Goal: Answer question/provide support: Share knowledge or assist other users

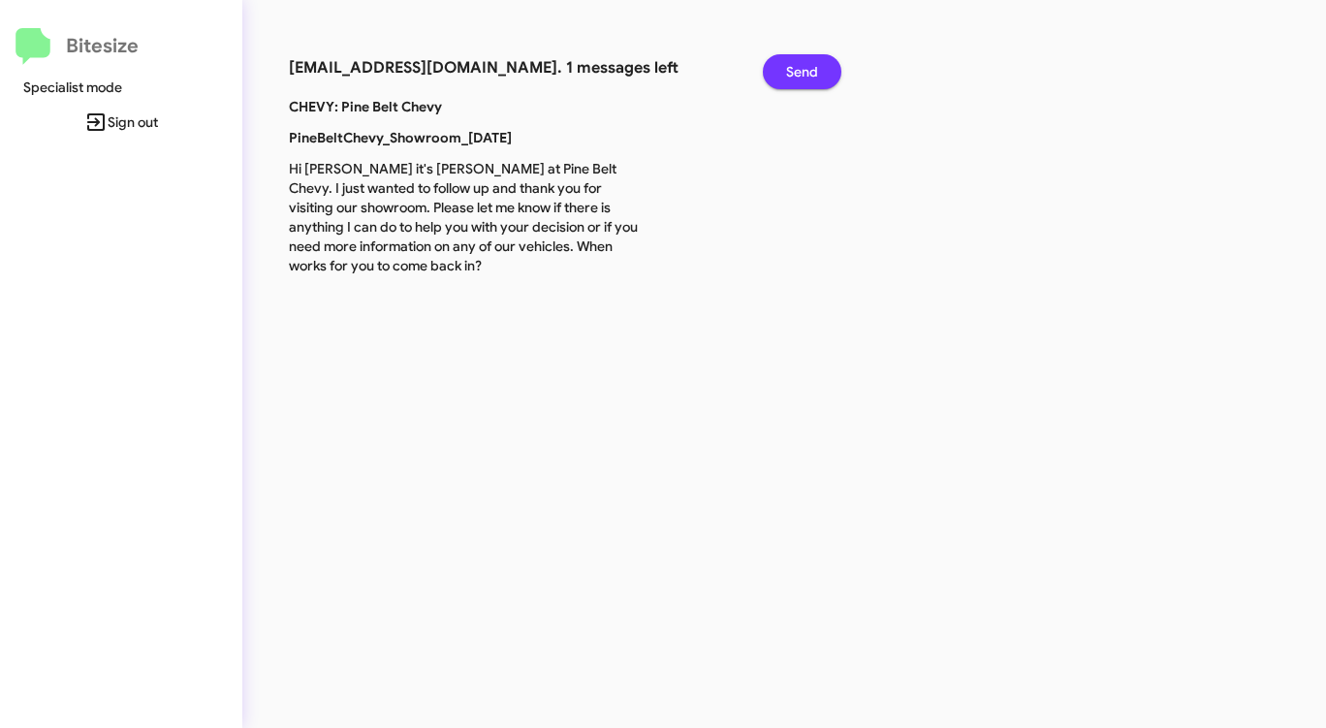
click at [807, 69] on span "Send" at bounding box center [802, 71] width 32 height 35
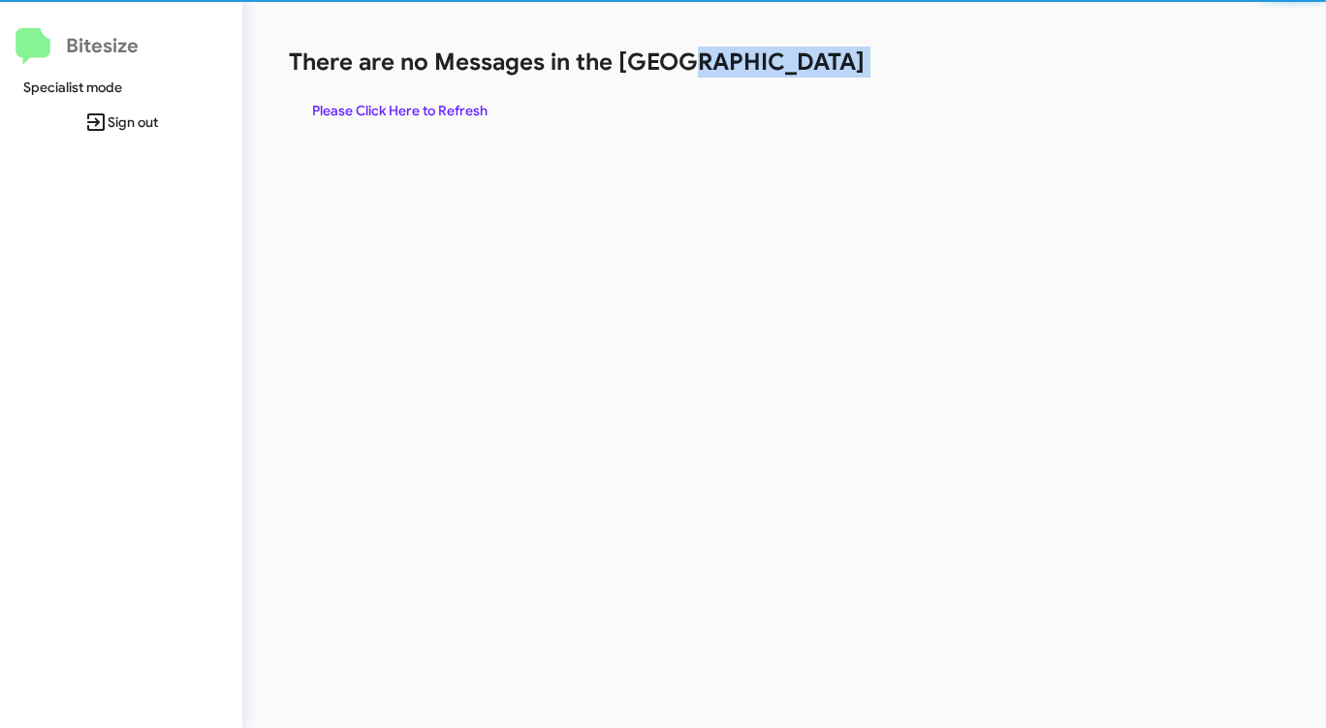
click at [807, 70] on h1 "There are no Messages in the [GEOGRAPHIC_DATA]" at bounding box center [694, 62] width 810 height 31
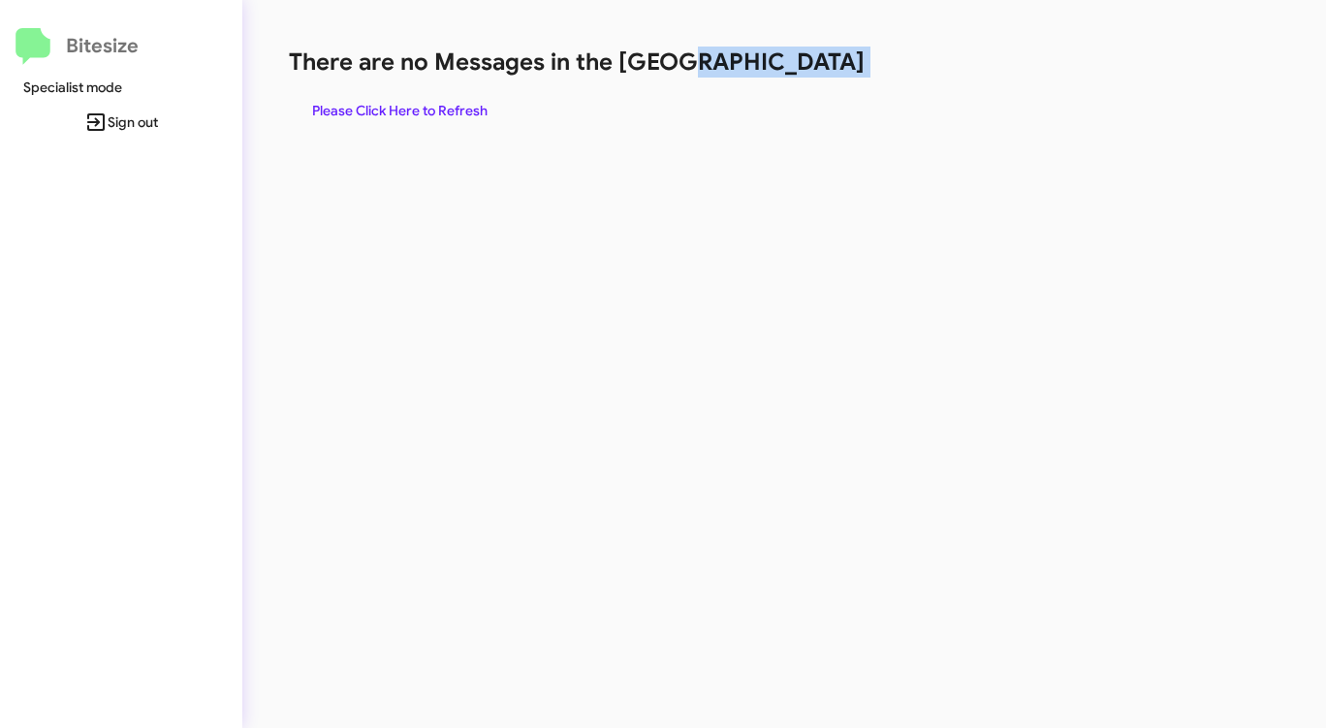
click at [466, 116] on span "Please Click Here to Refresh" at bounding box center [399, 110] width 175 height 35
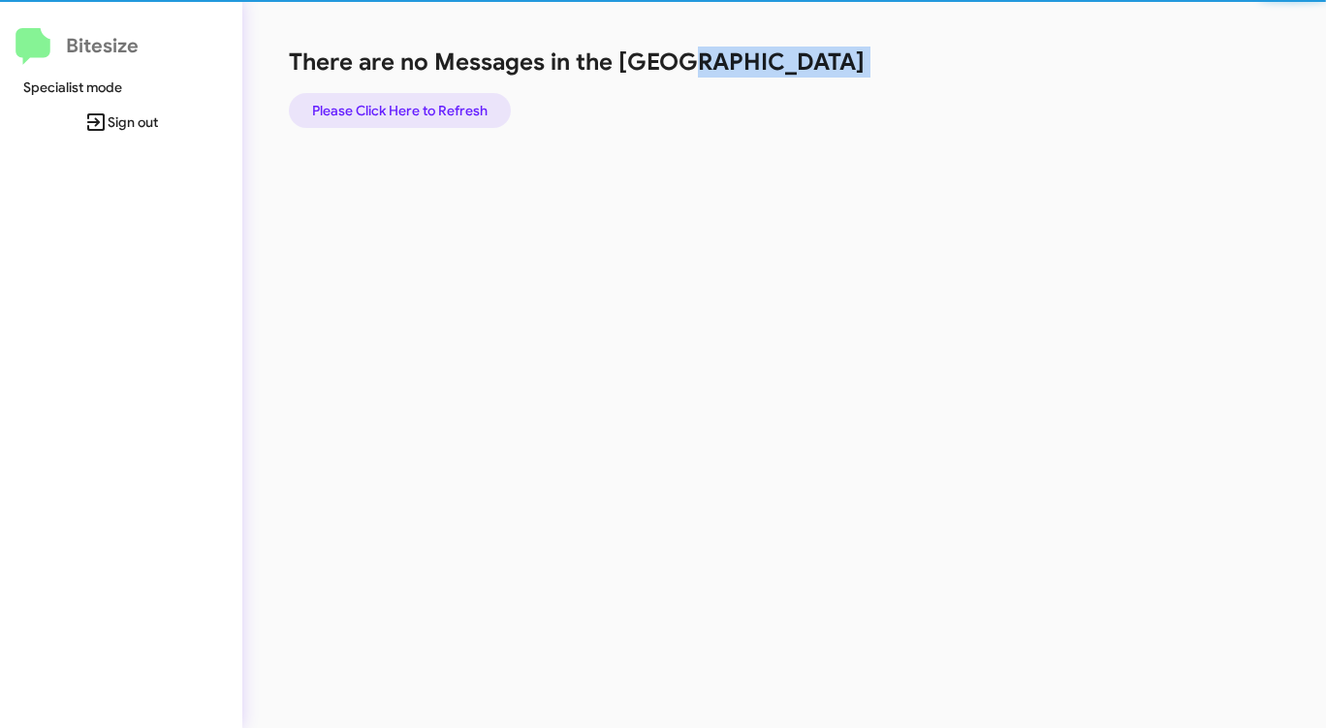
click at [466, 115] on span "Please Click Here to Refresh" at bounding box center [399, 110] width 175 height 35
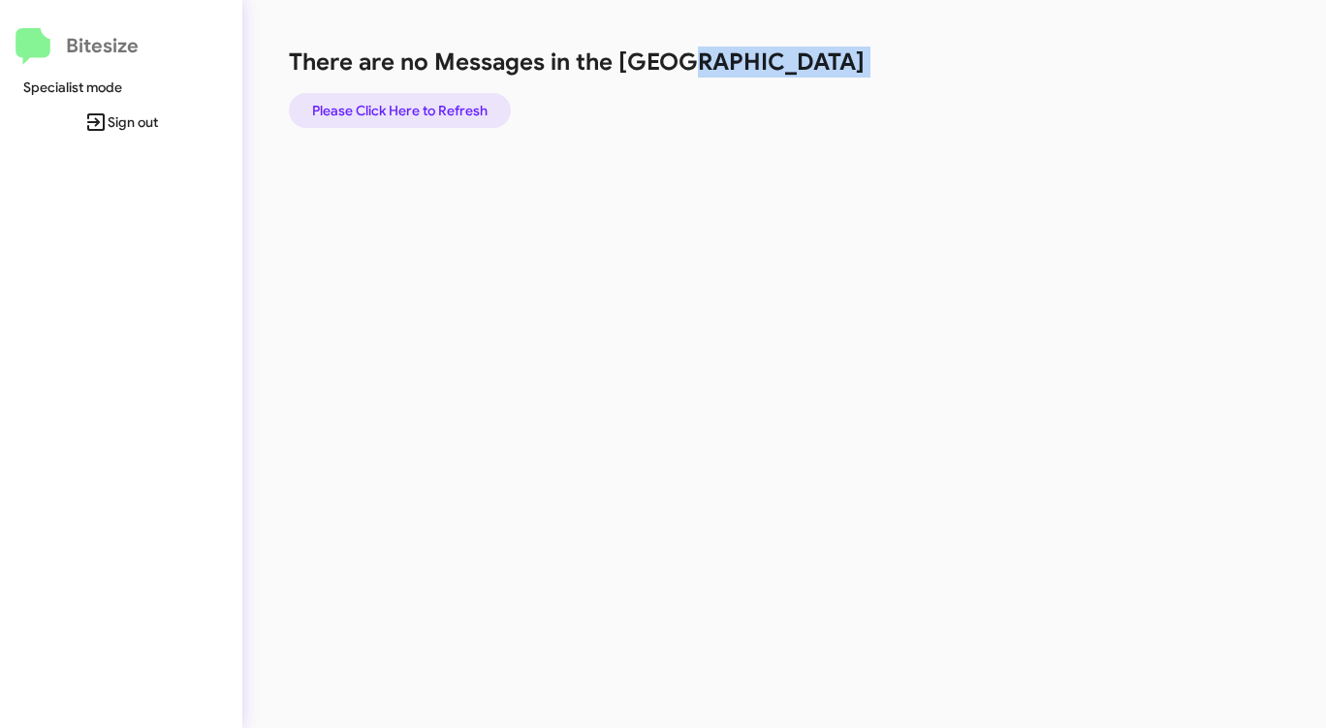
click at [450, 120] on span "Please Click Here to Refresh" at bounding box center [399, 110] width 175 height 35
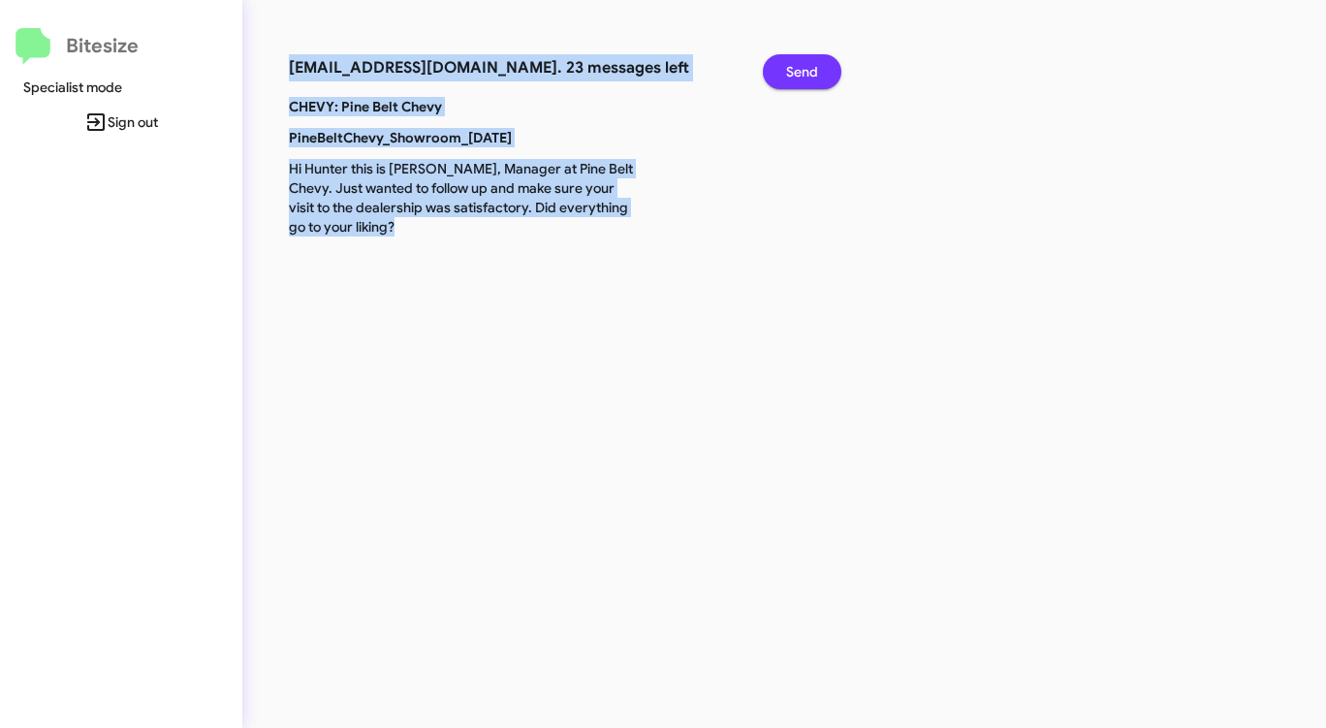
click at [780, 75] on button "Send" at bounding box center [802, 71] width 79 height 35
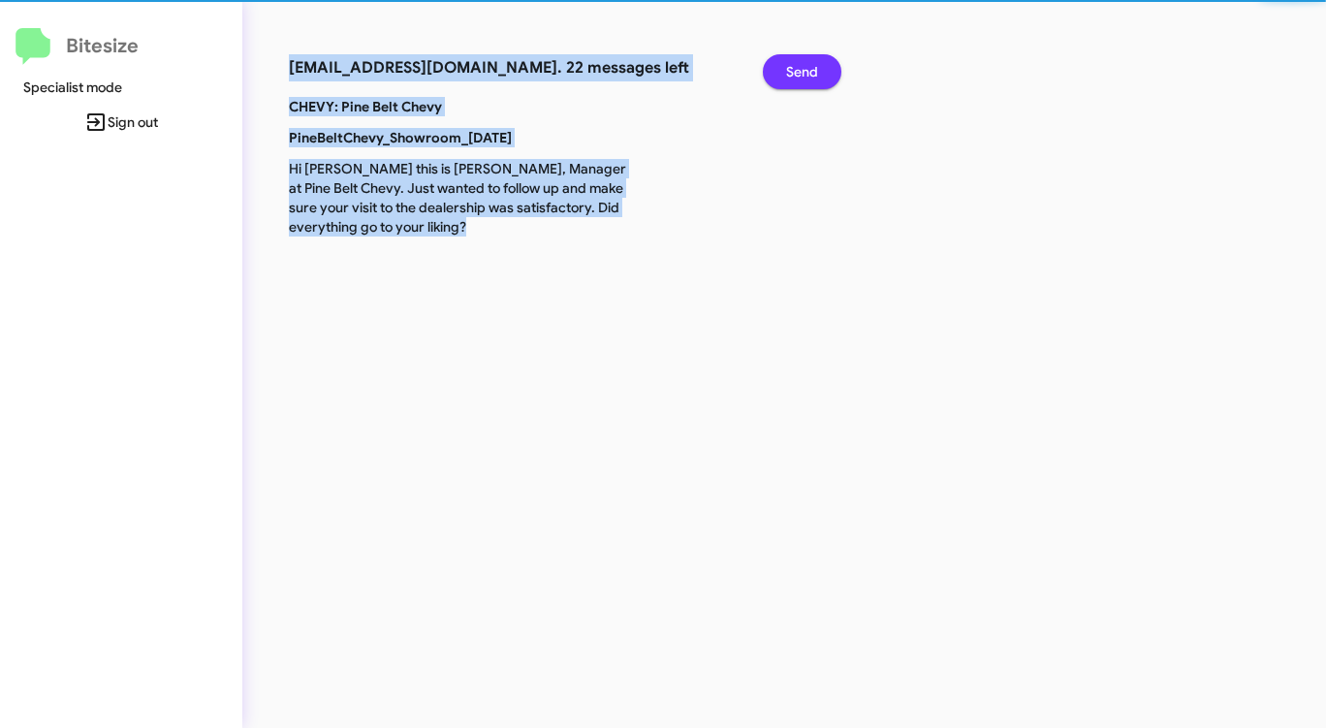
click at [780, 75] on button "Send" at bounding box center [802, 71] width 79 height 35
click at [780, 74] on button "Send" at bounding box center [802, 71] width 79 height 35
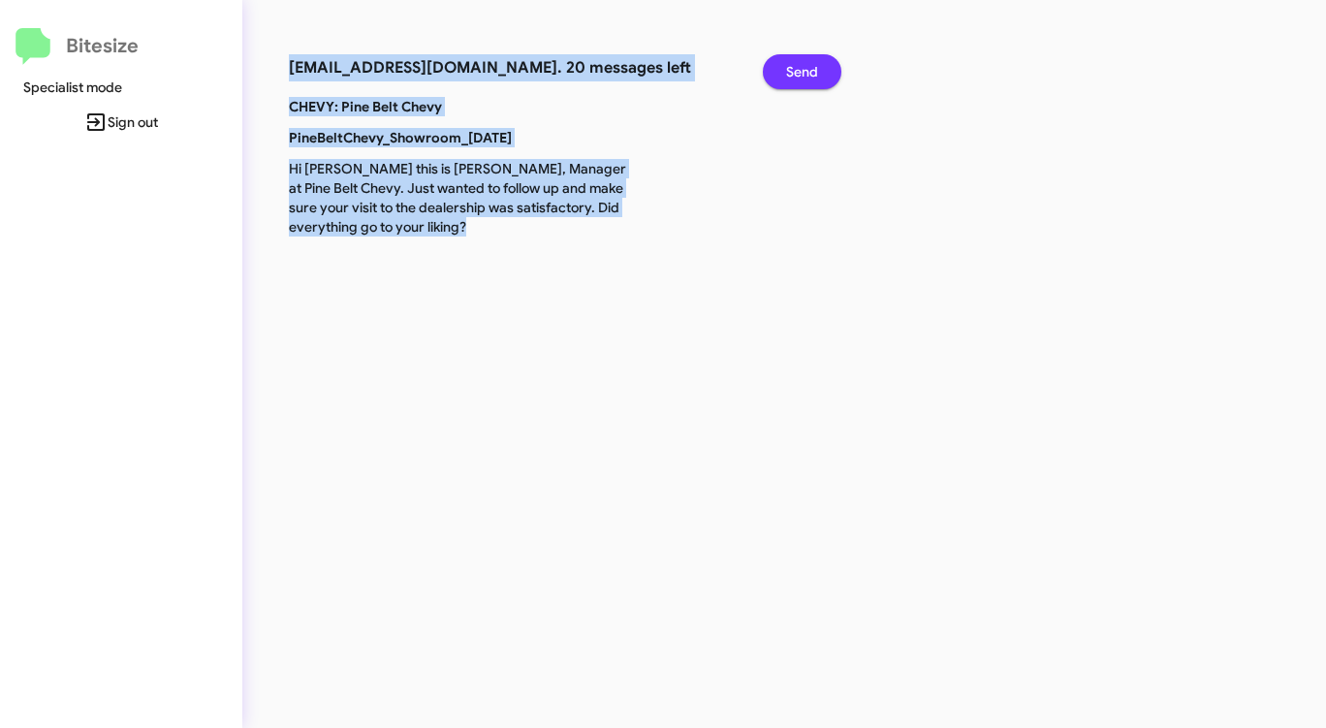
click at [780, 74] on button "Send" at bounding box center [802, 71] width 79 height 35
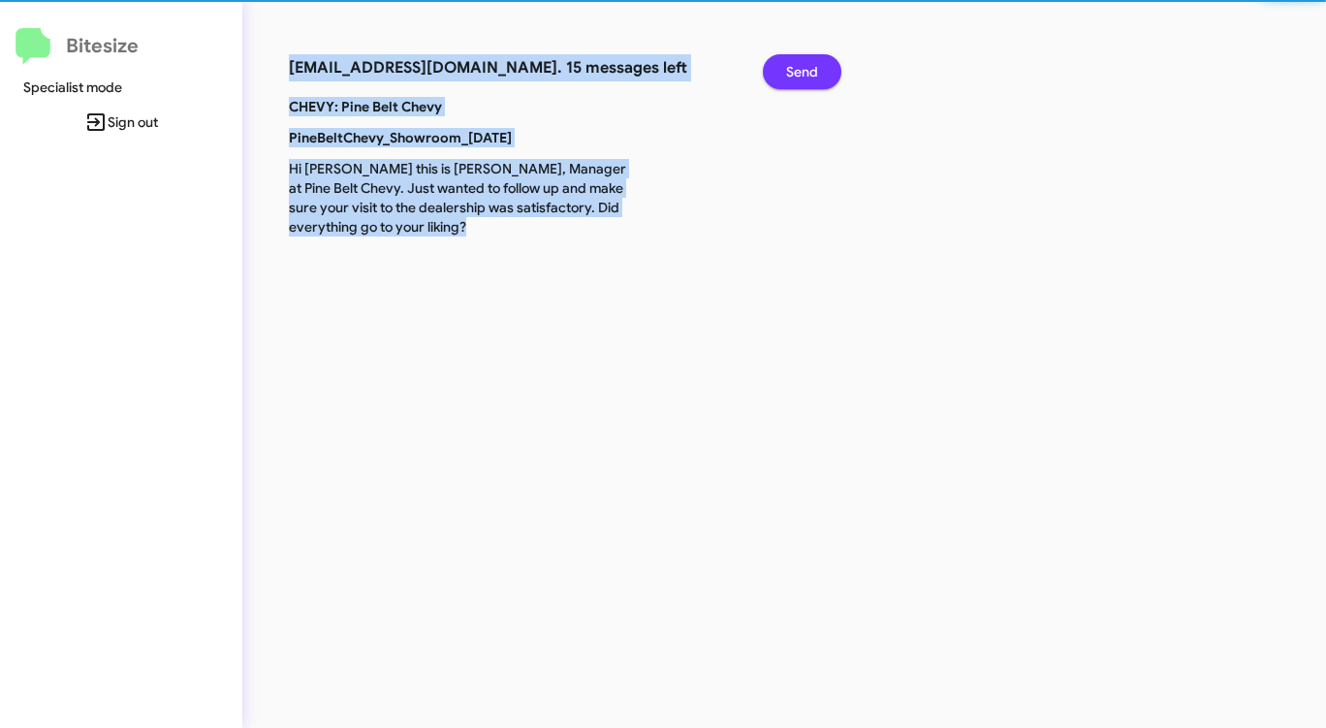
click at [780, 74] on button "Send" at bounding box center [802, 71] width 79 height 35
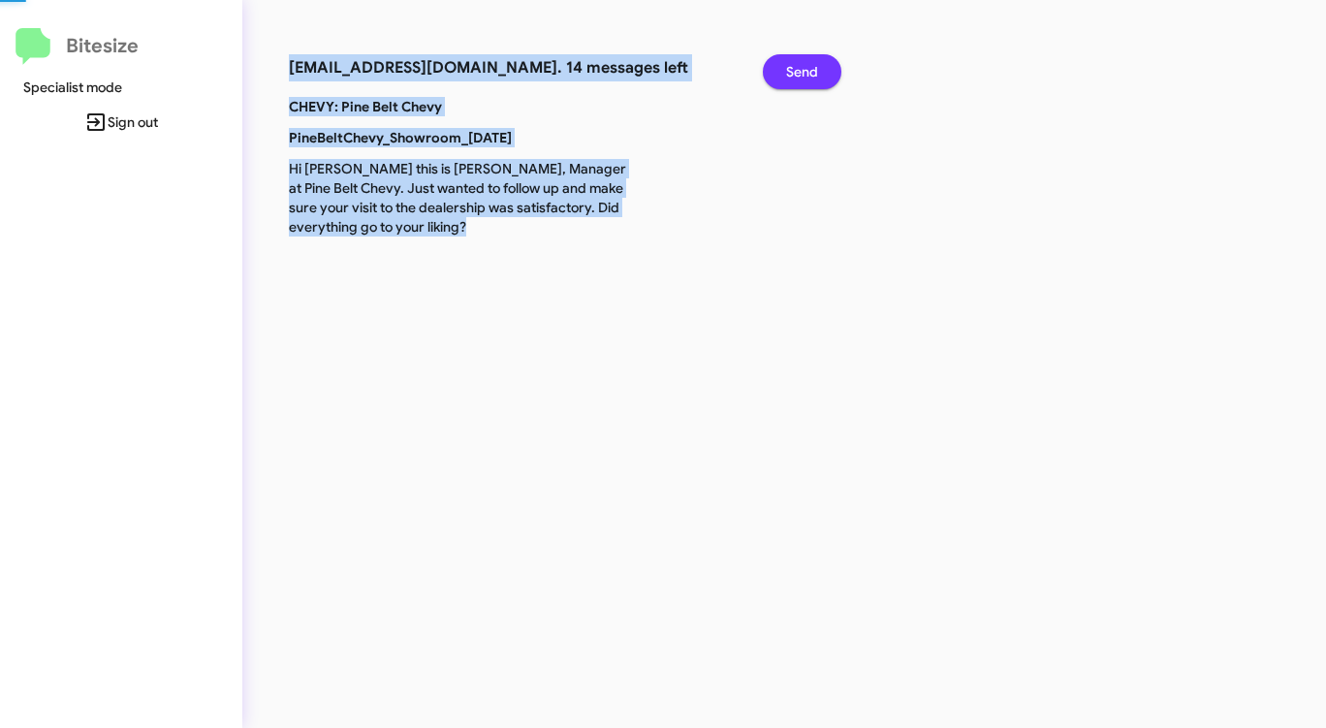
click at [780, 74] on button "Send" at bounding box center [802, 71] width 79 height 35
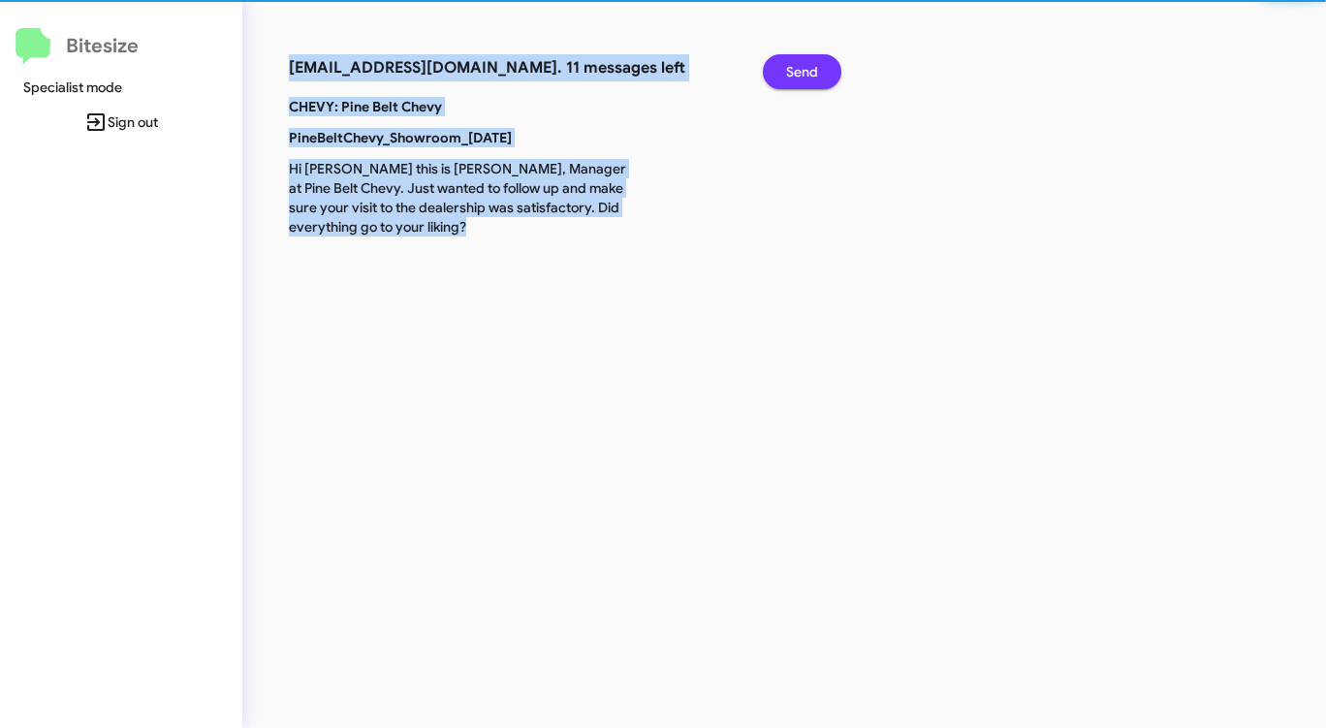
click at [780, 74] on button "Send" at bounding box center [802, 71] width 79 height 35
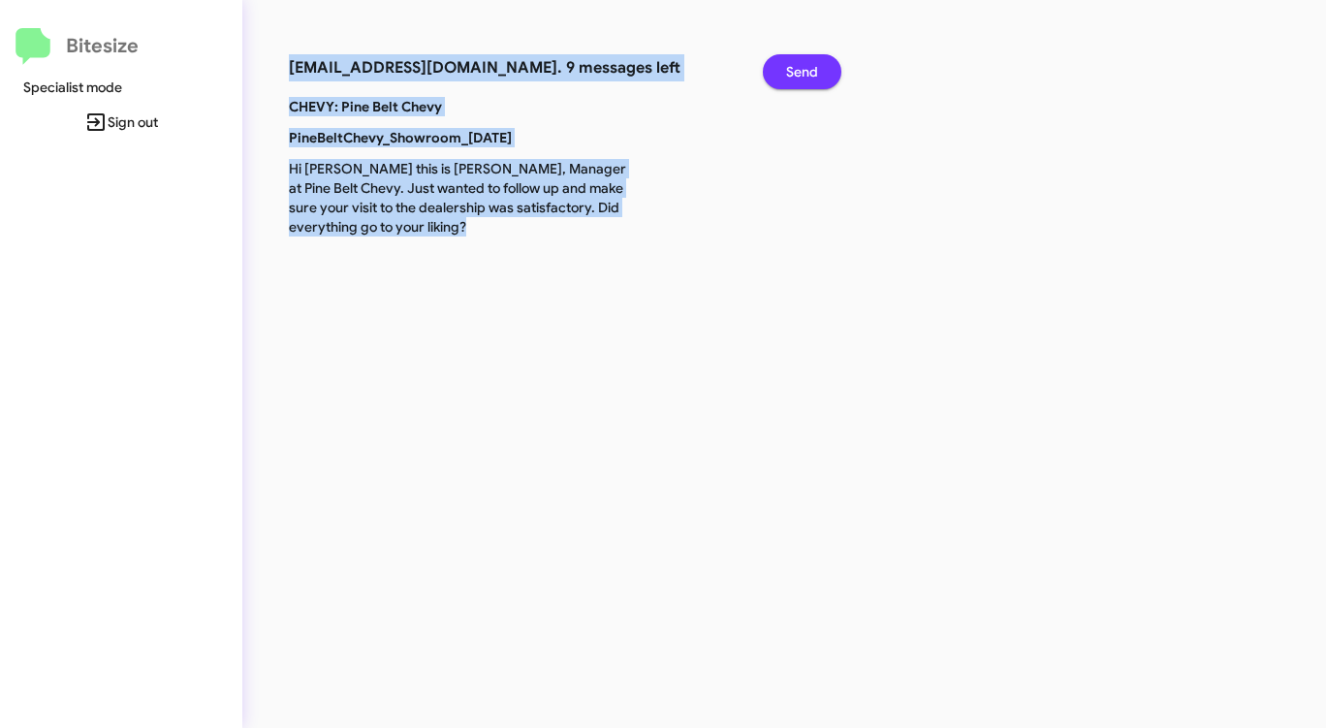
click at [780, 74] on button "Send" at bounding box center [802, 71] width 79 height 35
click at [780, 73] on button "Send" at bounding box center [802, 71] width 79 height 35
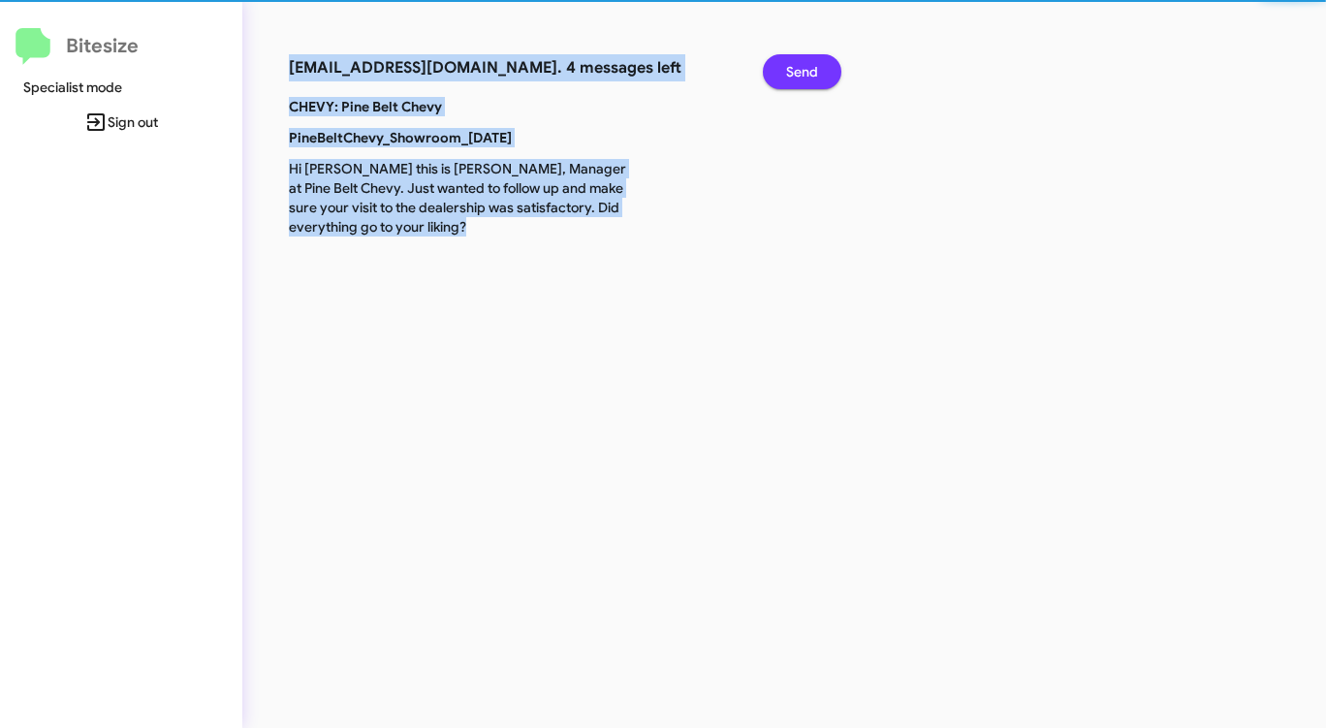
click at [780, 73] on button "Send" at bounding box center [802, 71] width 79 height 35
click at [780, 72] on button "Send" at bounding box center [802, 71] width 79 height 35
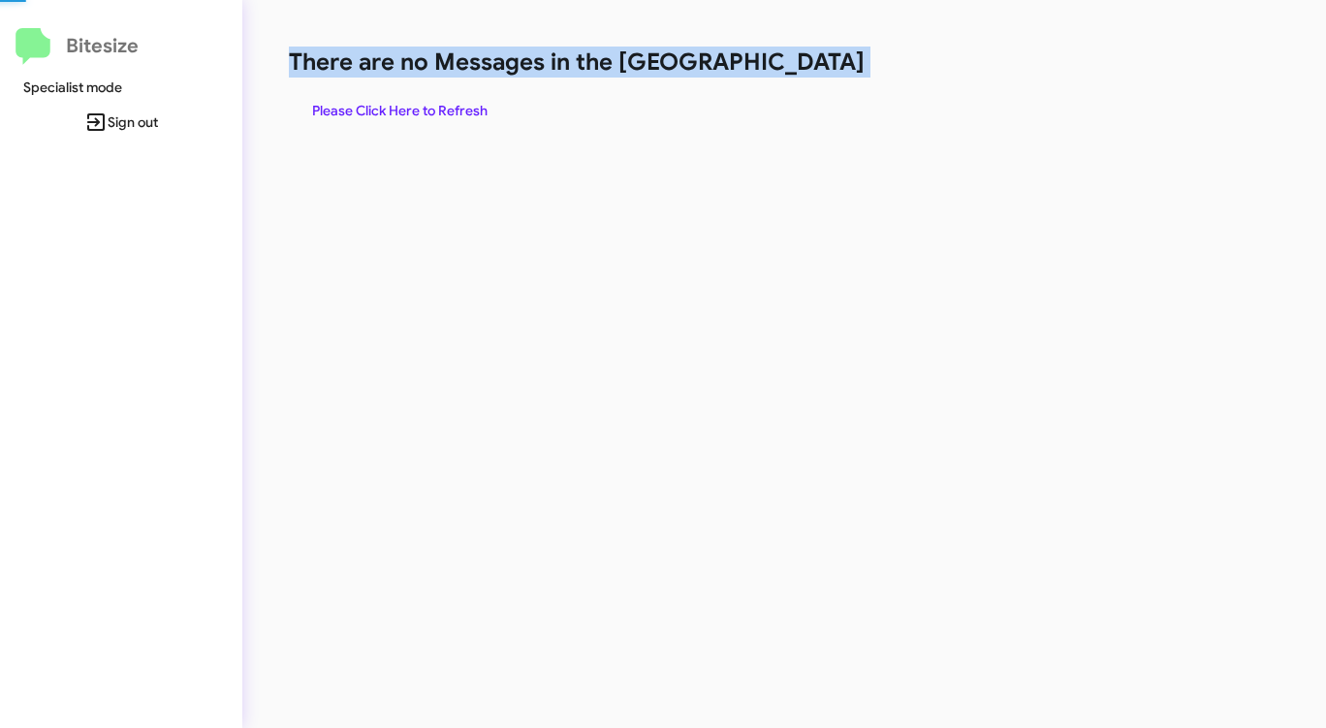
click at [780, 72] on h1 "There are no Messages in the [GEOGRAPHIC_DATA]" at bounding box center [694, 62] width 810 height 31
click at [480, 108] on span "Please Click Here to Refresh" at bounding box center [399, 110] width 175 height 35
click at [480, 107] on span "Please Click Here to Refresh" at bounding box center [399, 110] width 175 height 35
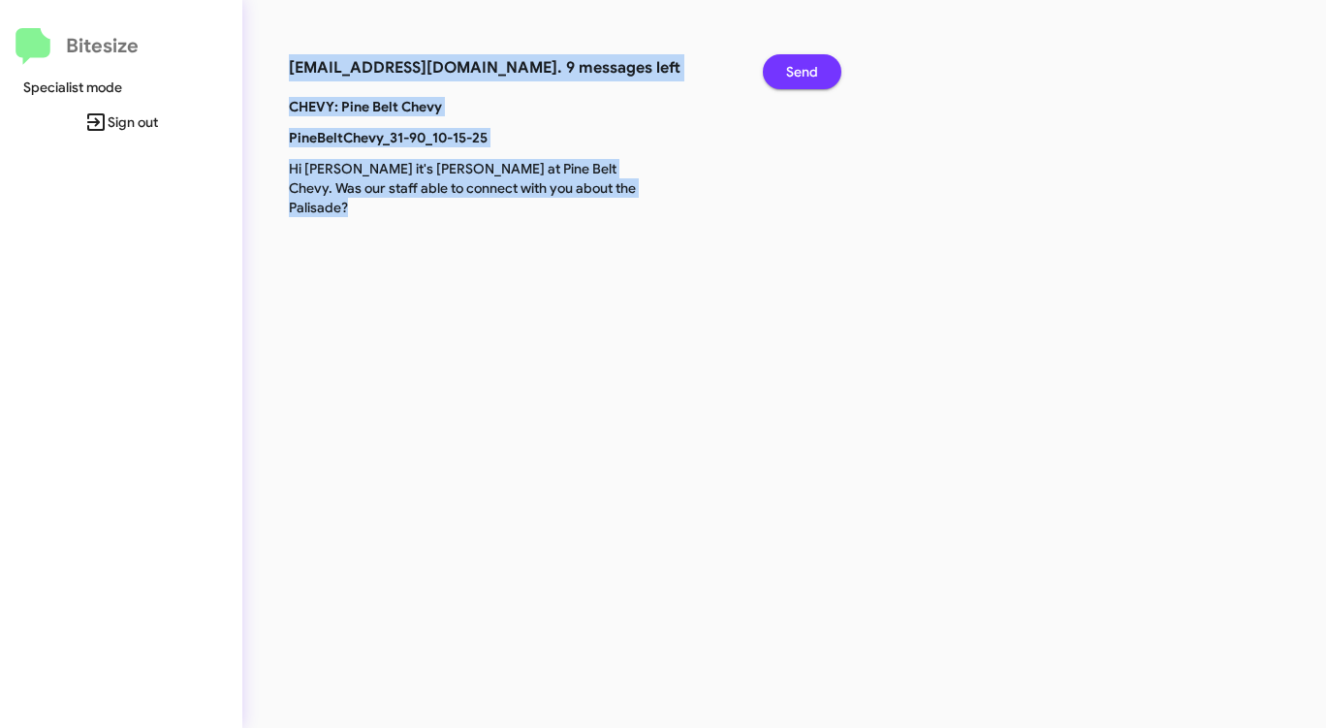
click at [827, 63] on button "Send" at bounding box center [802, 71] width 79 height 35
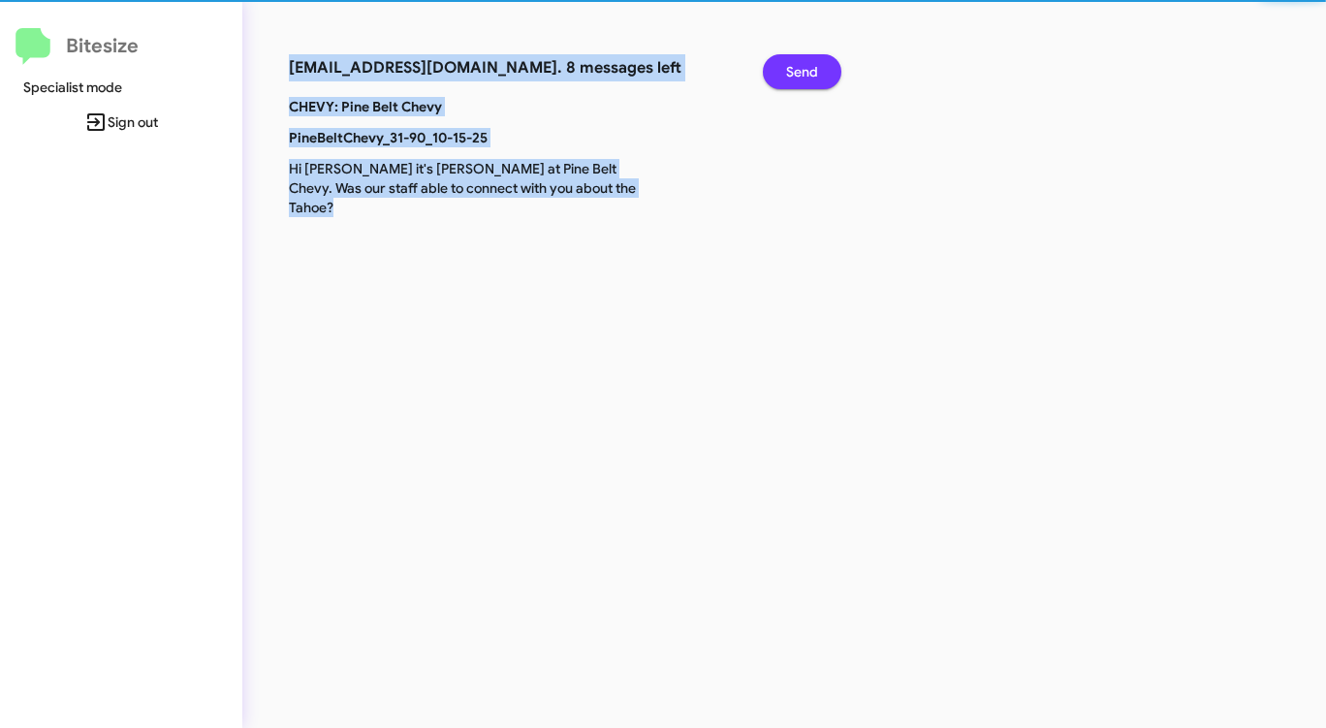
click at [827, 62] on button "Send" at bounding box center [802, 71] width 79 height 35
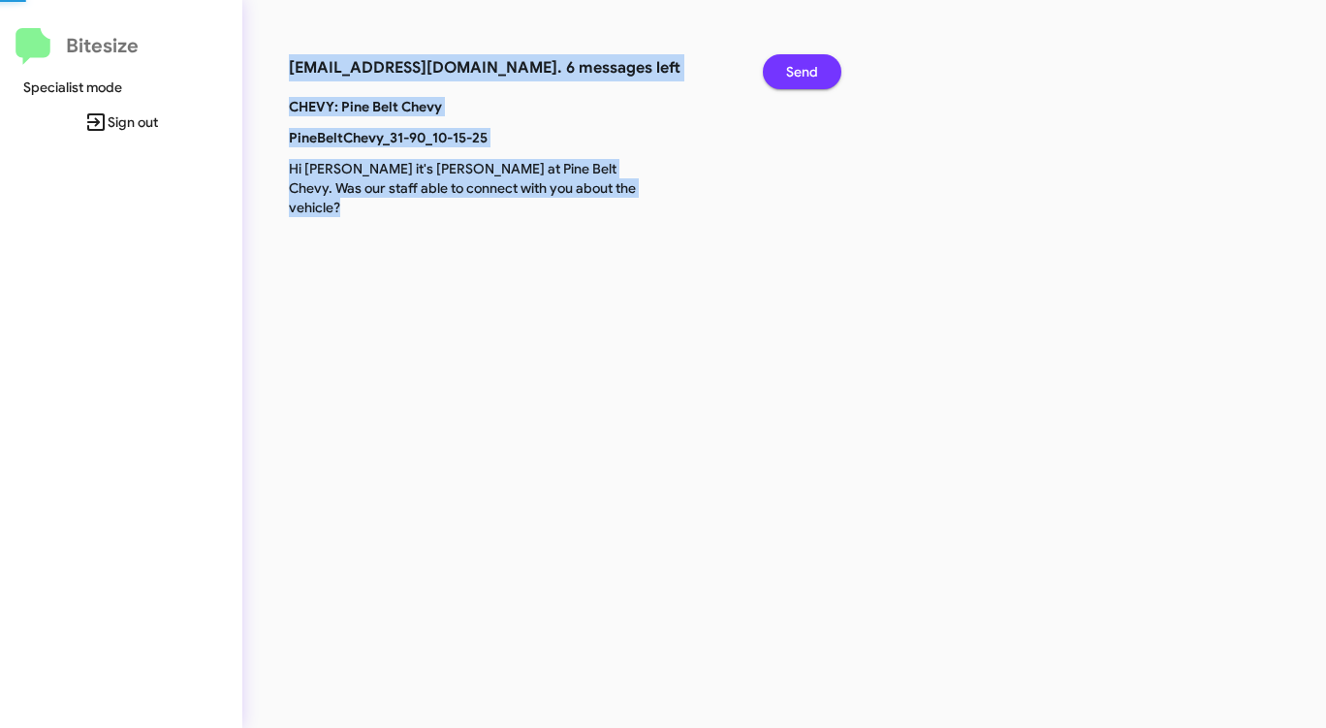
click at [827, 62] on button "Send" at bounding box center [802, 71] width 79 height 35
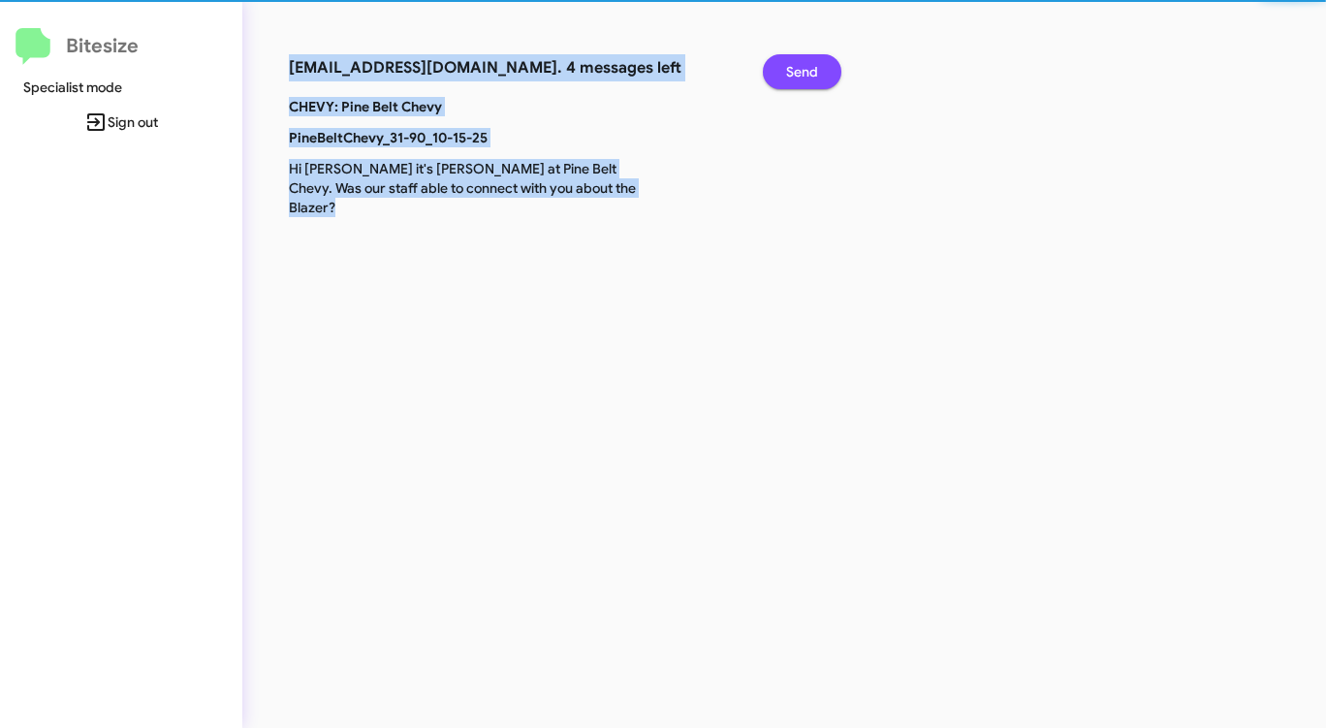
click at [827, 62] on button "Send" at bounding box center [802, 71] width 79 height 35
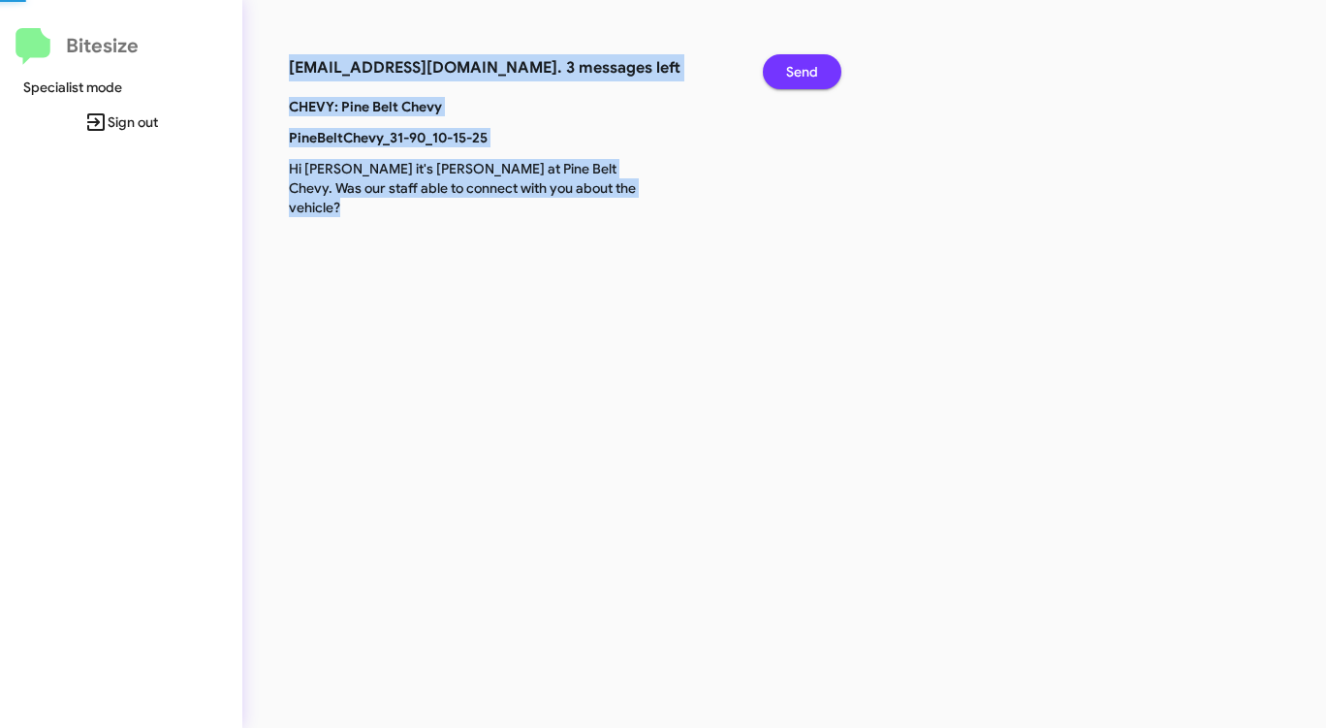
click at [827, 62] on button "Send" at bounding box center [802, 71] width 79 height 35
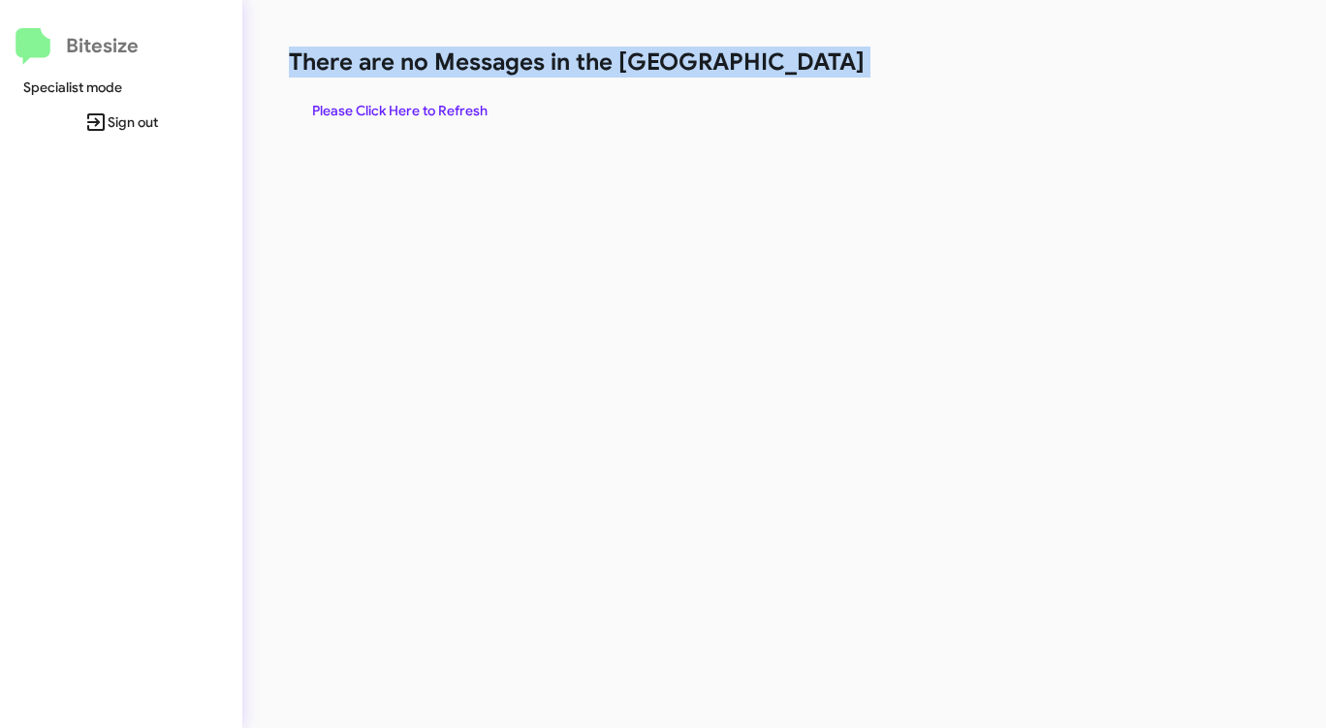
click at [827, 62] on h1 "There are no Messages in the [GEOGRAPHIC_DATA]" at bounding box center [694, 62] width 810 height 31
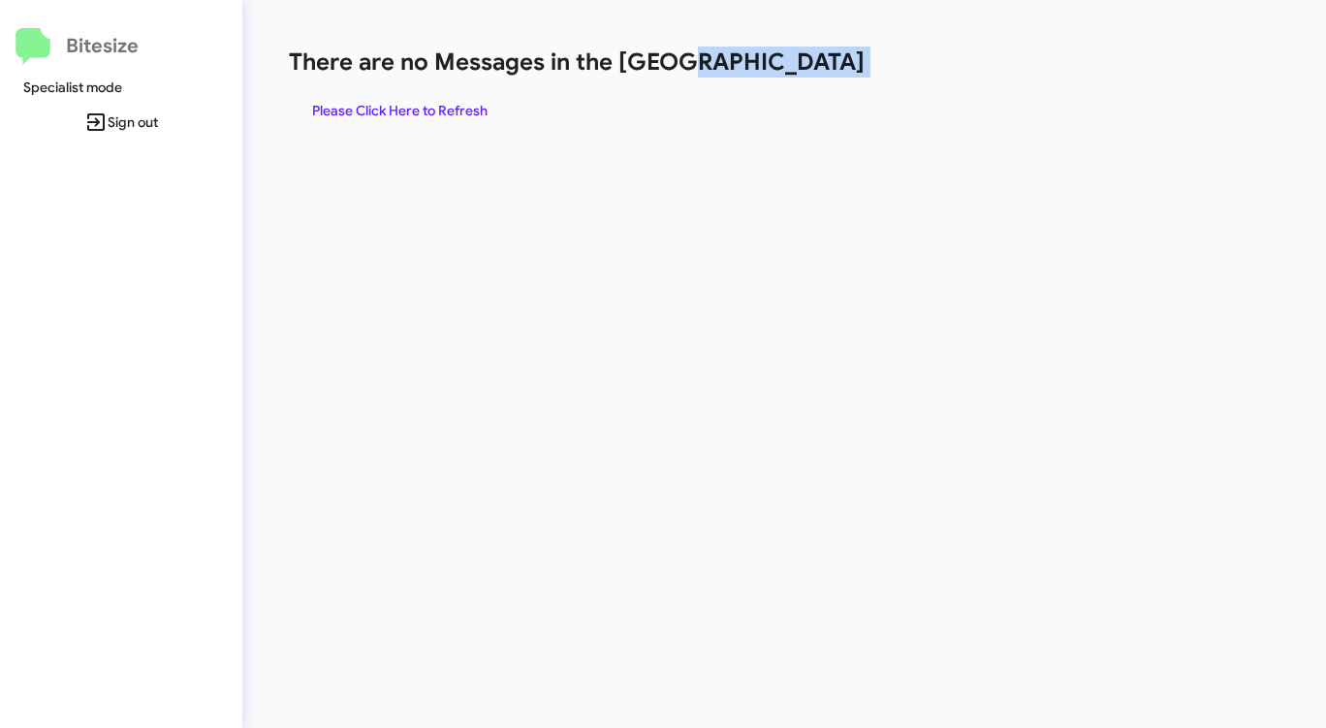
click at [827, 62] on h1 "There are no Messages in the [GEOGRAPHIC_DATA]" at bounding box center [694, 62] width 810 height 31
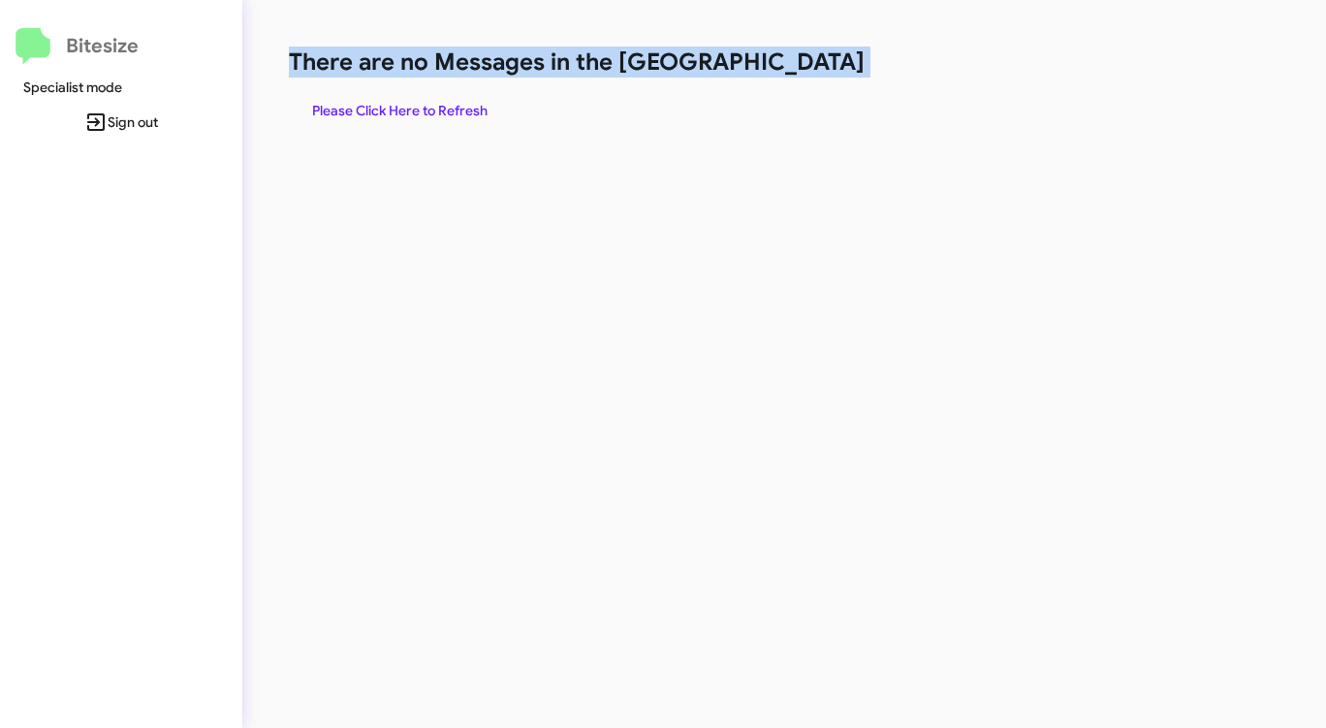
click at [827, 62] on h1 "There are no Messages in the [GEOGRAPHIC_DATA]" at bounding box center [694, 62] width 810 height 31
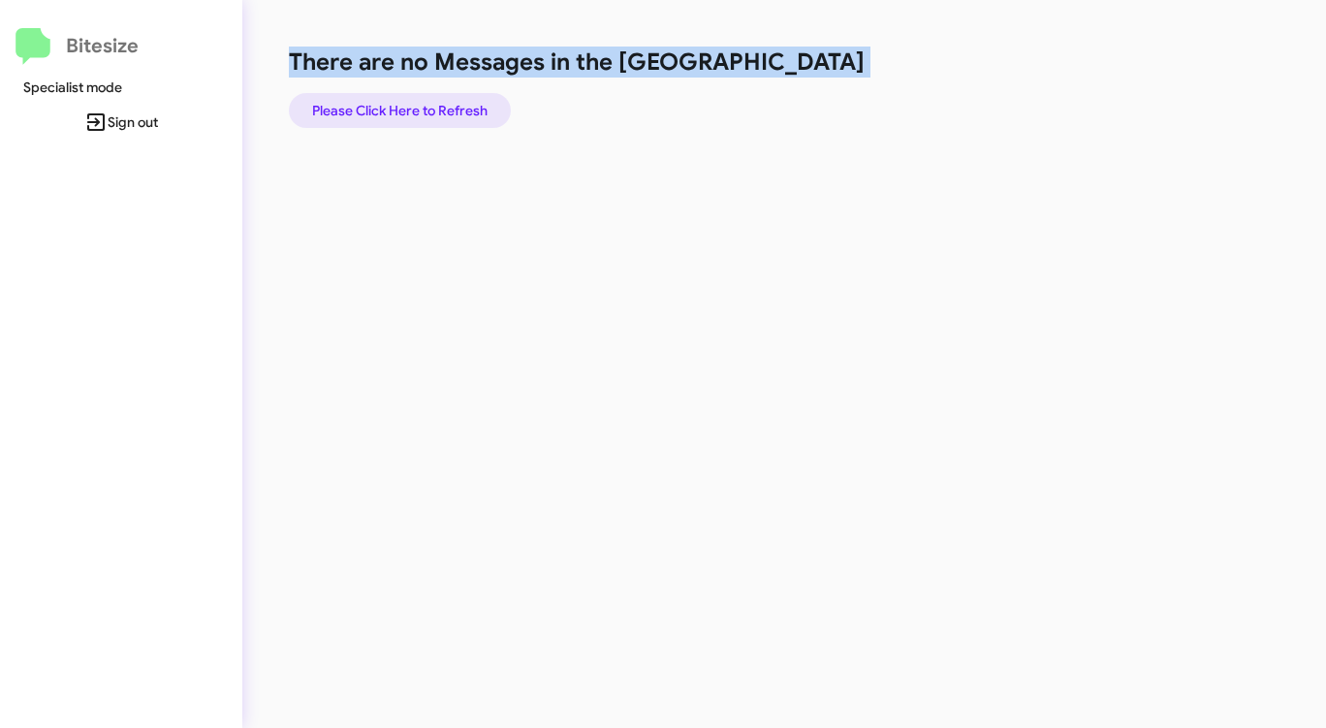
click at [459, 112] on span "Please Click Here to Refresh" at bounding box center [399, 110] width 175 height 35
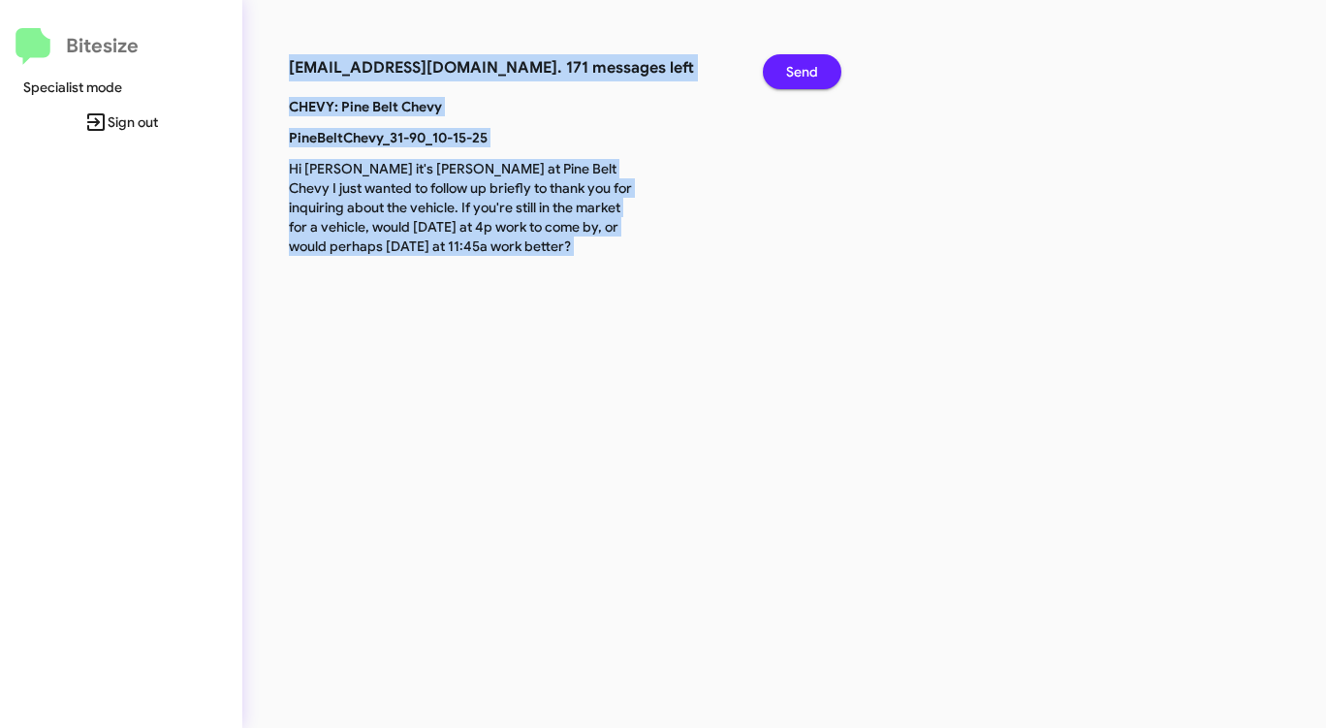
click at [799, 79] on span "Send" at bounding box center [802, 71] width 32 height 35
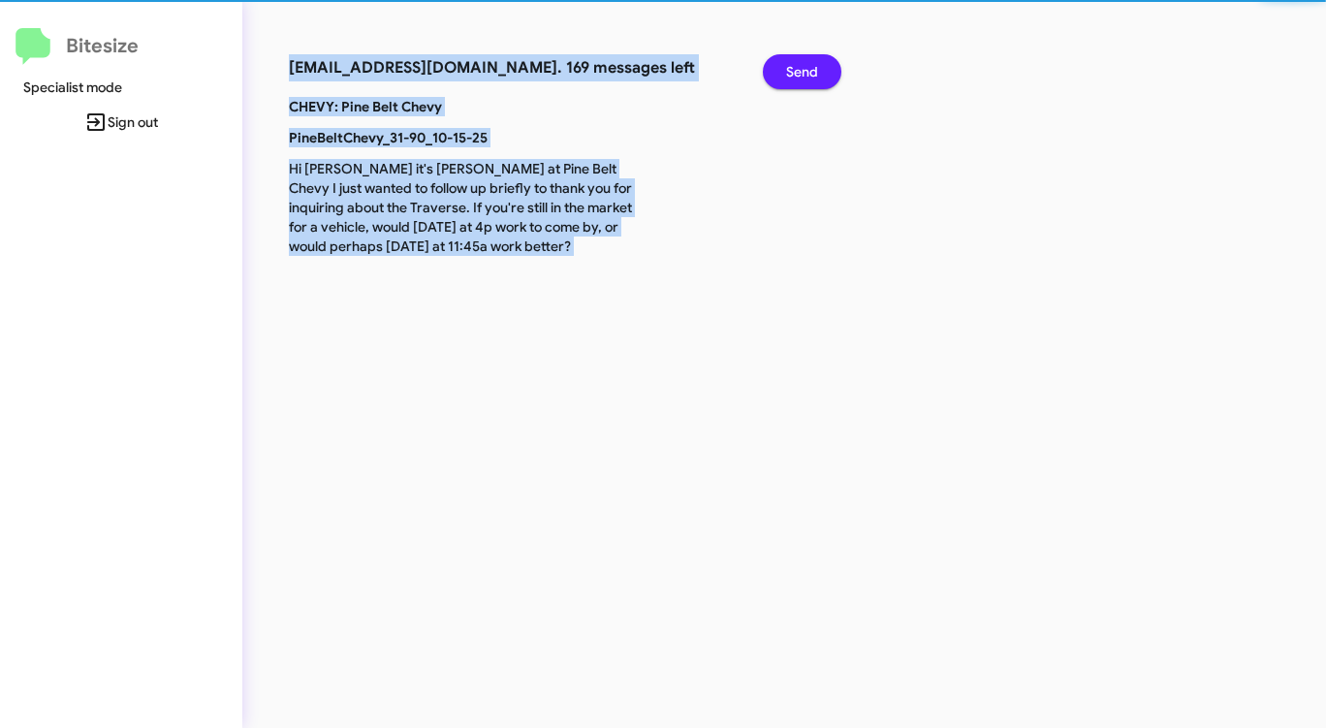
click at [799, 79] on span "Send" at bounding box center [802, 71] width 32 height 35
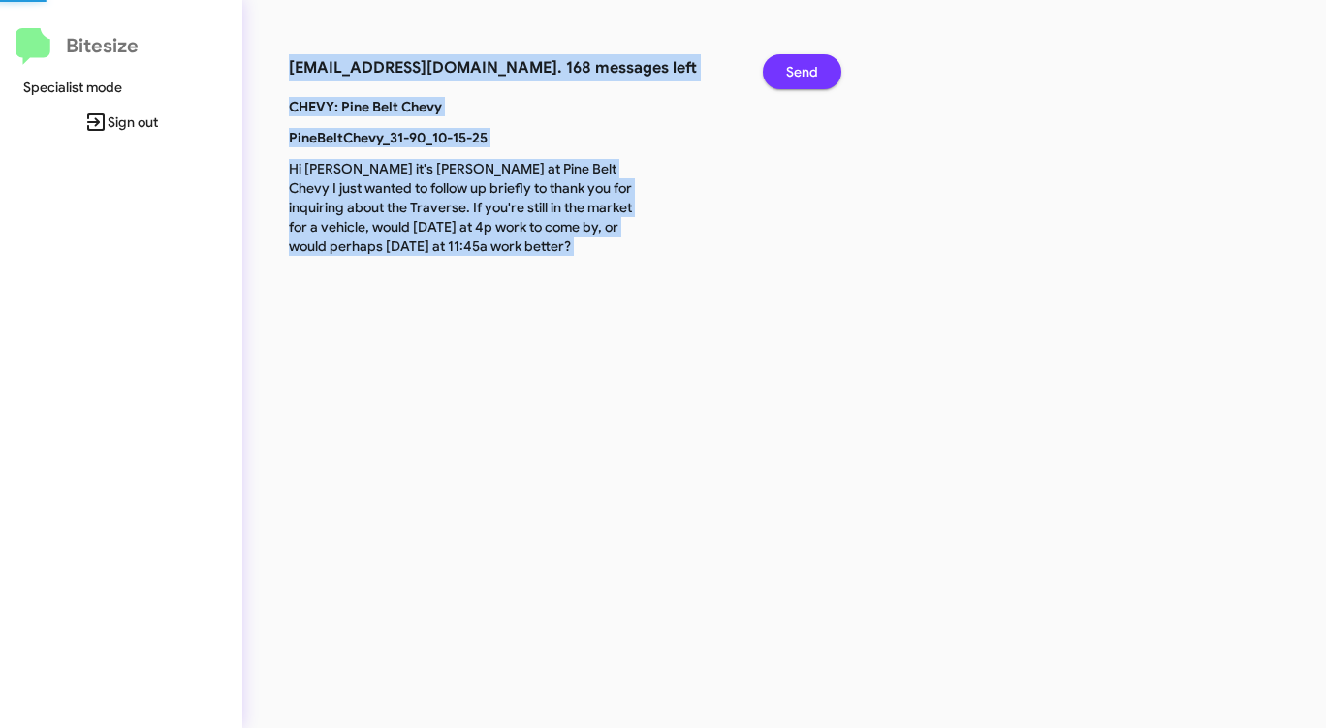
click at [799, 80] on span "Send" at bounding box center [802, 71] width 32 height 35
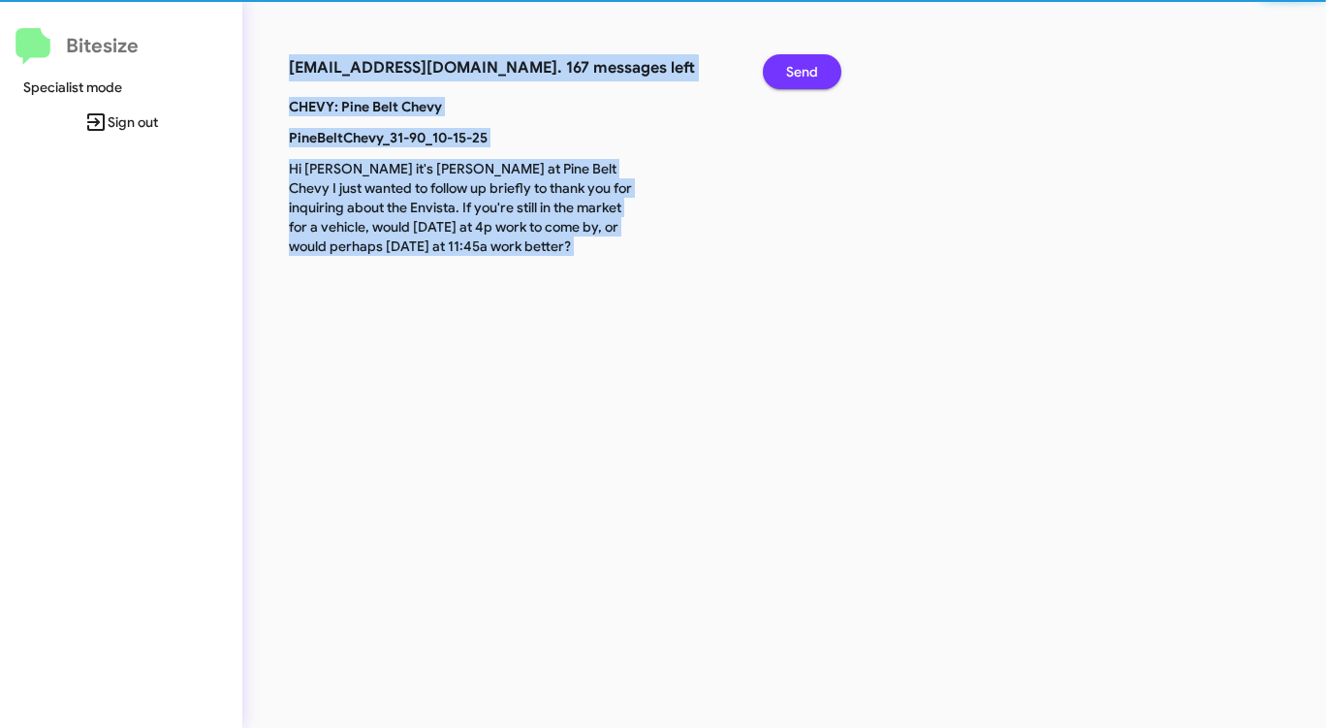
click at [799, 80] on span "Send" at bounding box center [802, 71] width 32 height 35
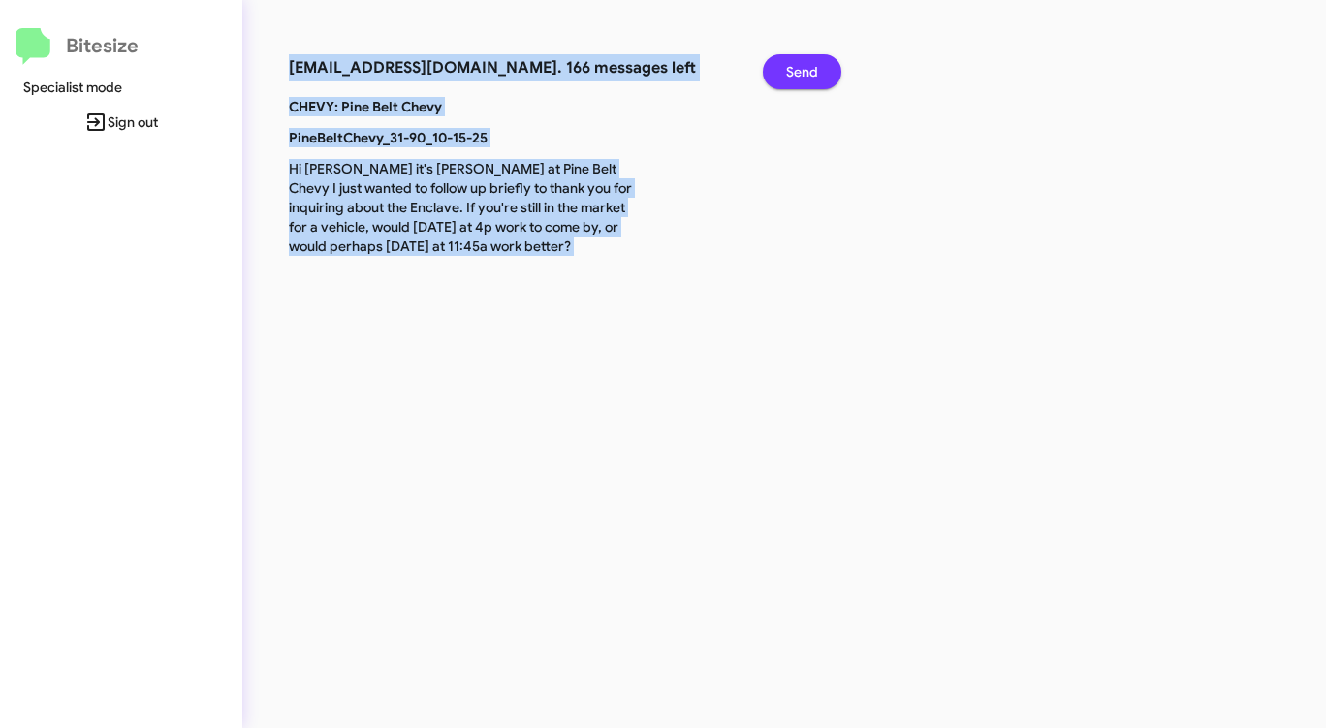
click at [799, 80] on span "Send" at bounding box center [802, 71] width 32 height 35
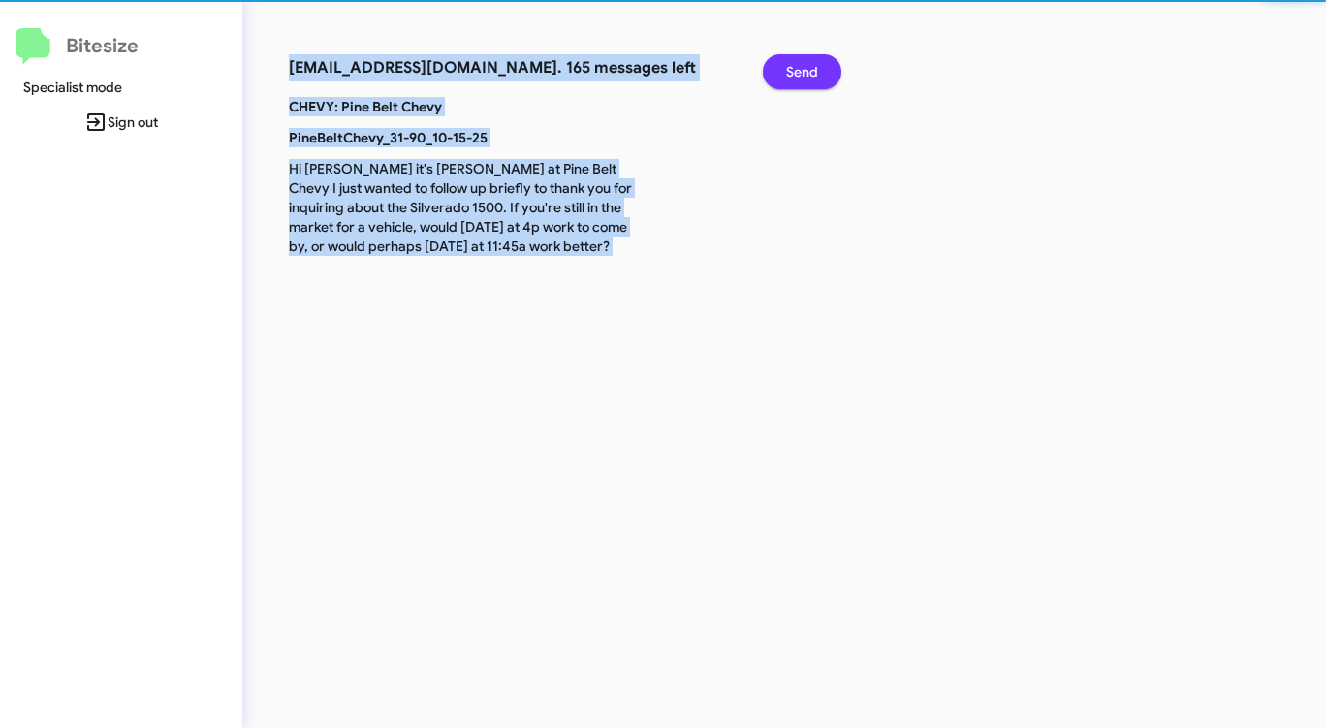
click at [799, 80] on span "Send" at bounding box center [802, 71] width 32 height 35
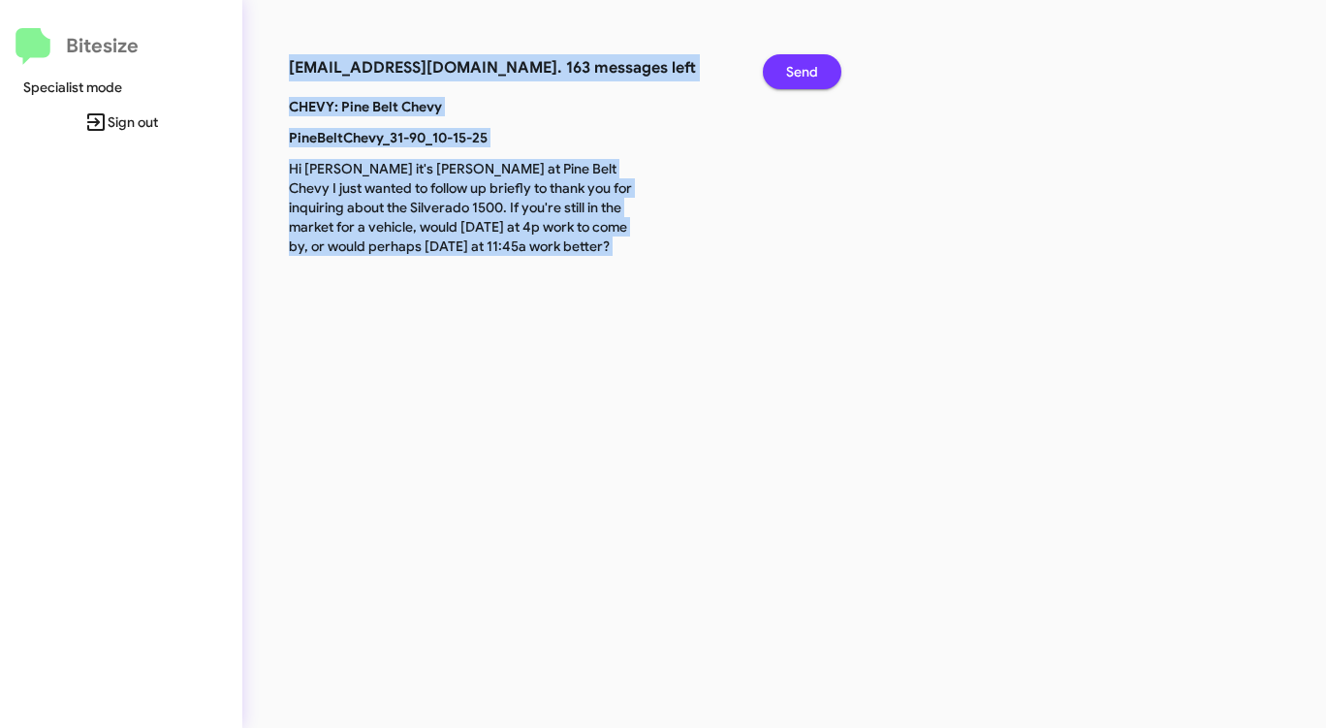
click at [799, 80] on span "Send" at bounding box center [802, 71] width 32 height 35
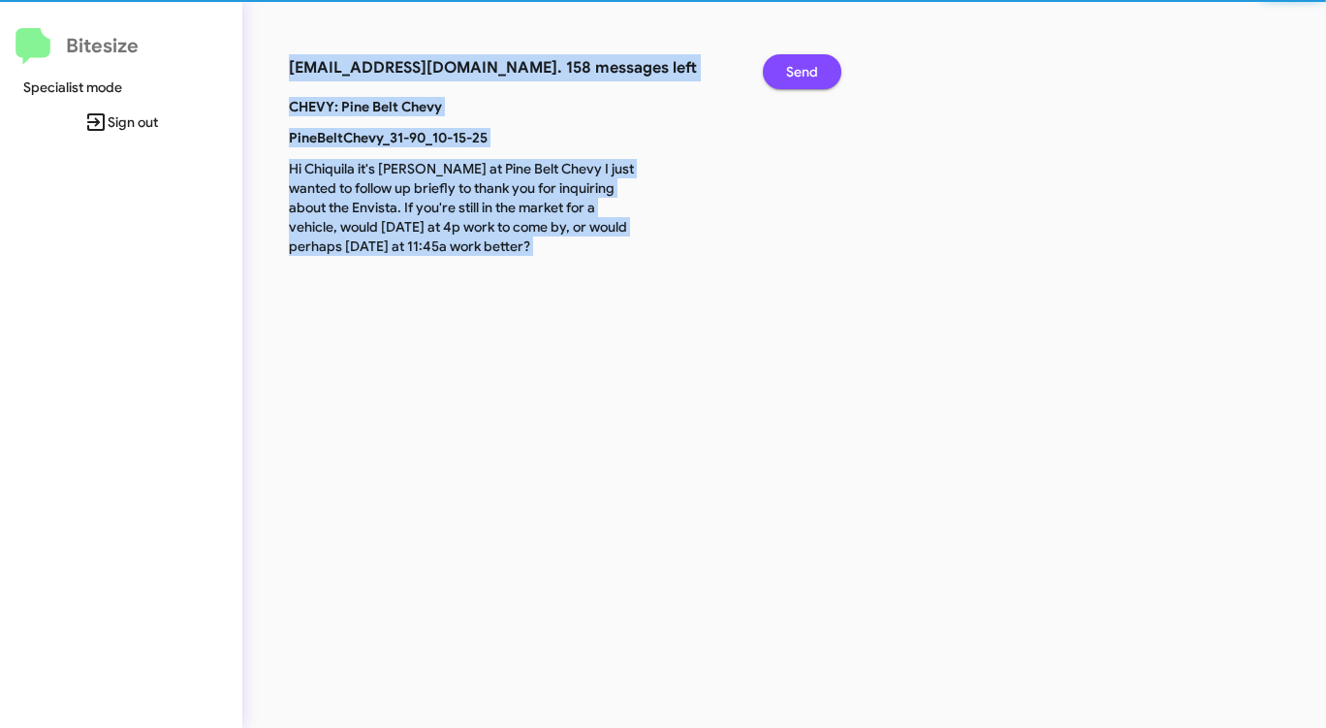
click at [799, 80] on span "Send" at bounding box center [802, 71] width 32 height 35
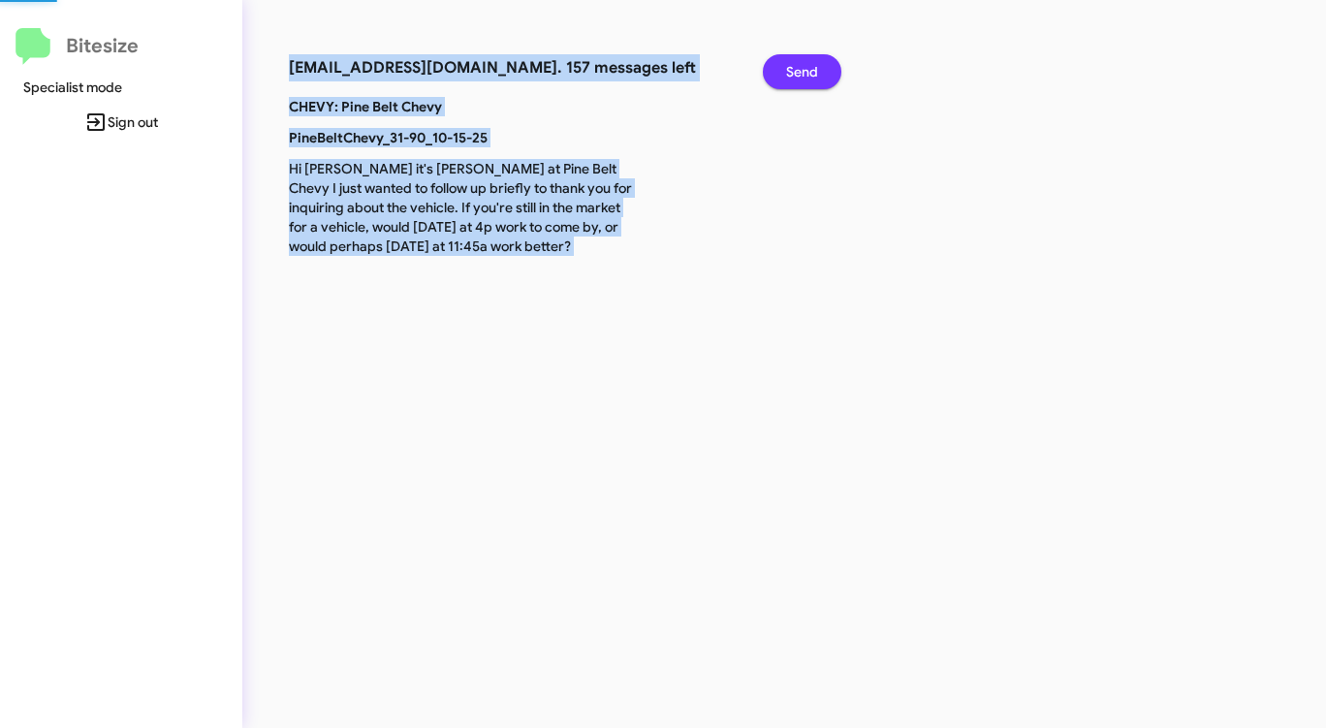
click at [799, 80] on span "Send" at bounding box center [802, 71] width 32 height 35
click at [799, 79] on span "Send" at bounding box center [802, 71] width 32 height 35
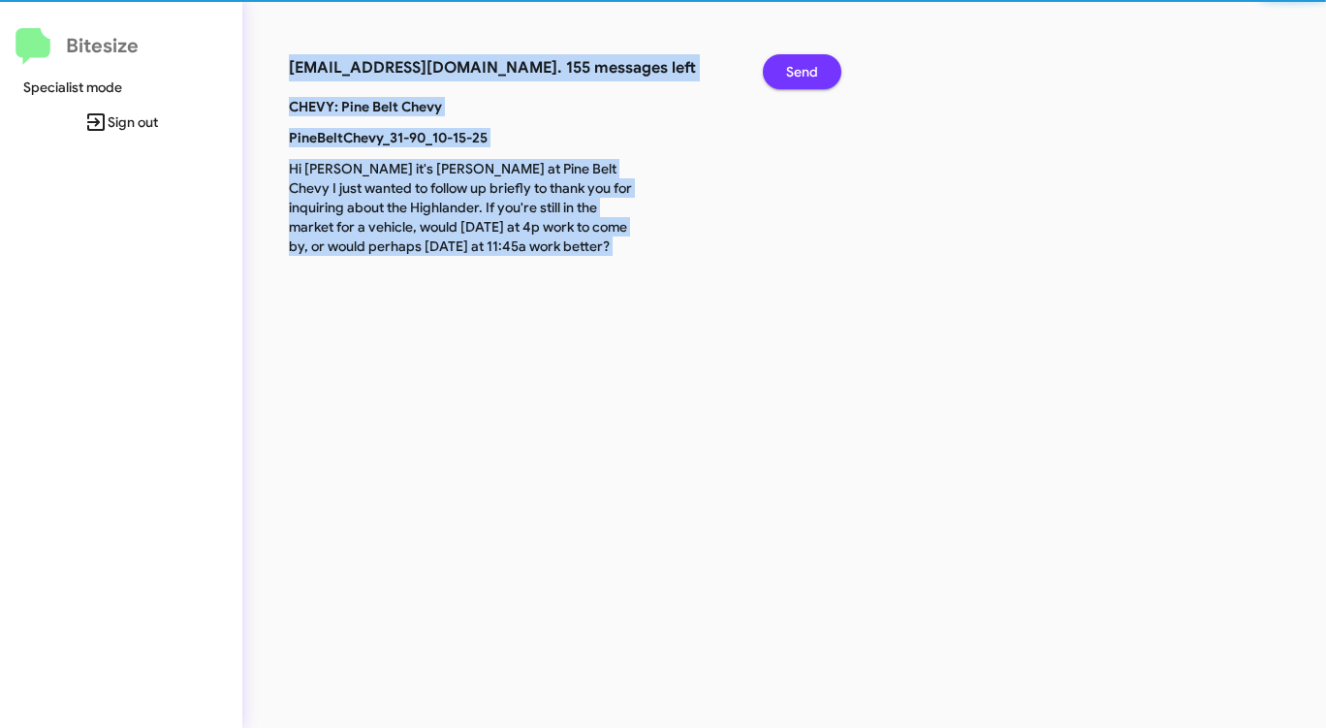
click at [799, 79] on span "Send" at bounding box center [802, 71] width 32 height 35
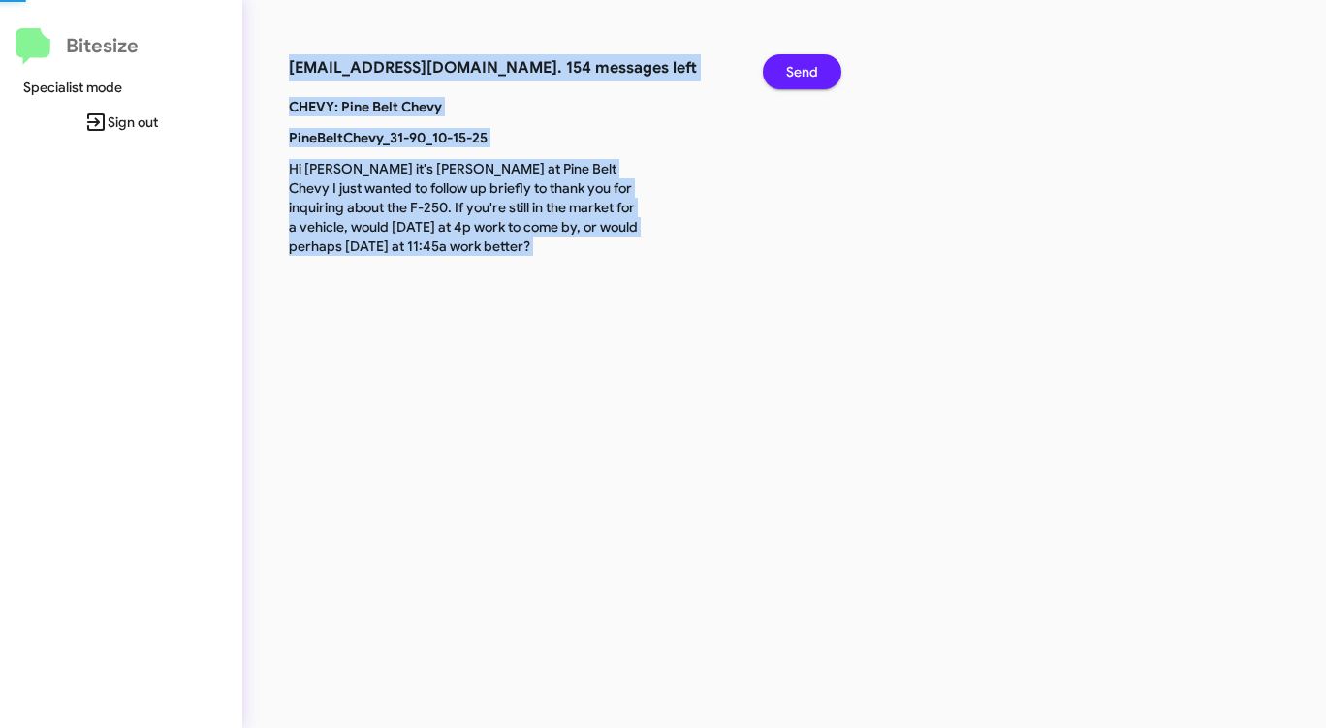
click at [799, 79] on span "Send" at bounding box center [802, 71] width 32 height 35
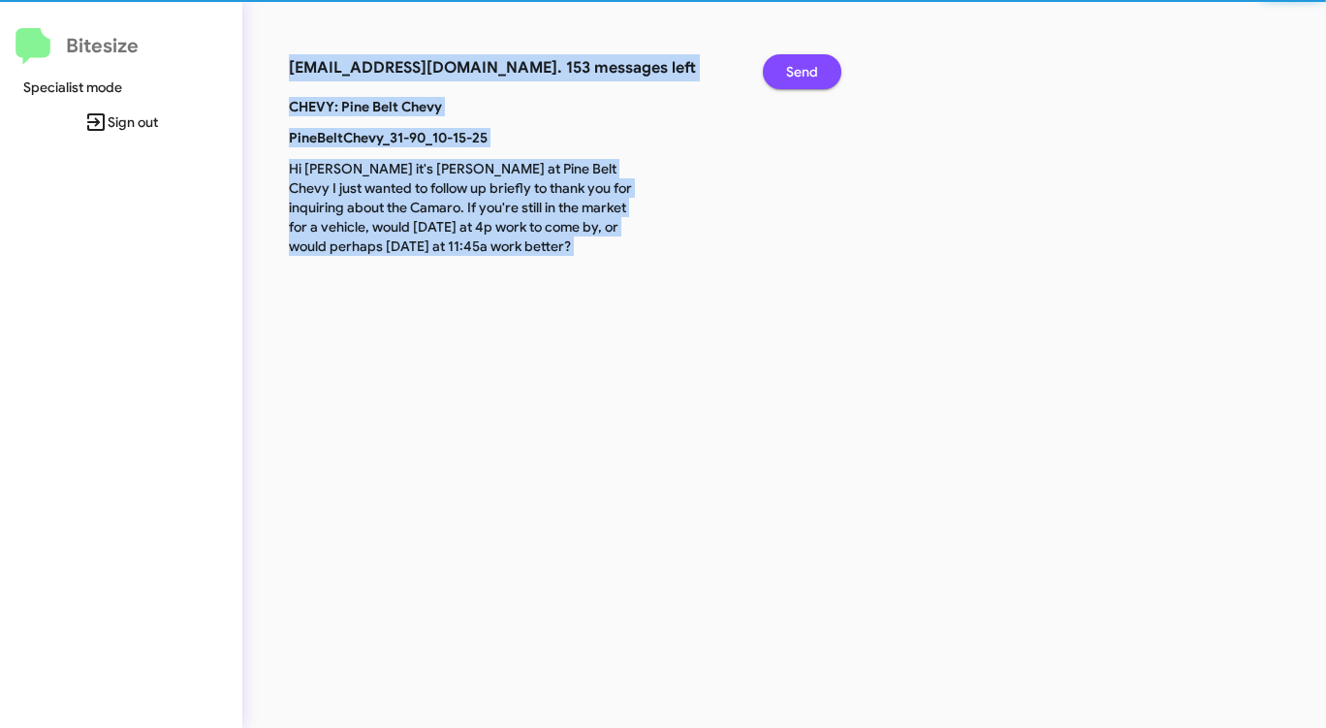
click at [799, 79] on span "Send" at bounding box center [802, 71] width 32 height 35
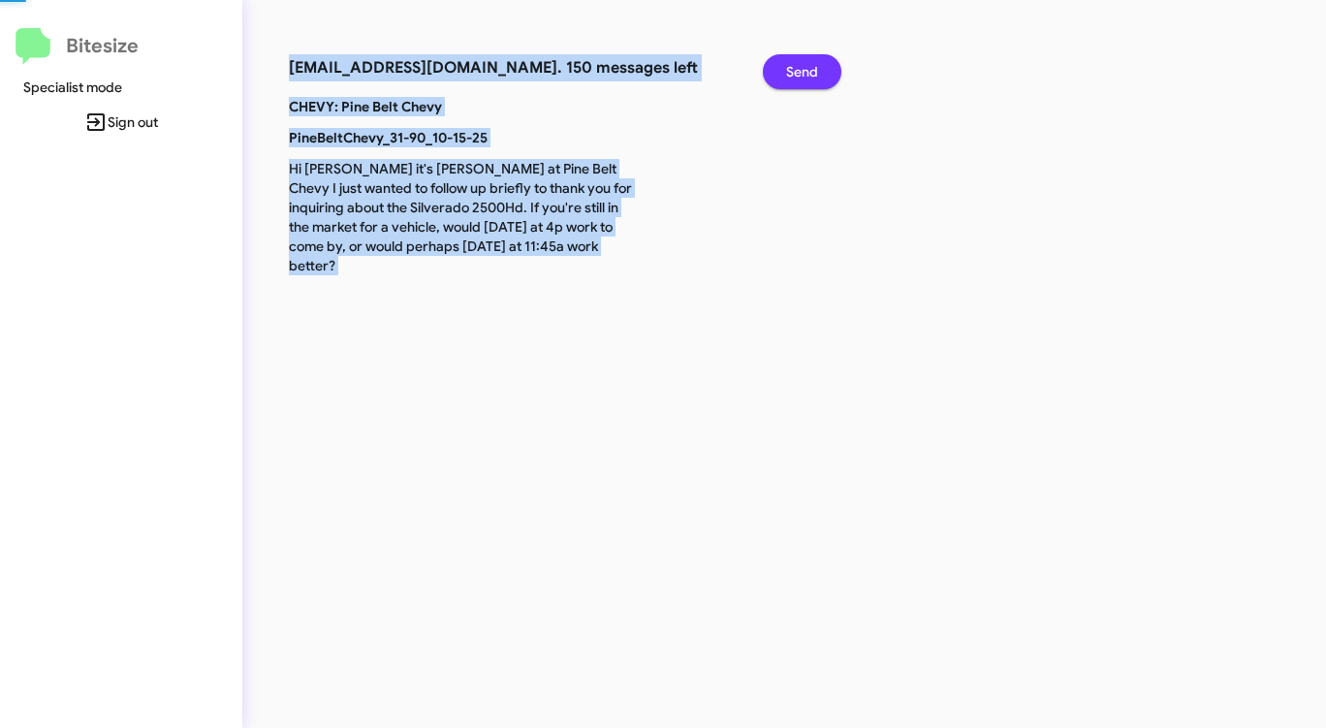
click at [799, 79] on span "Send" at bounding box center [802, 71] width 32 height 35
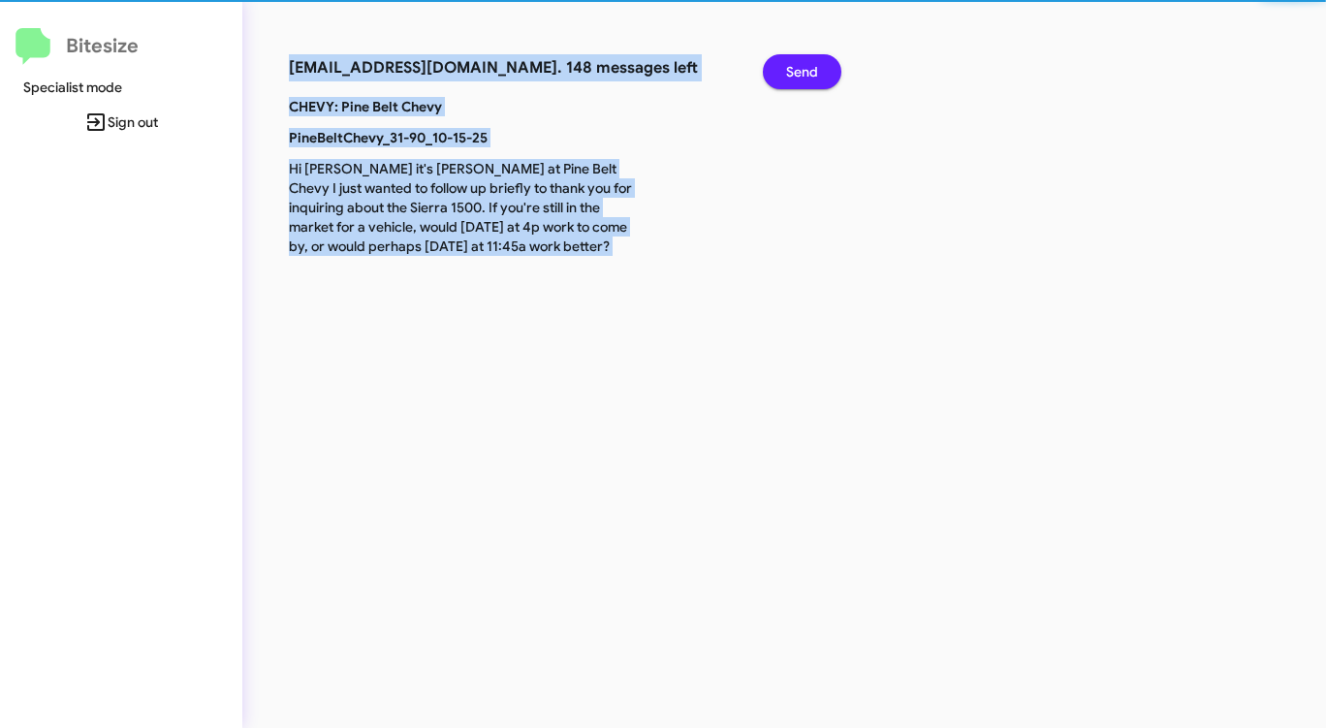
click at [799, 79] on span "Send" at bounding box center [802, 71] width 32 height 35
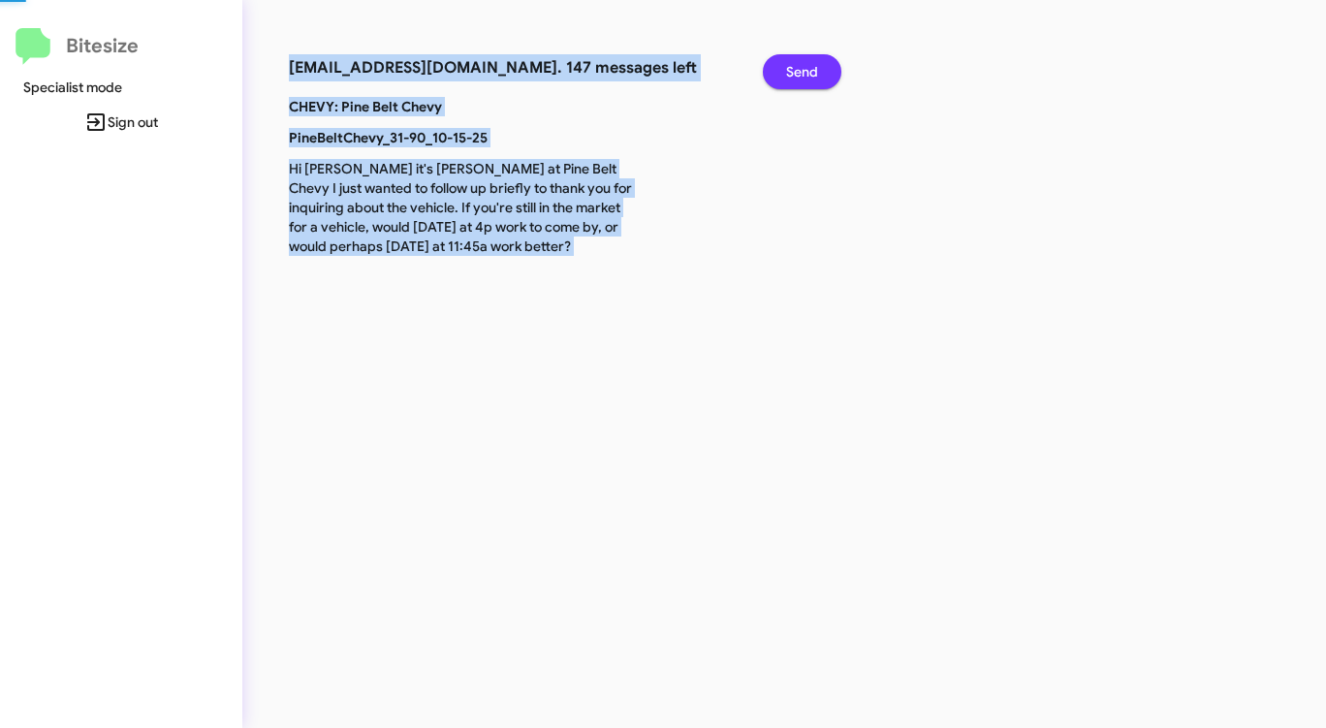
click at [799, 79] on span "Send" at bounding box center [802, 71] width 32 height 35
click at [799, 80] on span "Send" at bounding box center [802, 71] width 32 height 35
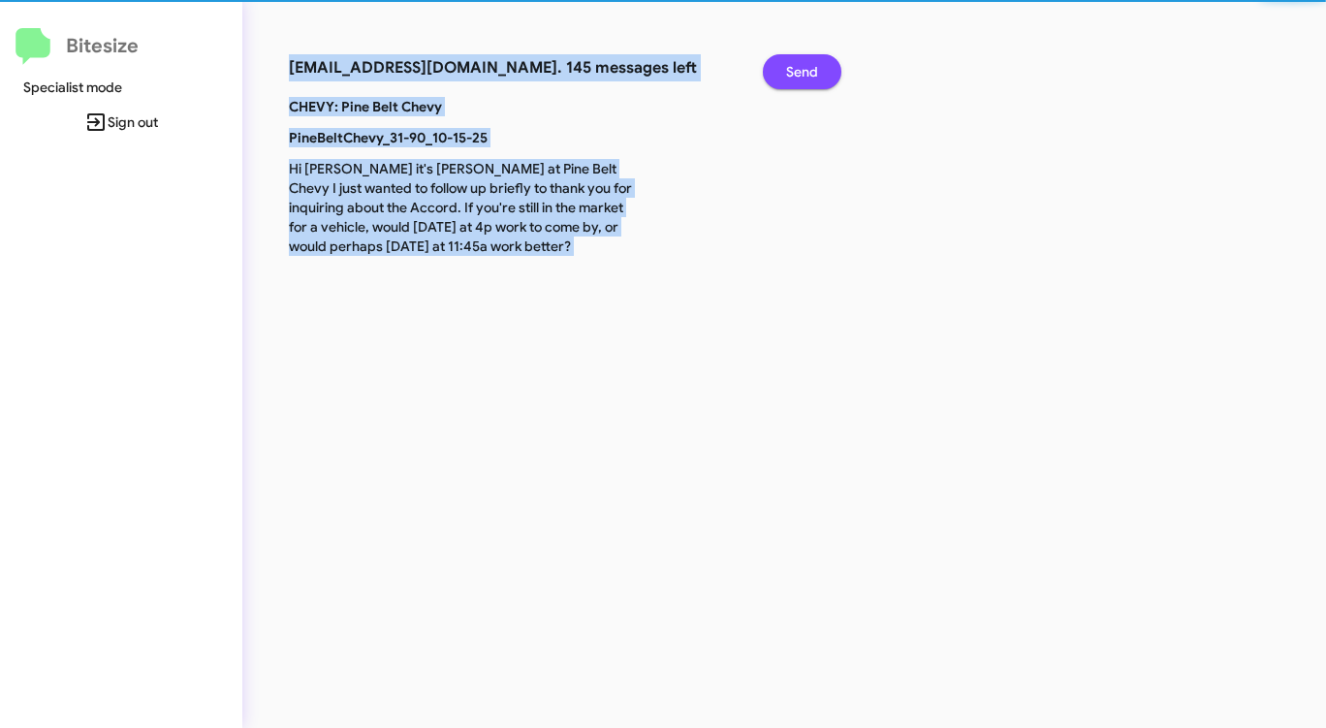
click at [799, 80] on span "Send" at bounding box center [802, 71] width 32 height 35
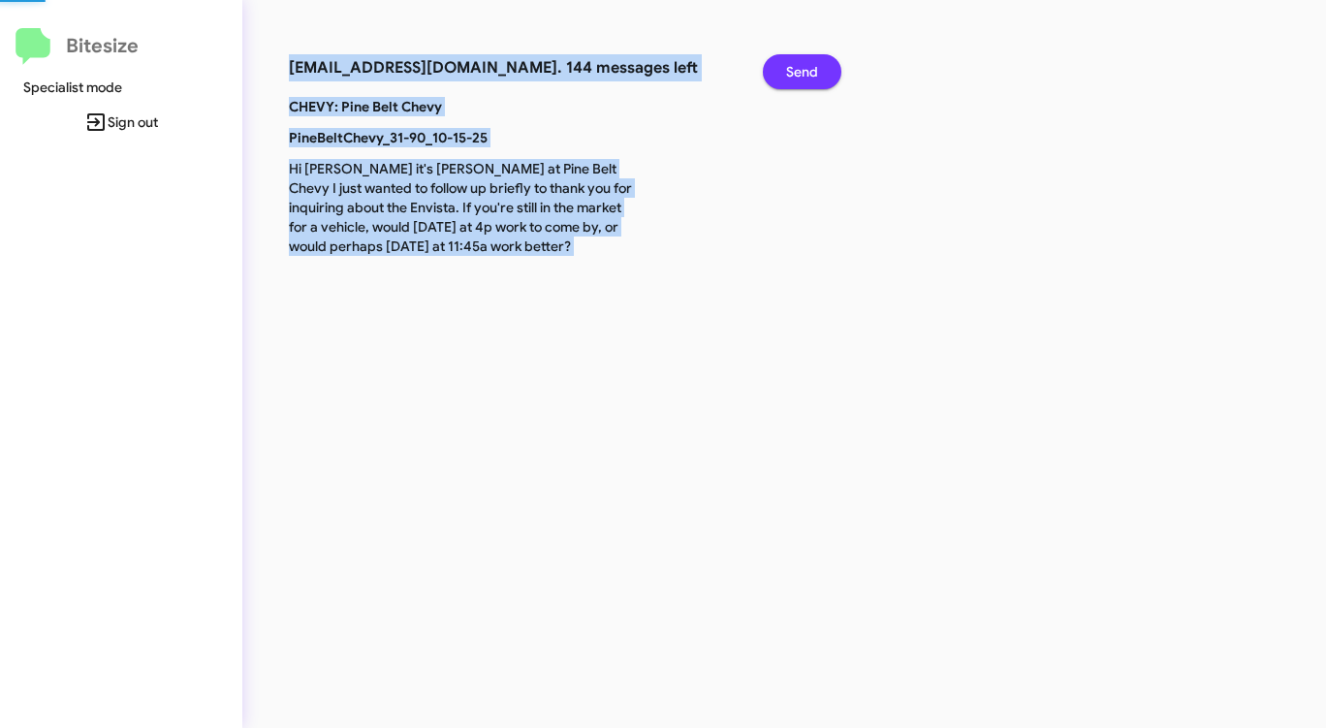
click at [800, 80] on span "Send" at bounding box center [802, 71] width 32 height 35
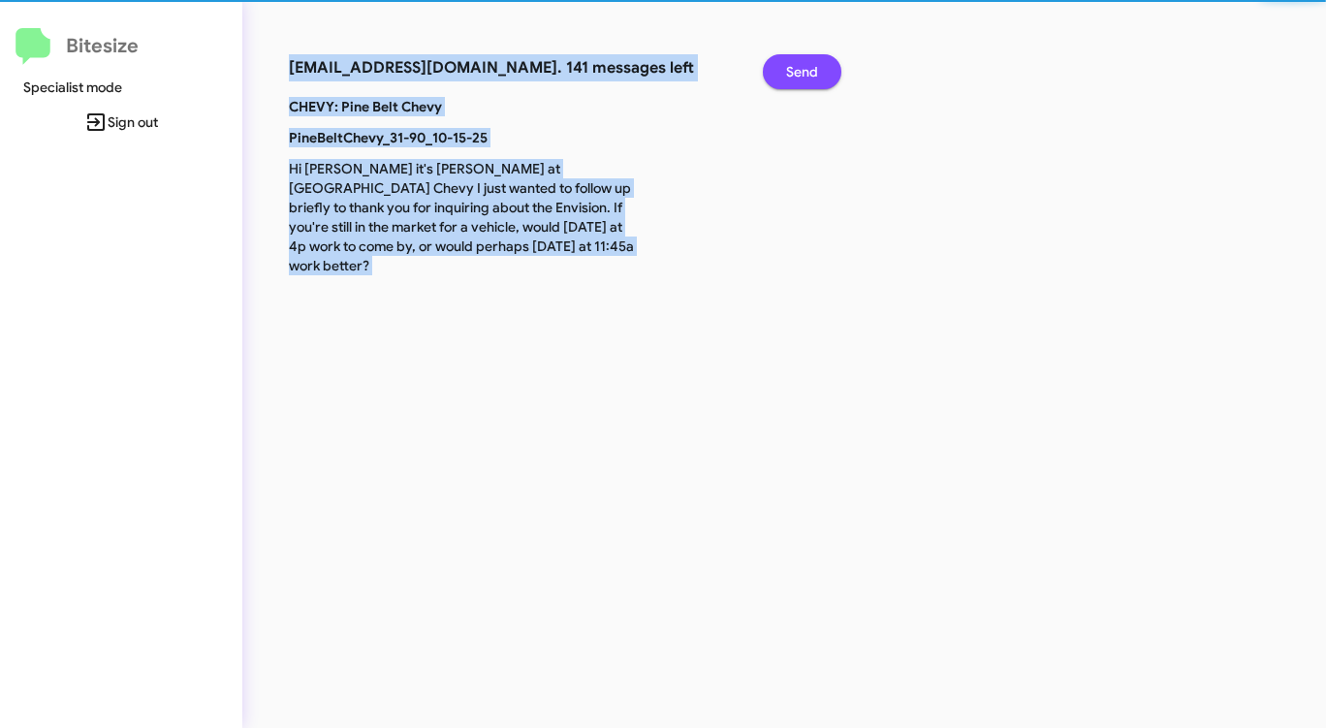
click at [800, 80] on span "Send" at bounding box center [802, 71] width 32 height 35
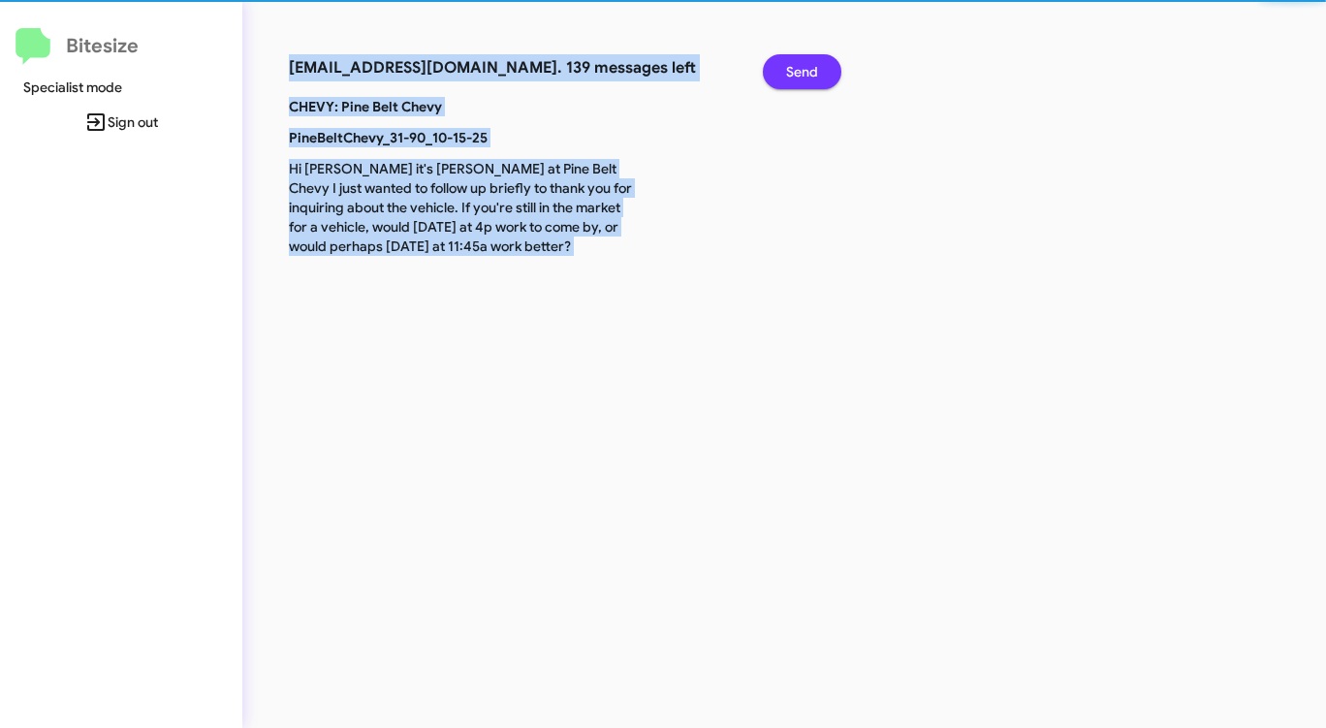
click at [800, 80] on span "Send" at bounding box center [802, 71] width 32 height 35
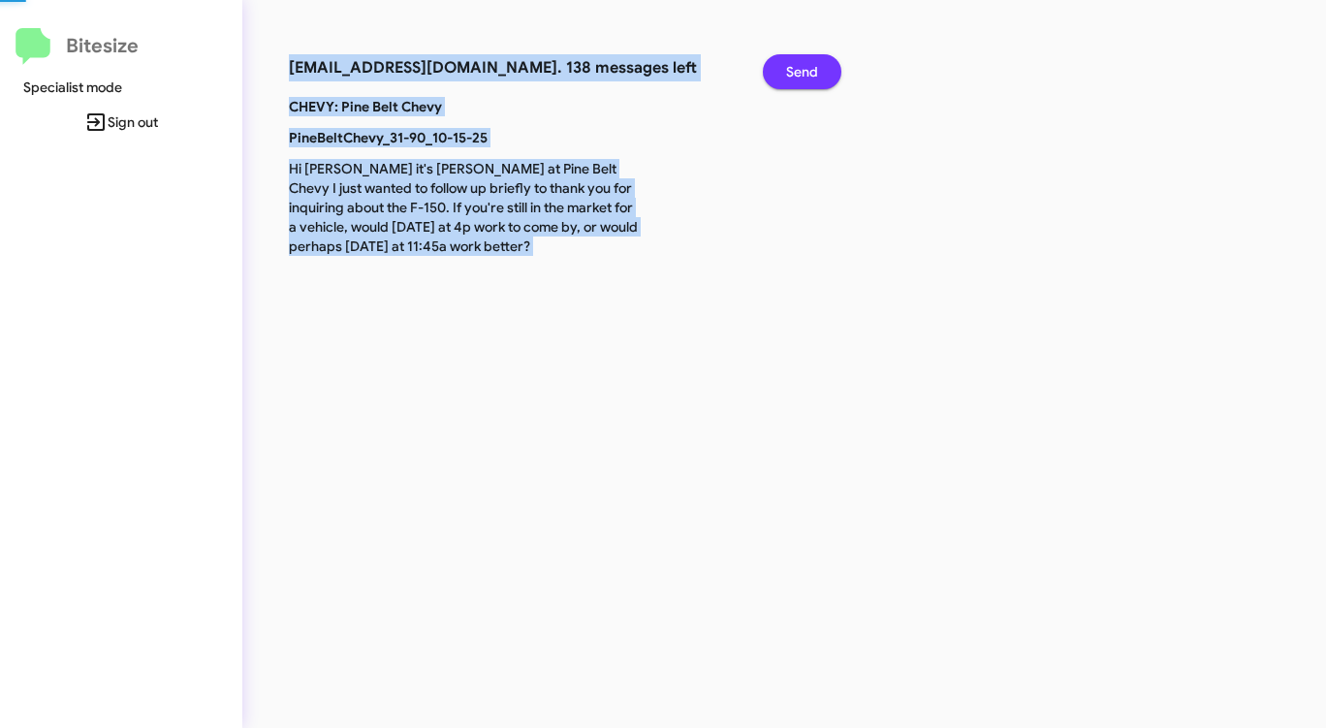
click at [800, 80] on span "Send" at bounding box center [802, 71] width 32 height 35
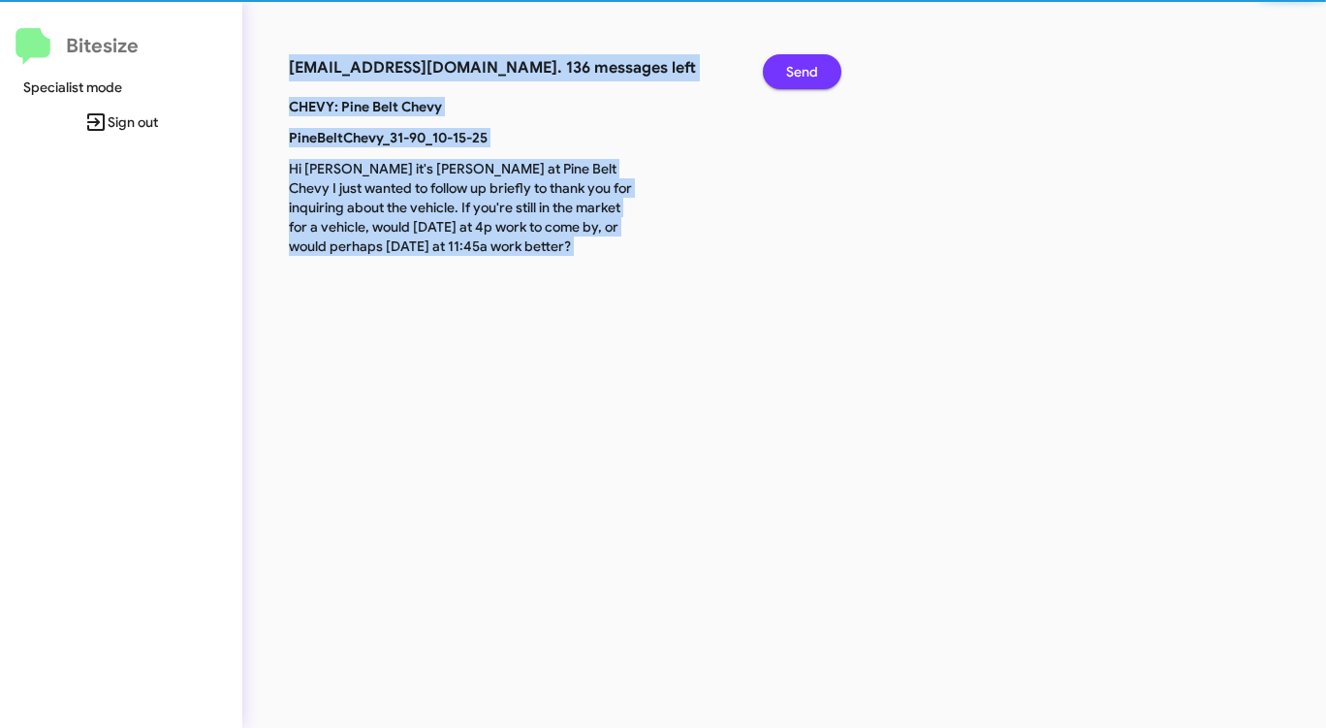
click at [800, 80] on span "Send" at bounding box center [802, 71] width 32 height 35
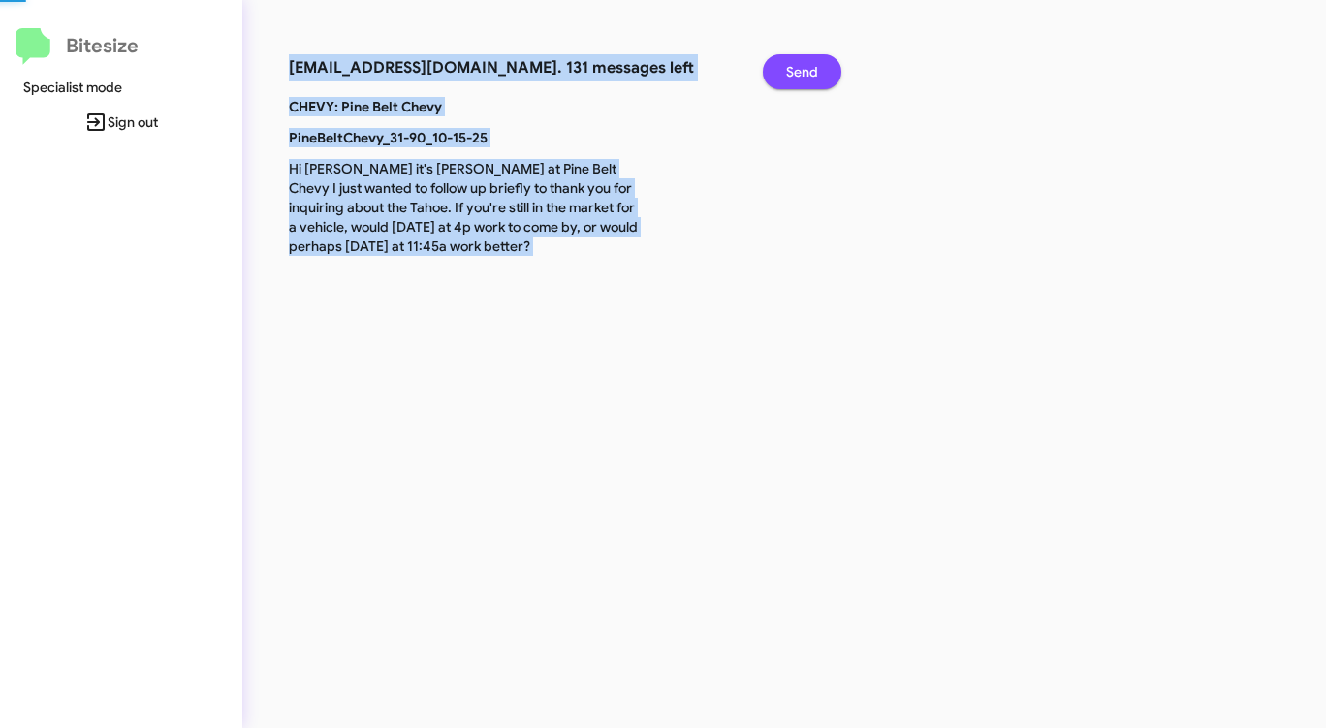
click at [800, 80] on span "Send" at bounding box center [802, 71] width 32 height 35
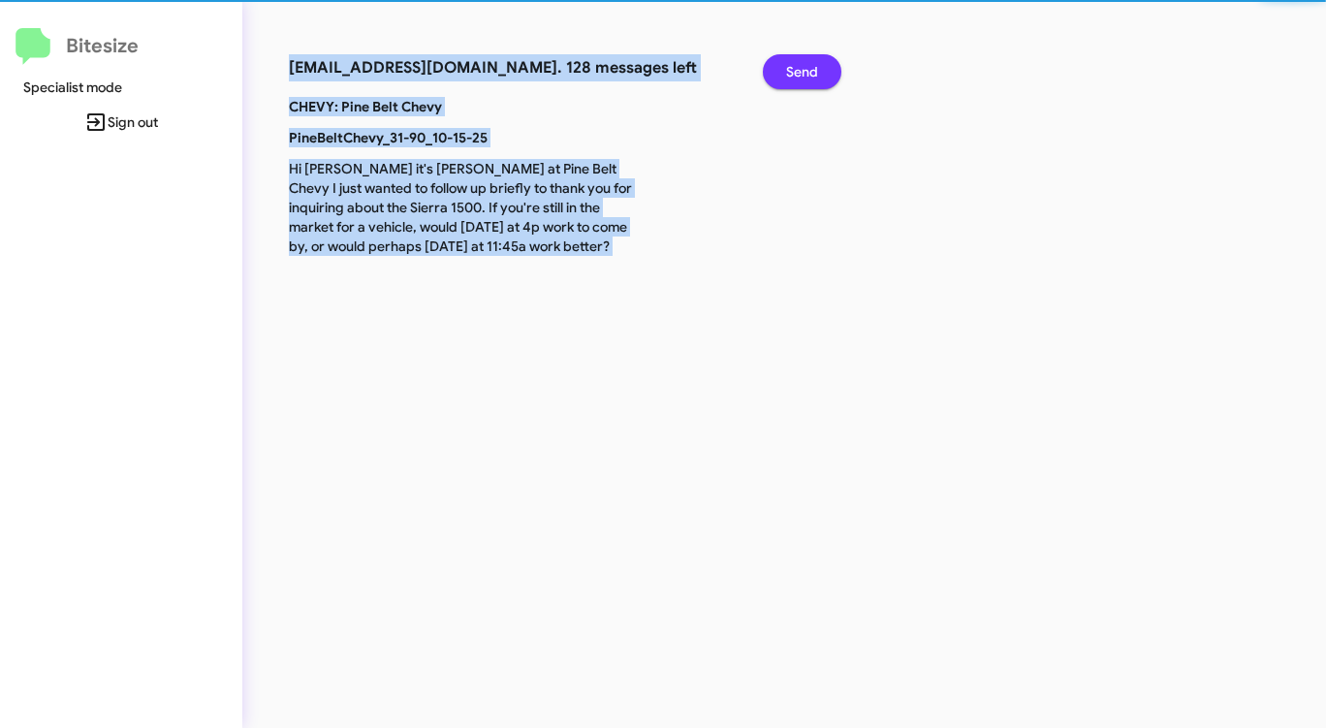
click at [800, 80] on span "Send" at bounding box center [802, 71] width 32 height 35
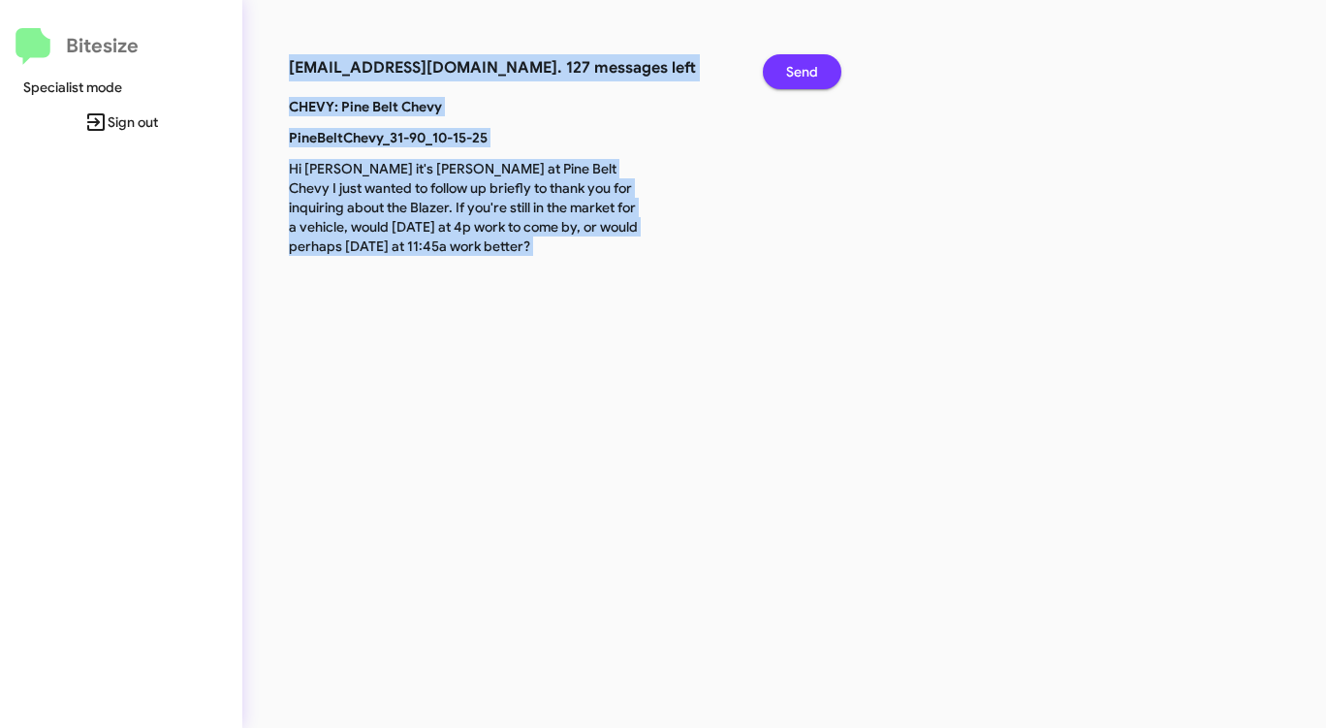
click at [800, 80] on span "Send" at bounding box center [802, 71] width 32 height 35
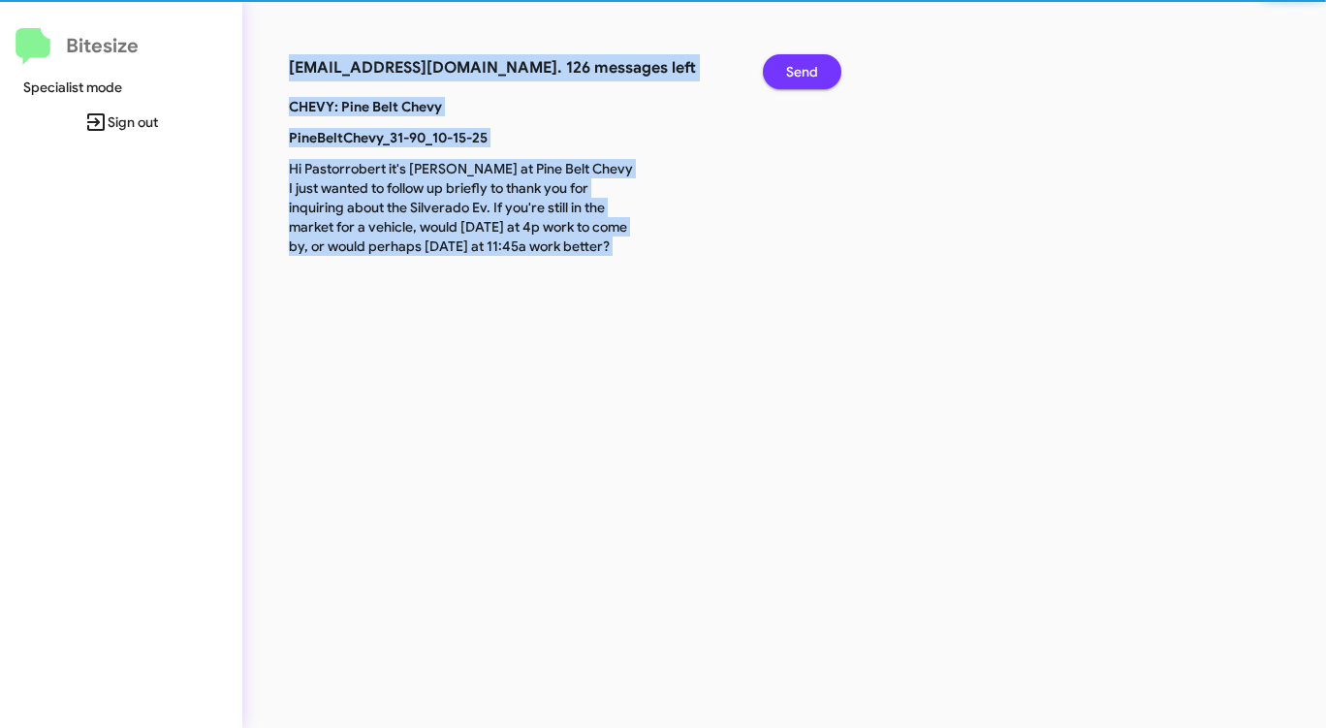
click at [800, 80] on span "Send" at bounding box center [802, 71] width 32 height 35
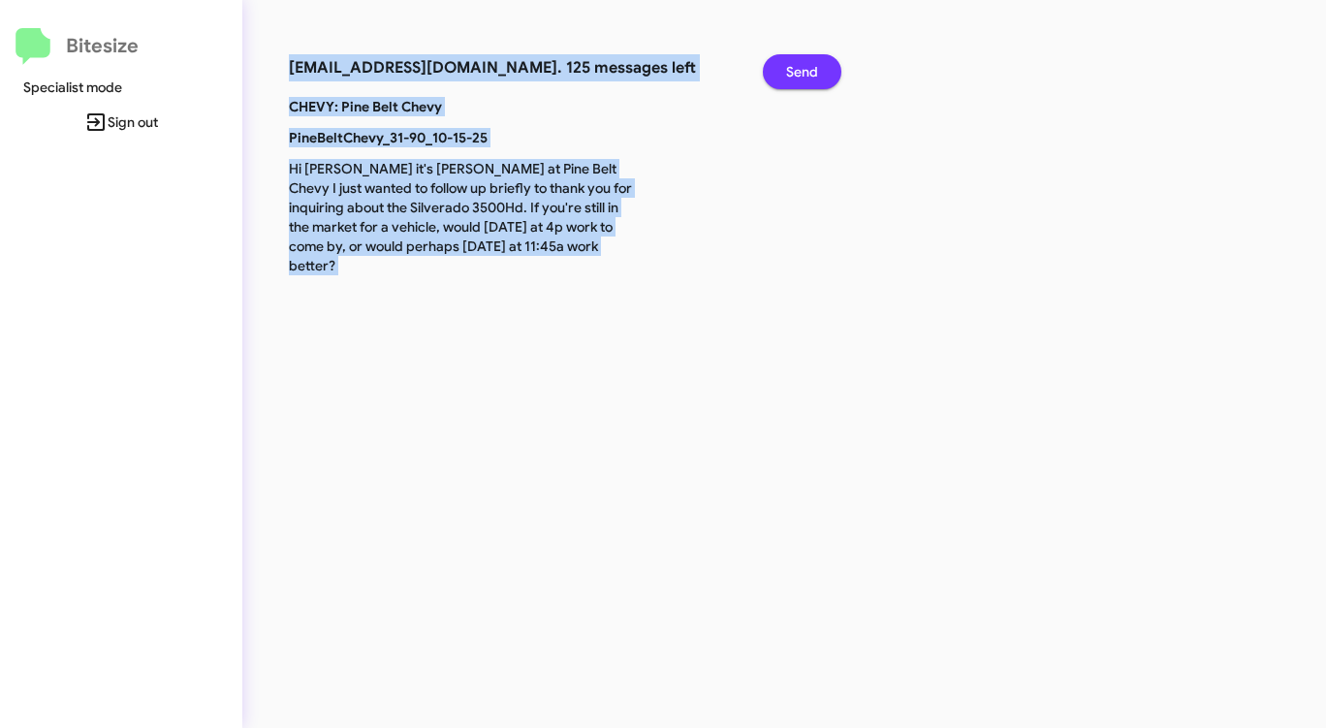
click at [800, 80] on span "Send" at bounding box center [802, 71] width 32 height 35
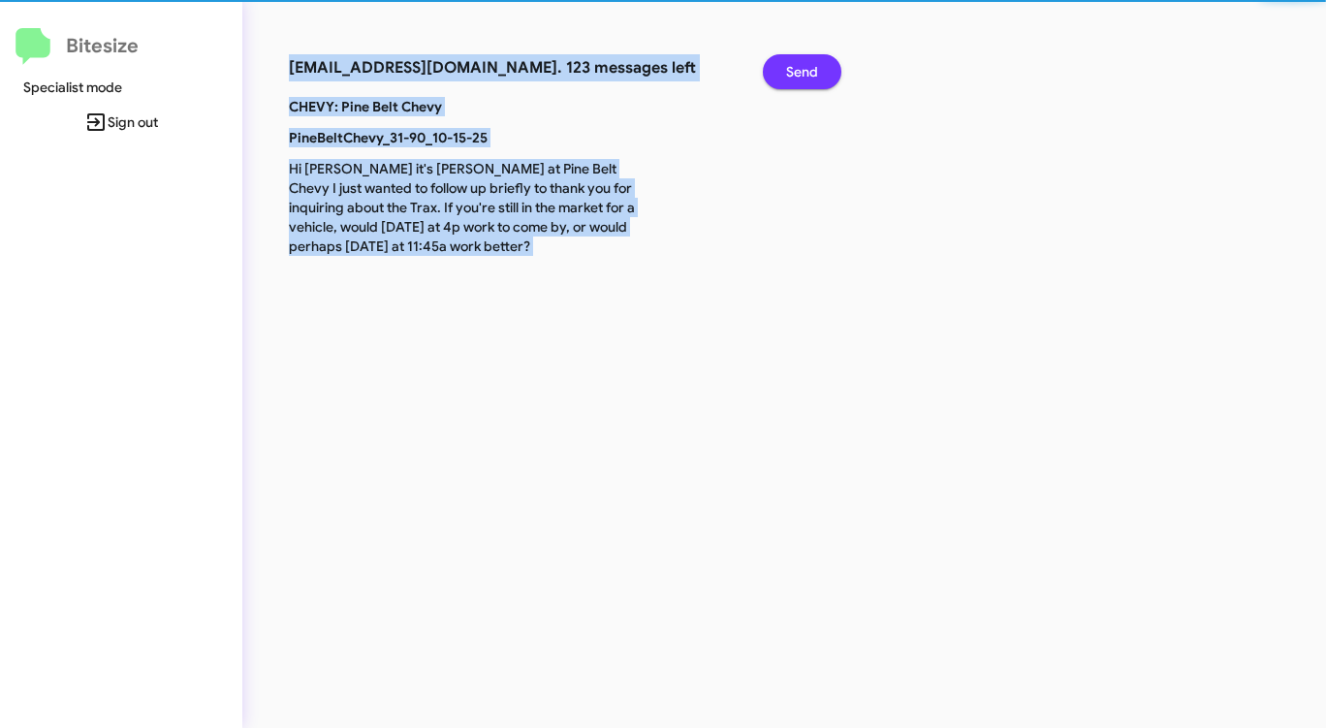
click at [800, 80] on span "Send" at bounding box center [802, 71] width 32 height 35
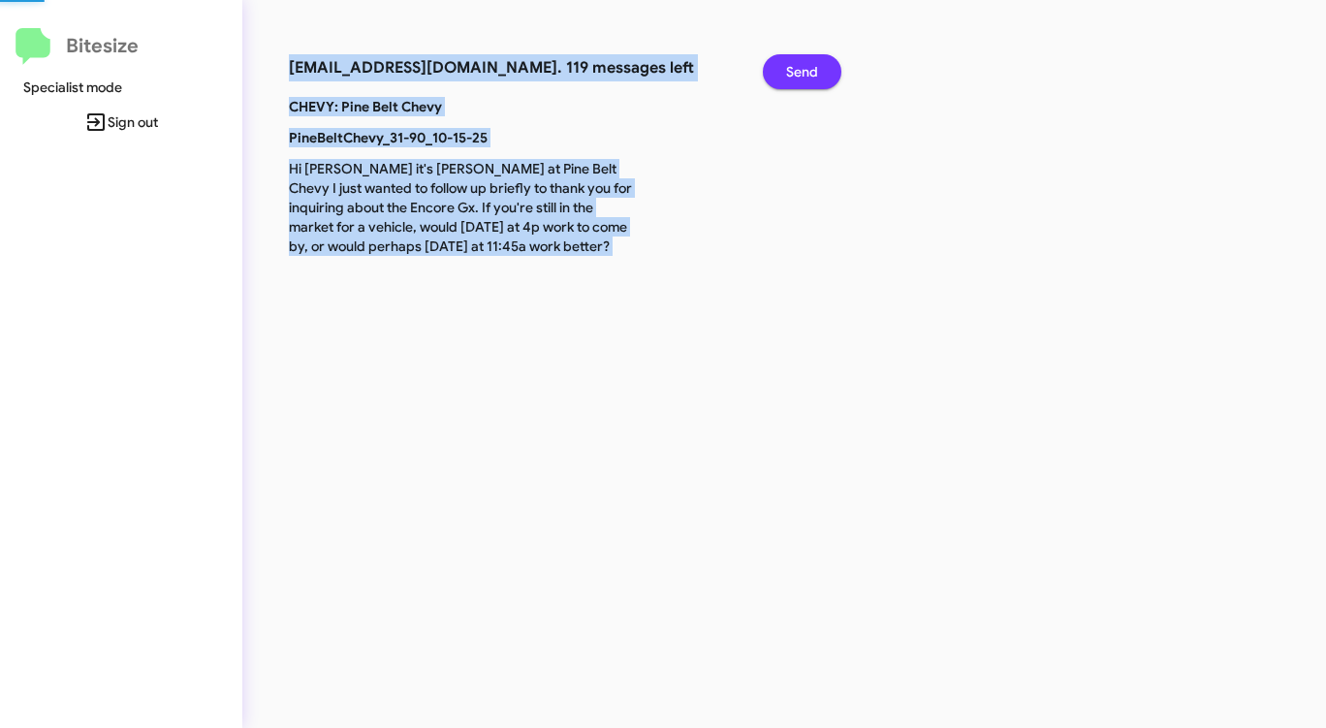
click at [800, 80] on span "Send" at bounding box center [802, 71] width 32 height 35
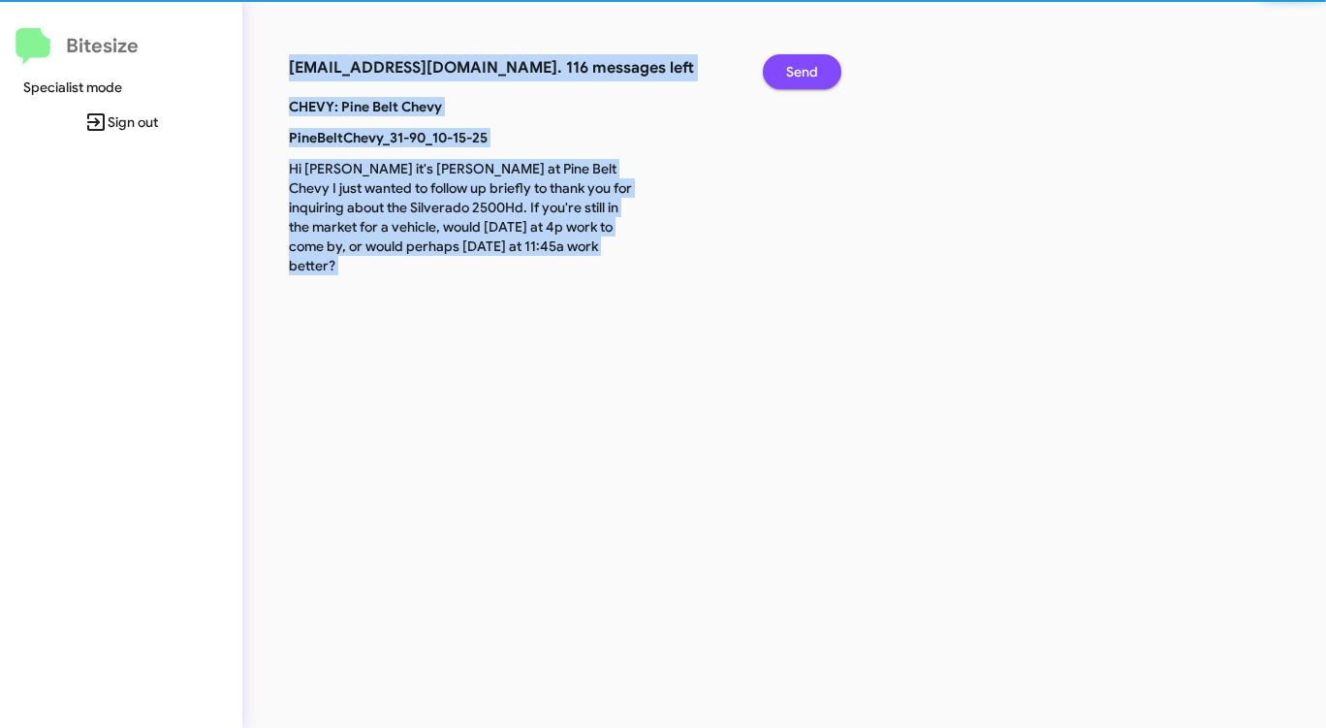
click at [800, 80] on span "Send" at bounding box center [802, 71] width 32 height 35
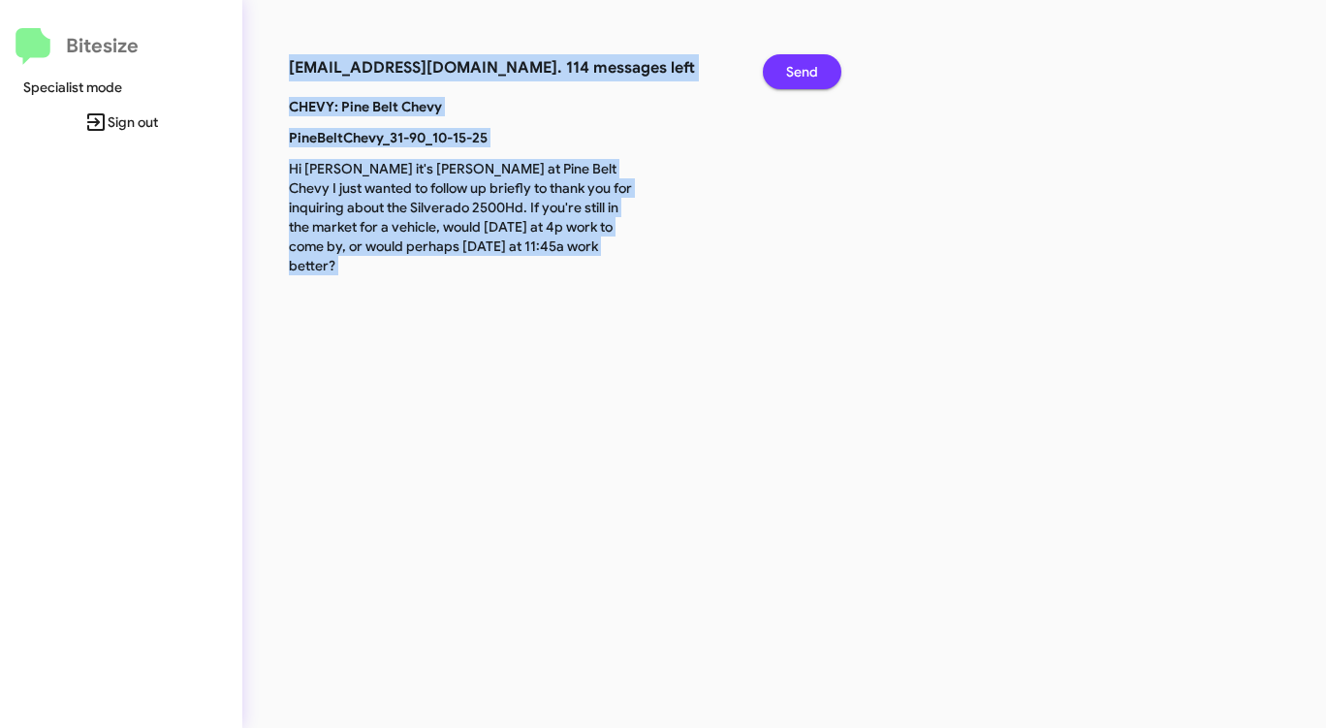
click at [800, 80] on span "Send" at bounding box center [802, 71] width 32 height 35
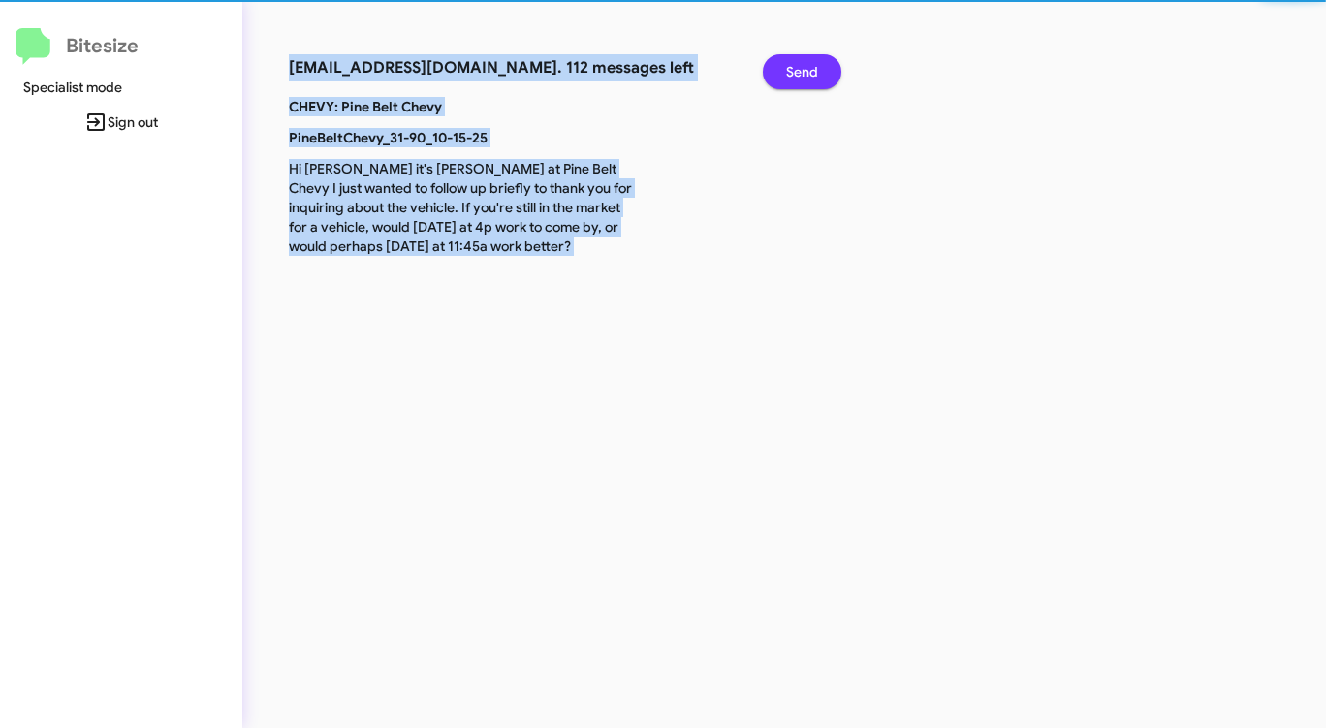
click at [800, 80] on span "Send" at bounding box center [802, 71] width 32 height 35
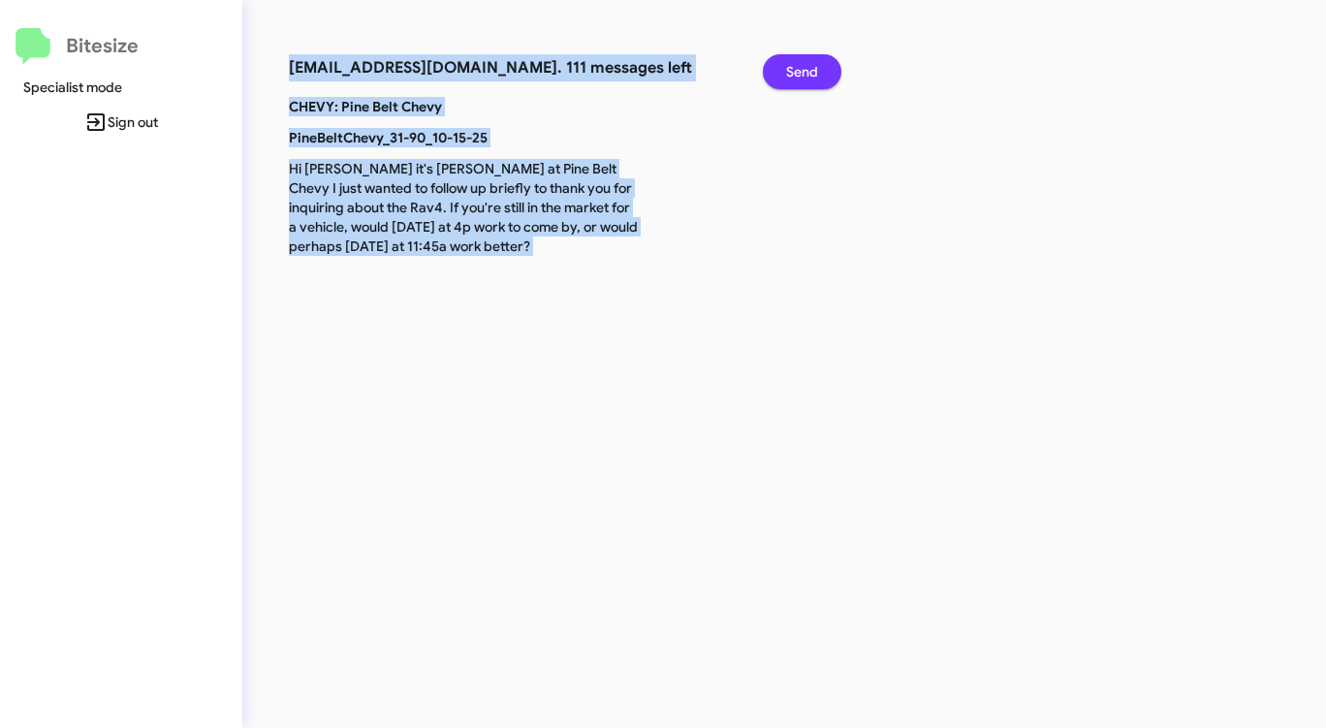
click at [800, 80] on span "Send" at bounding box center [802, 71] width 32 height 35
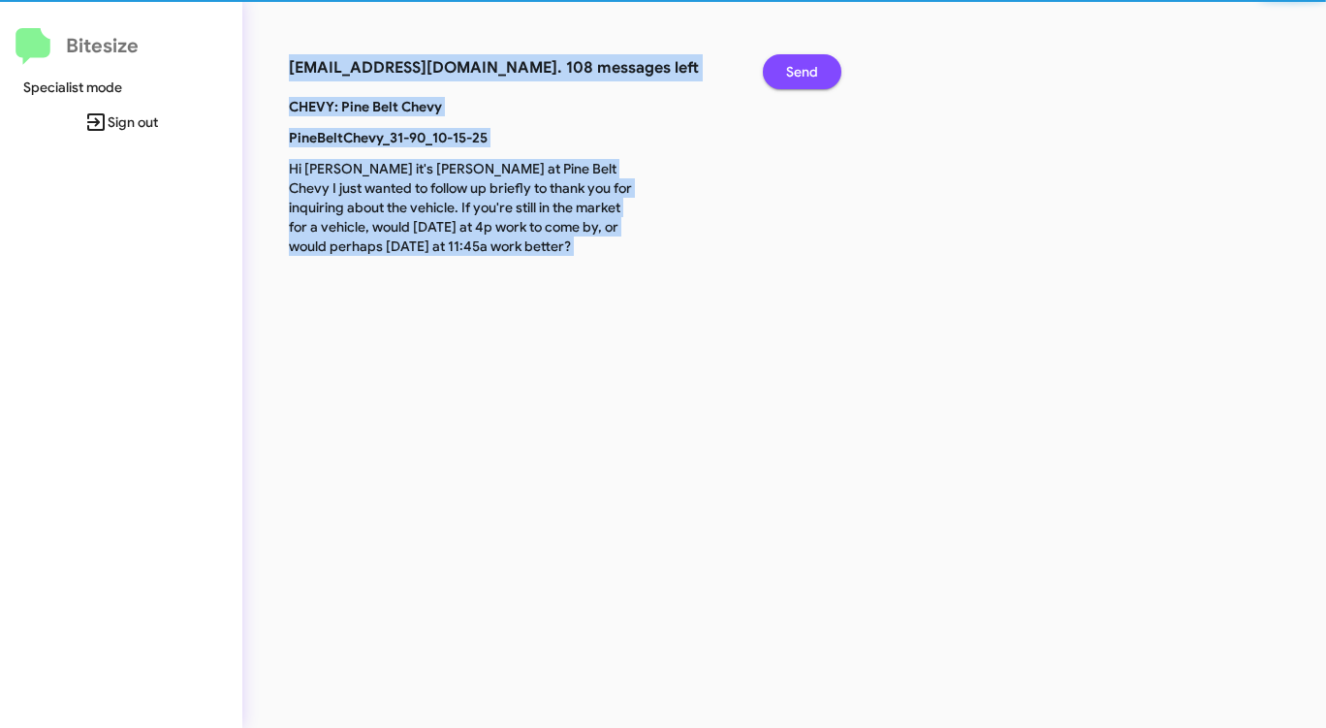
click at [800, 80] on span "Send" at bounding box center [802, 71] width 32 height 35
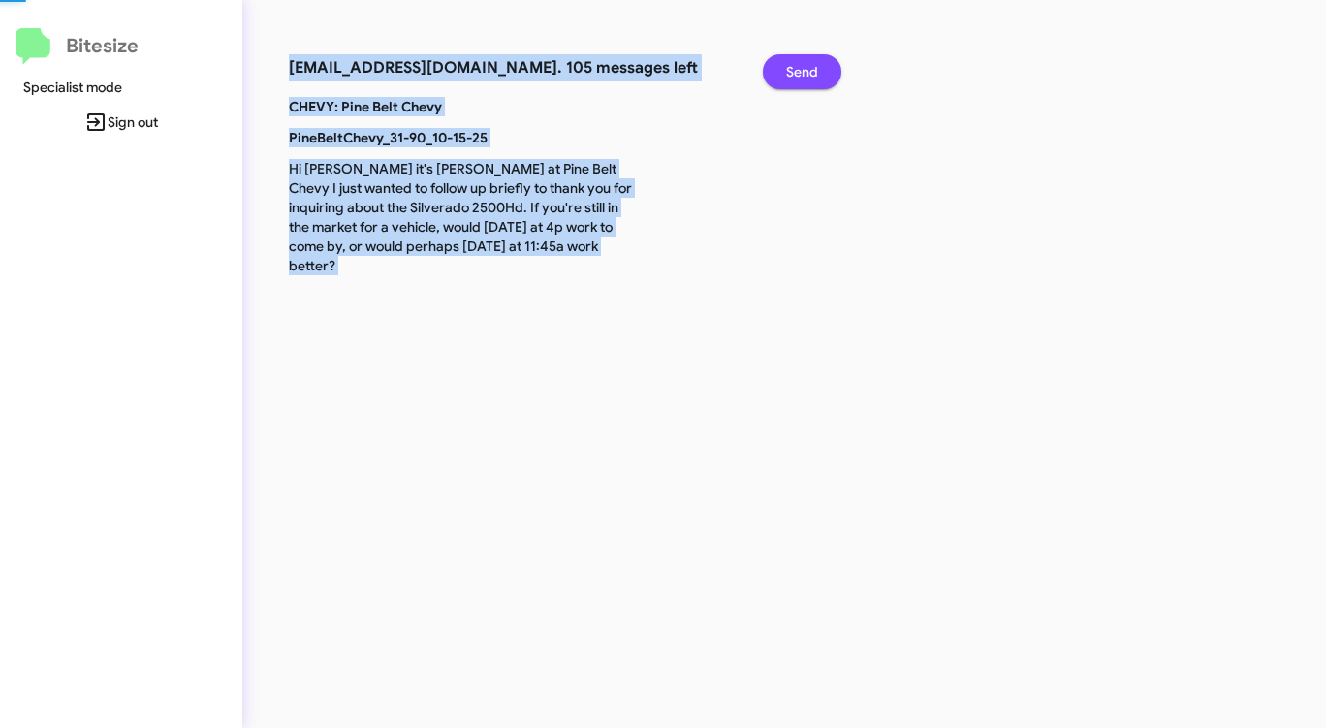
click at [800, 80] on span "Send" at bounding box center [802, 71] width 32 height 35
click at [800, 81] on span "Send" at bounding box center [802, 71] width 32 height 35
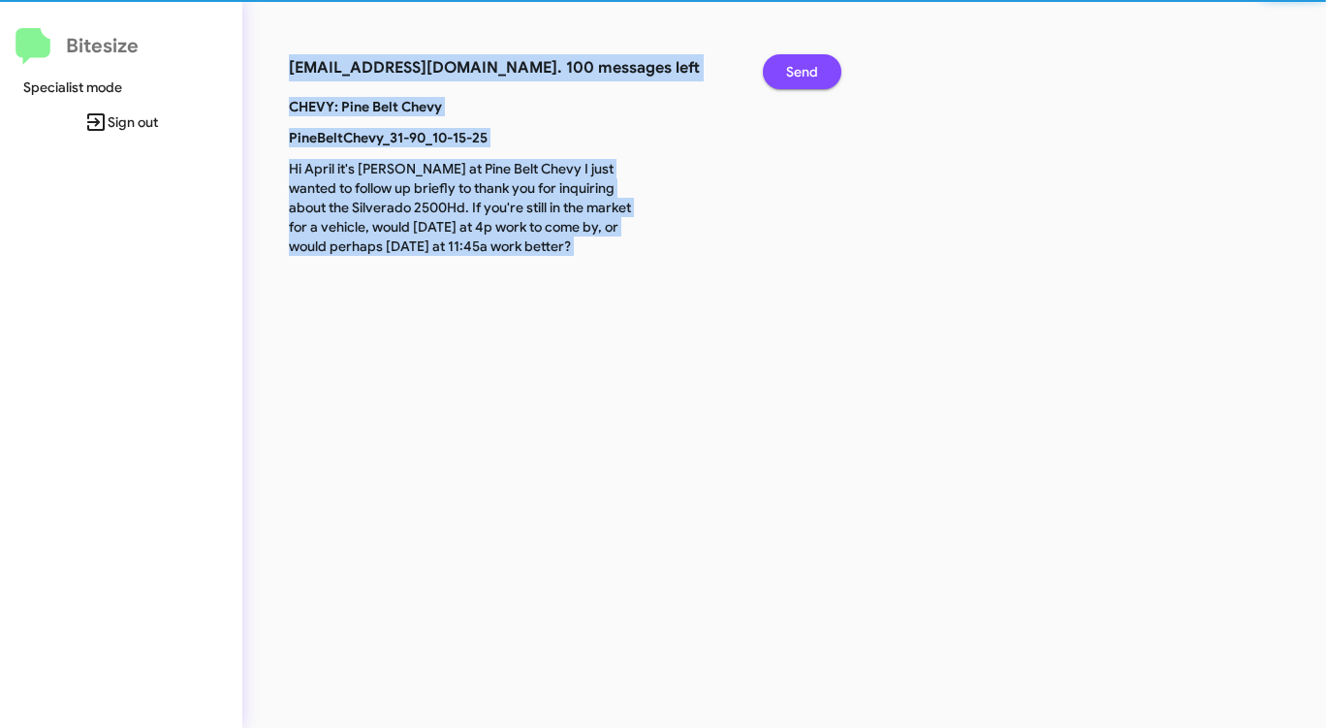
click at [800, 81] on span "Send" at bounding box center [802, 71] width 32 height 35
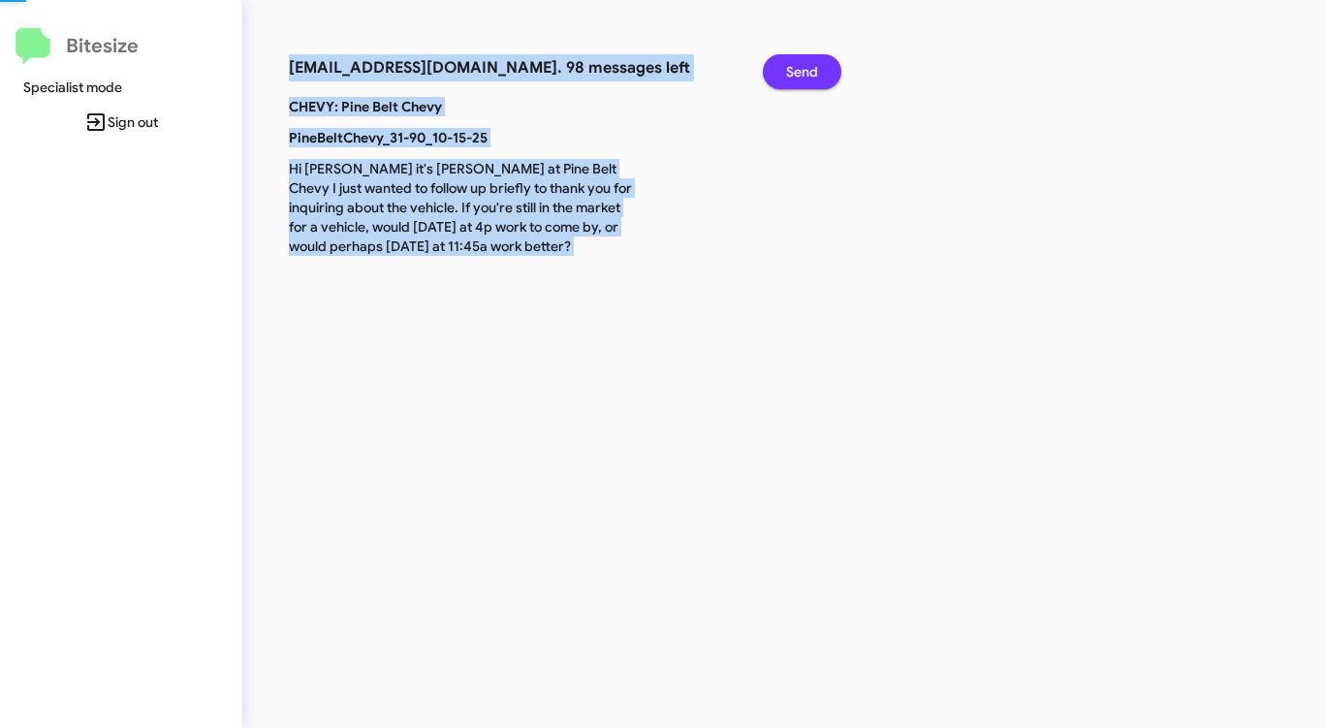
click at [800, 81] on span "Send" at bounding box center [802, 71] width 32 height 35
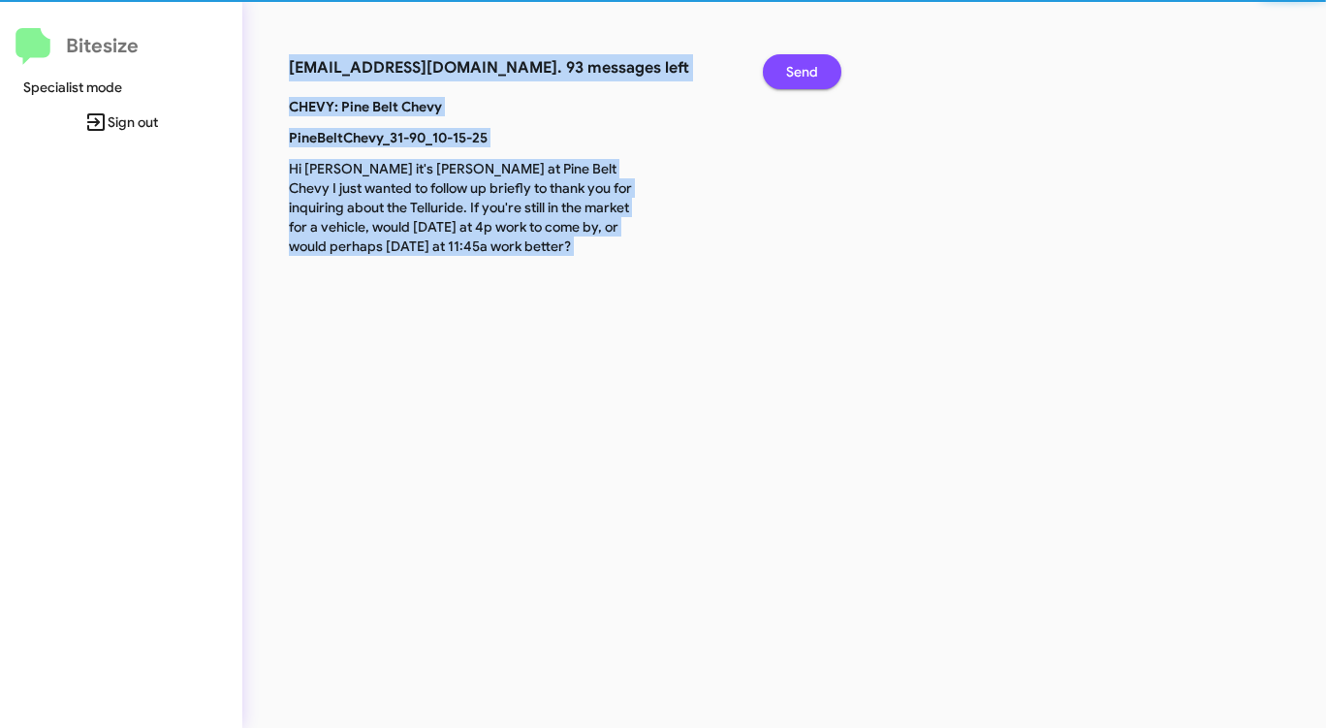
click at [800, 81] on span "Send" at bounding box center [802, 71] width 32 height 35
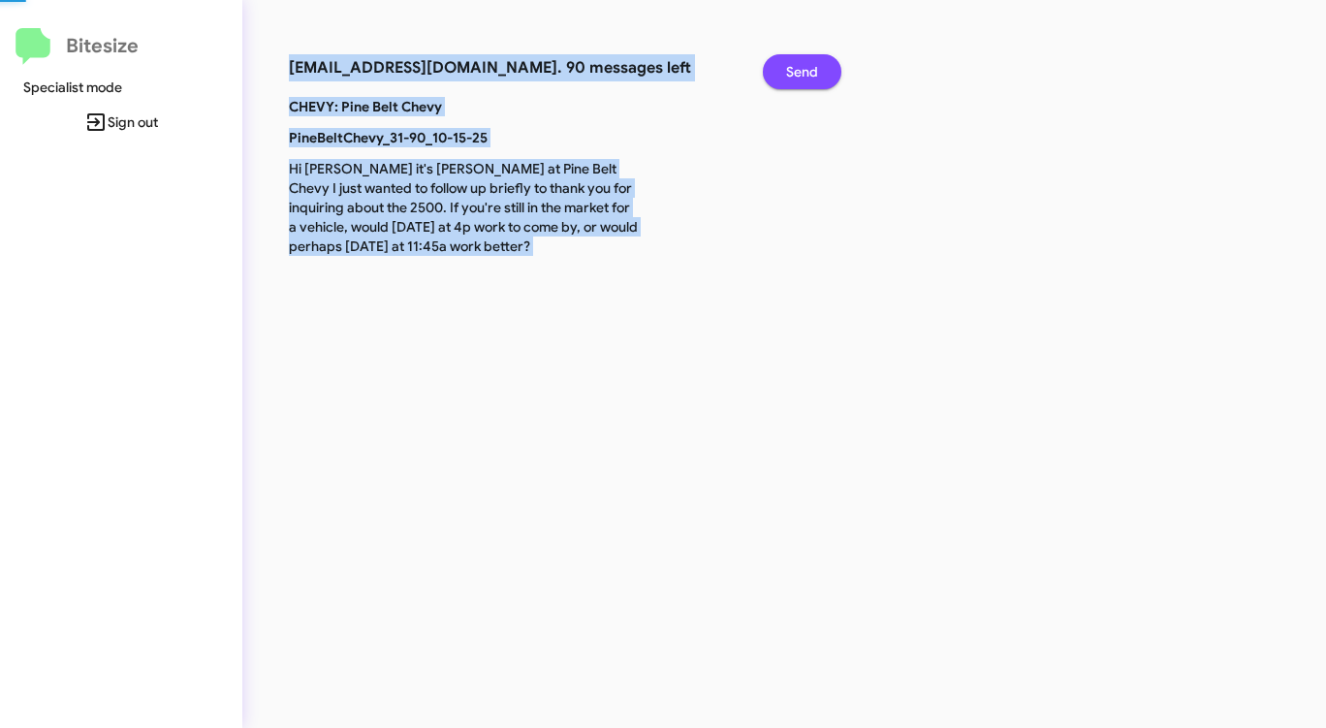
click at [800, 81] on span "Send" at bounding box center [802, 71] width 32 height 35
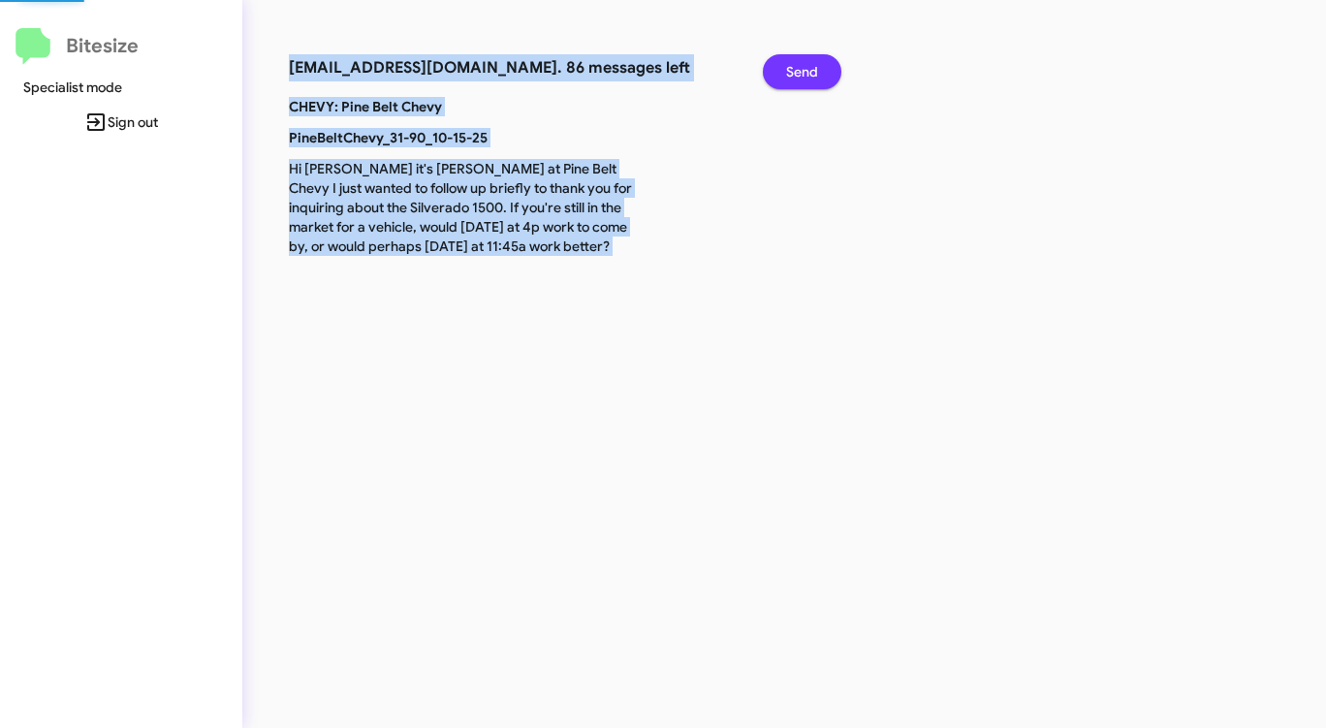
click at [800, 81] on span "Send" at bounding box center [802, 71] width 32 height 35
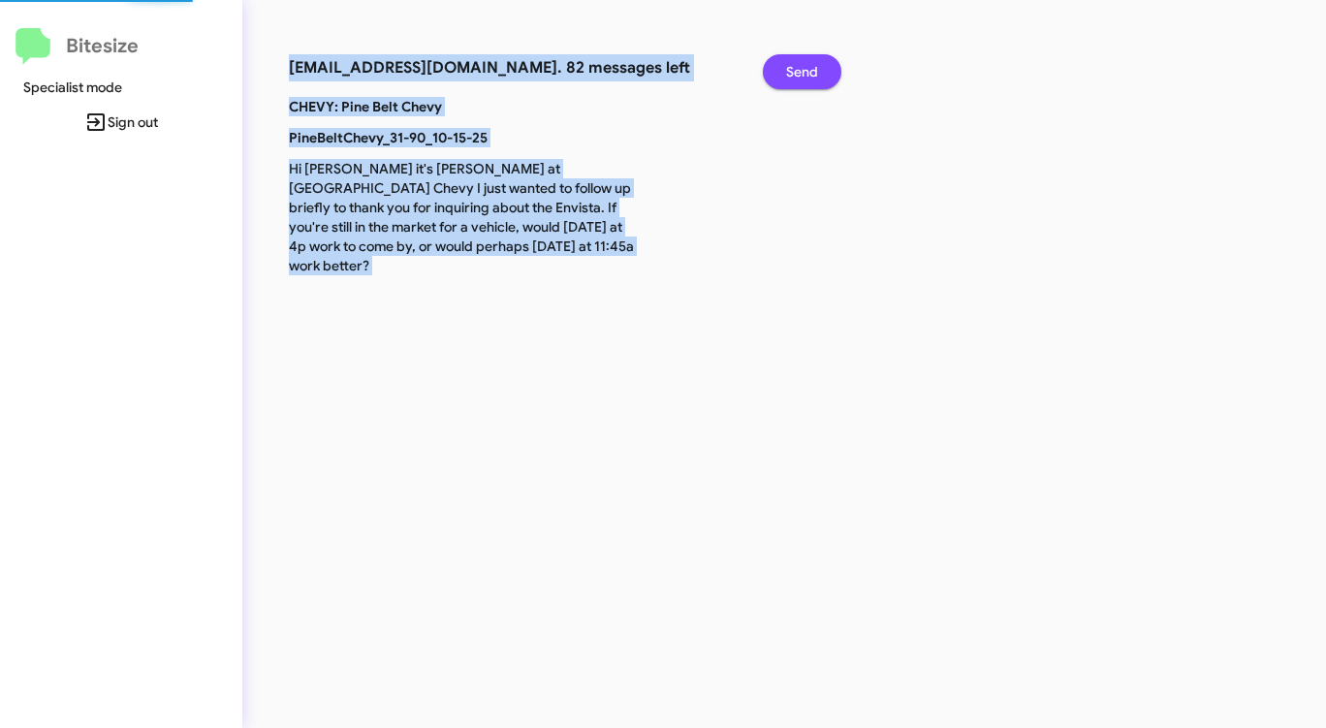
click at [800, 81] on span "Send" at bounding box center [802, 71] width 32 height 35
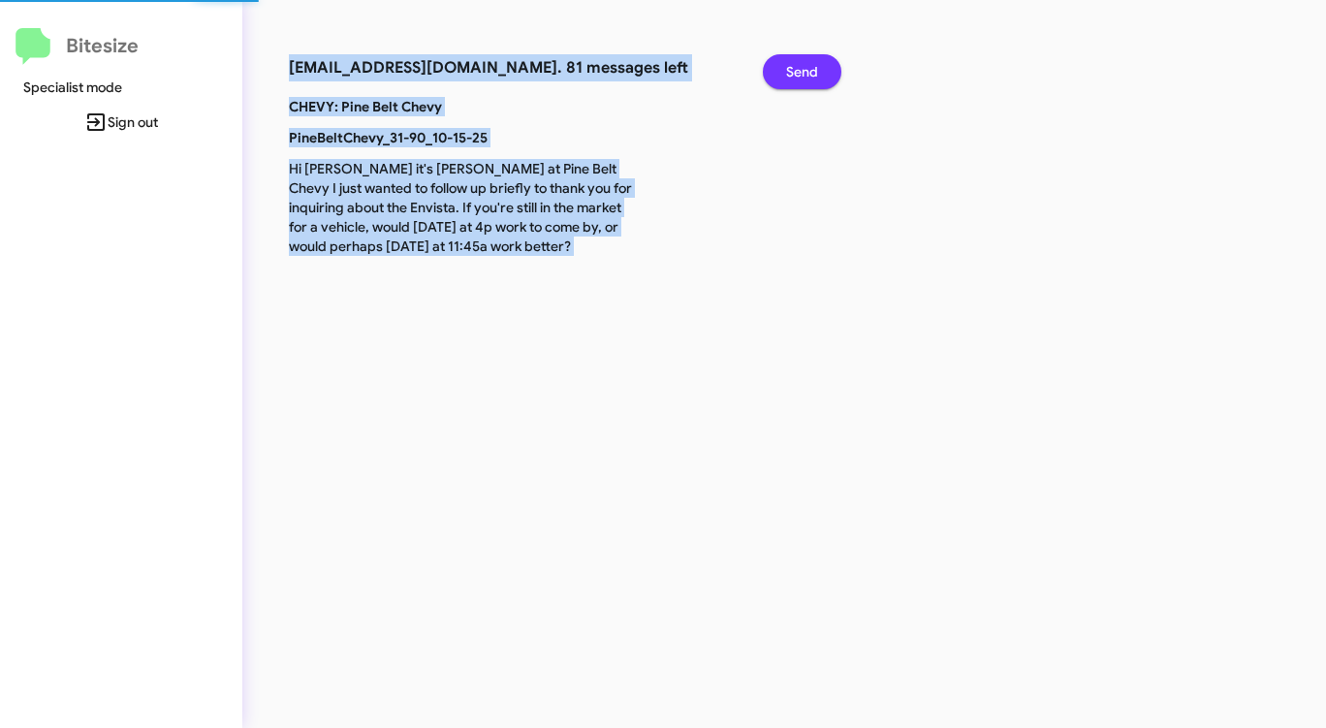
click at [800, 81] on span "Send" at bounding box center [802, 71] width 32 height 35
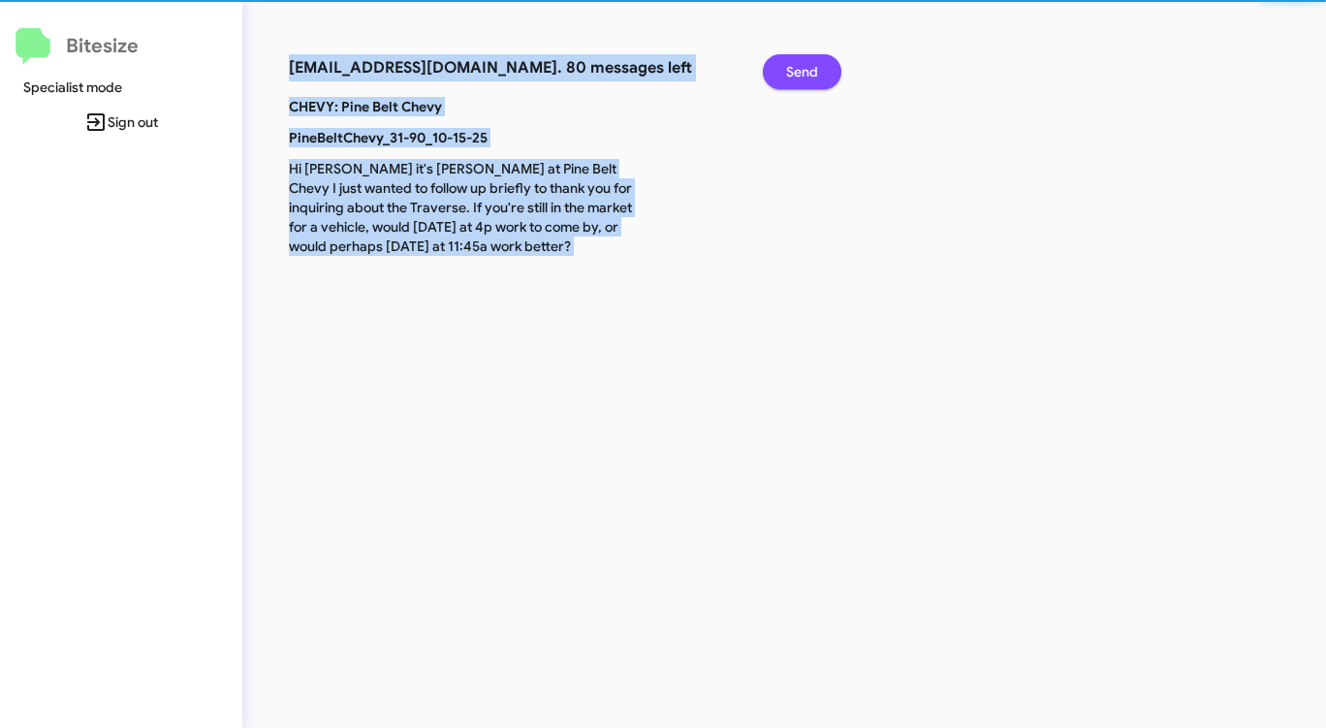
click at [800, 81] on span "Send" at bounding box center [802, 71] width 32 height 35
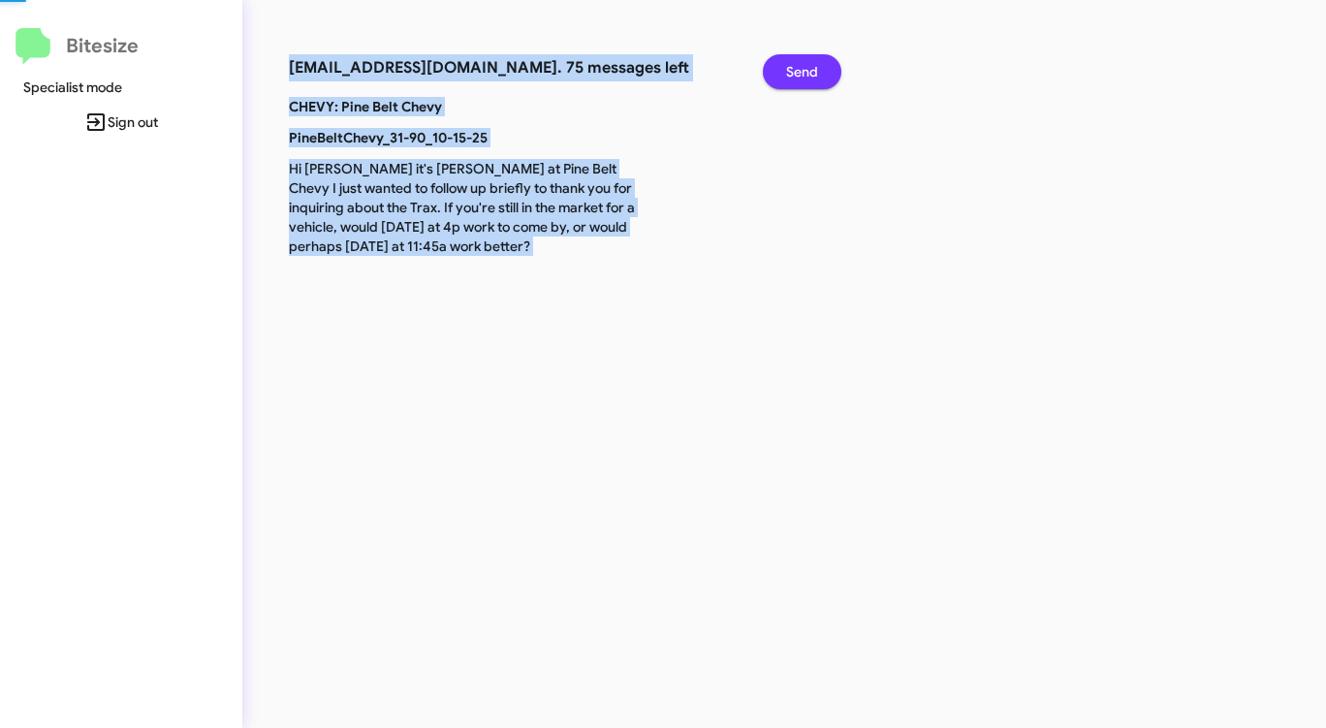
click at [800, 81] on span "Send" at bounding box center [802, 71] width 32 height 35
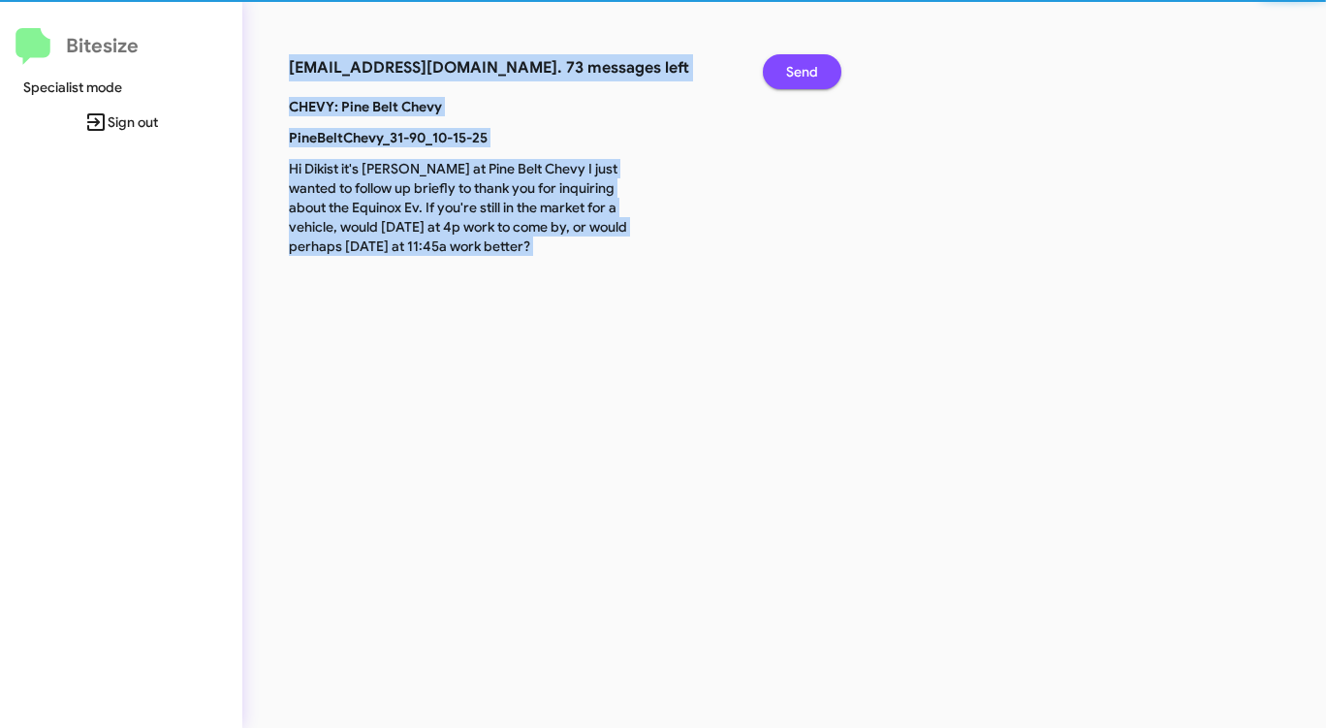
click at [800, 81] on span "Send" at bounding box center [802, 71] width 32 height 35
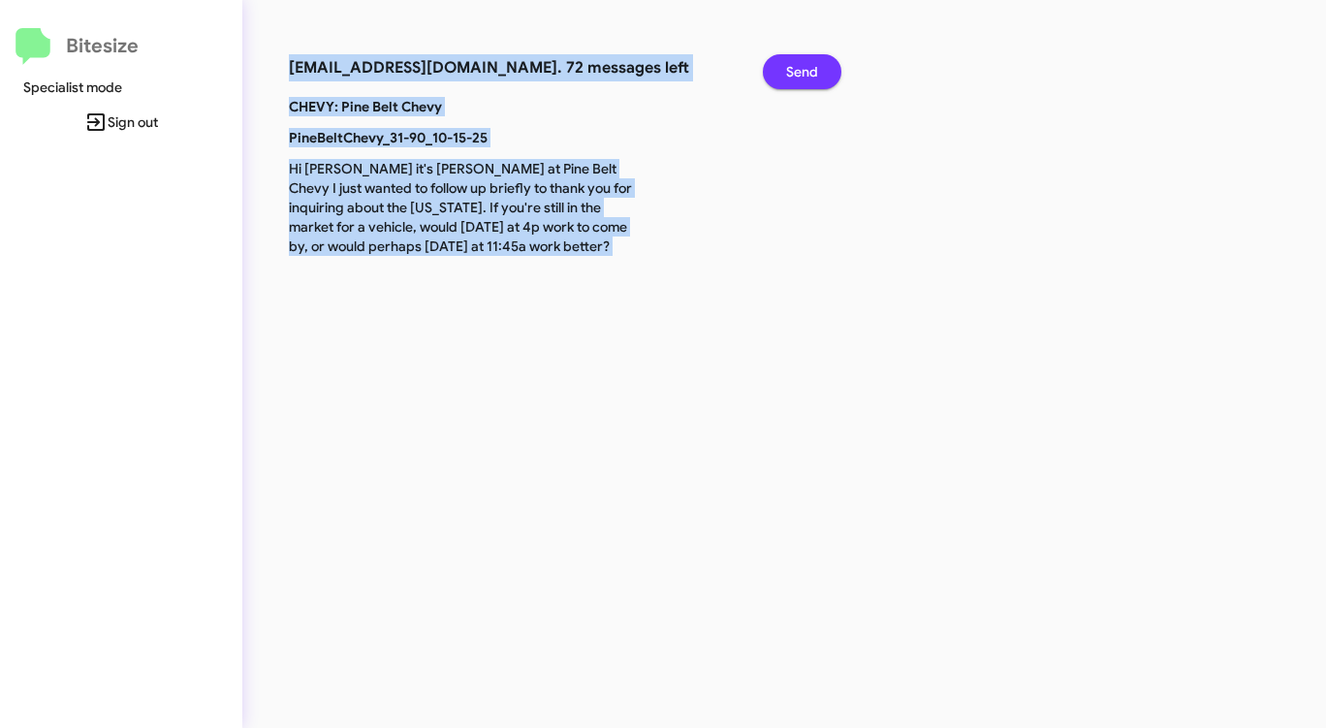
click at [800, 81] on span "Send" at bounding box center [802, 71] width 32 height 35
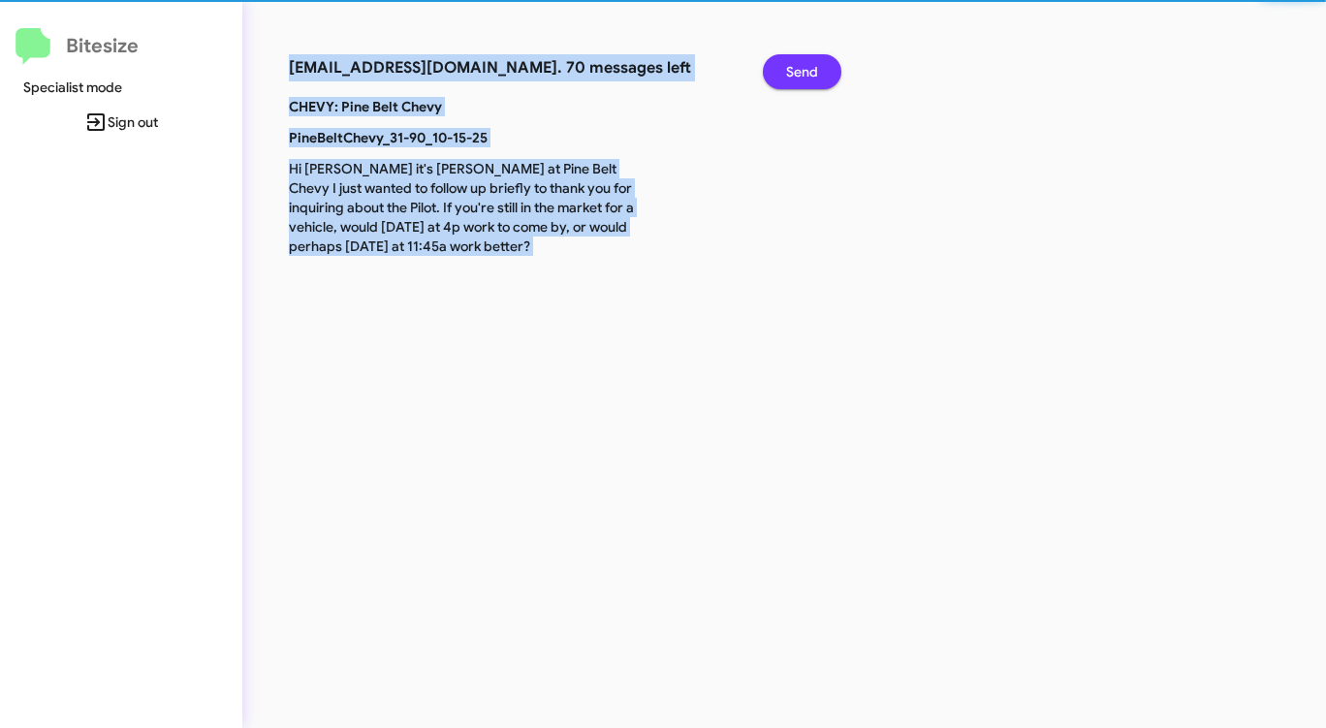
click at [800, 81] on span "Send" at bounding box center [802, 71] width 32 height 35
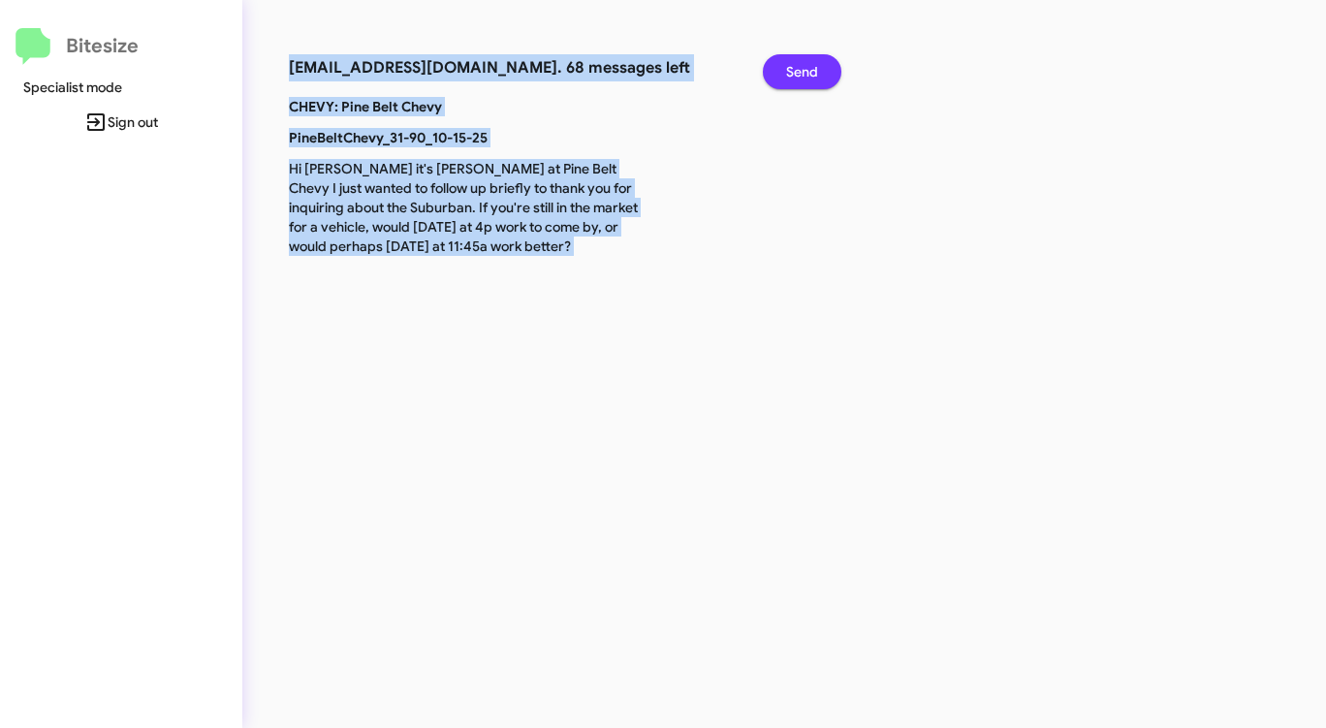
click at [800, 81] on span "Send" at bounding box center [802, 71] width 32 height 35
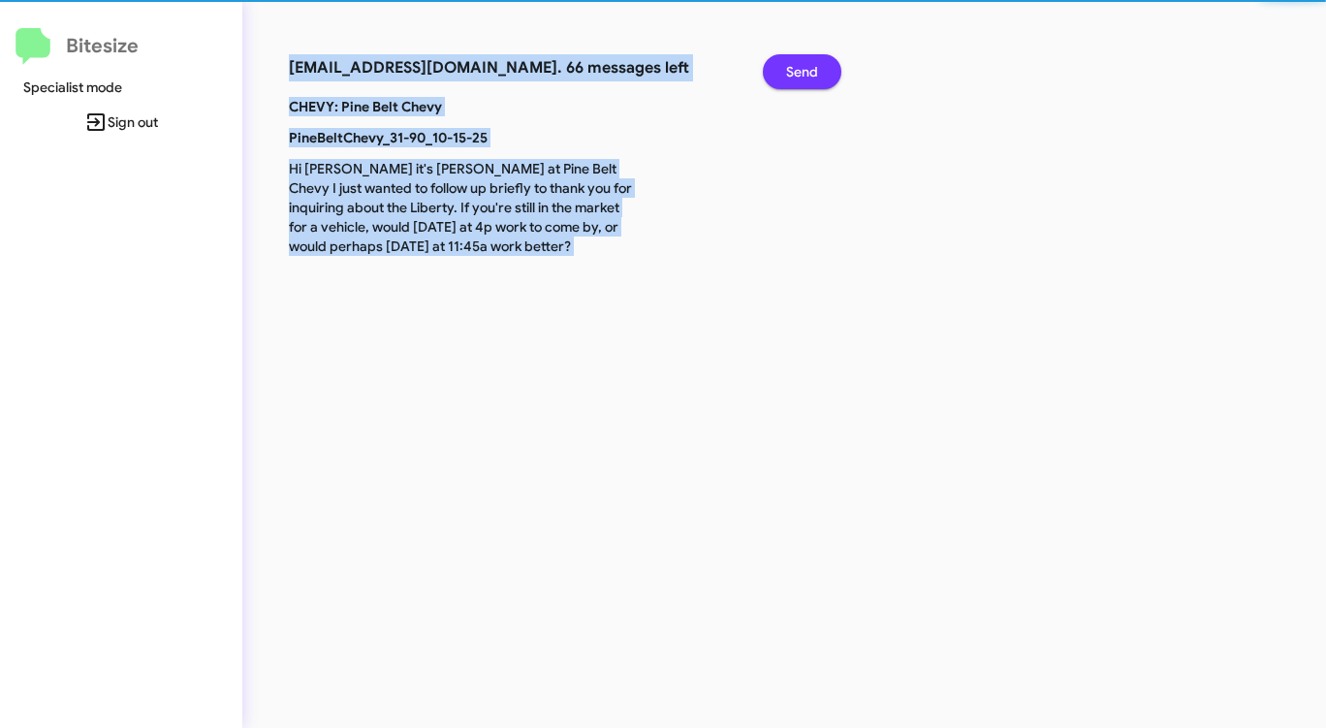
click at [800, 81] on span "Send" at bounding box center [802, 71] width 32 height 35
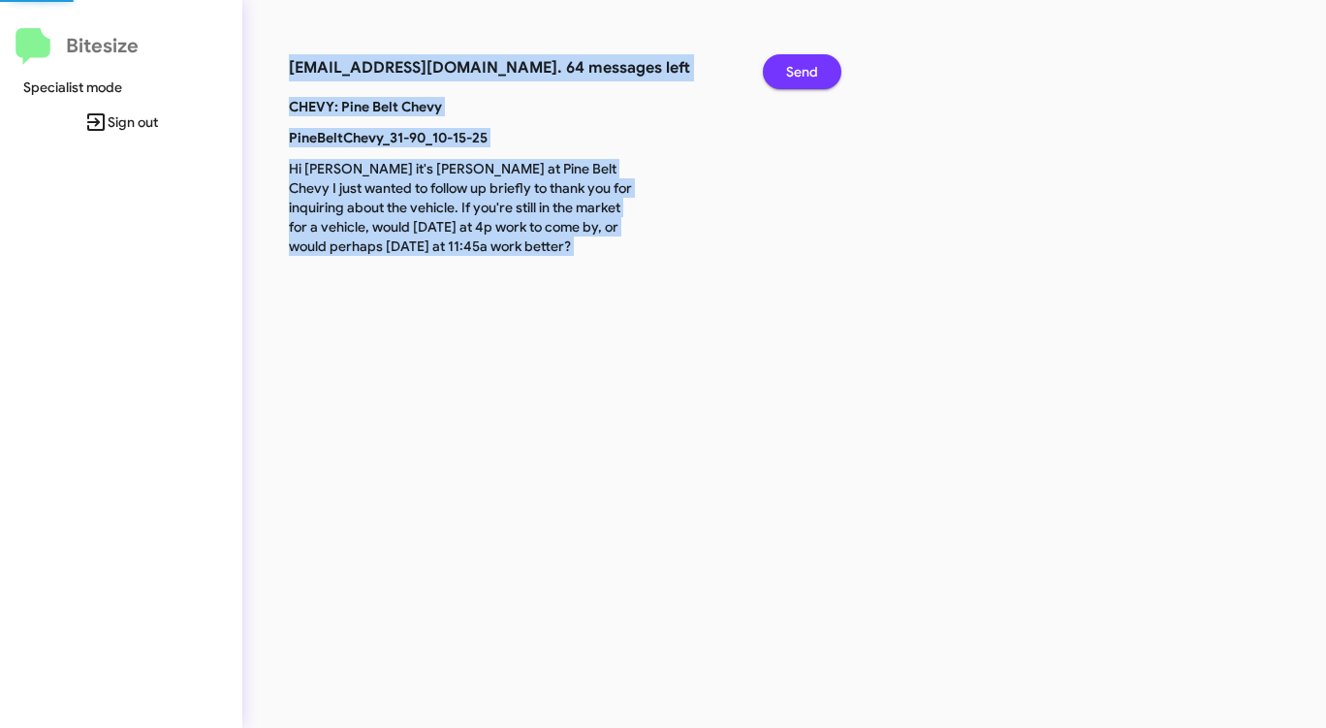
click at [800, 81] on span "Send" at bounding box center [802, 71] width 32 height 35
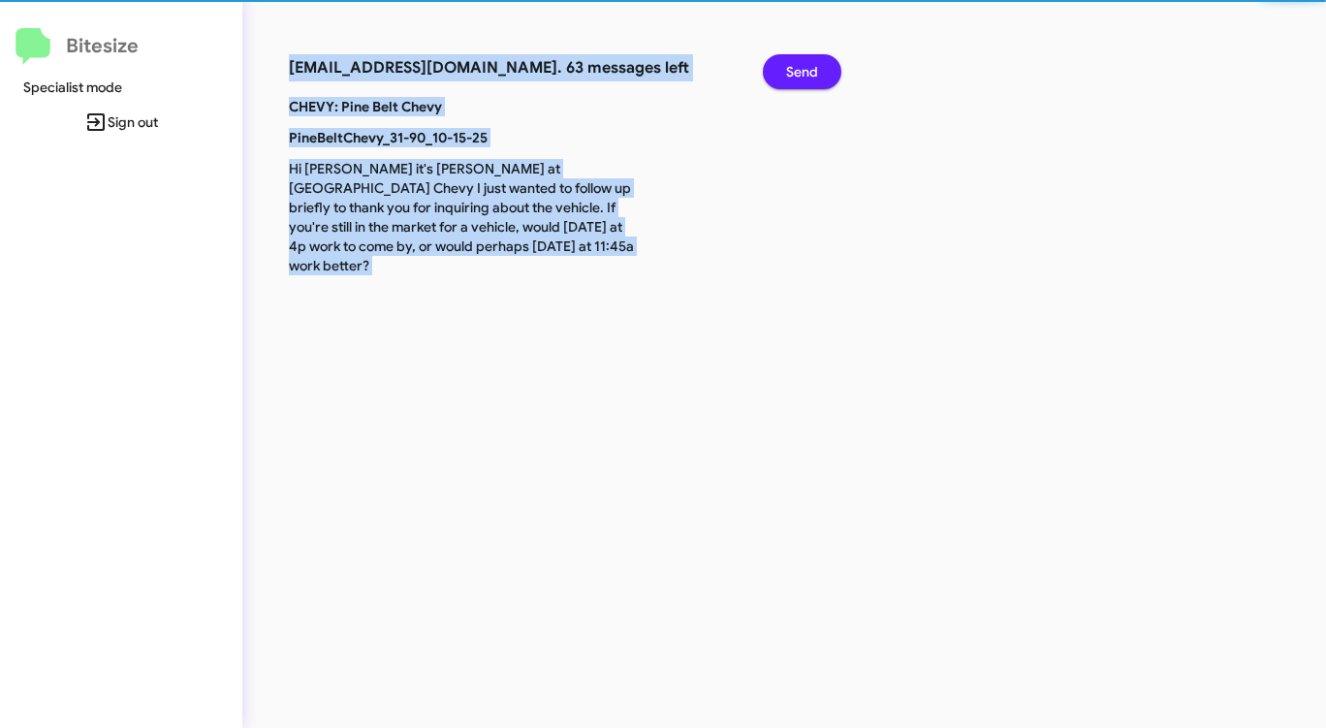
click at [800, 81] on span "Send" at bounding box center [802, 71] width 32 height 35
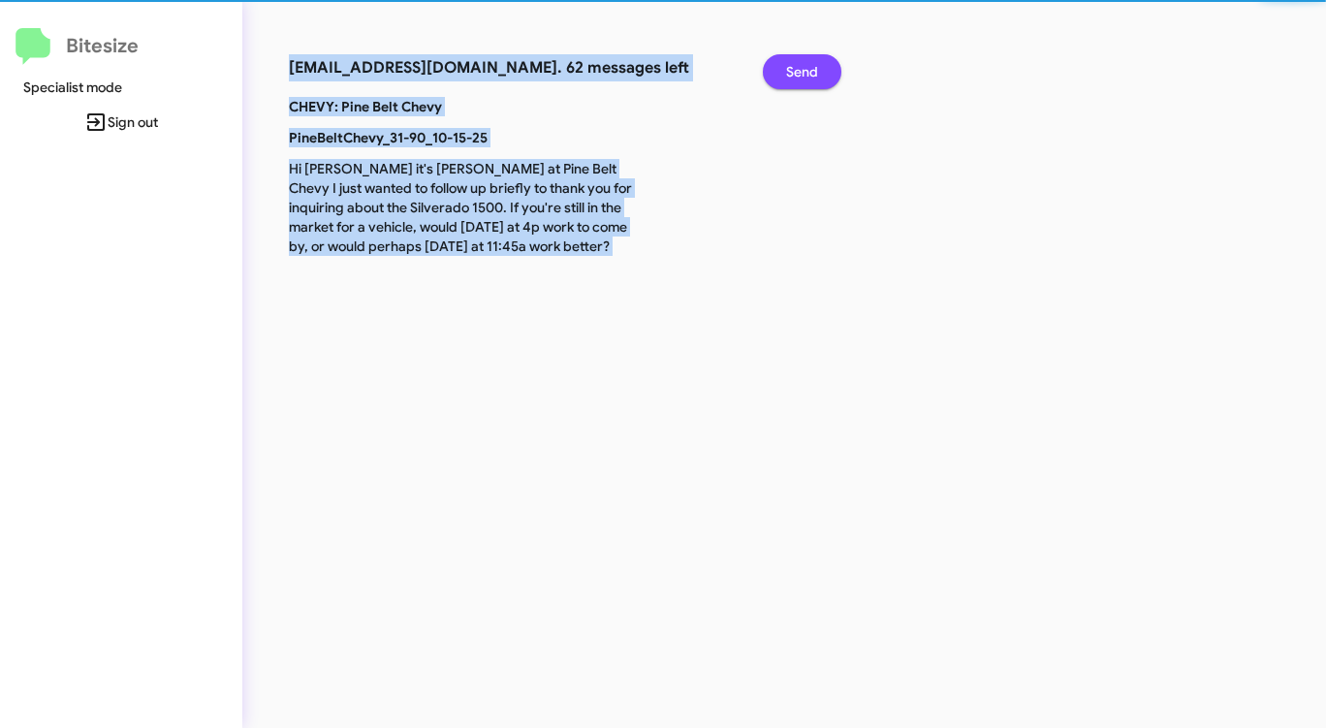
click at [800, 81] on span "Send" at bounding box center [802, 71] width 32 height 35
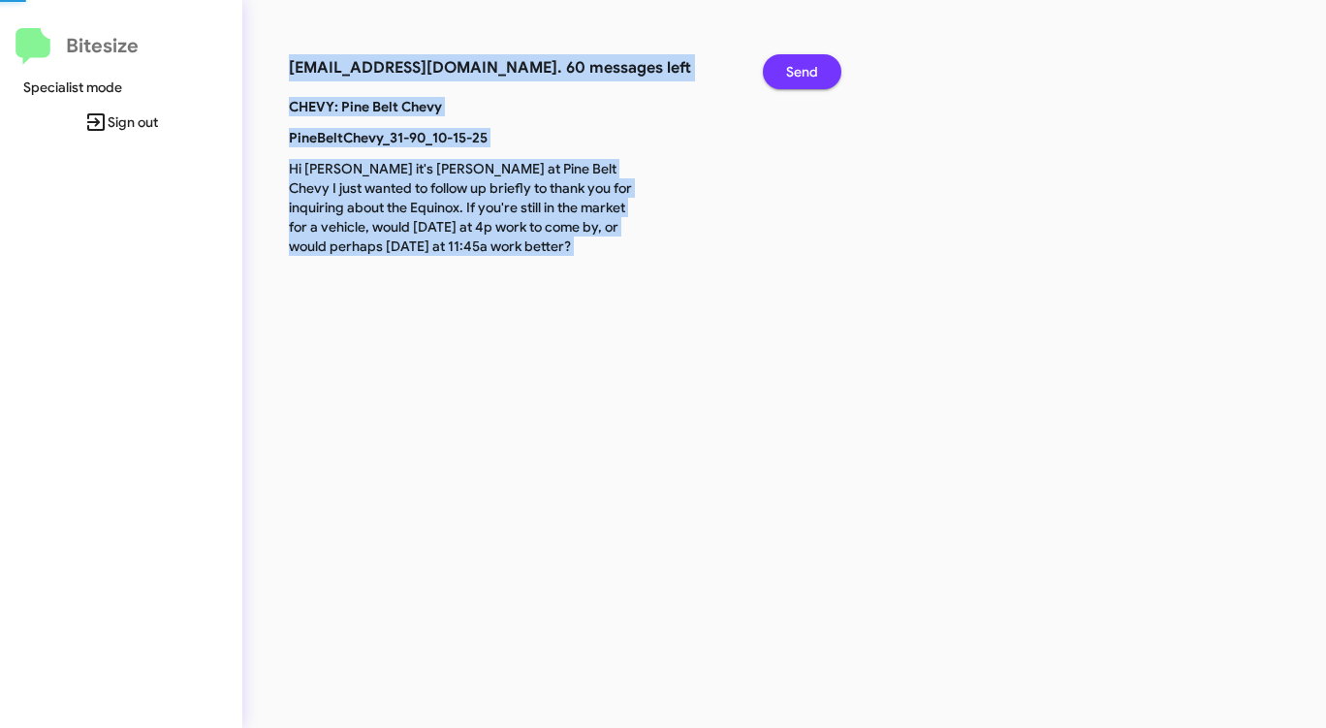
click at [800, 81] on span "Send" at bounding box center [802, 71] width 32 height 35
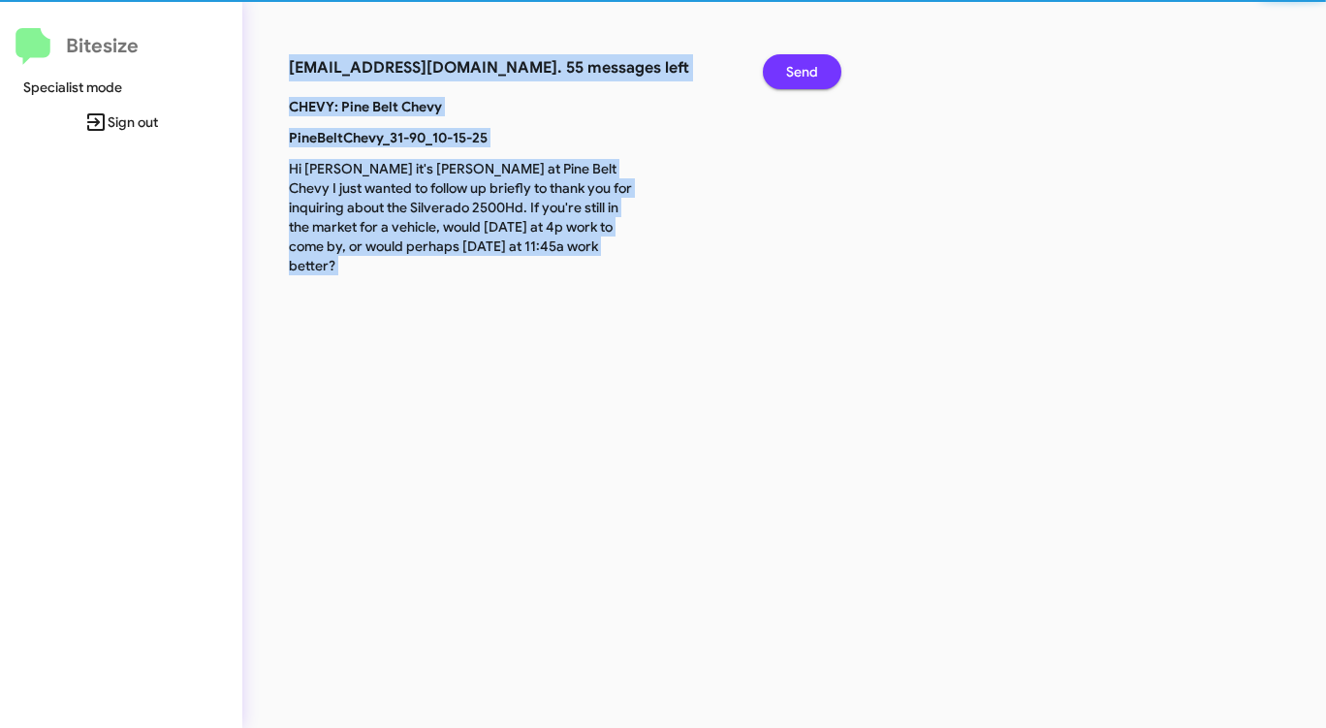
click at [800, 81] on span "Send" at bounding box center [802, 71] width 32 height 35
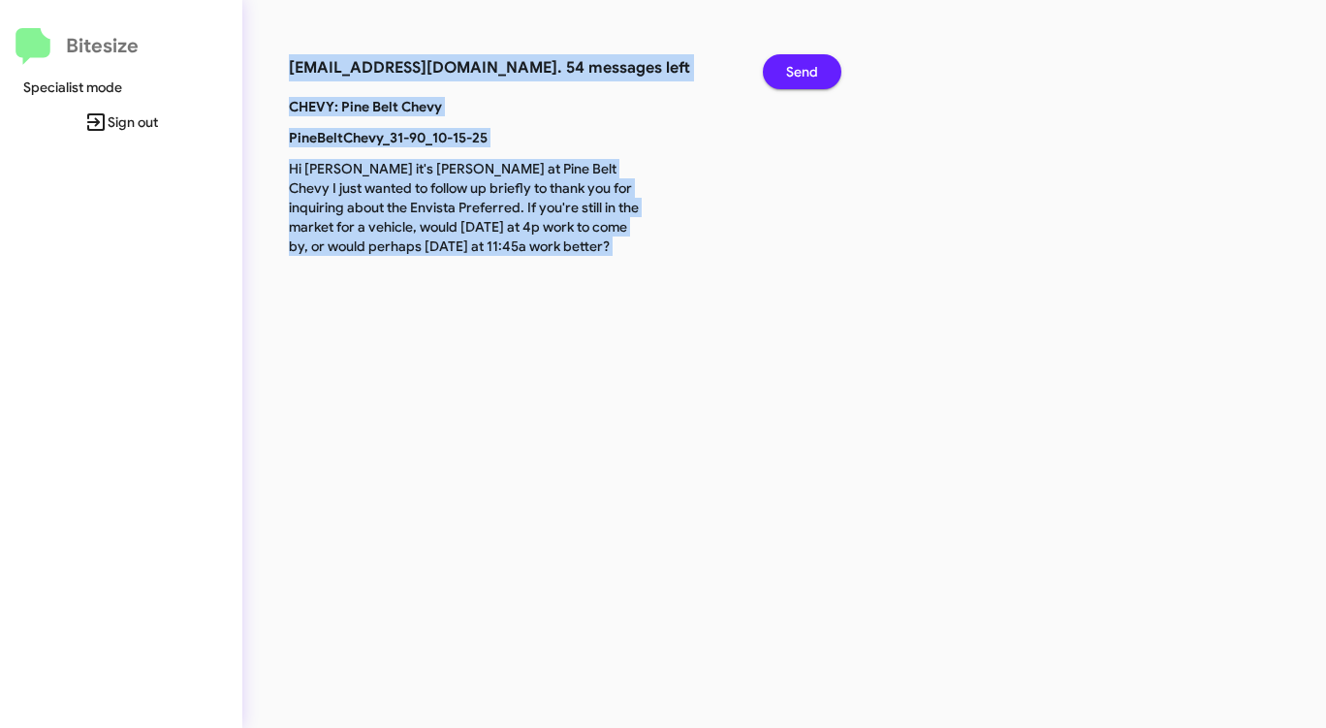
click at [800, 81] on span "Send" at bounding box center [802, 71] width 32 height 35
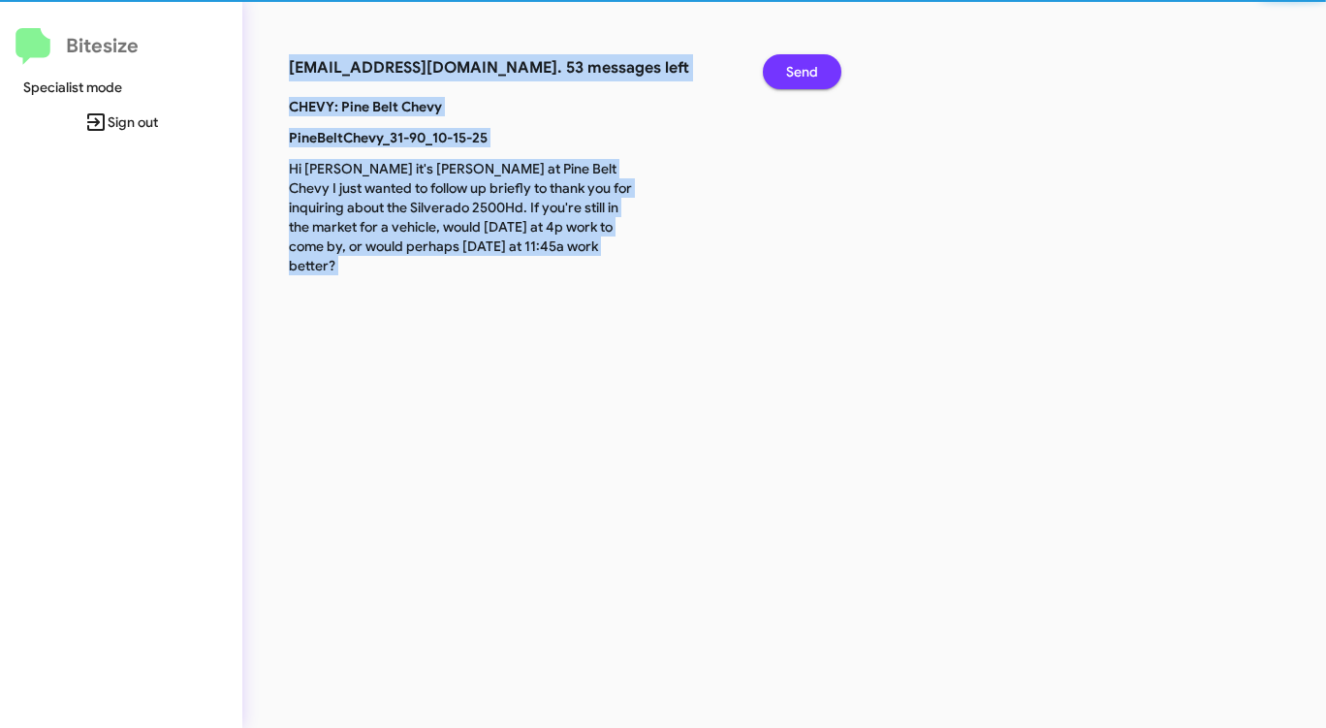
click at [800, 81] on span "Send" at bounding box center [802, 71] width 32 height 35
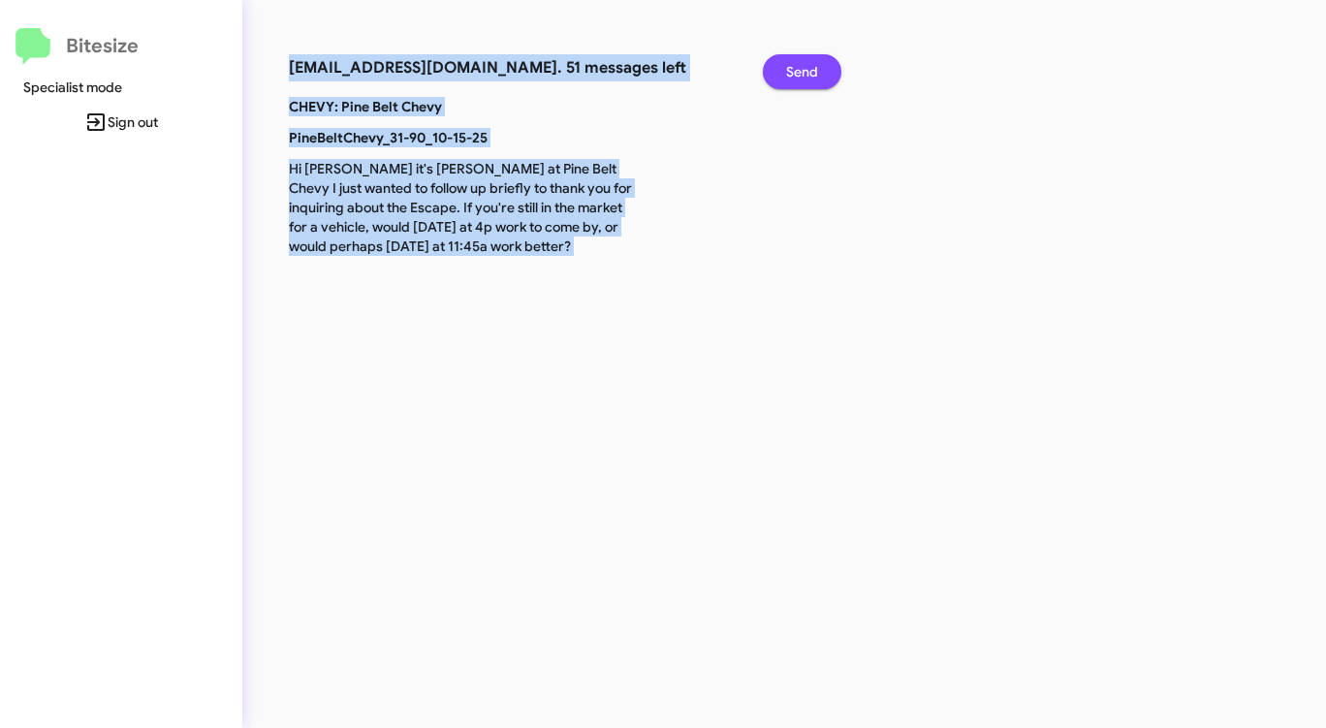
click at [800, 81] on span "Send" at bounding box center [802, 71] width 32 height 35
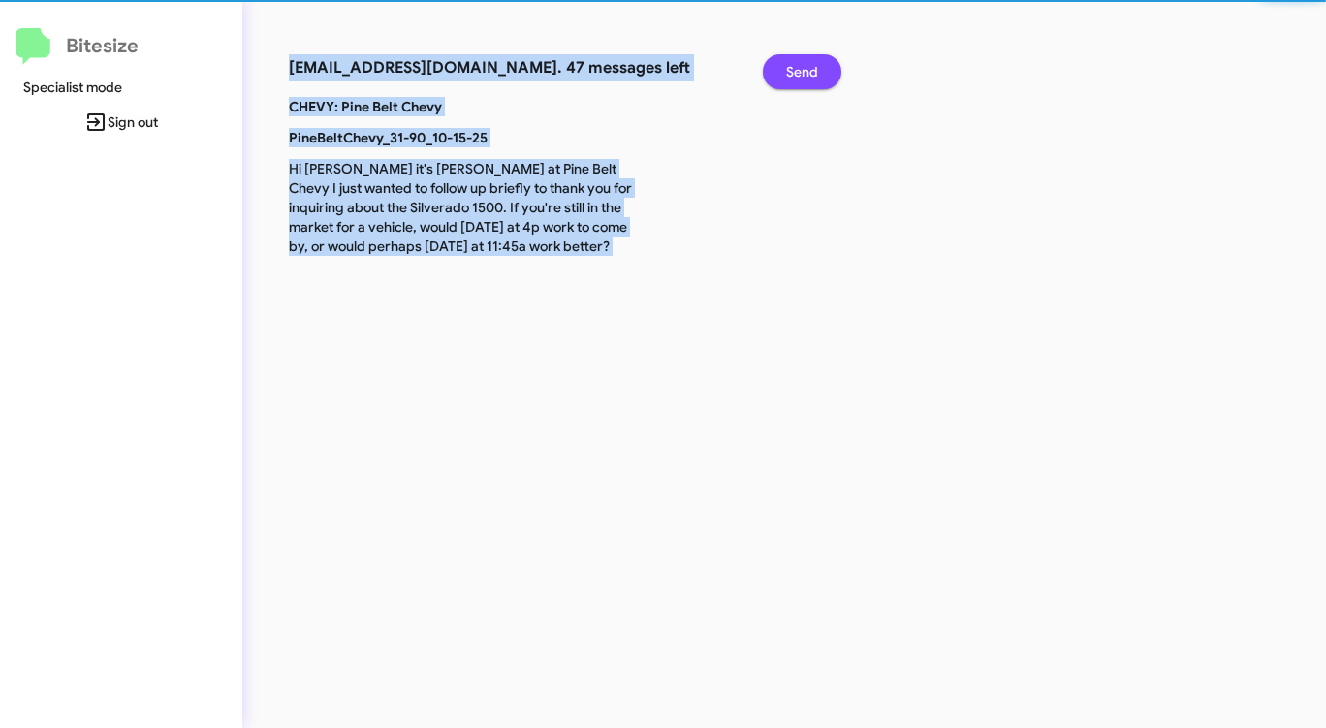
click at [800, 81] on span "Send" at bounding box center [802, 71] width 32 height 35
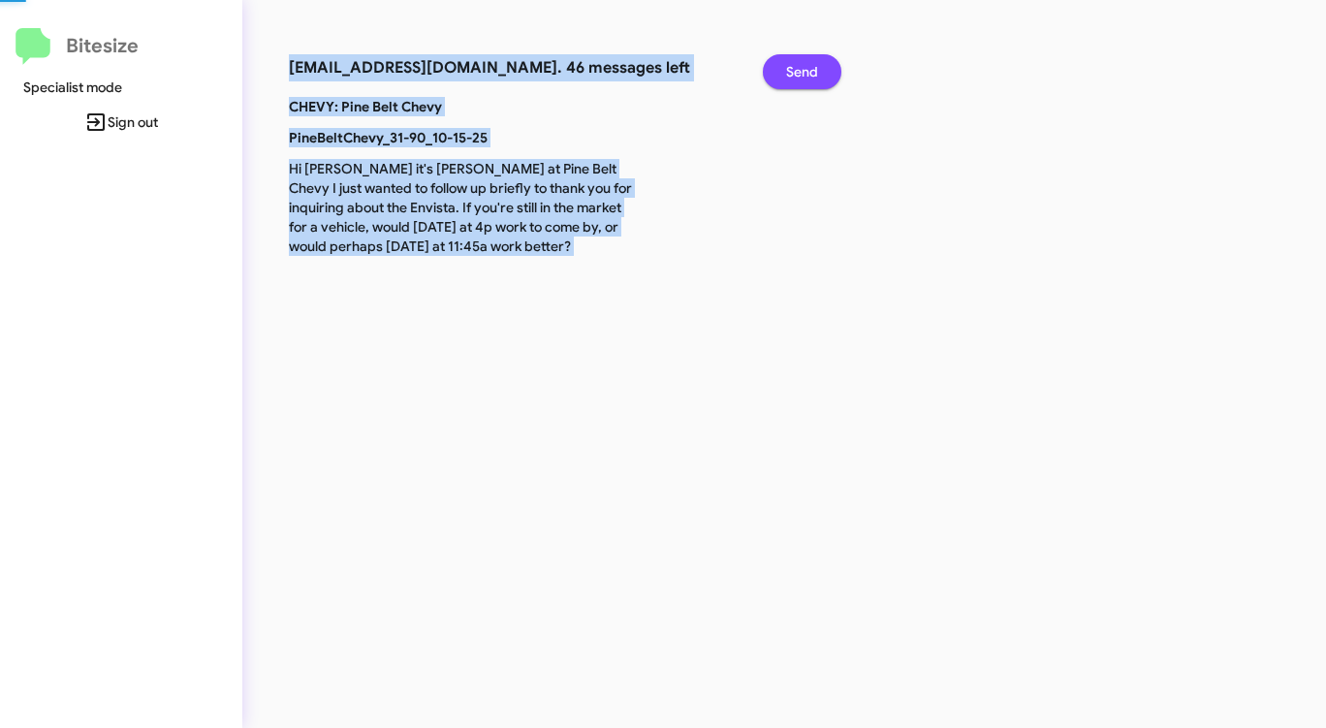
click at [800, 81] on span "Send" at bounding box center [802, 71] width 32 height 35
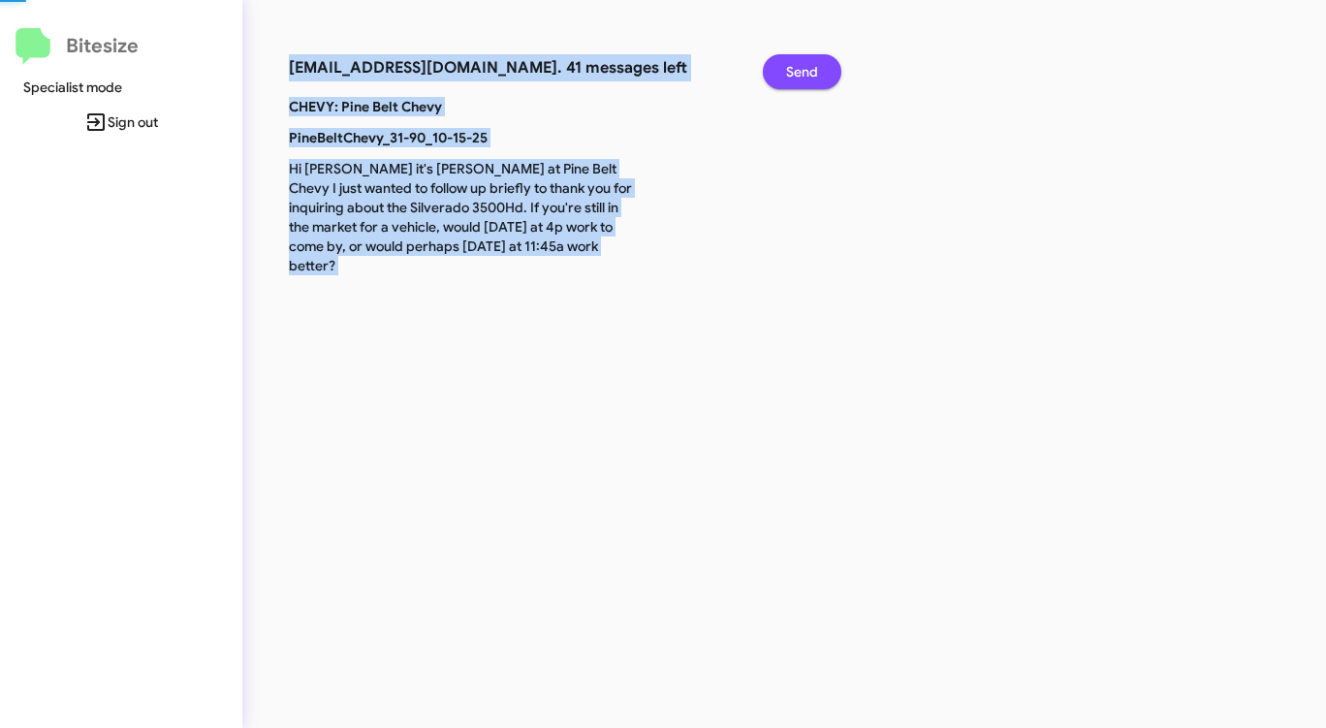
click at [800, 81] on span "Send" at bounding box center [802, 71] width 32 height 35
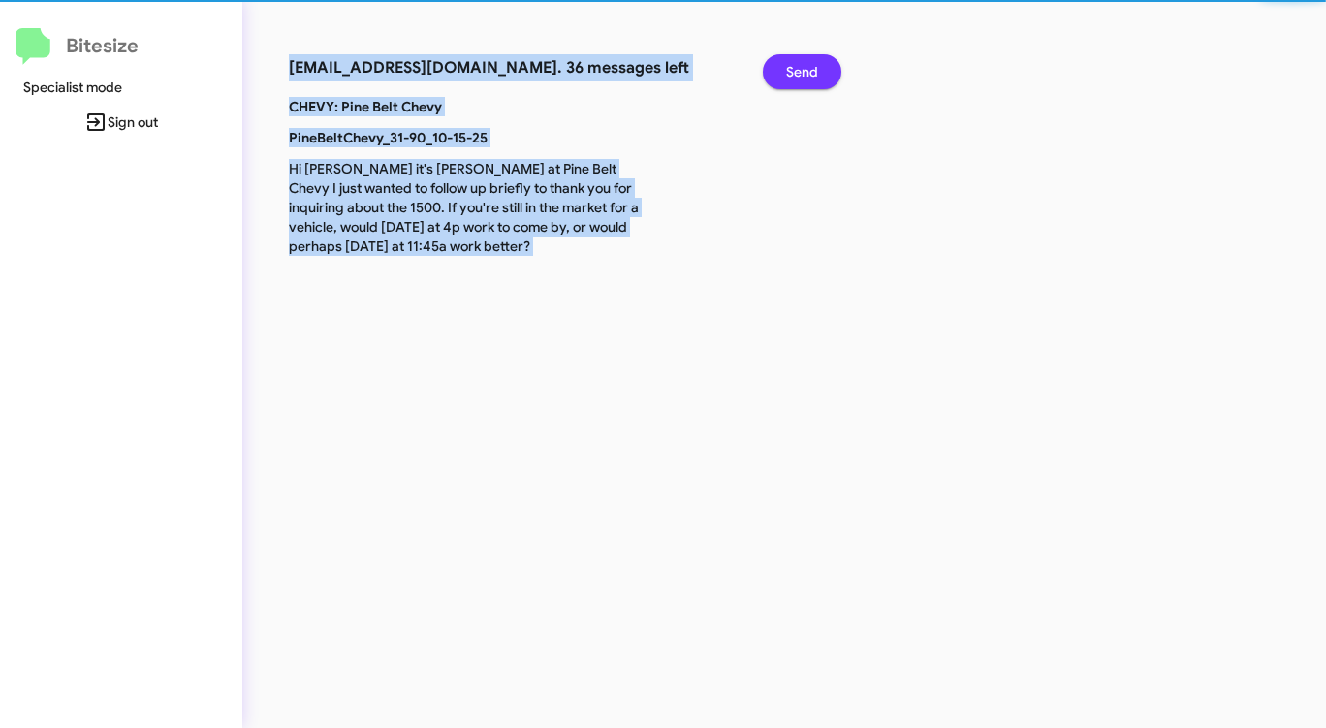
click at [800, 81] on span "Send" at bounding box center [802, 71] width 32 height 35
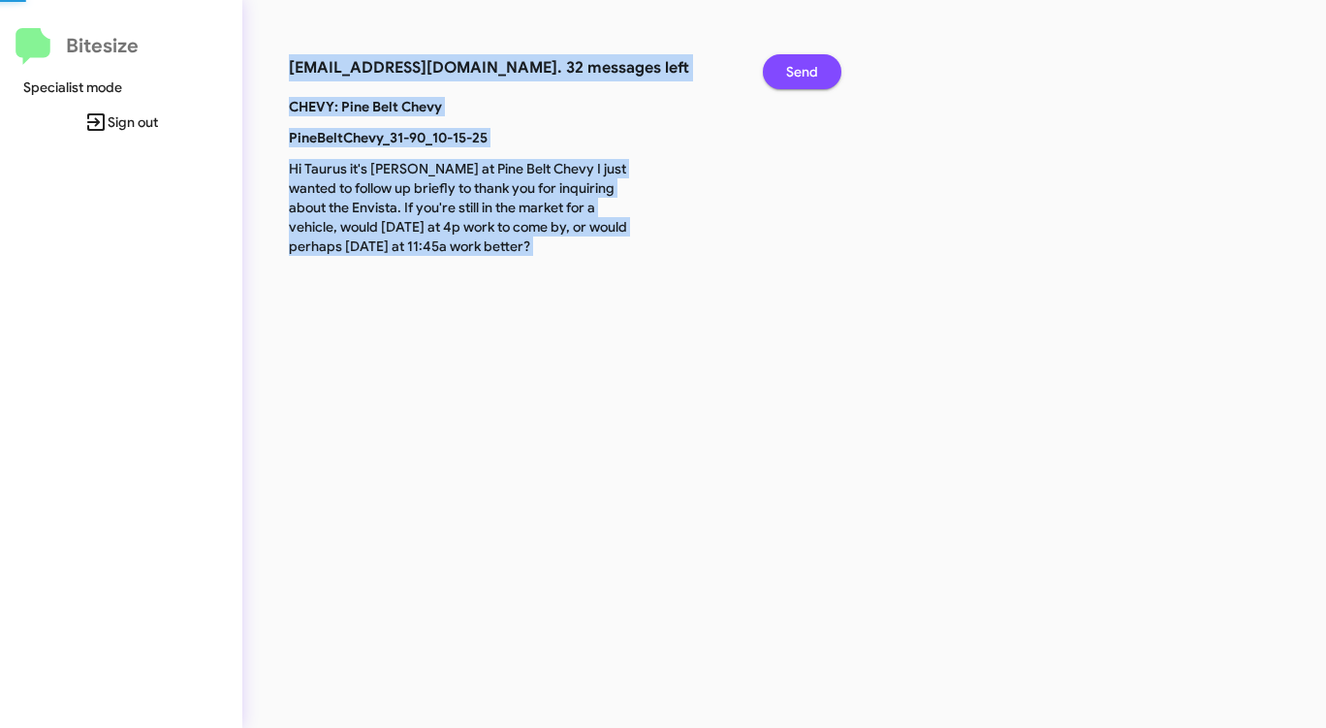
click at [800, 81] on span "Send" at bounding box center [802, 71] width 32 height 35
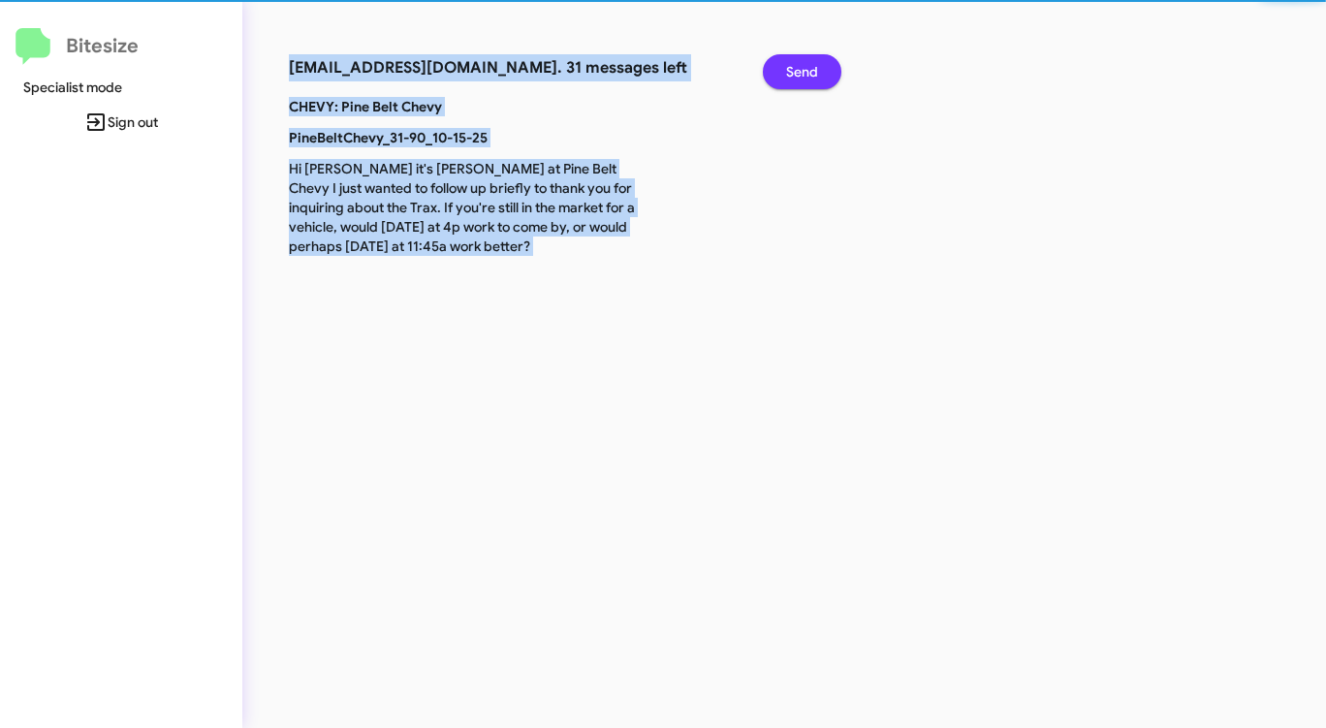
click at [800, 81] on span "Send" at bounding box center [802, 71] width 32 height 35
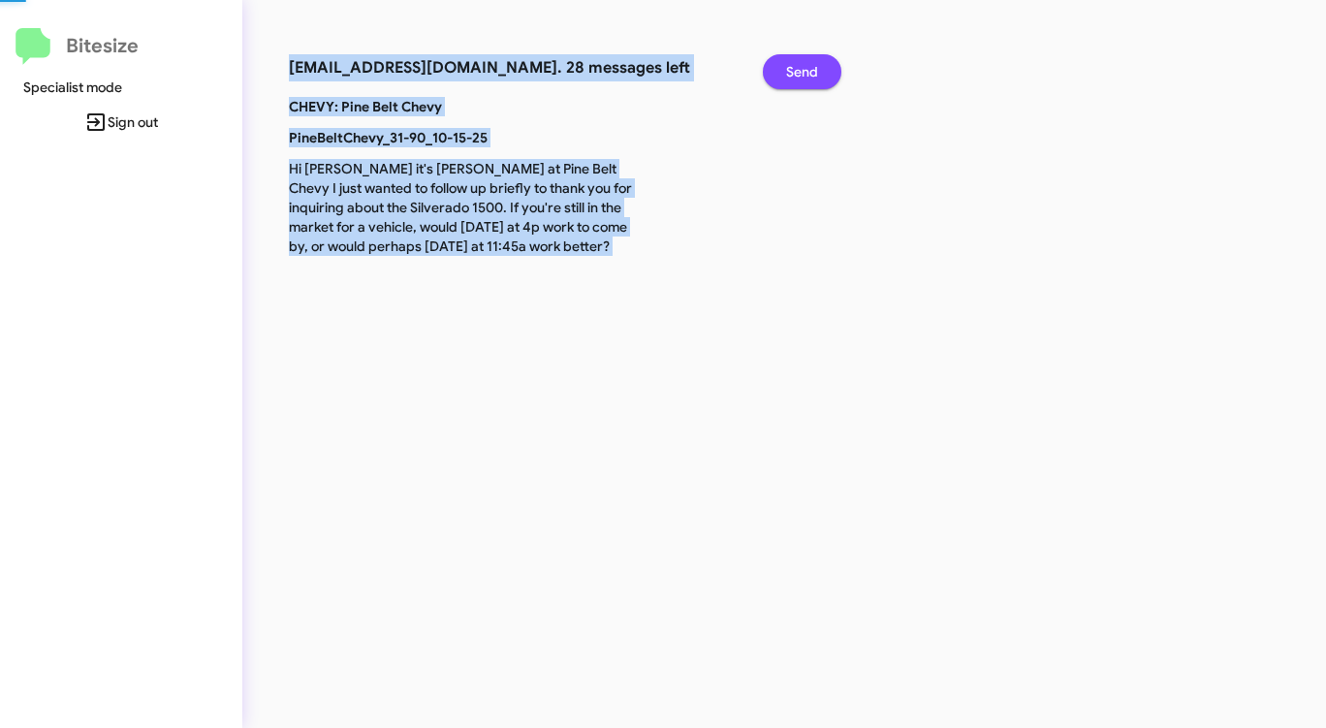
click at [800, 81] on span "Send" at bounding box center [802, 71] width 32 height 35
click at [800, 82] on span "Send" at bounding box center [802, 71] width 32 height 35
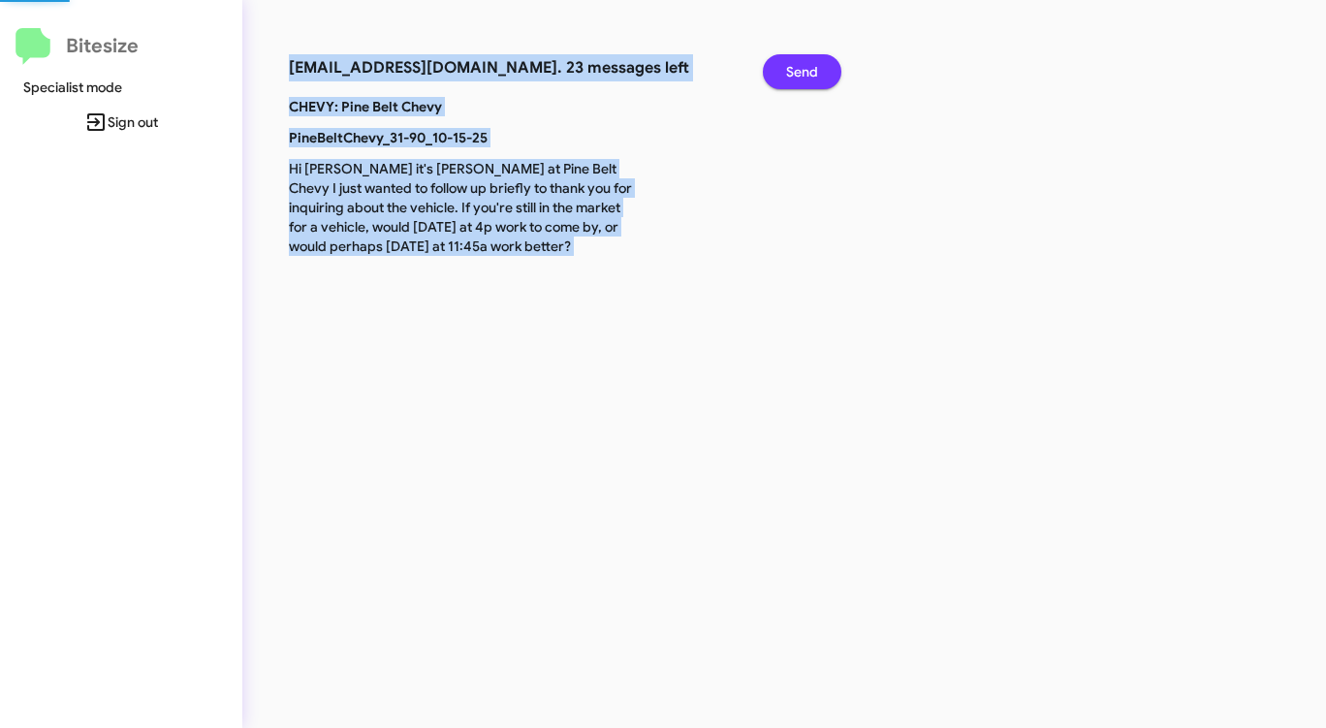
click at [800, 82] on span "Send" at bounding box center [802, 71] width 32 height 35
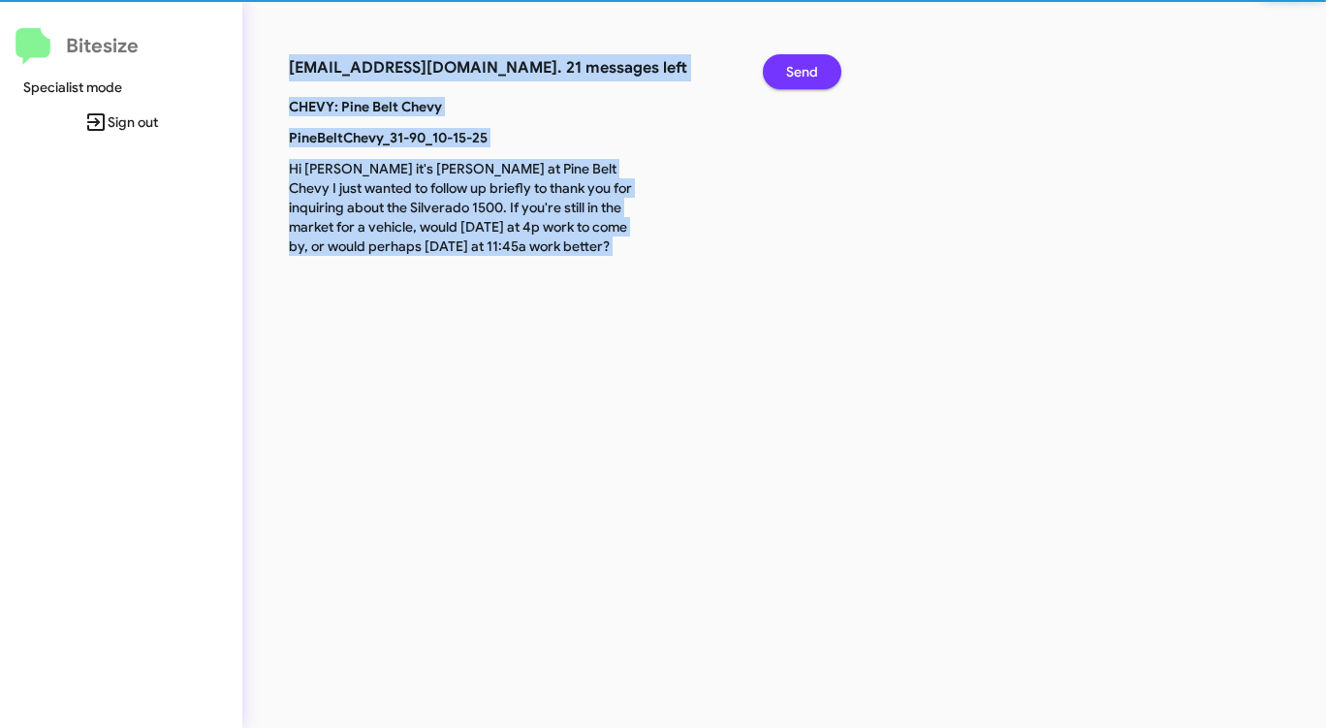
click at [800, 82] on span "Send" at bounding box center [802, 71] width 32 height 35
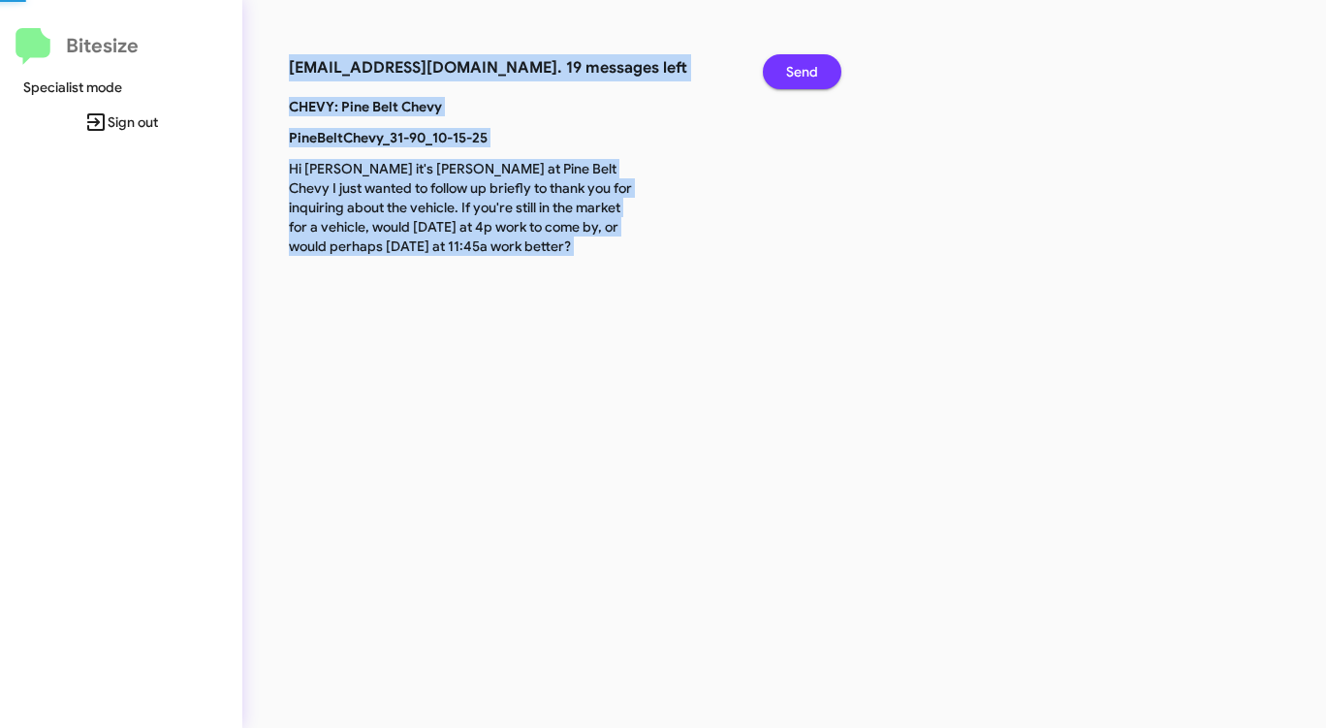
click at [800, 82] on span "Send" at bounding box center [802, 71] width 32 height 35
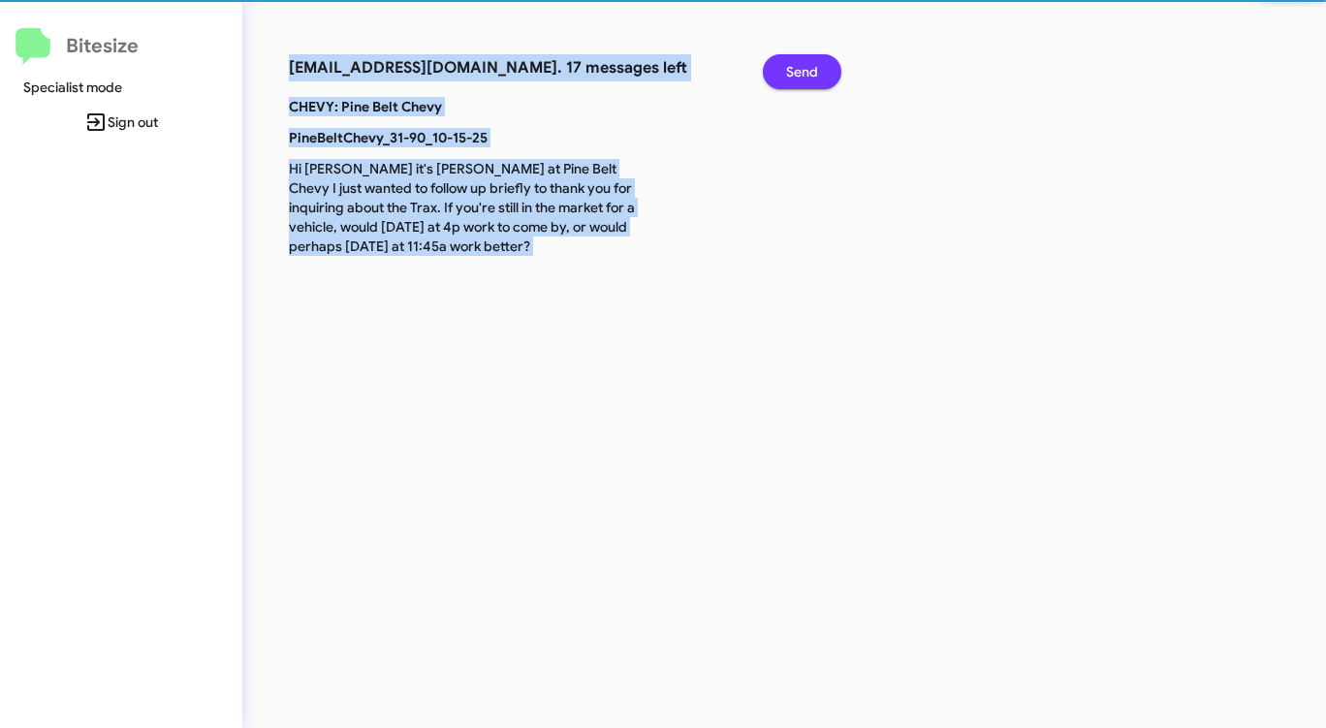
click at [800, 82] on span "Send" at bounding box center [802, 71] width 32 height 35
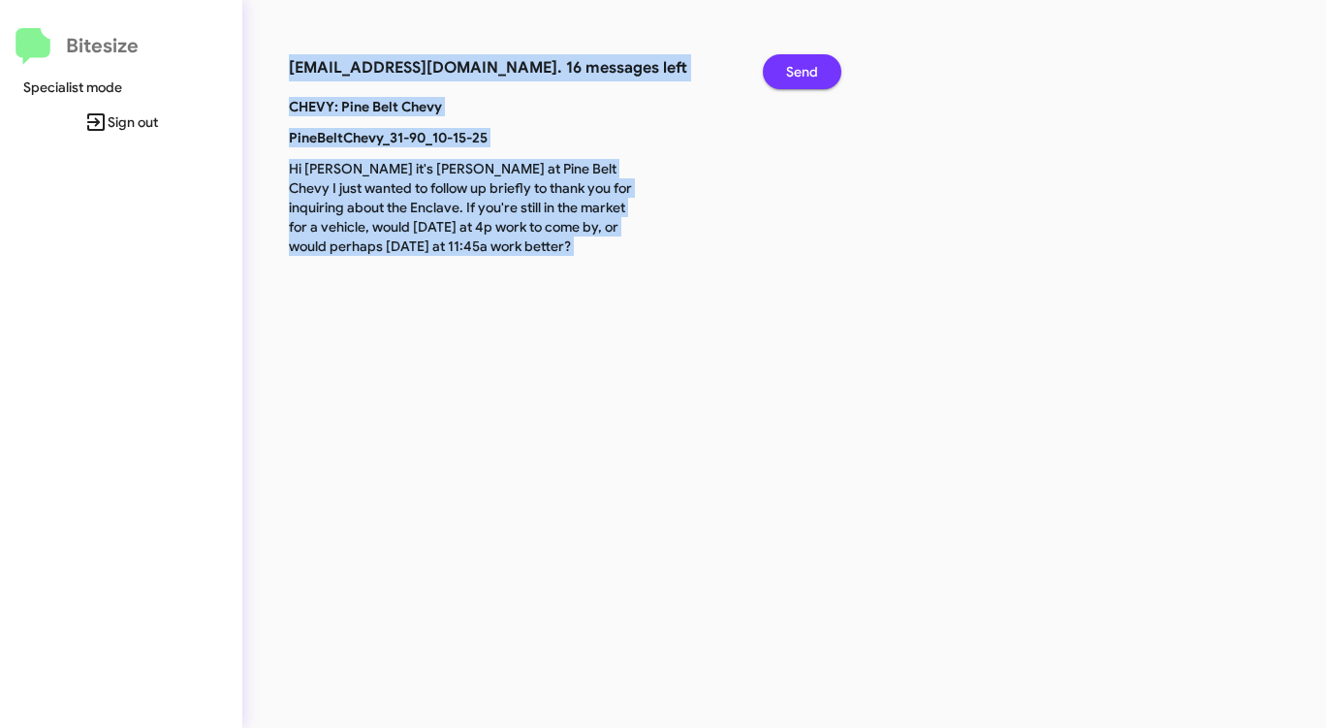
click at [800, 82] on span "Send" at bounding box center [802, 71] width 32 height 35
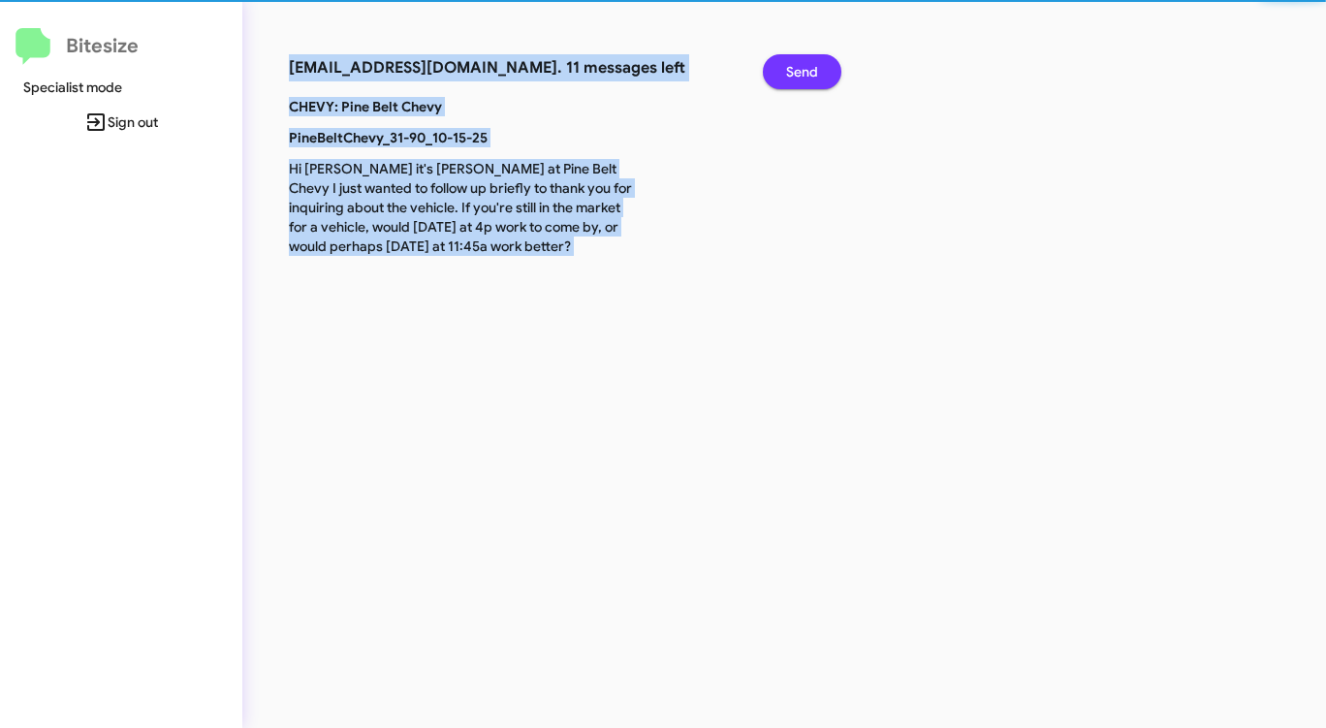
click at [800, 82] on span "Send" at bounding box center [802, 71] width 32 height 35
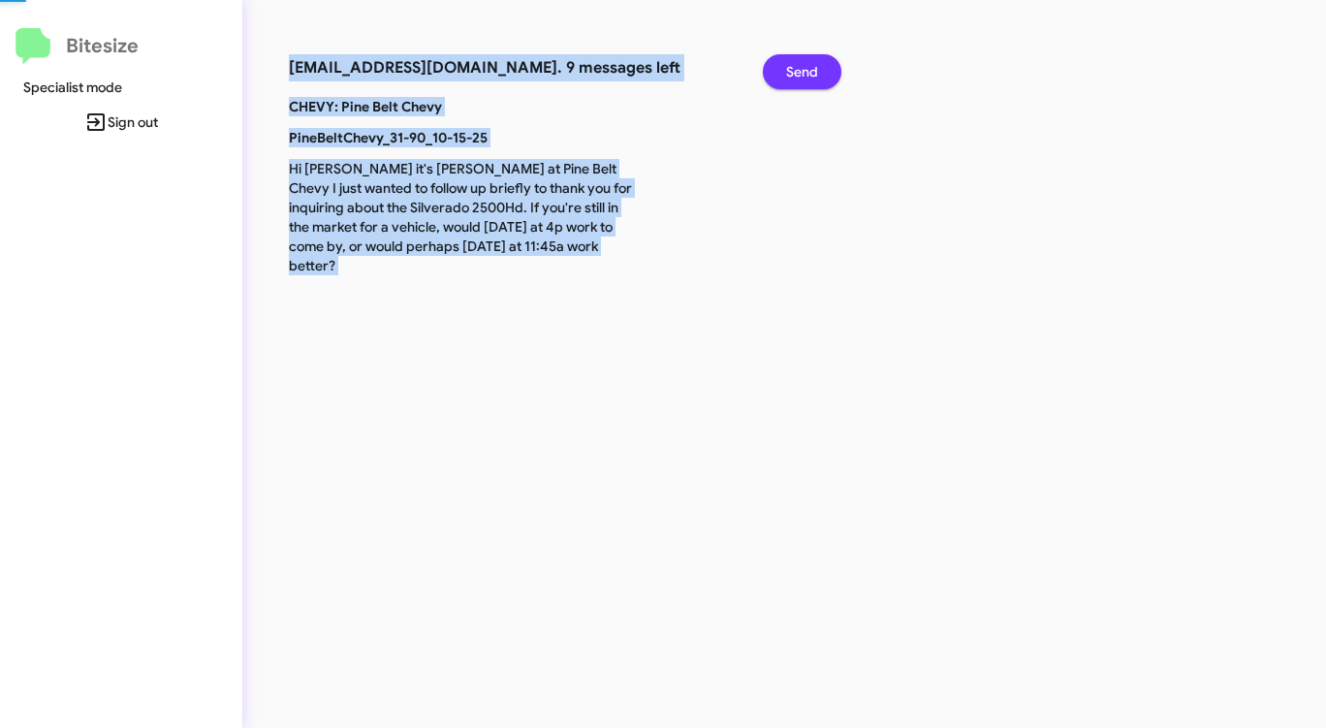
click at [800, 82] on span "Send" at bounding box center [802, 71] width 32 height 35
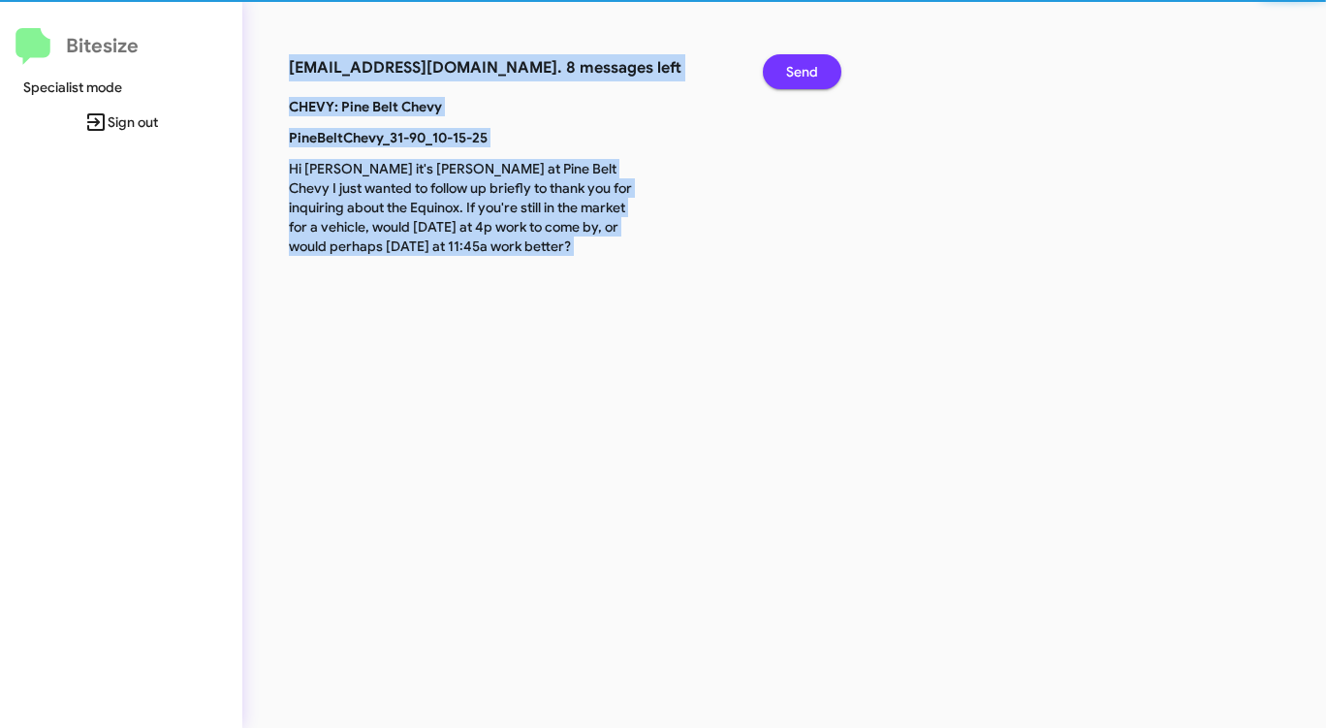
click at [800, 82] on span "Send" at bounding box center [802, 71] width 32 height 35
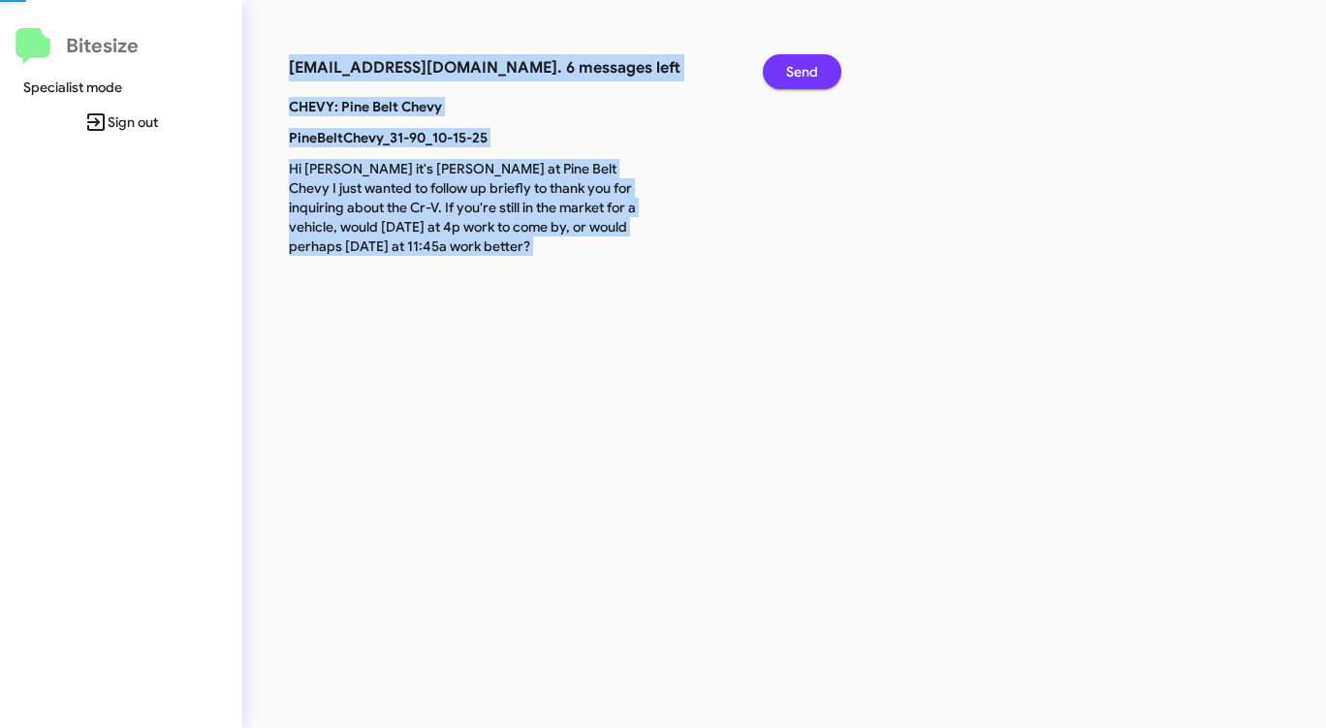
click at [800, 82] on span "Send" at bounding box center [802, 71] width 32 height 35
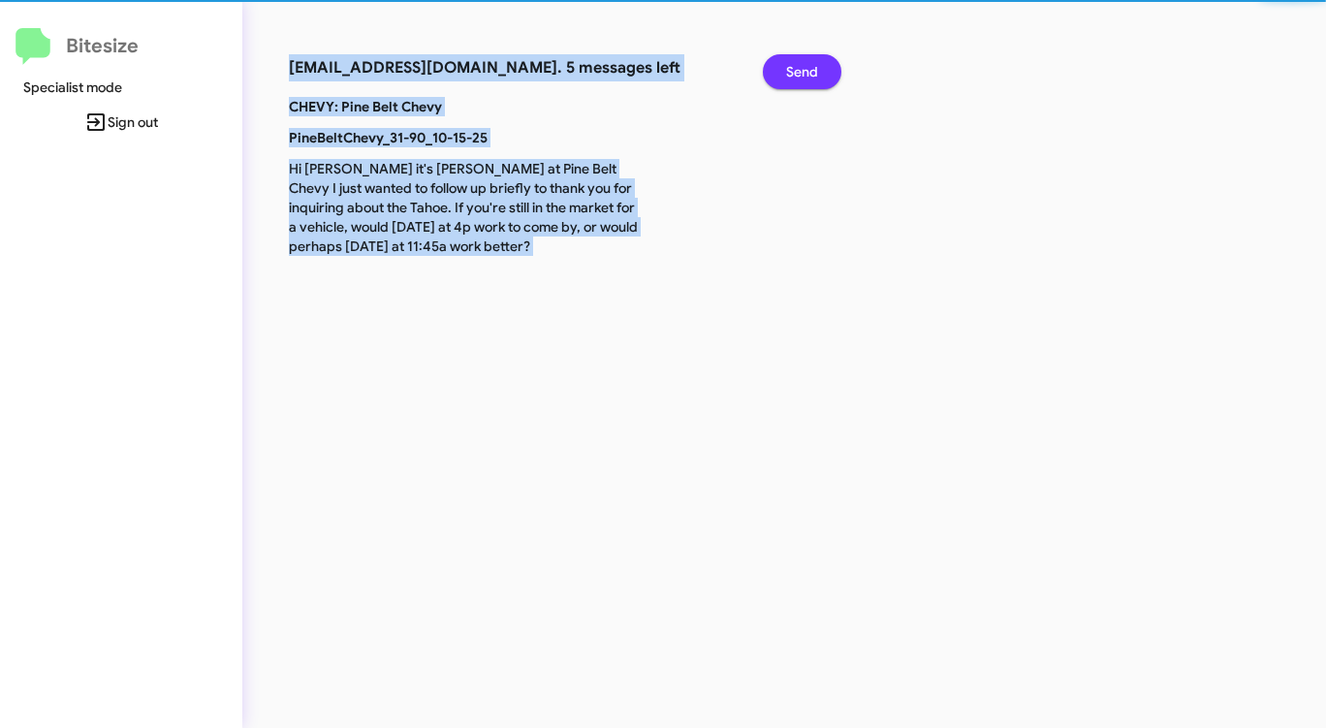
click at [800, 82] on span "Send" at bounding box center [802, 71] width 32 height 35
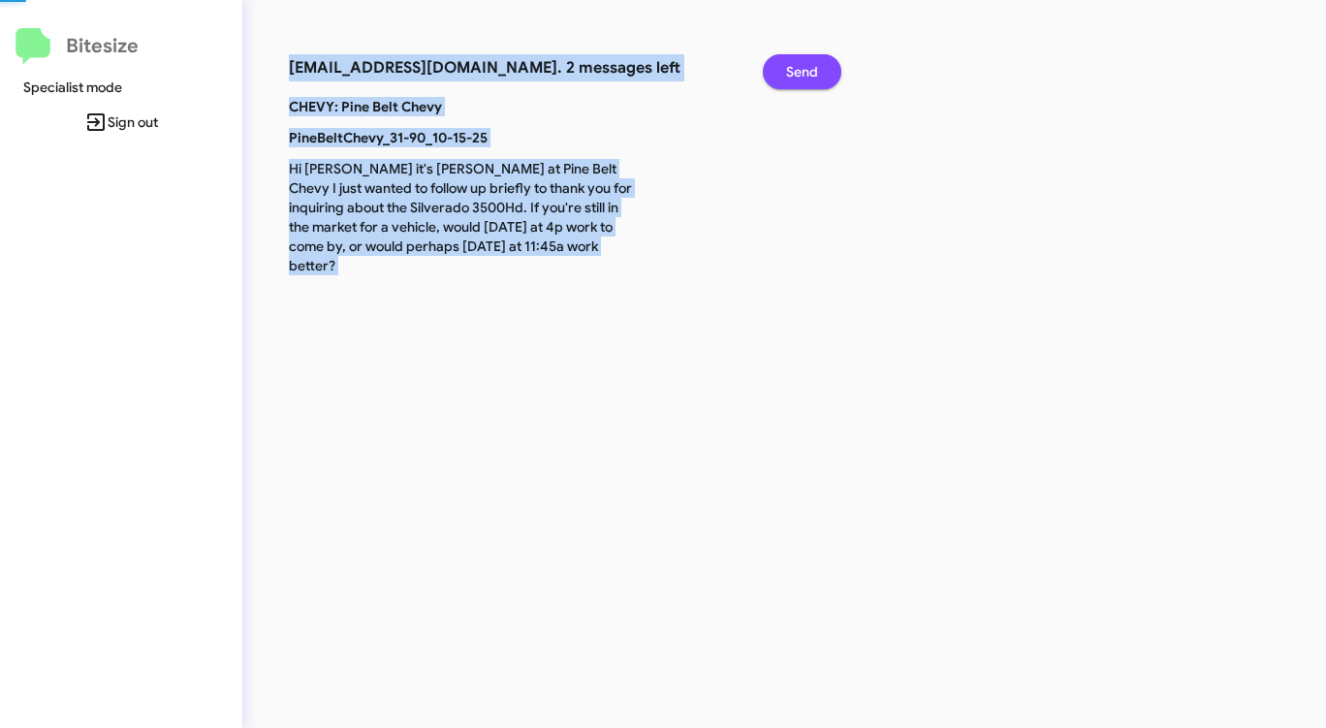
click at [800, 82] on span "Send" at bounding box center [802, 71] width 32 height 35
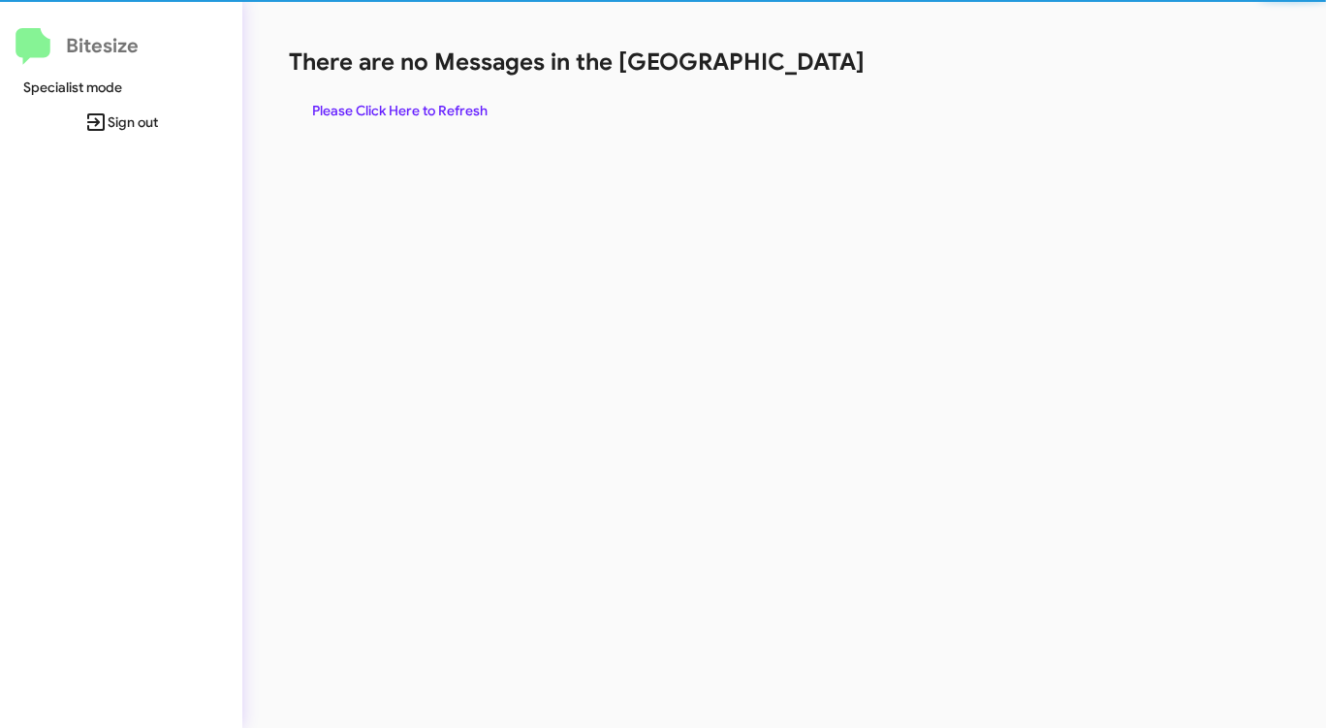
click at [800, 82] on div "There are no Messages in the Queue Please Click Here to Refresh" at bounding box center [694, 87] width 810 height 81
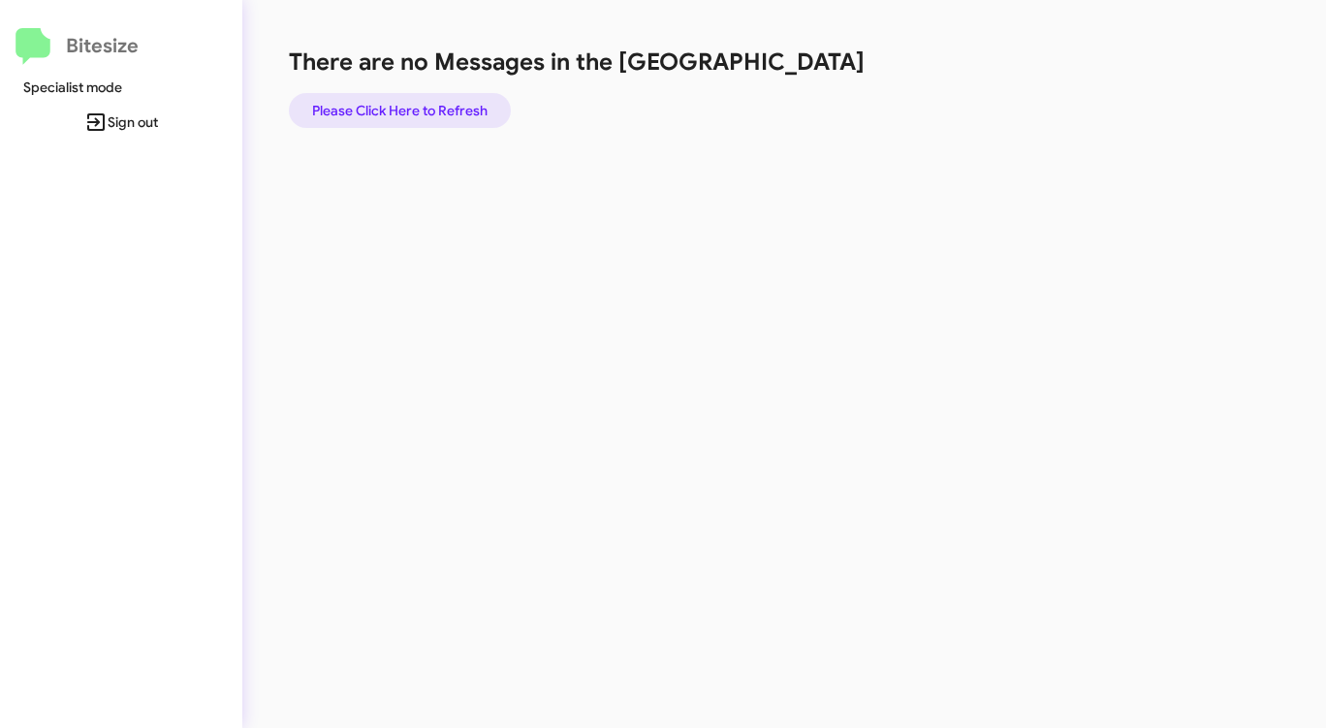
click at [416, 112] on span "Please Click Here to Refresh" at bounding box center [399, 110] width 175 height 35
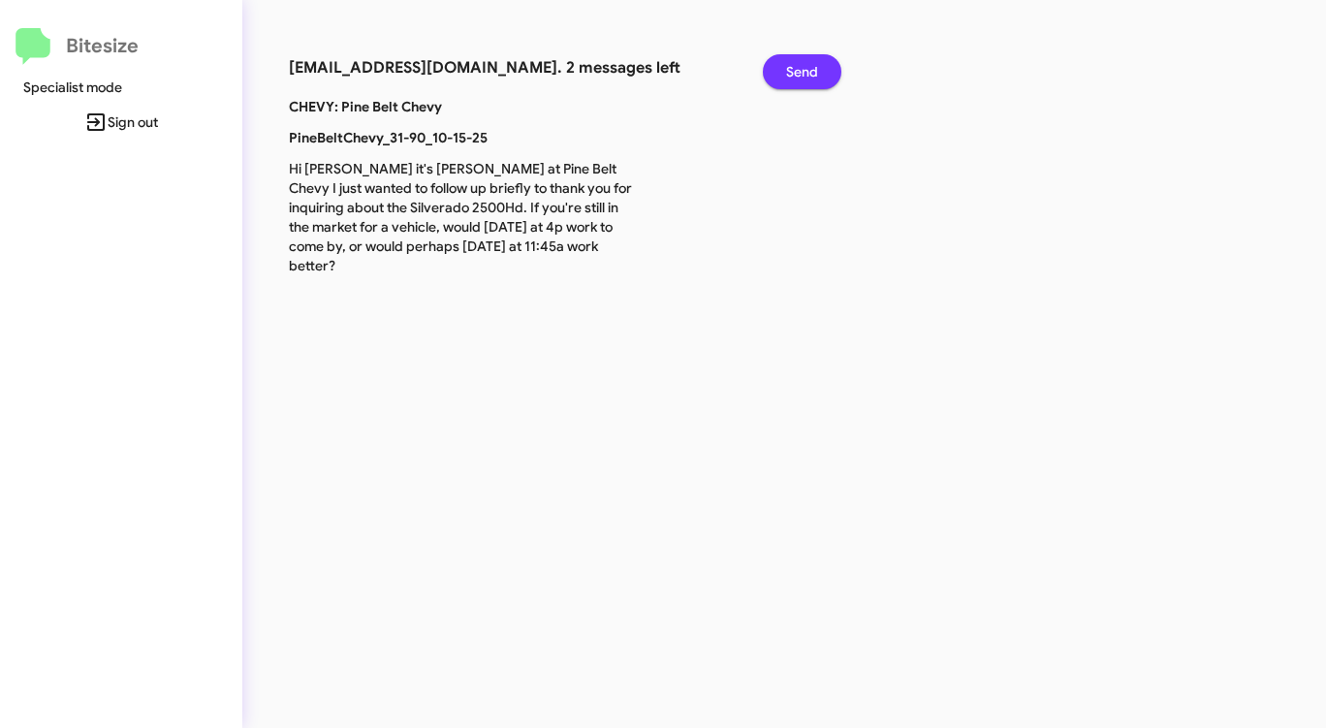
click at [802, 74] on span "Send" at bounding box center [802, 71] width 32 height 35
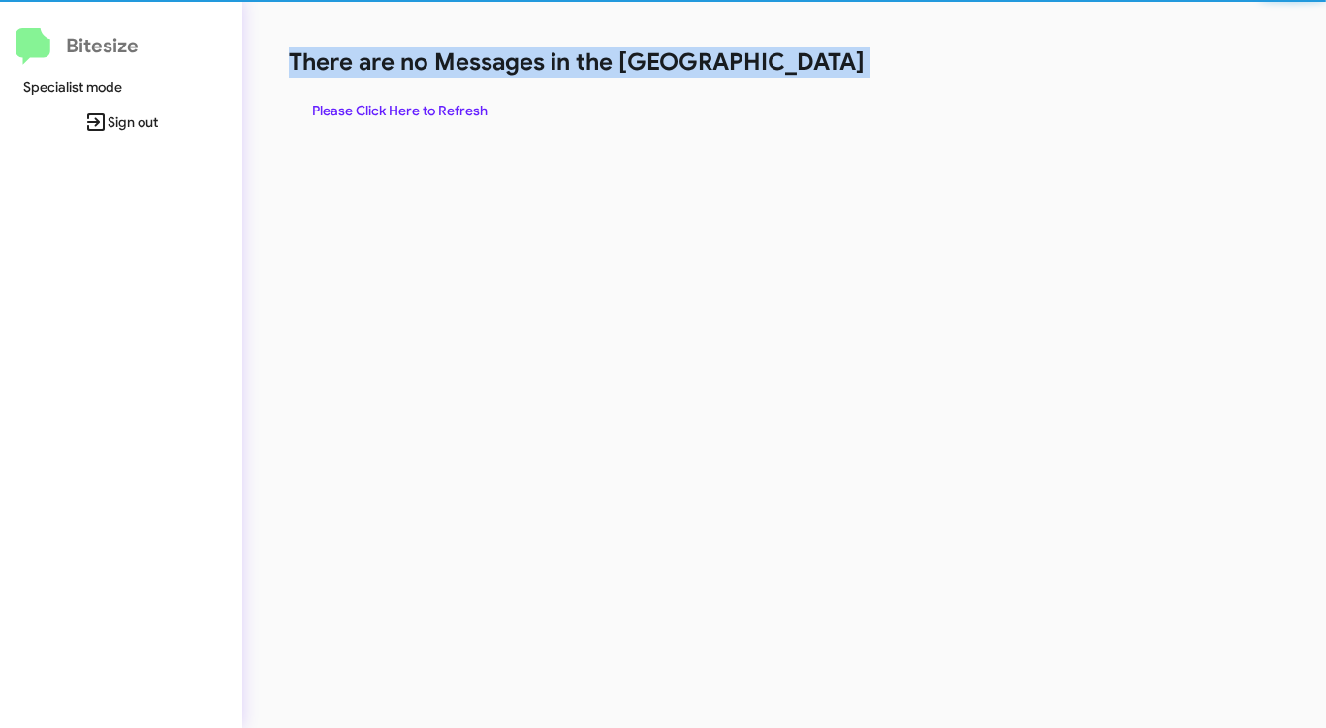
click at [802, 74] on h1 "There are no Messages in the [GEOGRAPHIC_DATA]" at bounding box center [694, 62] width 810 height 31
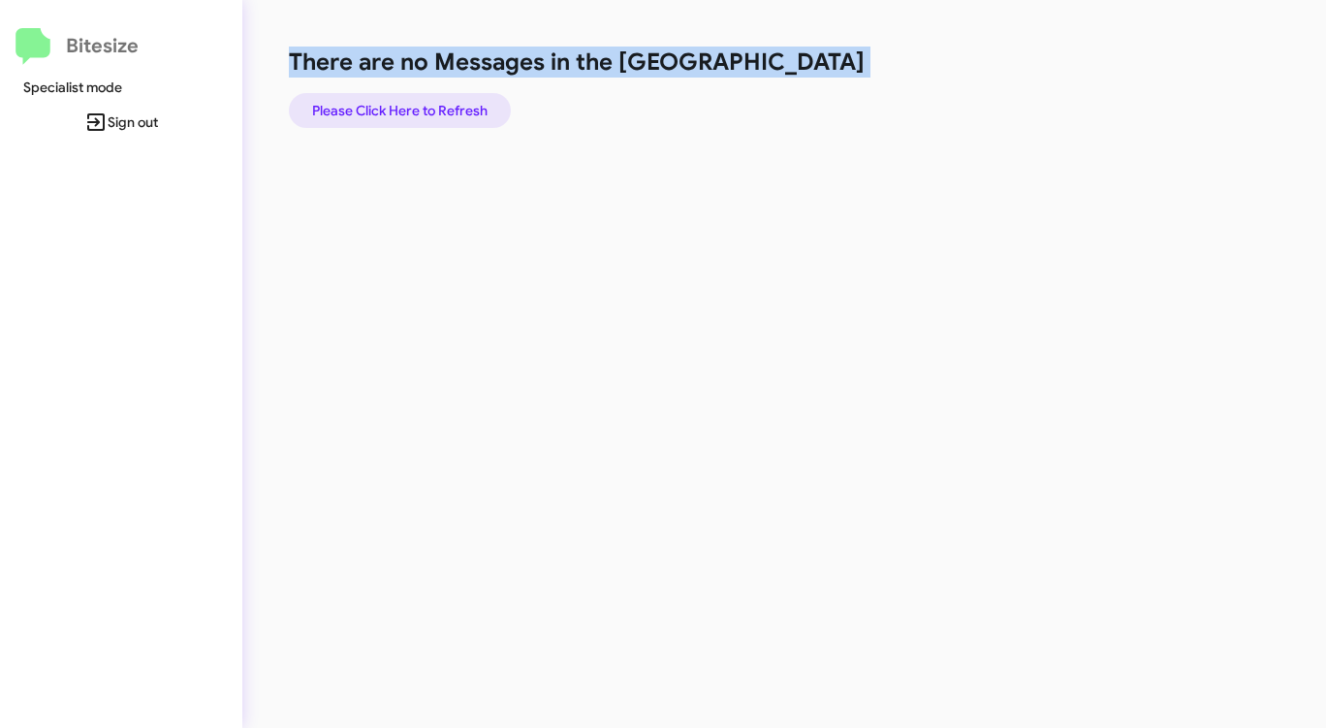
click at [391, 104] on span "Please Click Here to Refresh" at bounding box center [399, 110] width 175 height 35
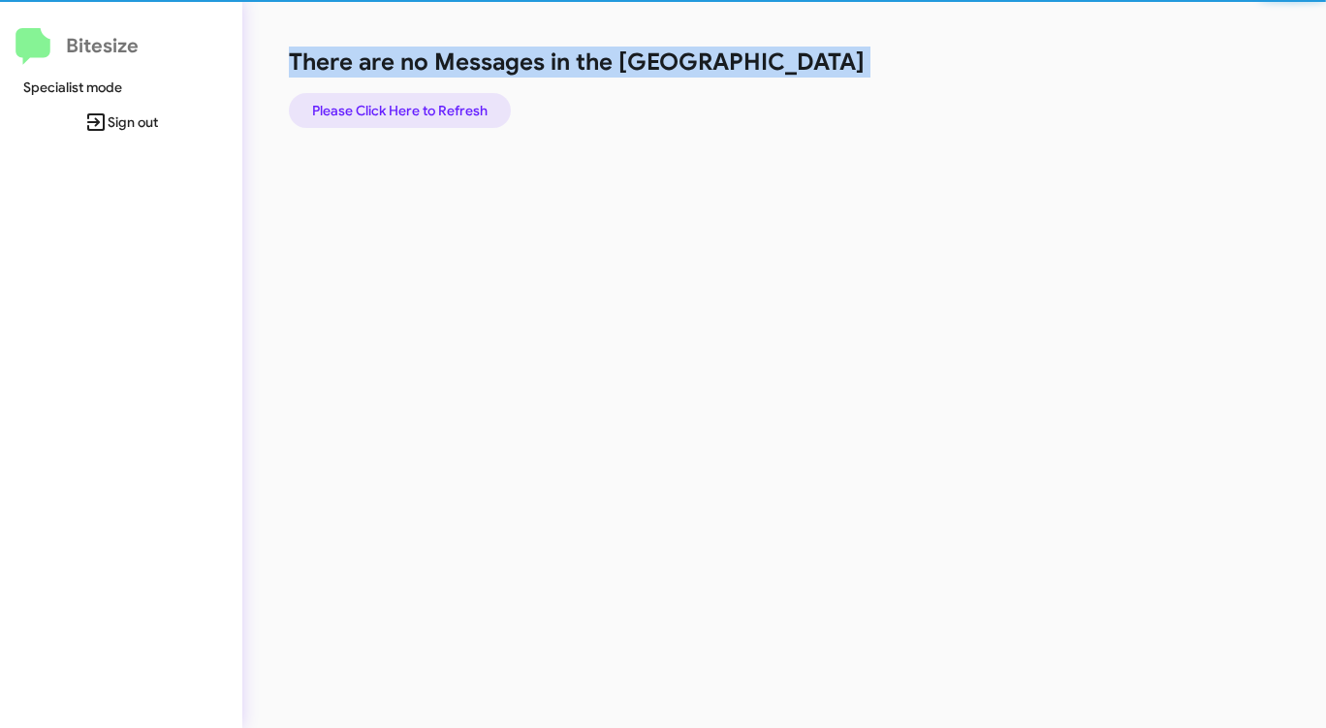
click at [391, 104] on span "Please Click Here to Refresh" at bounding box center [399, 110] width 175 height 35
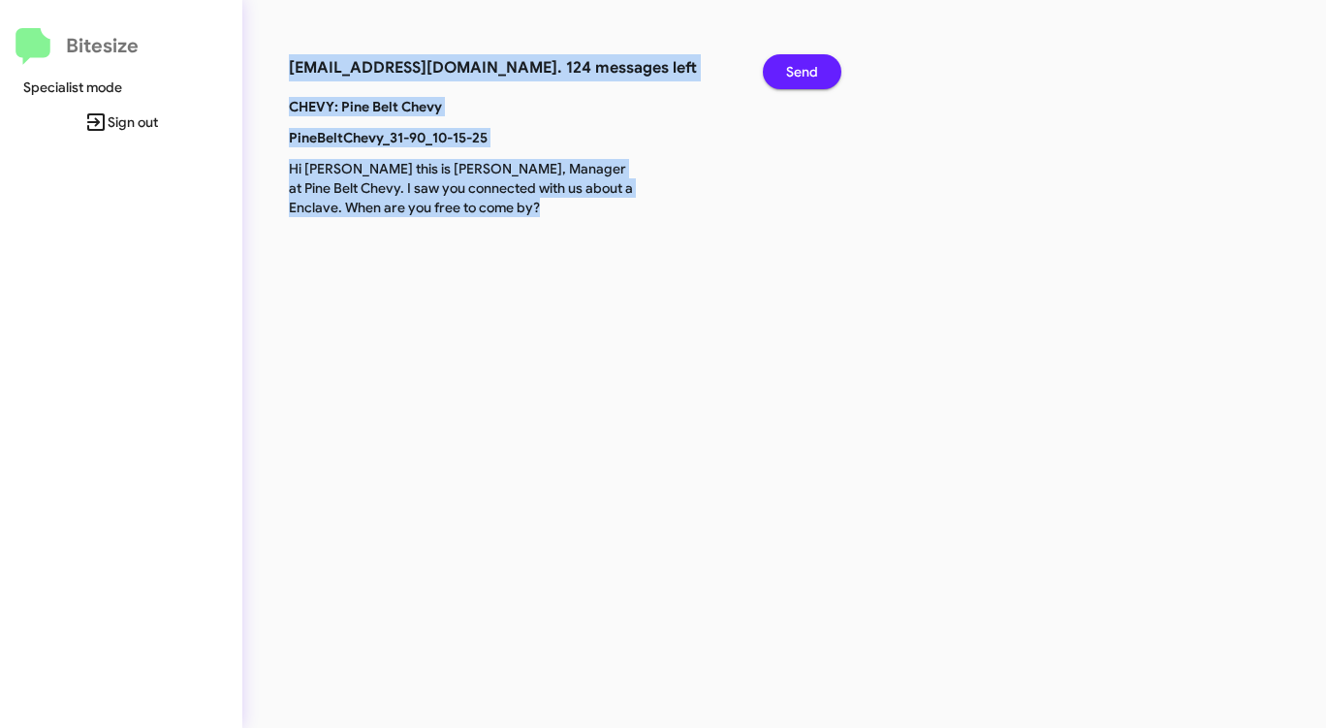
click at [808, 64] on span "Send" at bounding box center [802, 71] width 32 height 35
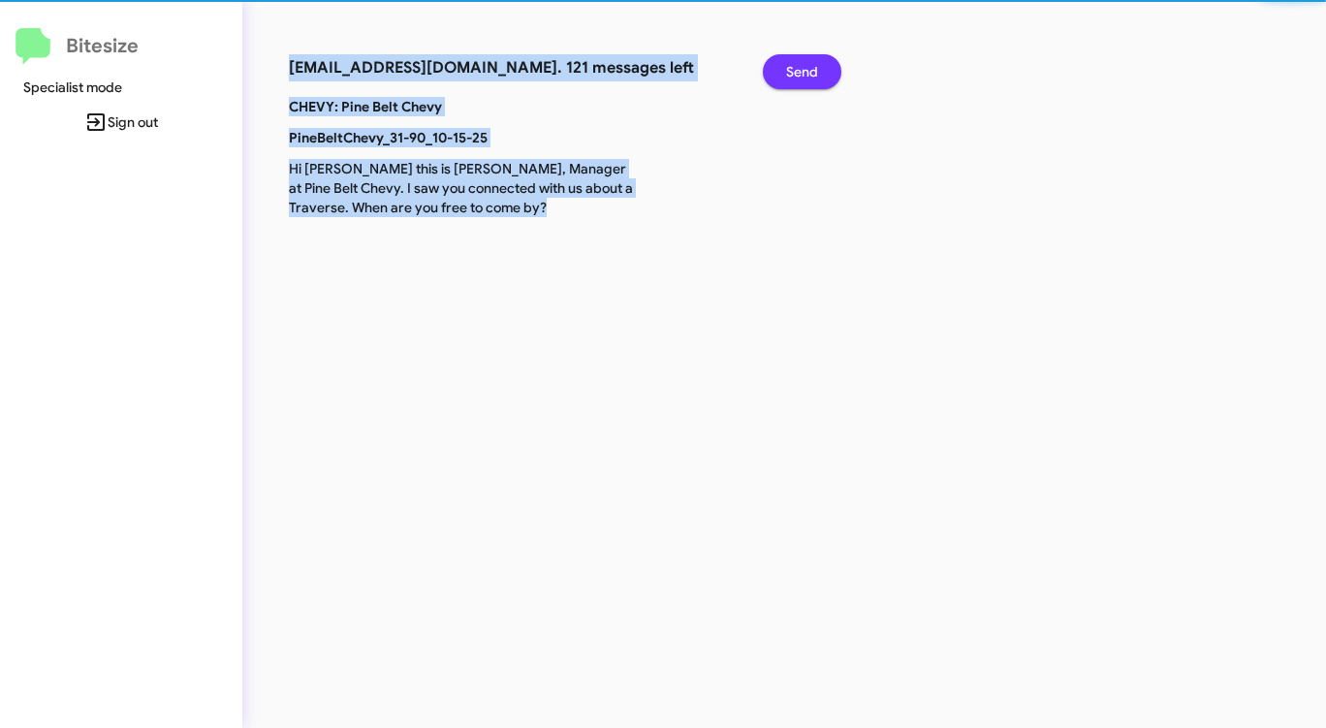
click at [808, 64] on span "Send" at bounding box center [802, 71] width 32 height 35
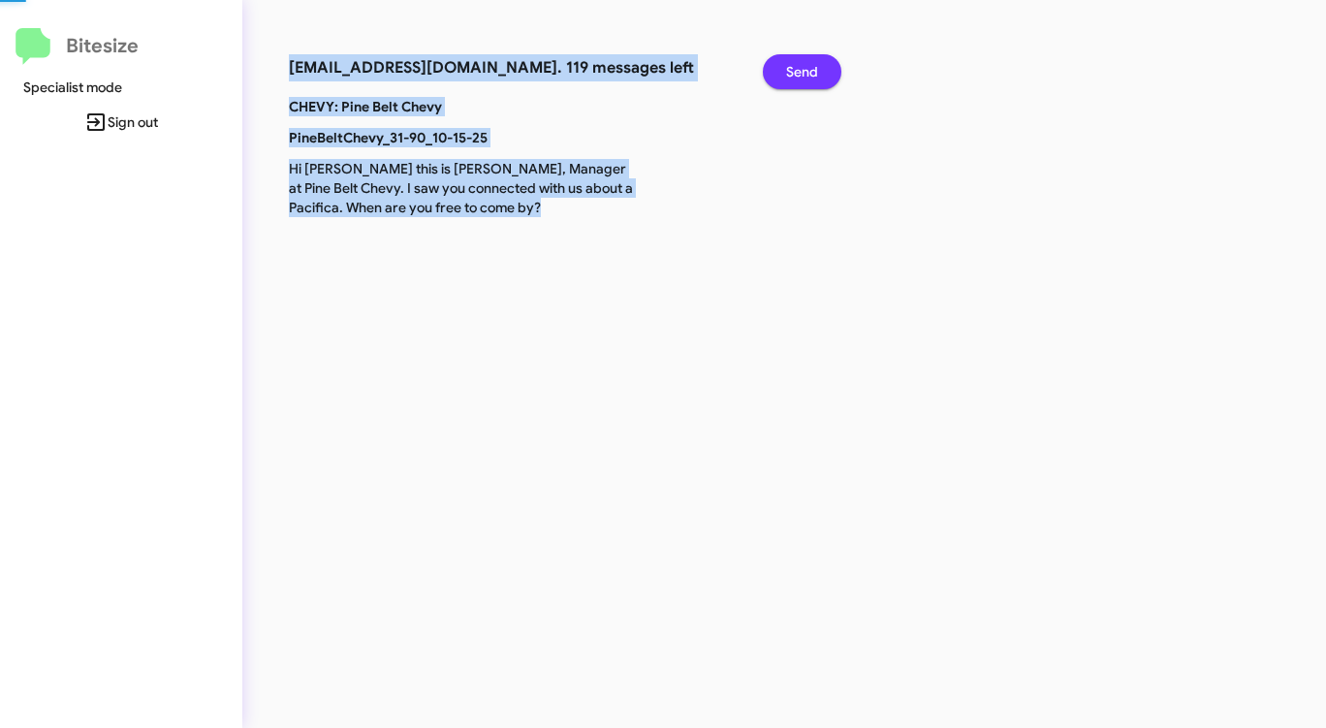
click at [808, 64] on span "Send" at bounding box center [802, 71] width 32 height 35
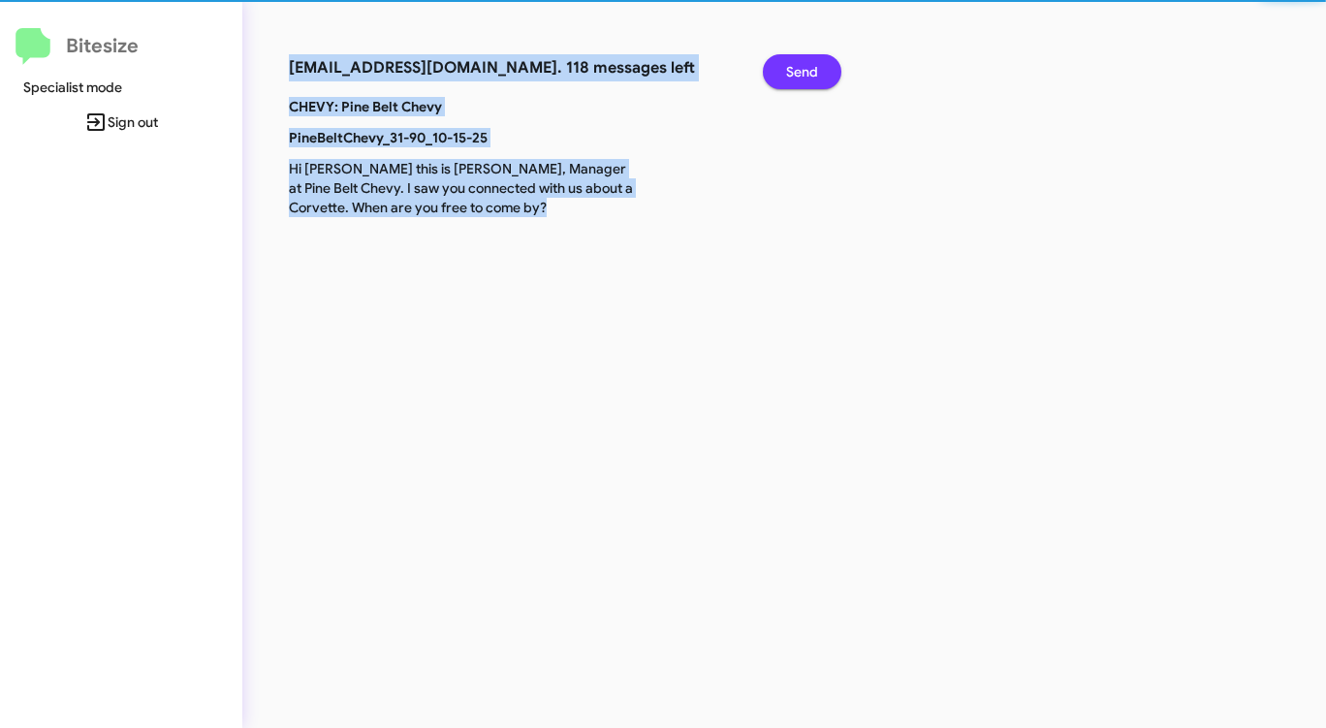
click at [808, 64] on span "Send" at bounding box center [802, 71] width 32 height 35
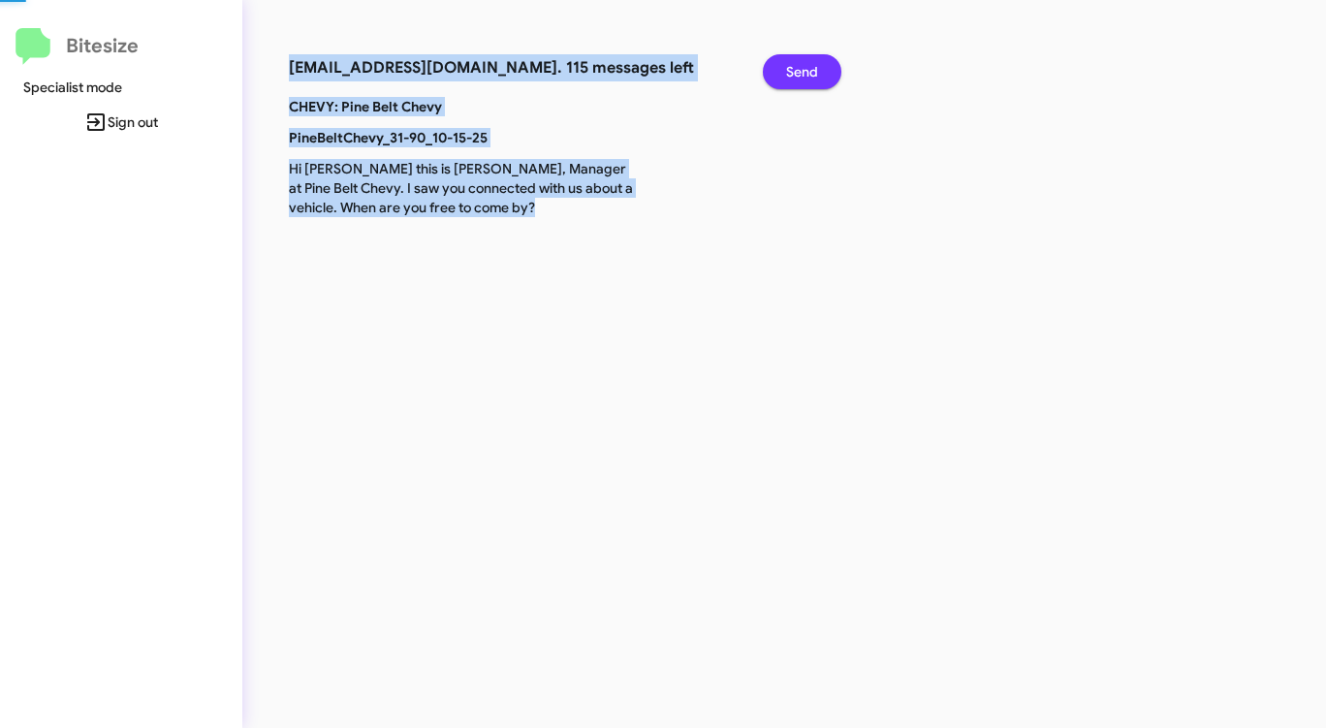
click at [808, 64] on span "Send" at bounding box center [802, 71] width 32 height 35
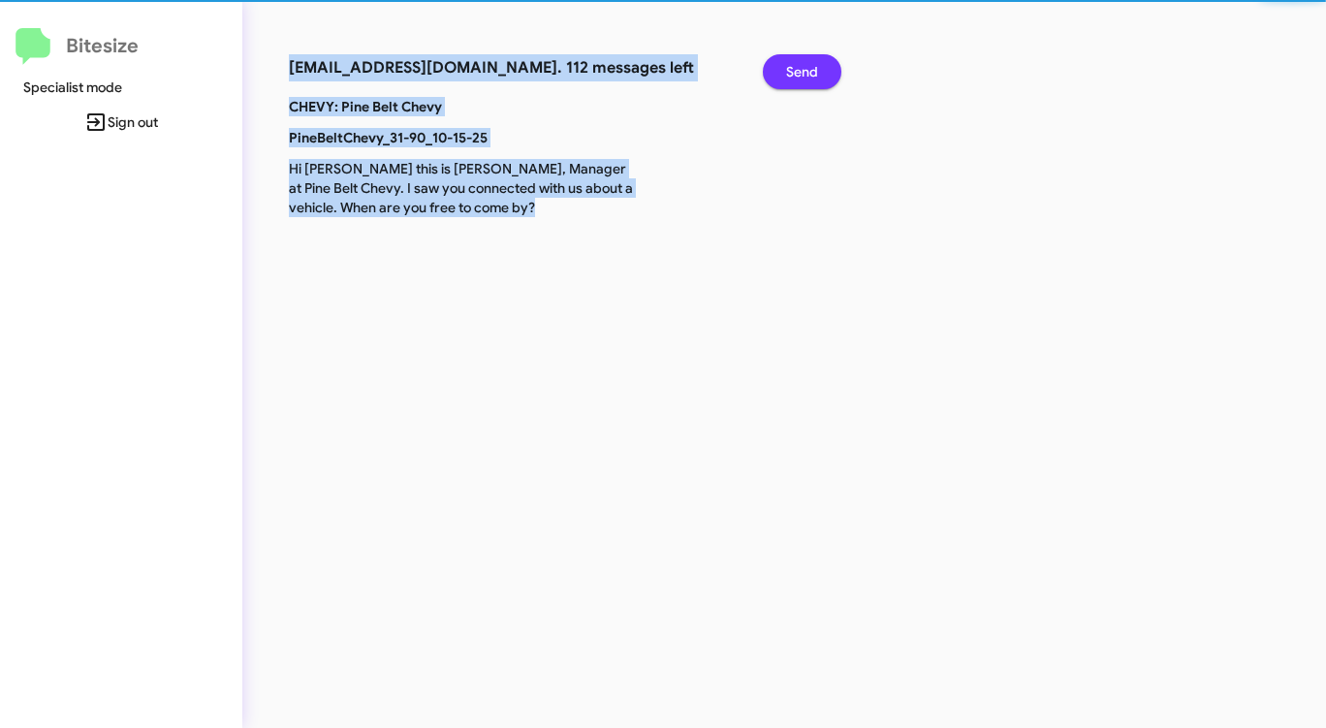
click at [808, 64] on span "Send" at bounding box center [802, 71] width 32 height 35
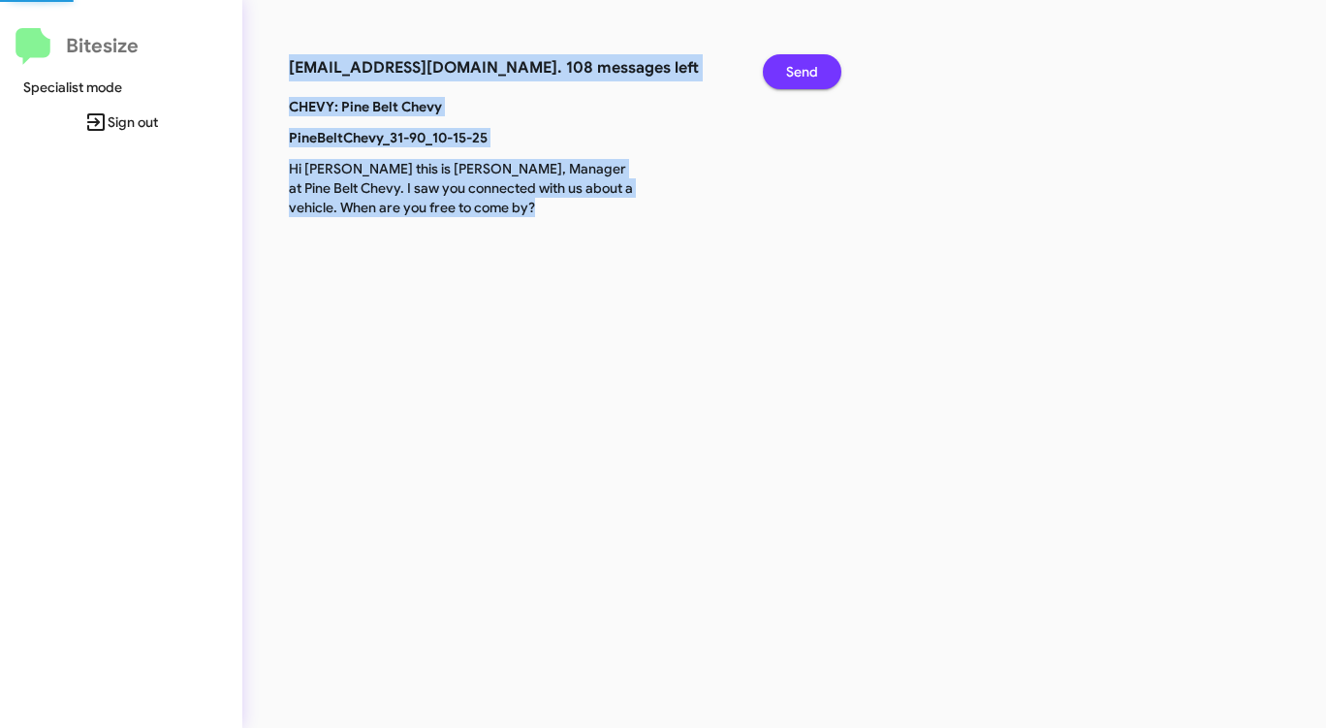
click at [808, 64] on span "Send" at bounding box center [802, 71] width 32 height 35
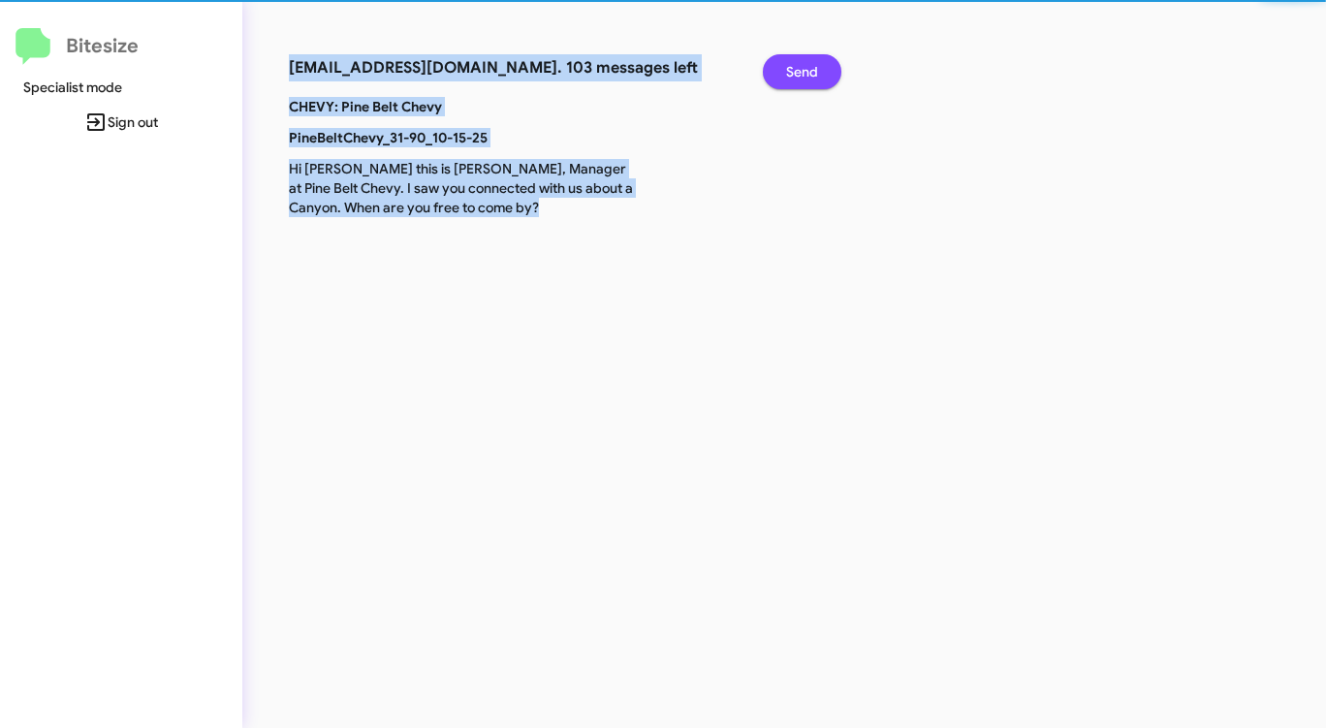
click at [808, 64] on span "Send" at bounding box center [802, 71] width 32 height 35
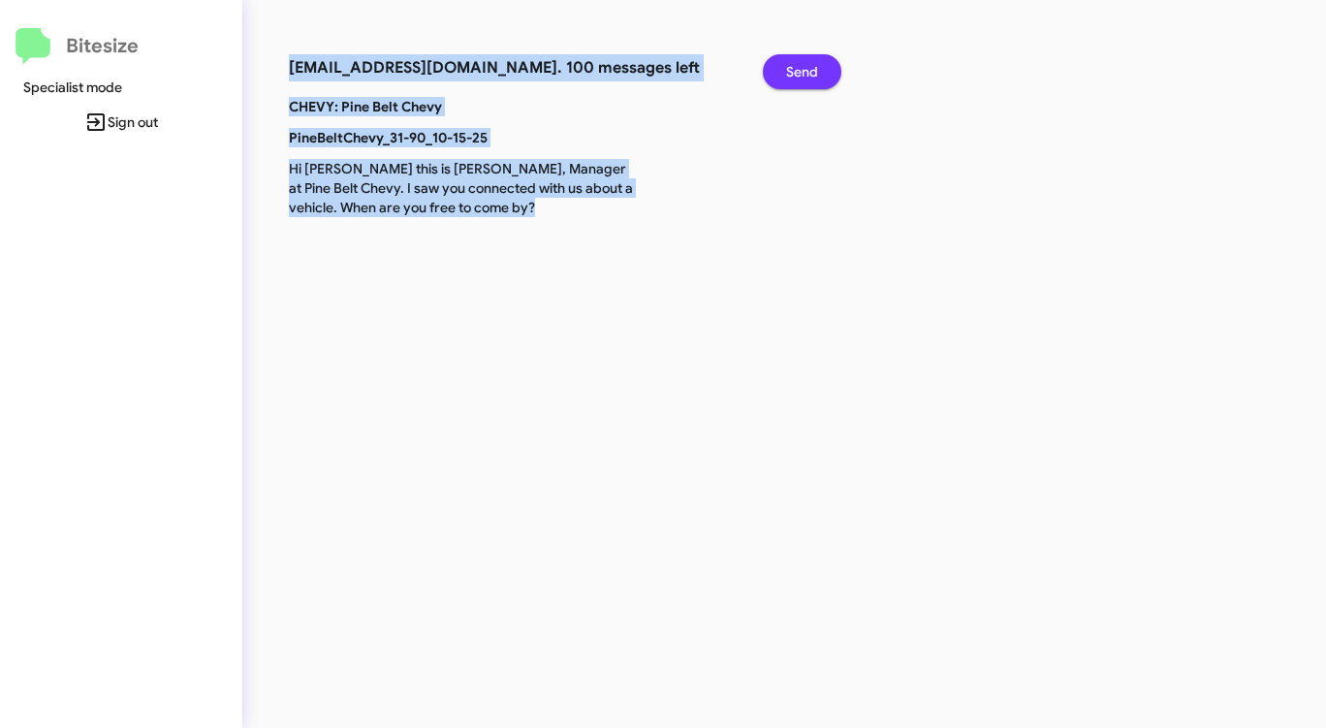
click at [808, 64] on span "Send" at bounding box center [802, 71] width 32 height 35
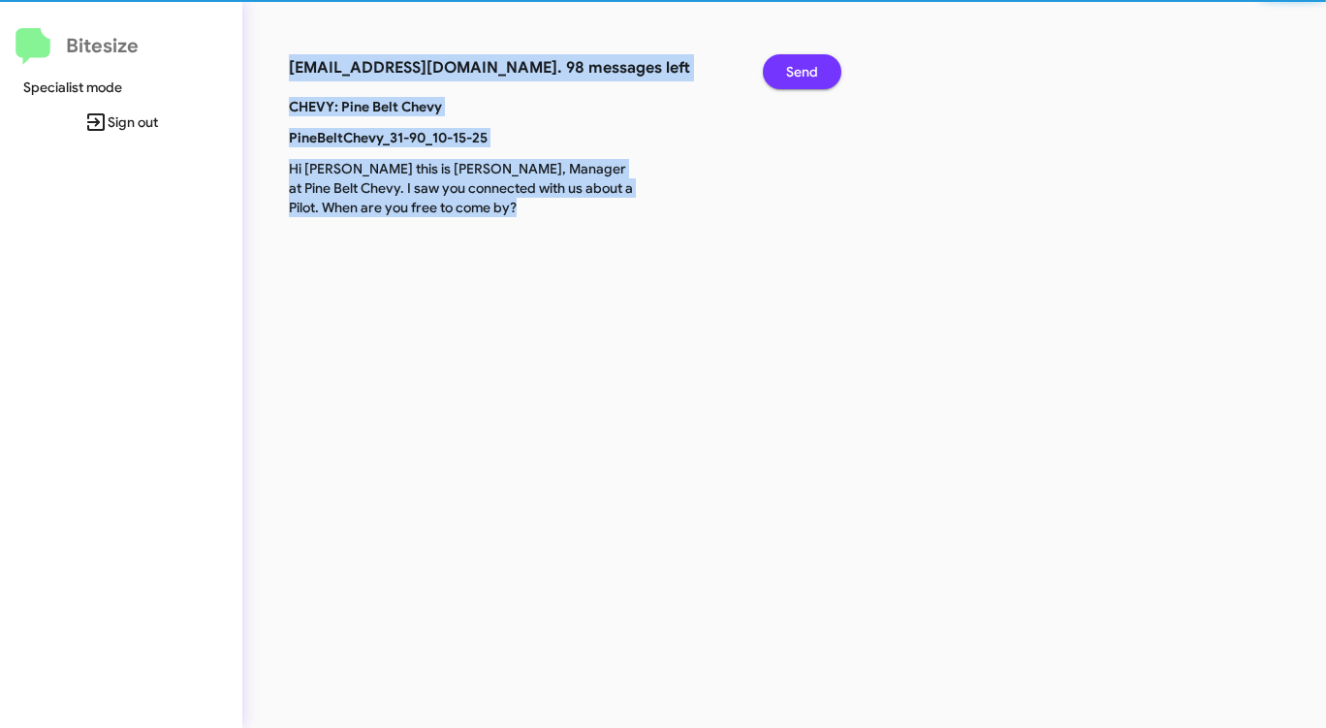
click at [808, 63] on span "Send" at bounding box center [802, 71] width 32 height 35
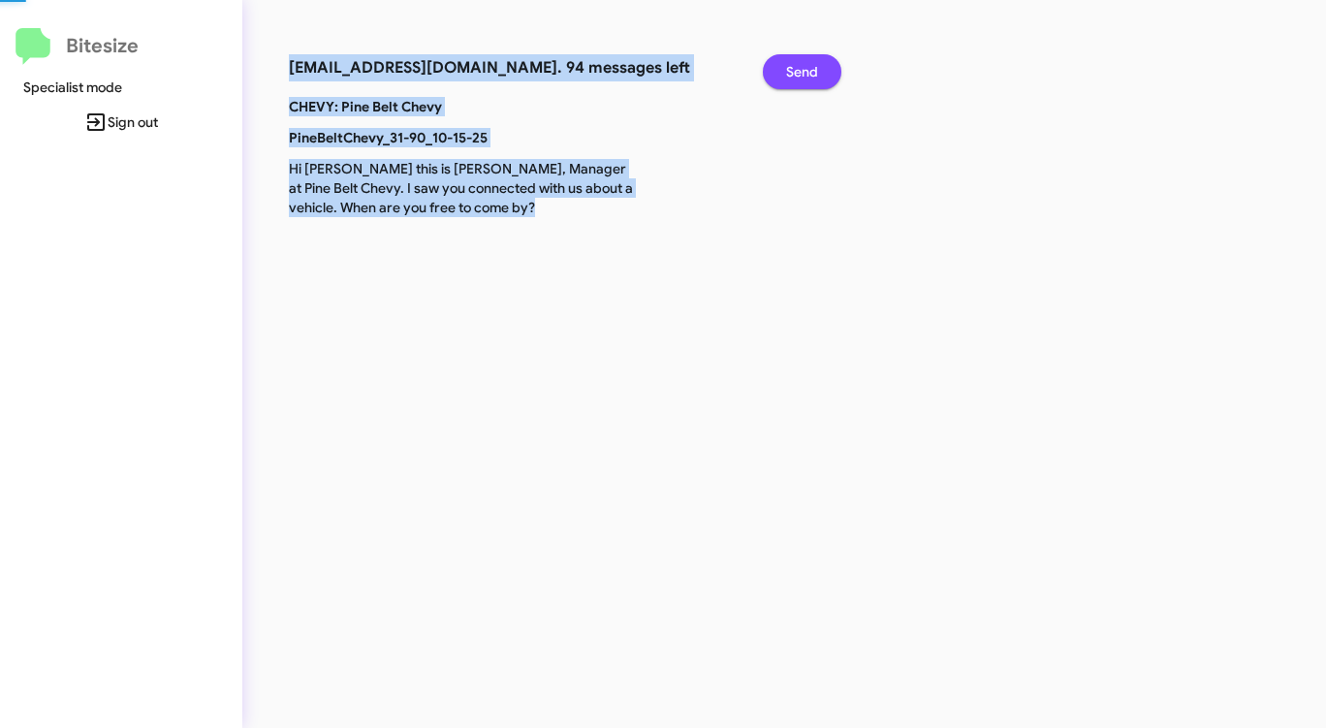
click at [808, 63] on span "Send" at bounding box center [802, 71] width 32 height 35
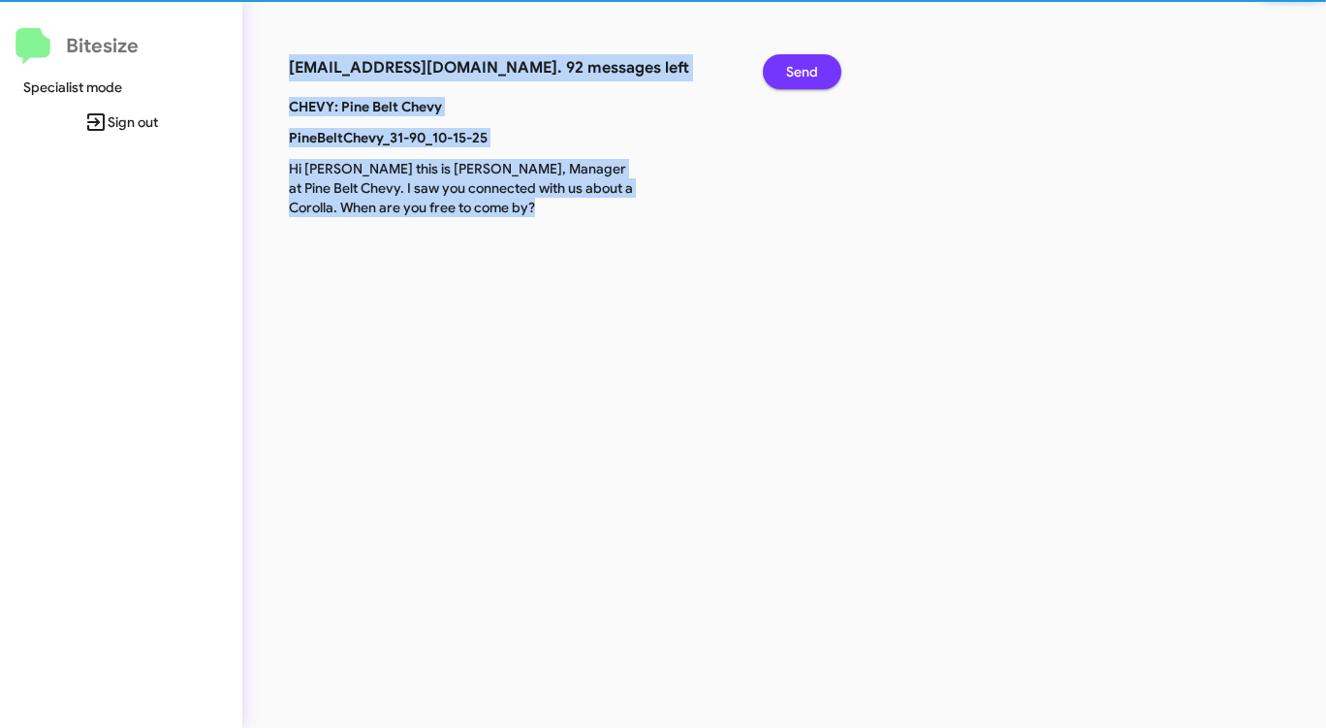
click at [808, 63] on span "Send" at bounding box center [802, 71] width 32 height 35
click at [808, 64] on span "Send" at bounding box center [802, 71] width 32 height 35
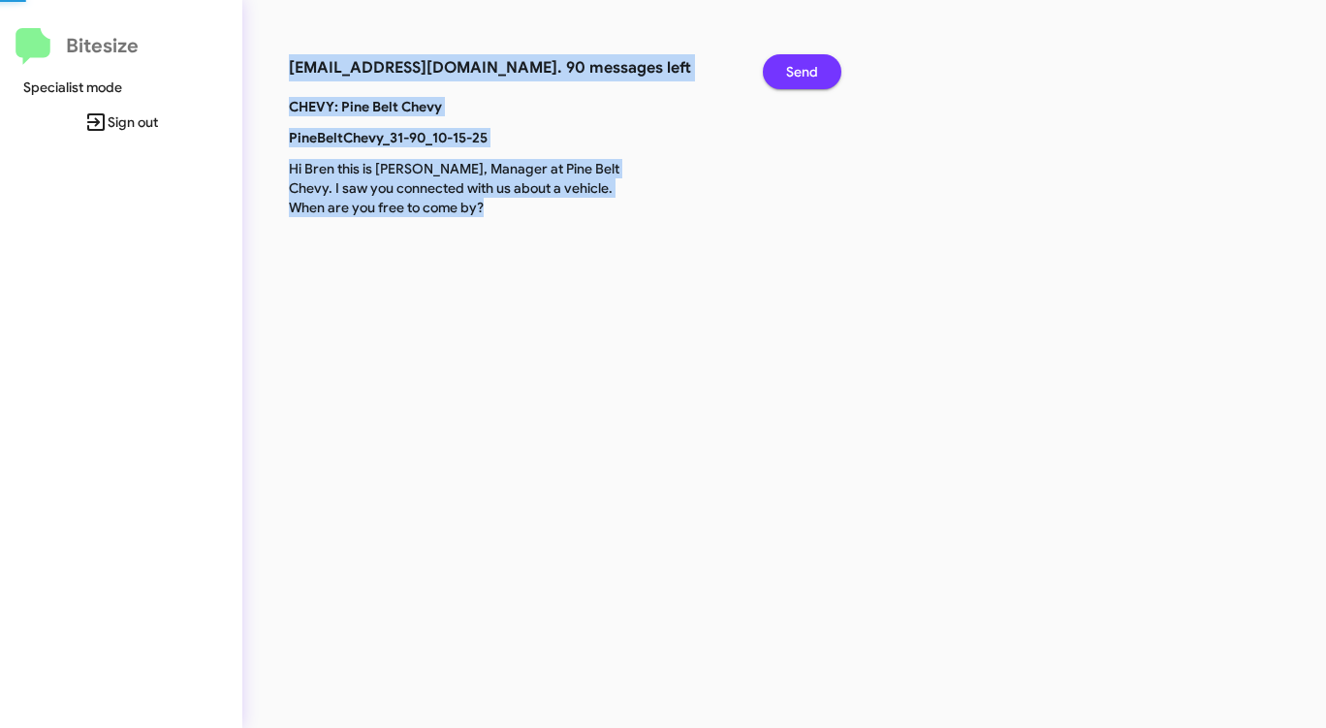
click at [808, 64] on span "Send" at bounding box center [802, 71] width 32 height 35
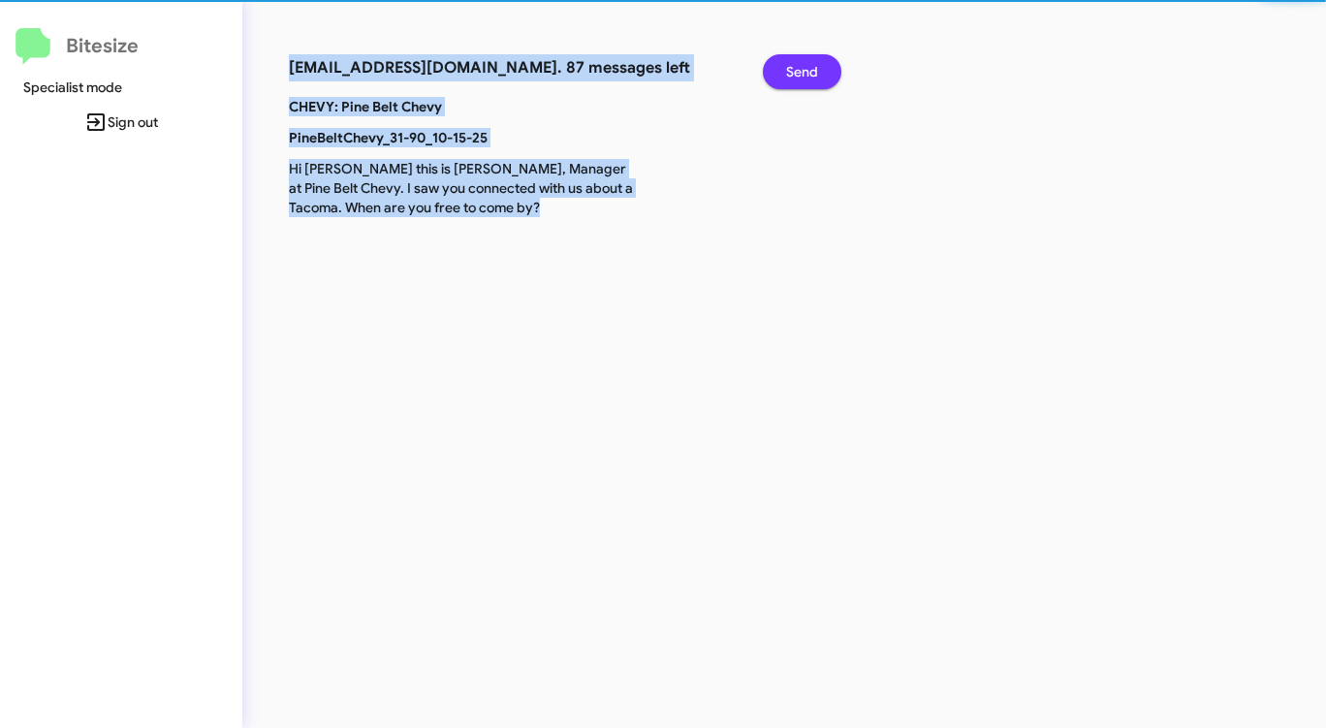
click at [808, 64] on span "Send" at bounding box center [802, 71] width 32 height 35
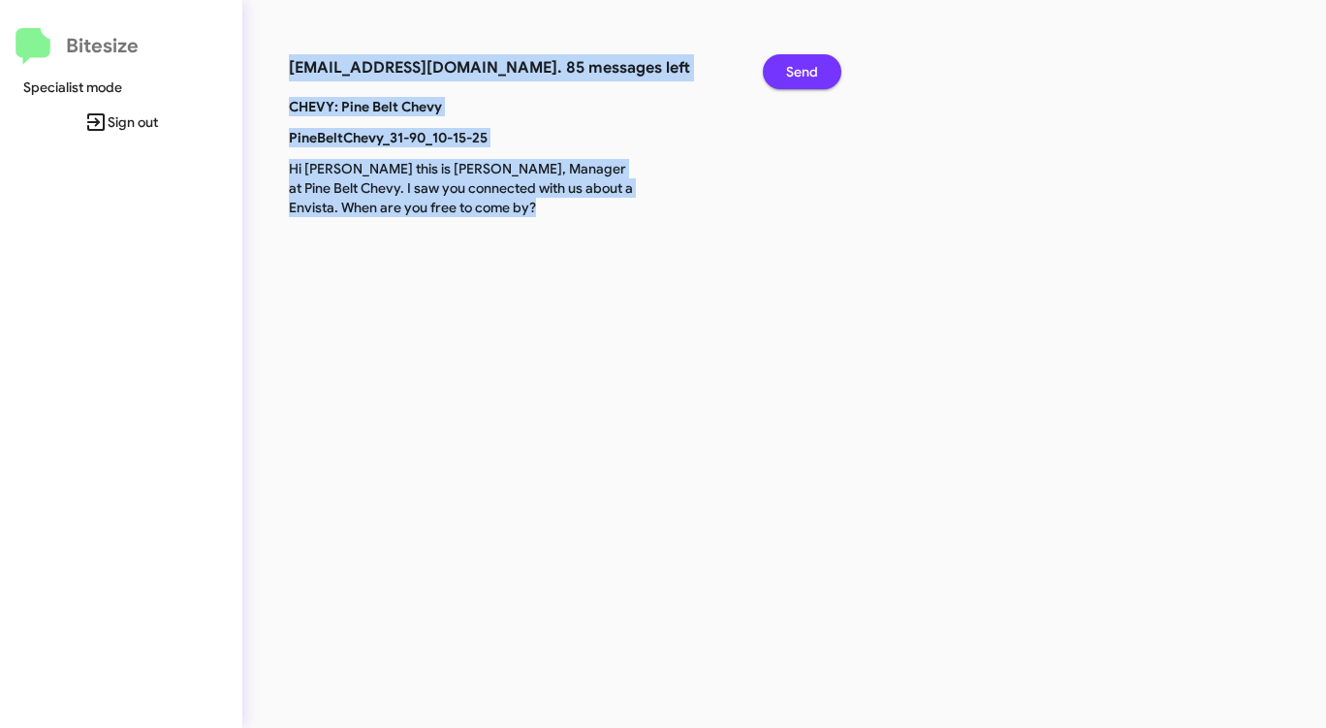
click at [808, 64] on span "Send" at bounding box center [802, 71] width 32 height 35
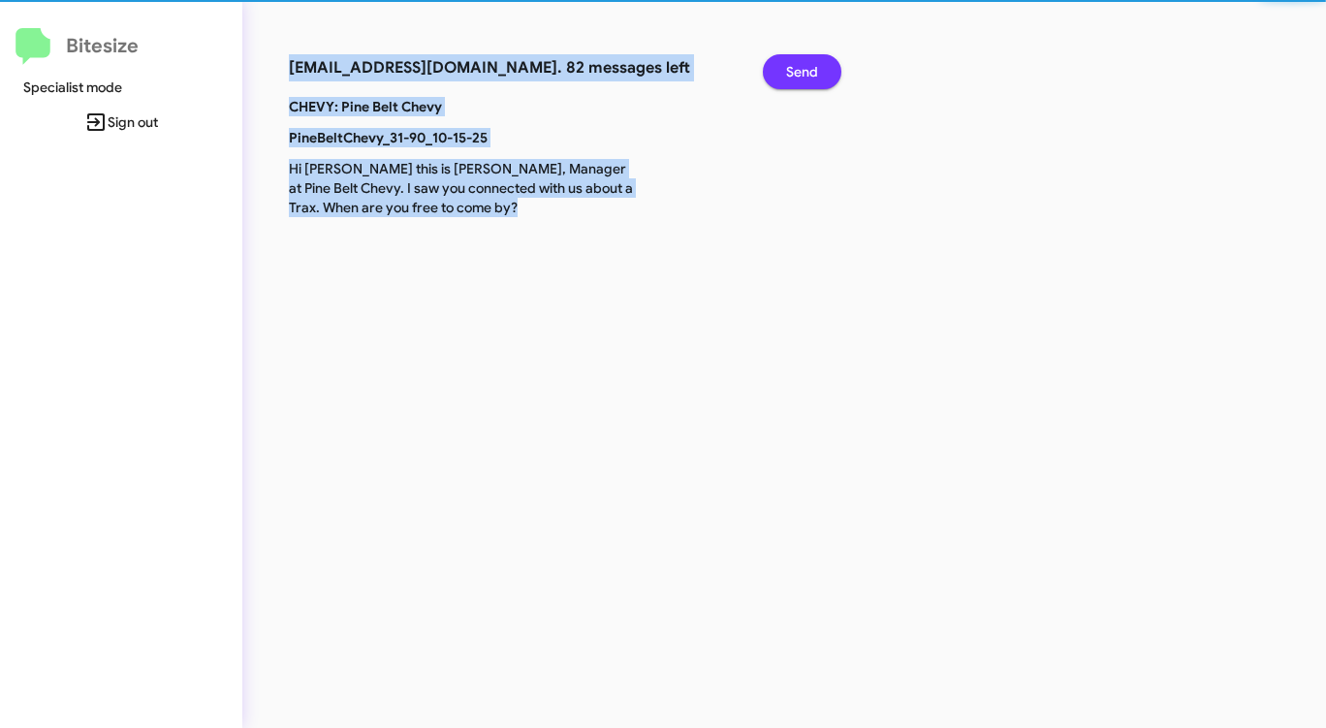
click at [808, 64] on span "Send" at bounding box center [802, 71] width 32 height 35
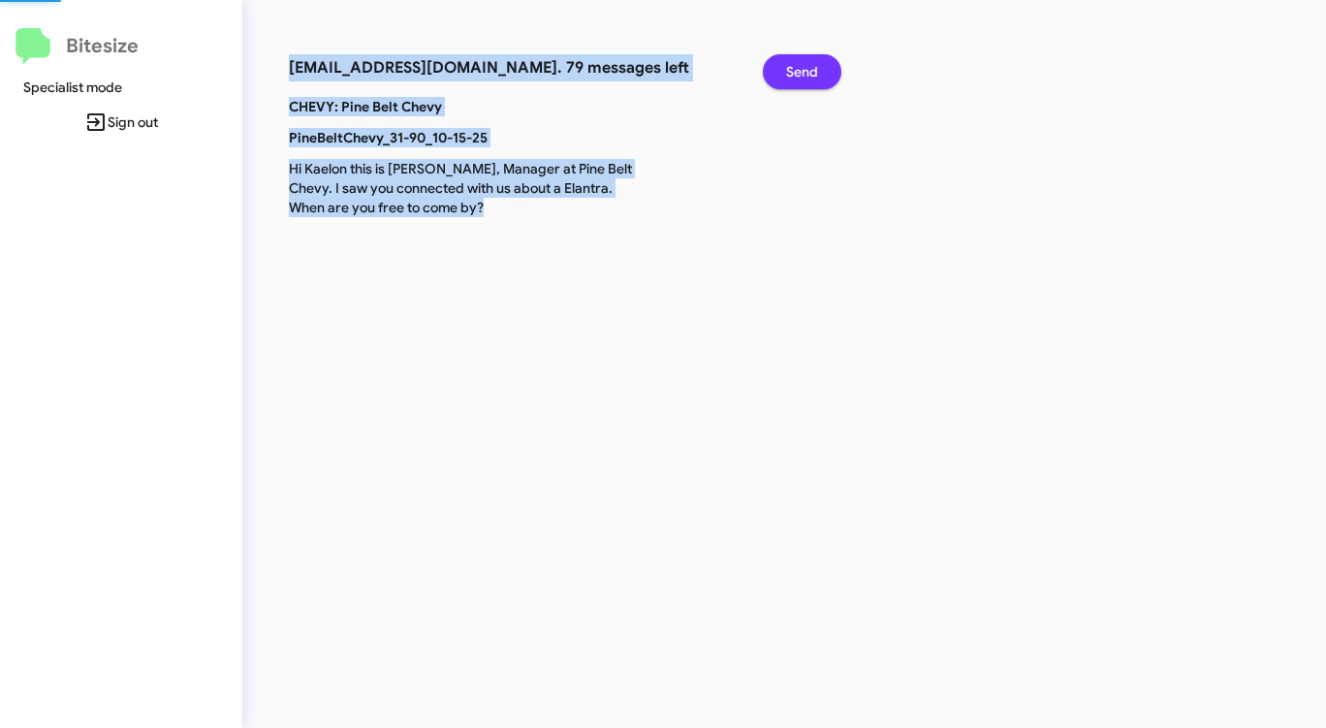
click at [808, 64] on span "Send" at bounding box center [802, 71] width 32 height 35
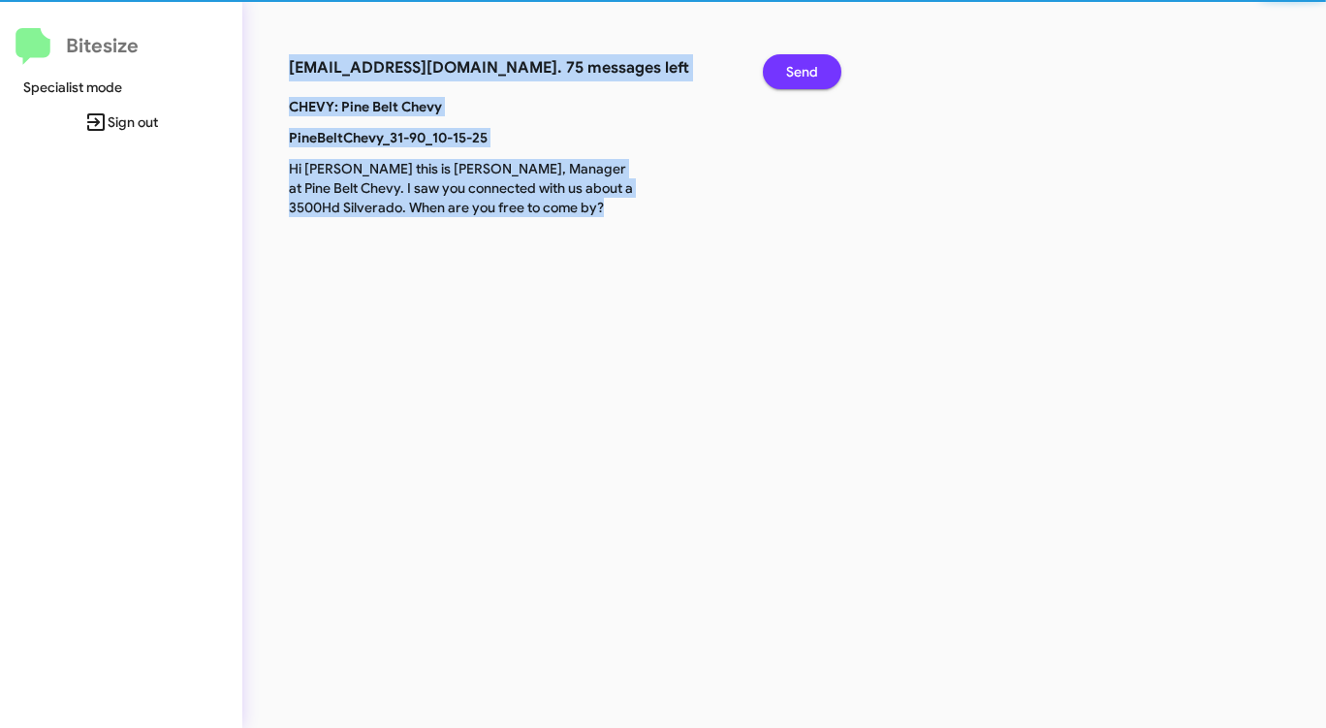
click at [808, 64] on span "Send" at bounding box center [802, 71] width 32 height 35
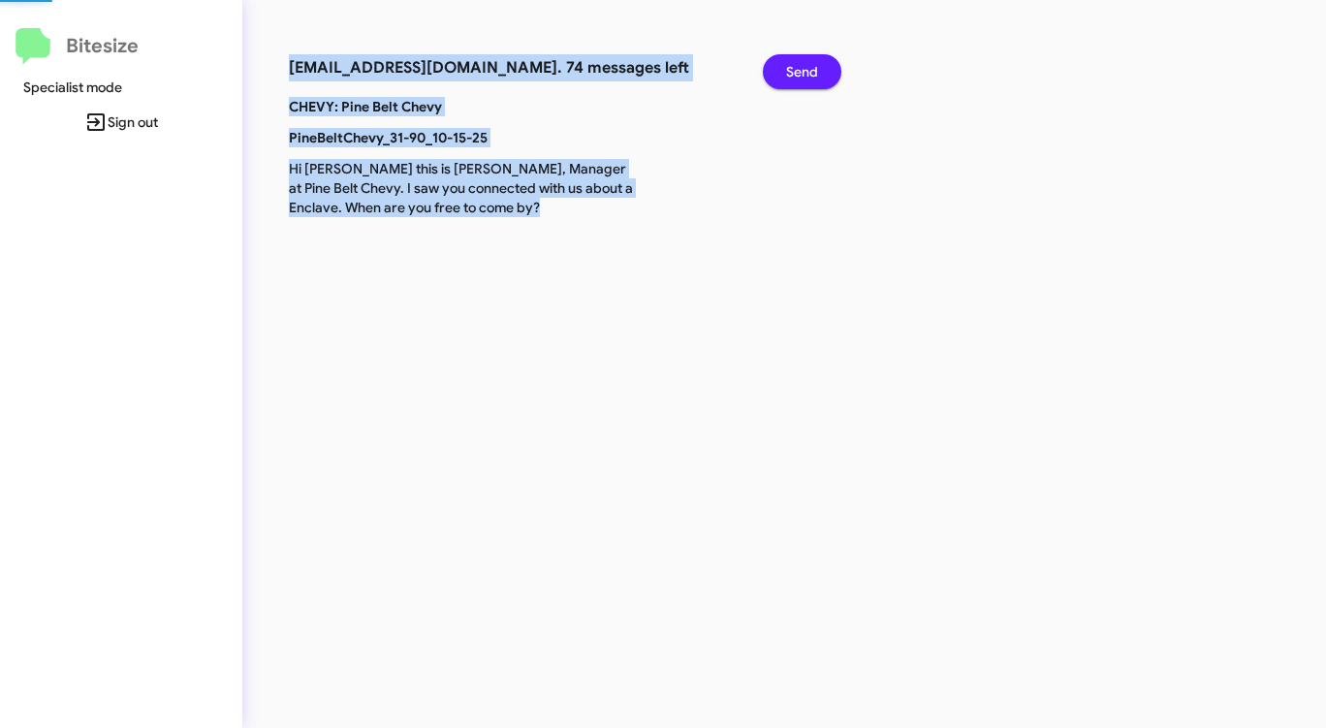
click at [808, 64] on span "Send" at bounding box center [802, 71] width 32 height 35
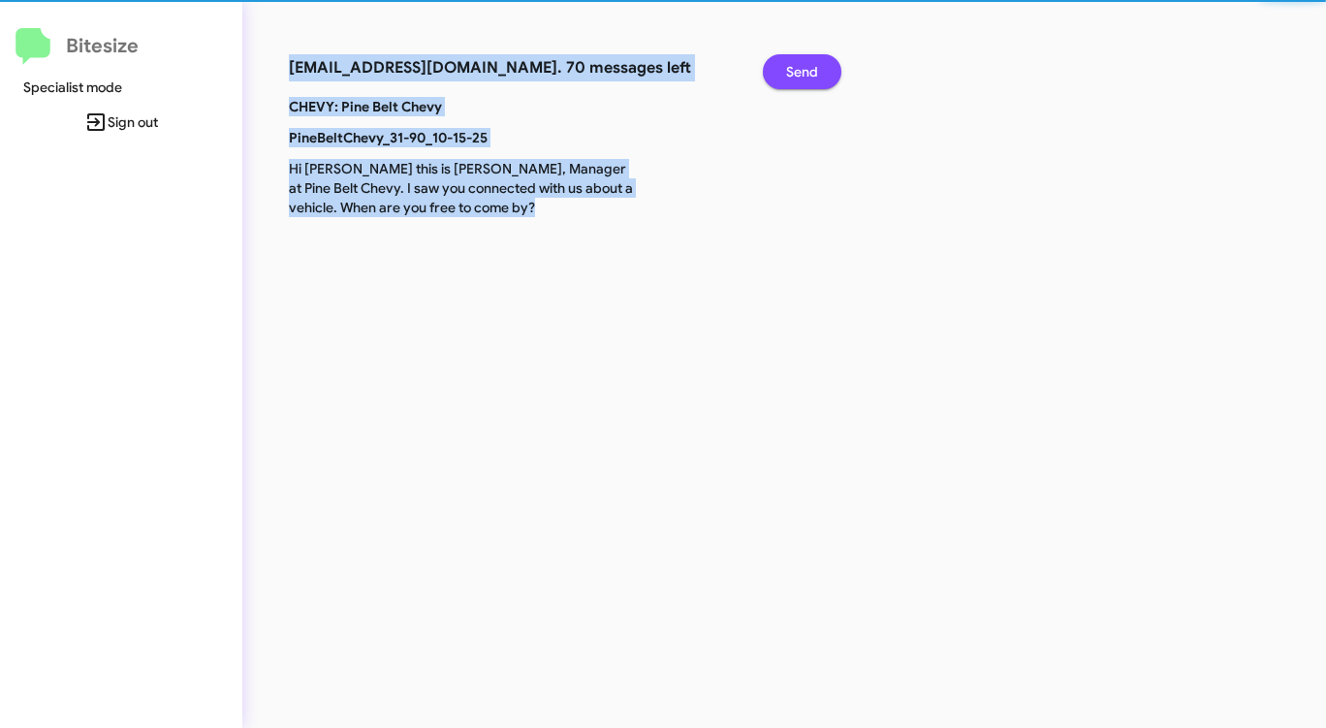
click at [808, 64] on span "Send" at bounding box center [802, 71] width 32 height 35
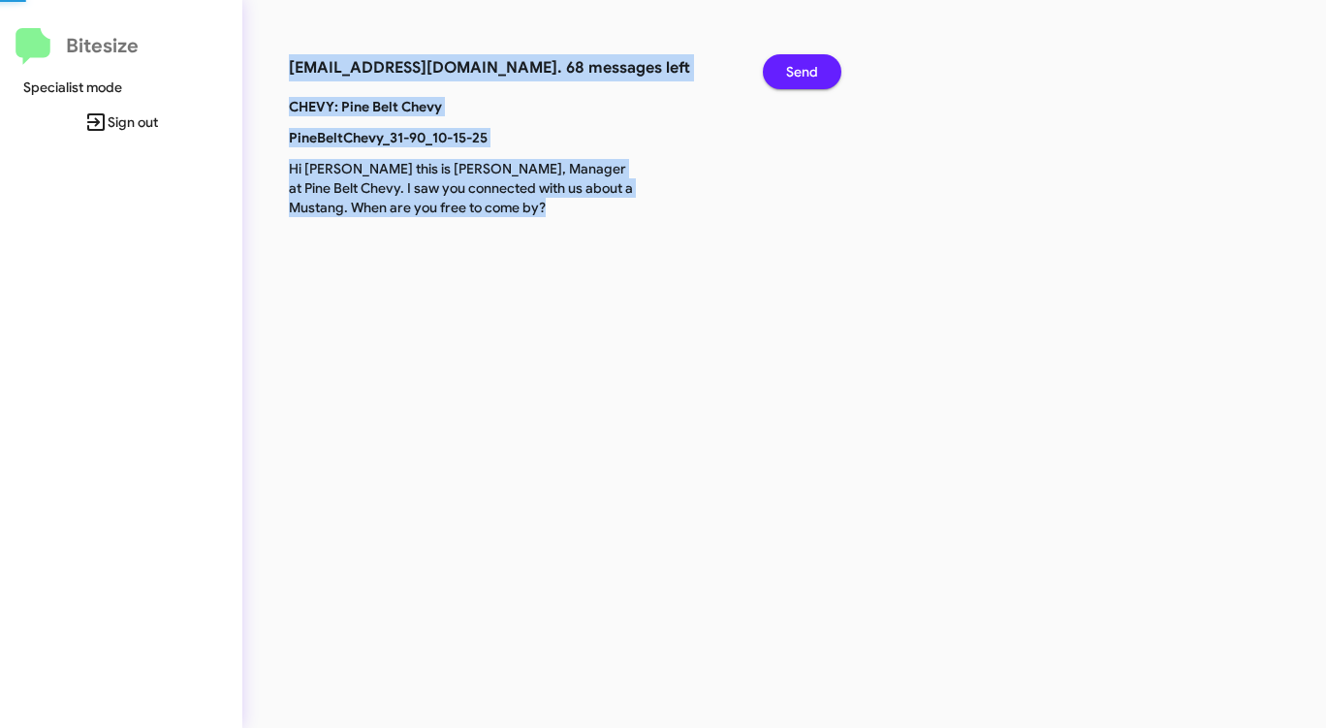
click at [808, 64] on span "Send" at bounding box center [802, 71] width 32 height 35
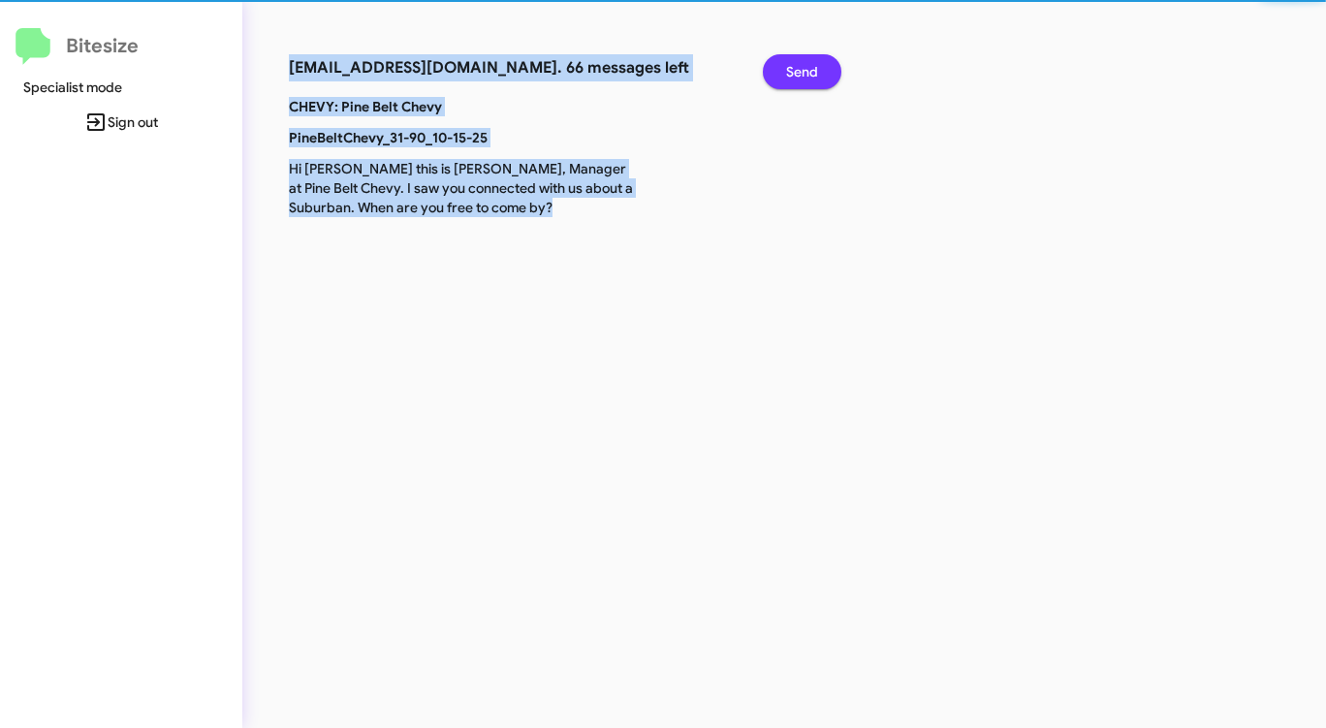
click at [808, 64] on span "Send" at bounding box center [802, 71] width 32 height 35
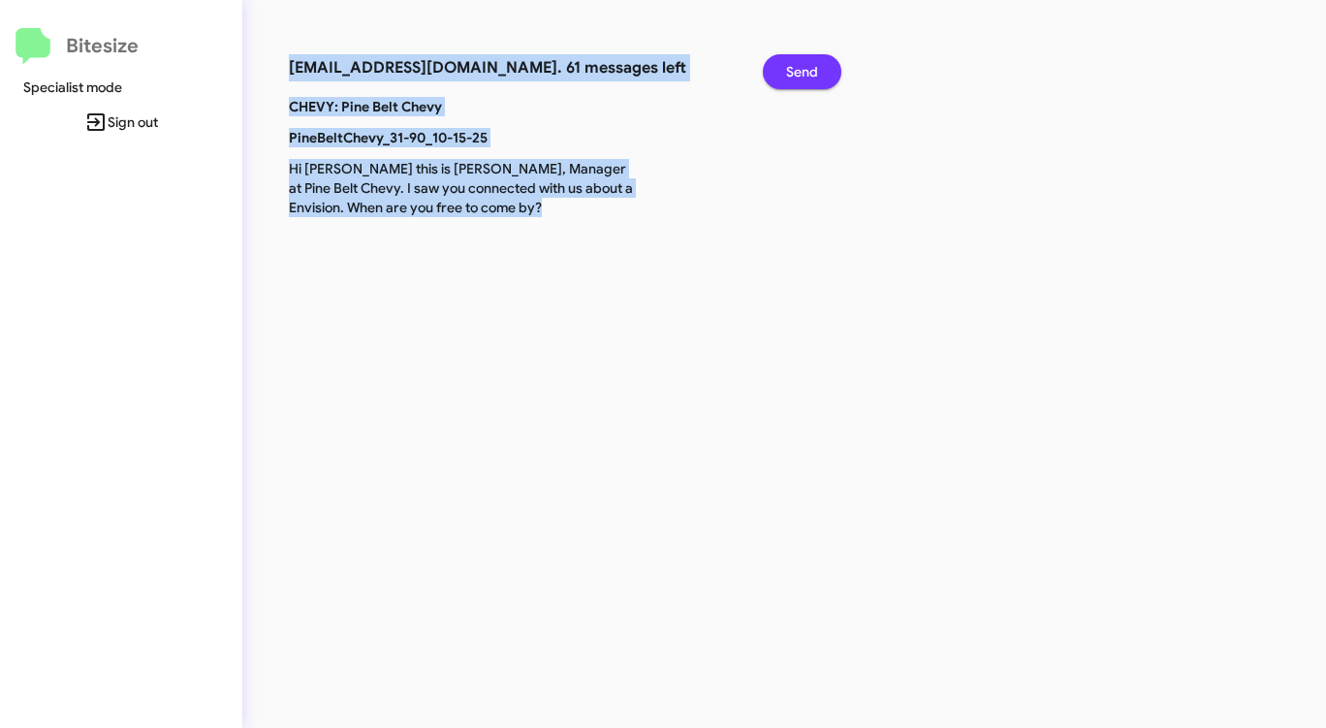
click at [808, 64] on span "Send" at bounding box center [802, 71] width 32 height 35
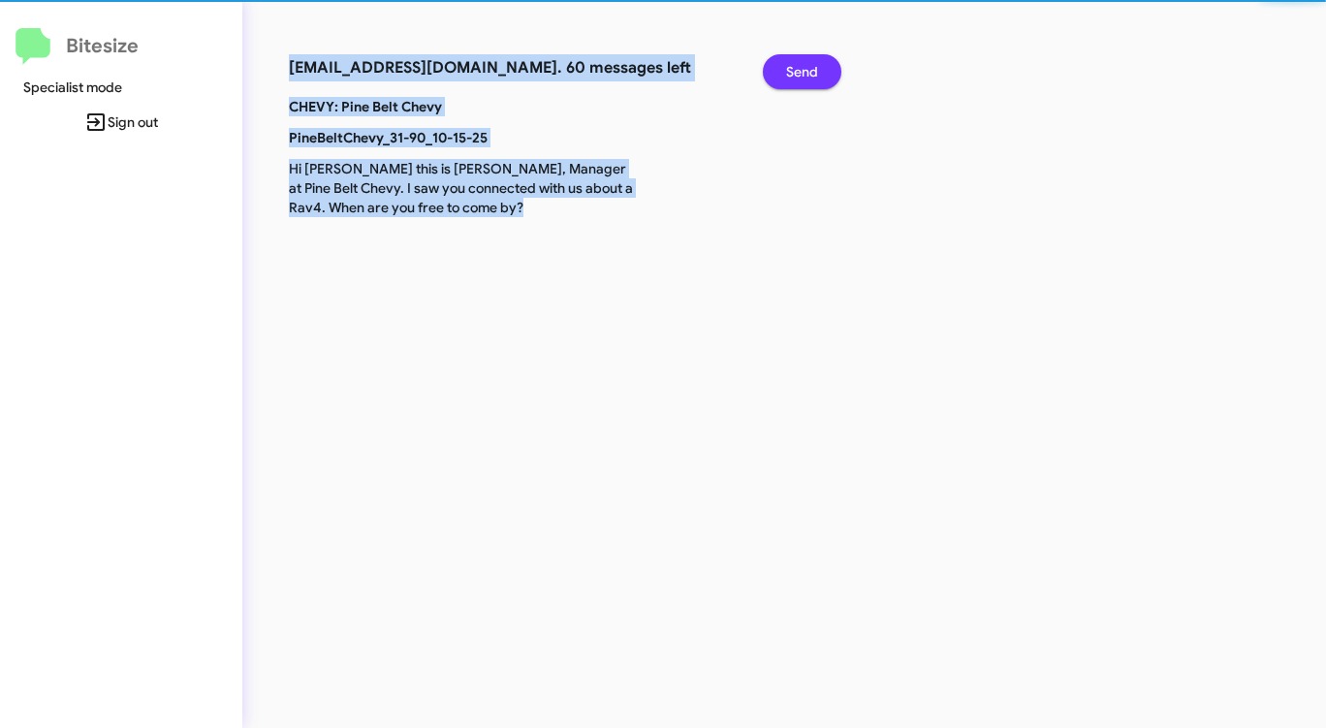
click at [808, 63] on span "Send" at bounding box center [802, 71] width 32 height 35
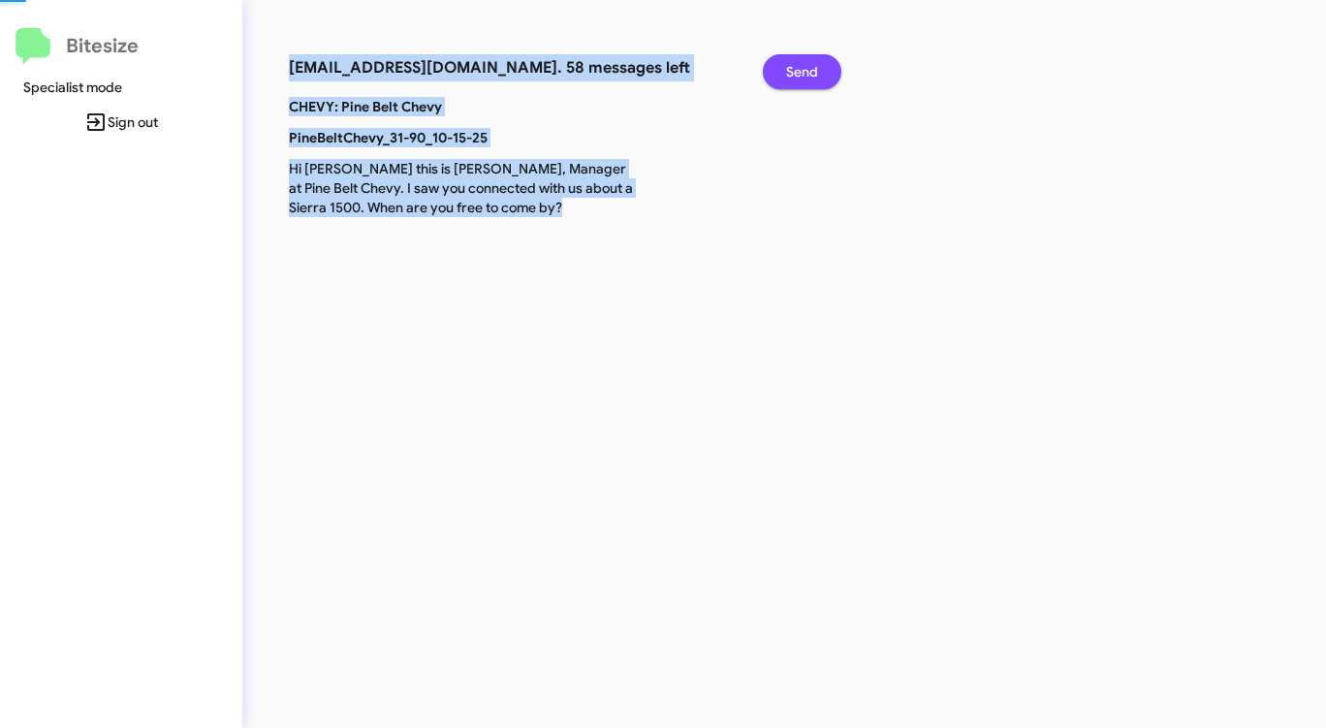
click at [808, 63] on span "Send" at bounding box center [802, 71] width 32 height 35
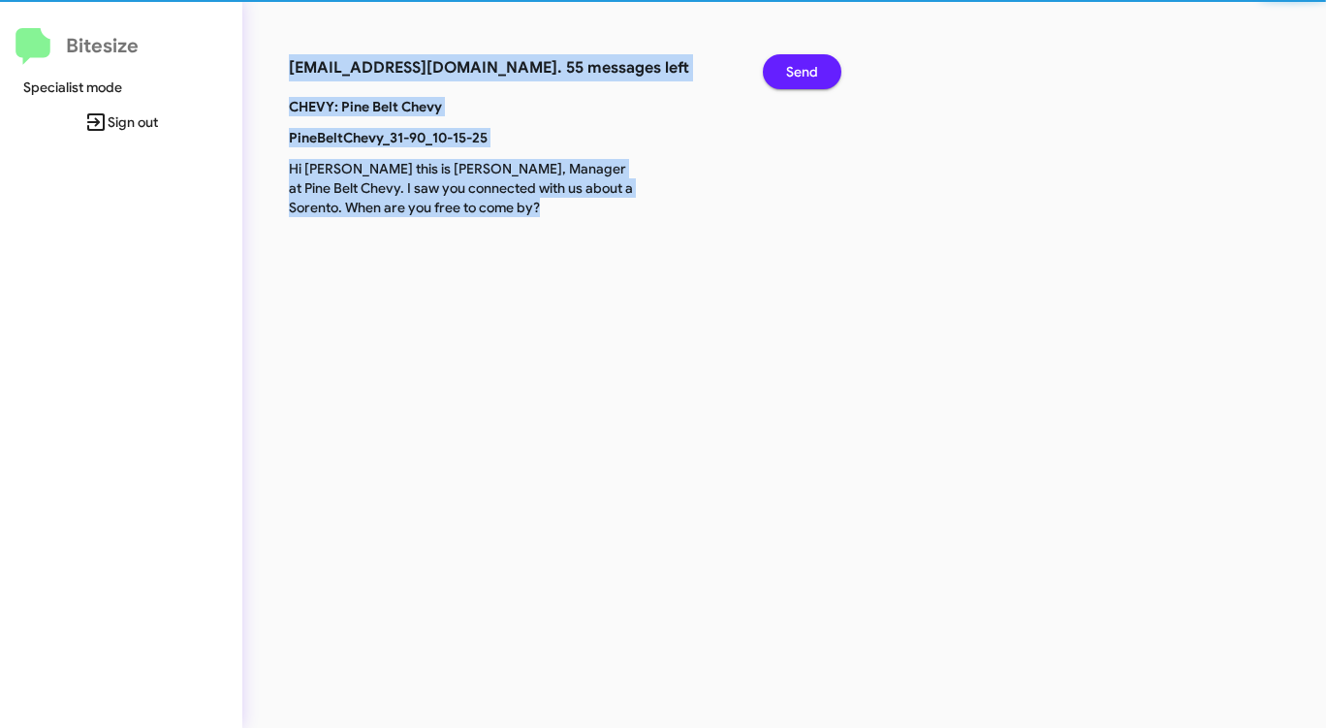
click at [808, 63] on span "Send" at bounding box center [802, 71] width 32 height 35
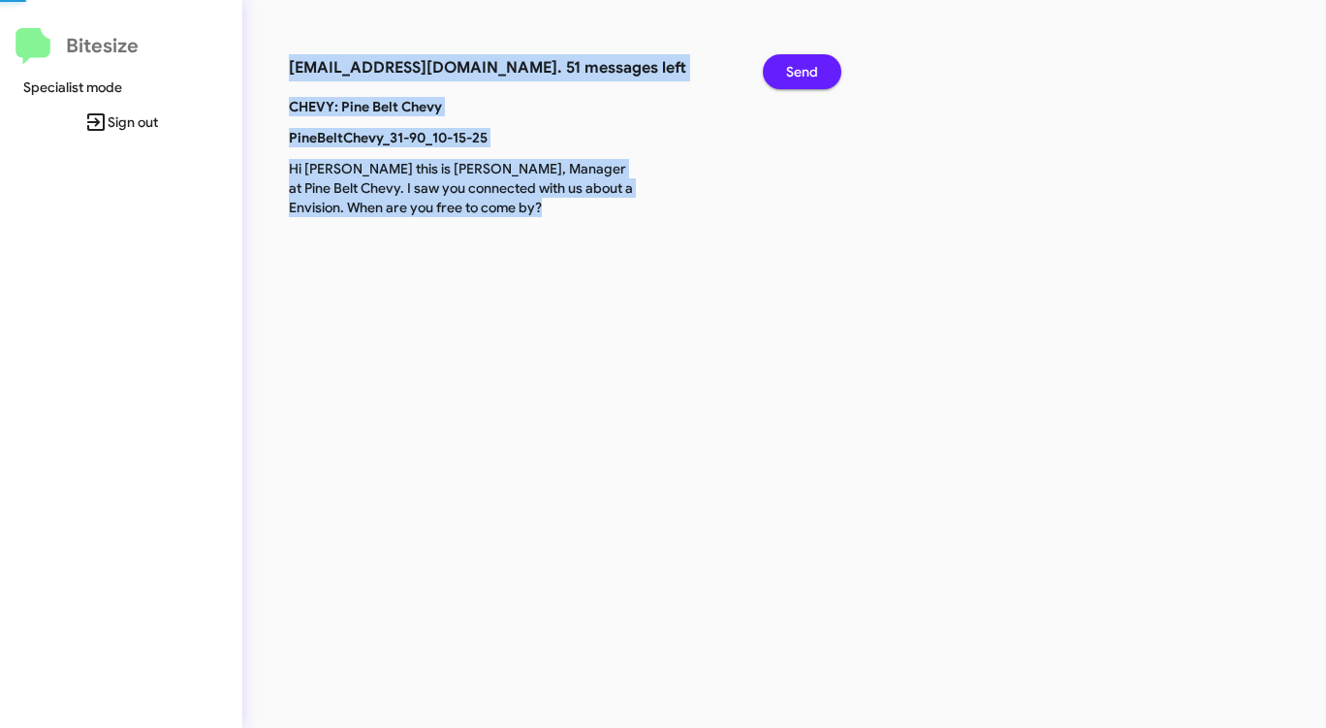
click at [808, 63] on span "Send" at bounding box center [802, 71] width 32 height 35
click at [808, 64] on span "Send" at bounding box center [802, 71] width 32 height 35
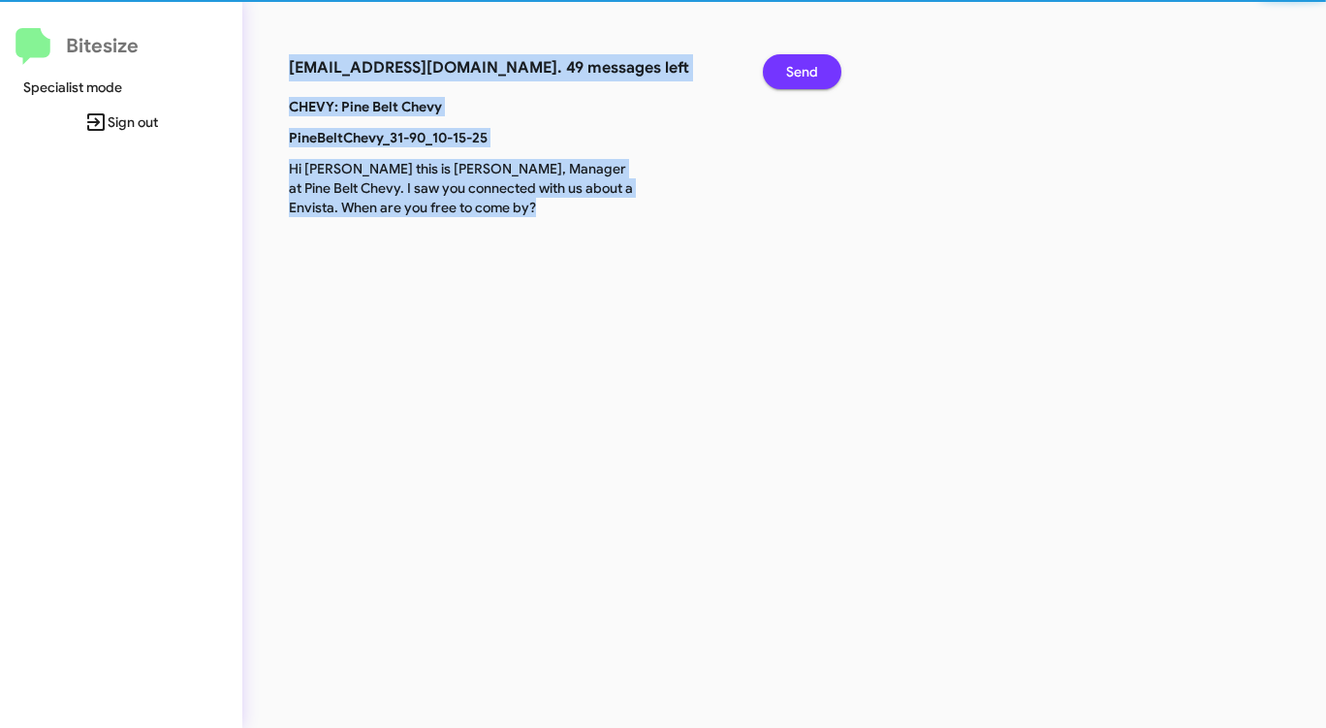
click at [808, 64] on span "Send" at bounding box center [802, 71] width 32 height 35
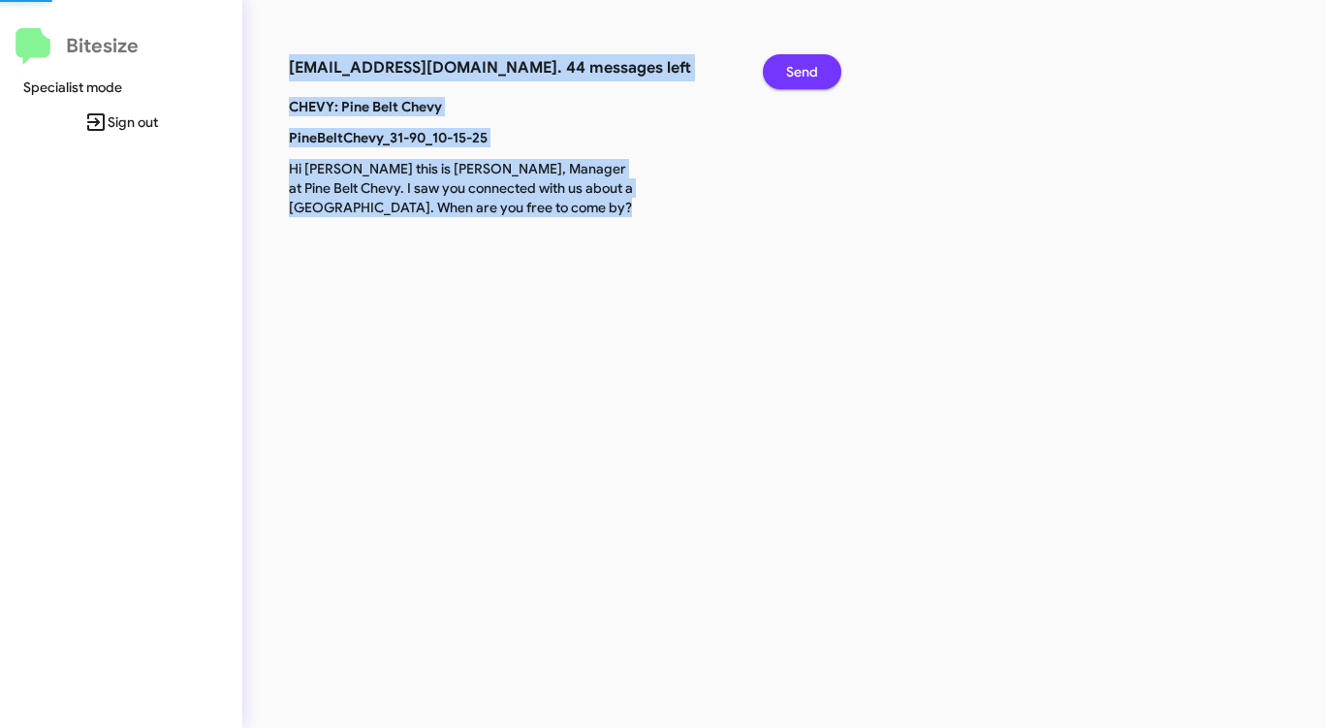
click at [808, 64] on span "Send" at bounding box center [802, 71] width 32 height 35
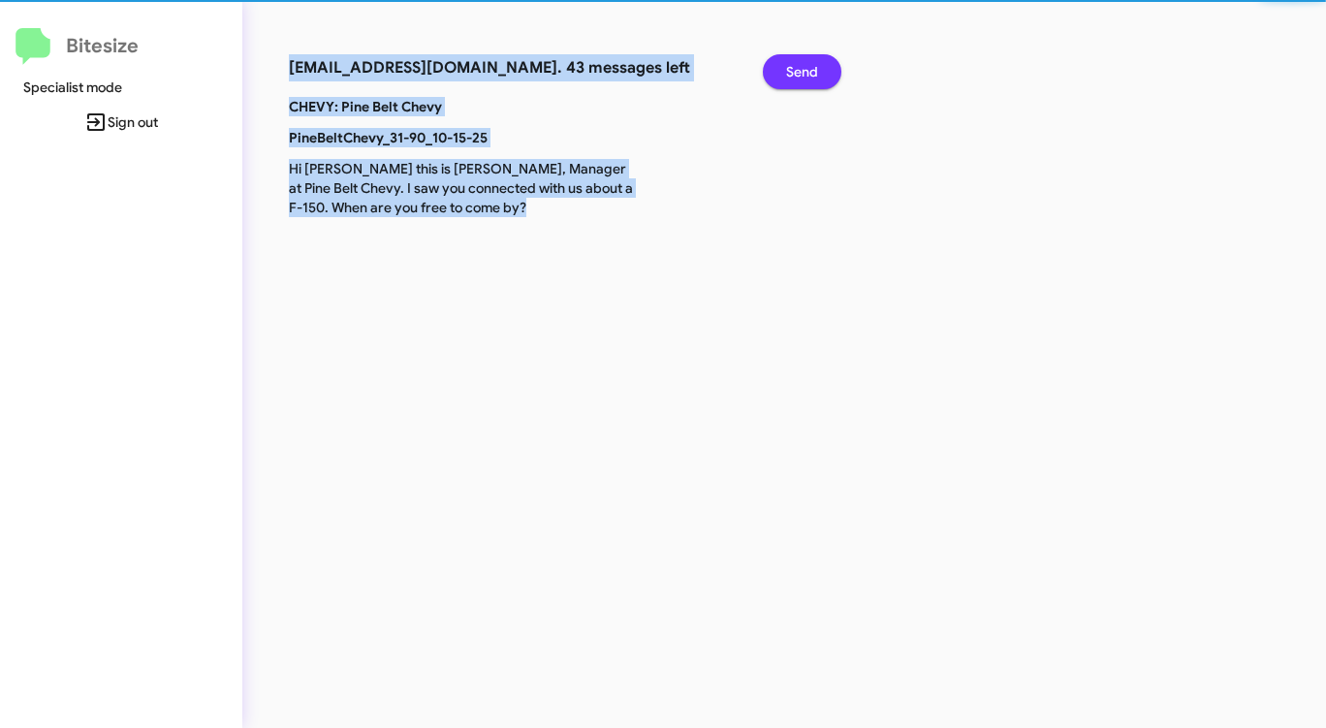
click at [808, 64] on span "Send" at bounding box center [802, 71] width 32 height 35
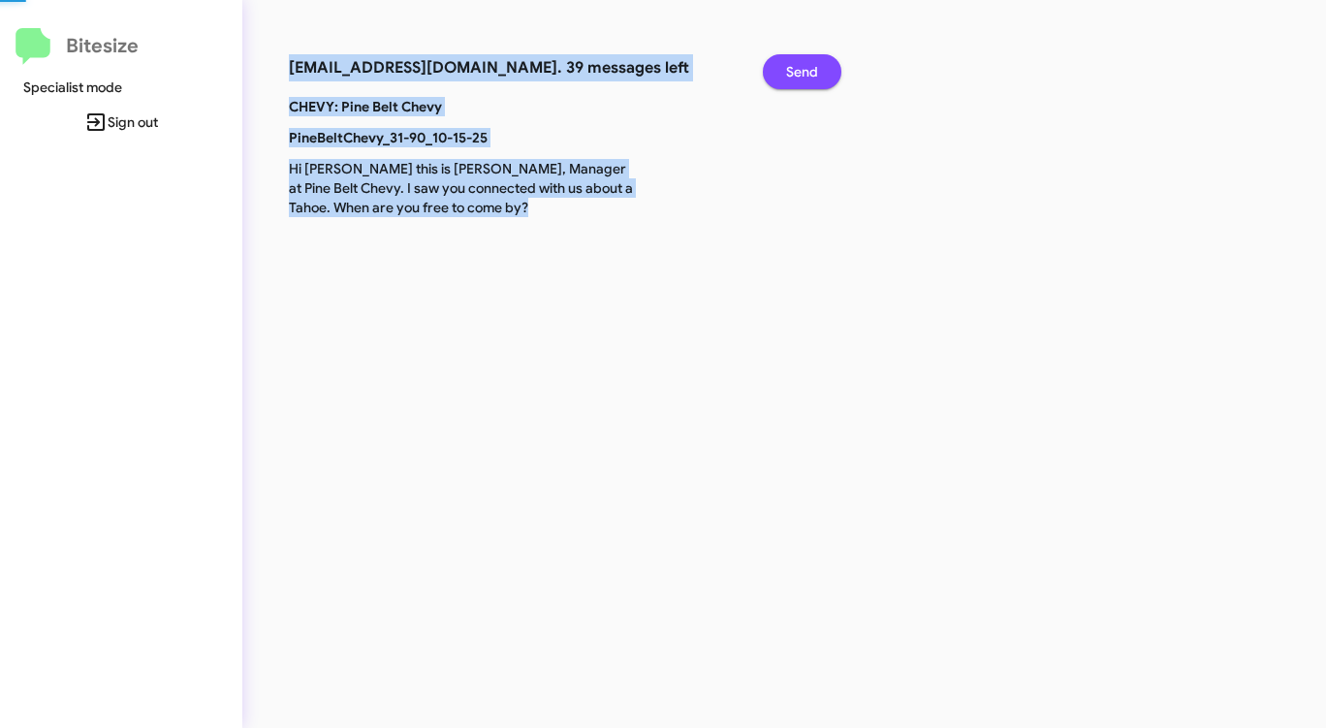
click at [808, 64] on span "Send" at bounding box center [802, 71] width 32 height 35
click at [808, 65] on span "Send" at bounding box center [802, 71] width 32 height 35
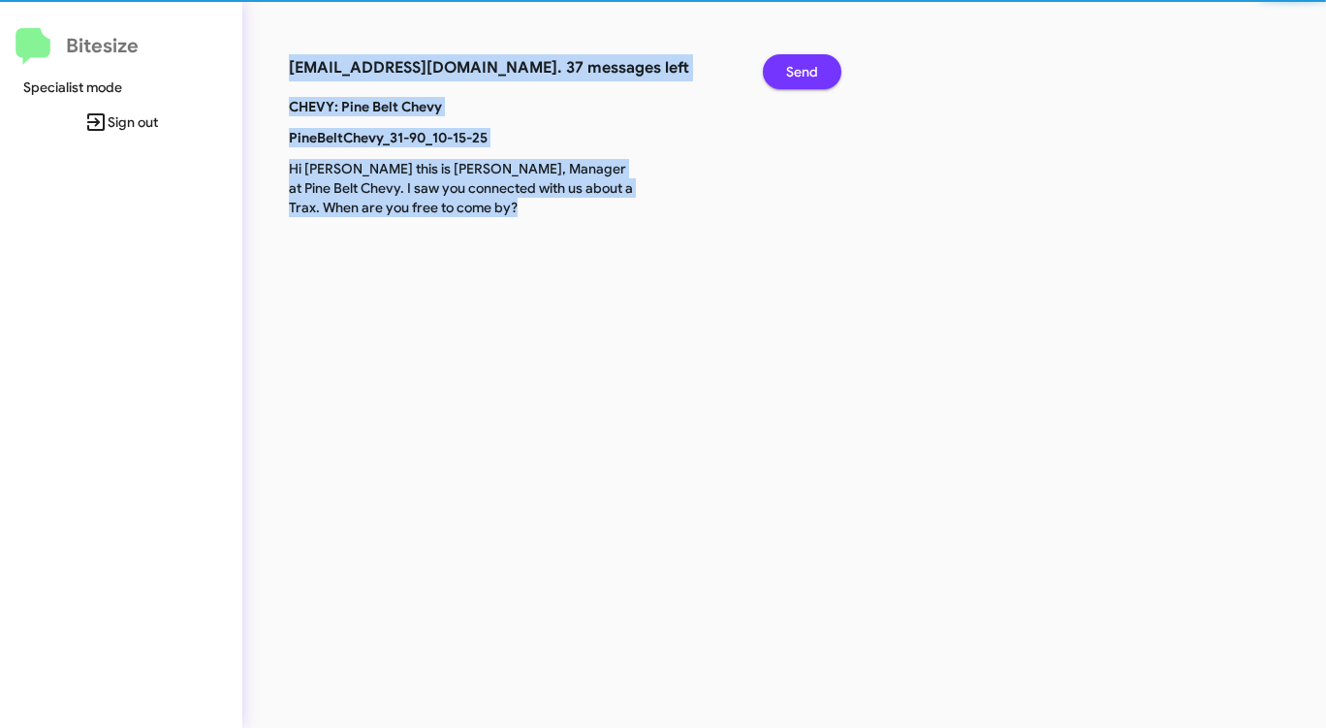
click at [808, 65] on span "Send" at bounding box center [802, 71] width 32 height 35
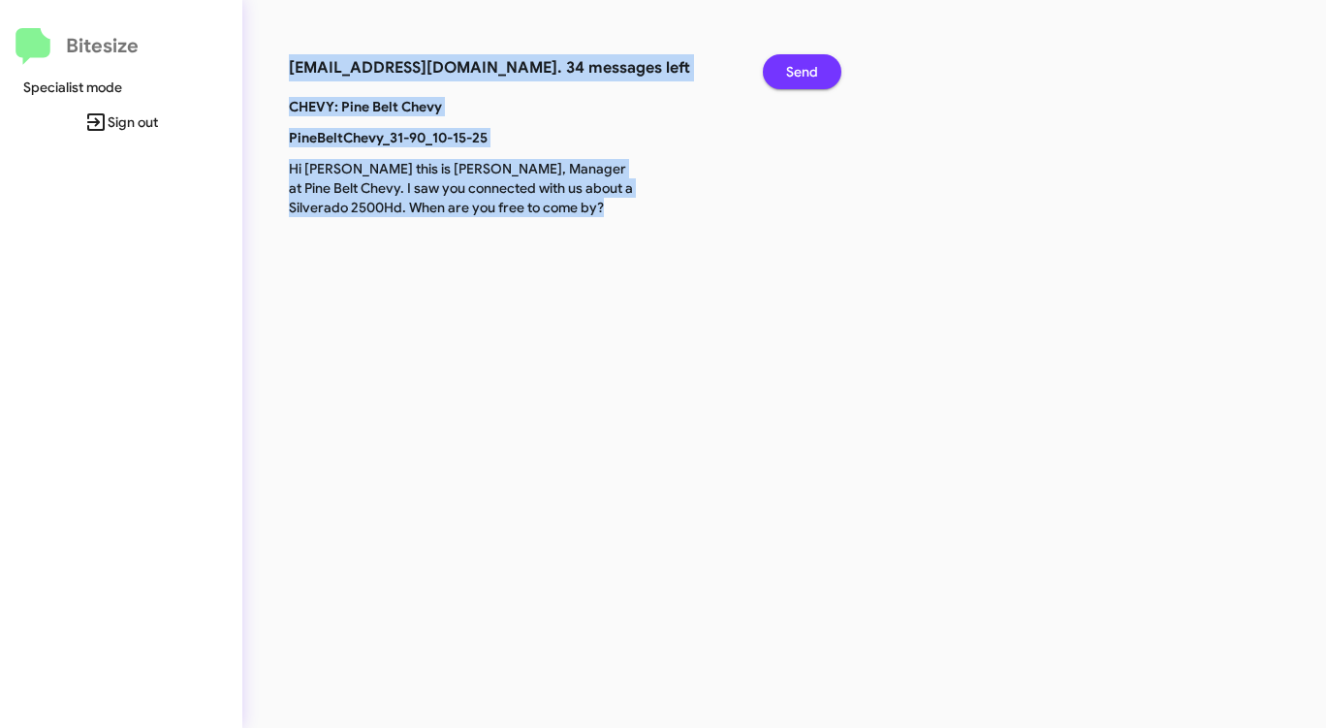
click at [808, 65] on span "Send" at bounding box center [802, 71] width 32 height 35
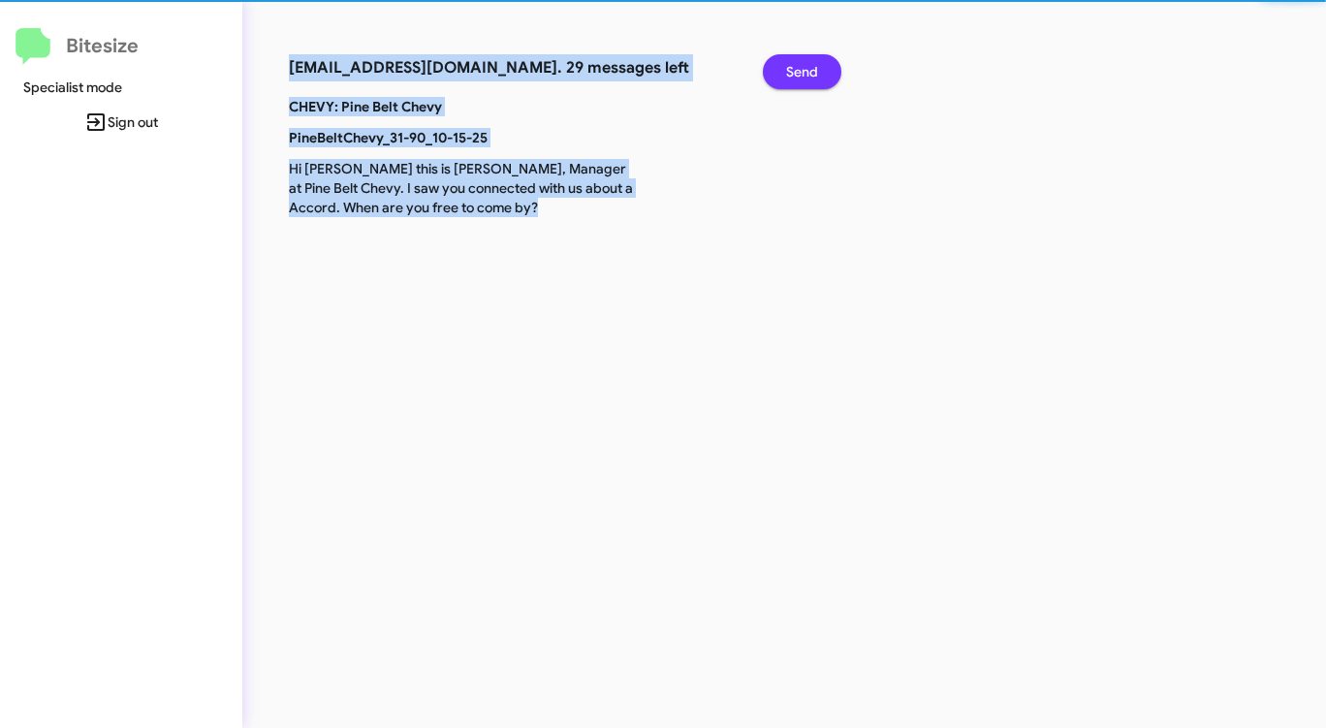
click at [808, 65] on span "Send" at bounding box center [802, 71] width 32 height 35
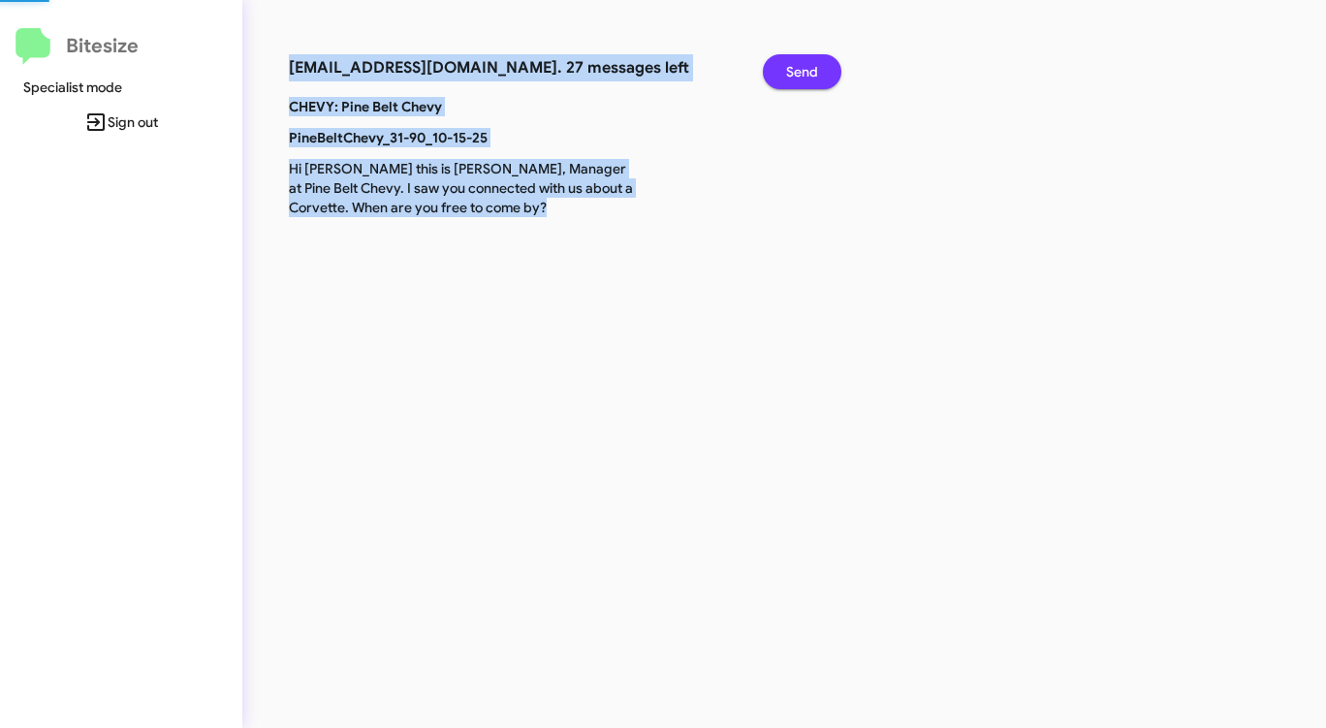
click at [808, 65] on span "Send" at bounding box center [802, 71] width 32 height 35
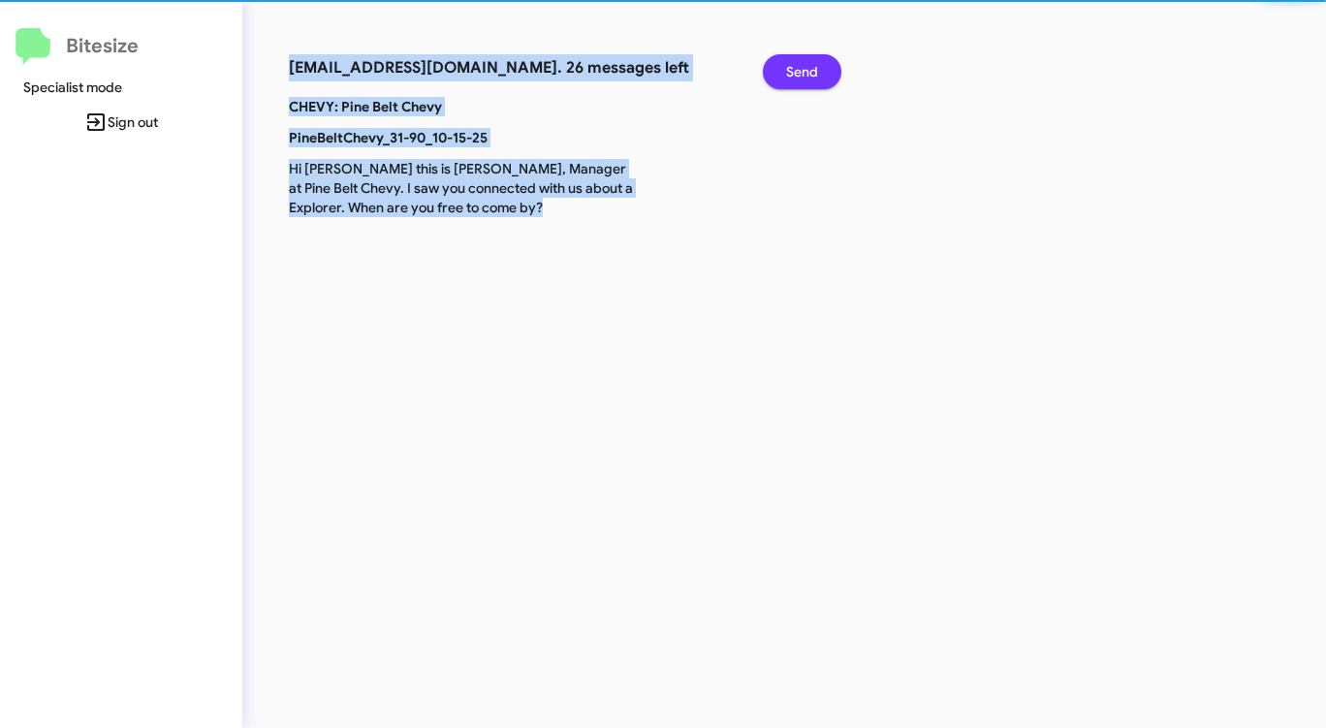
click at [808, 65] on span "Send" at bounding box center [802, 71] width 32 height 35
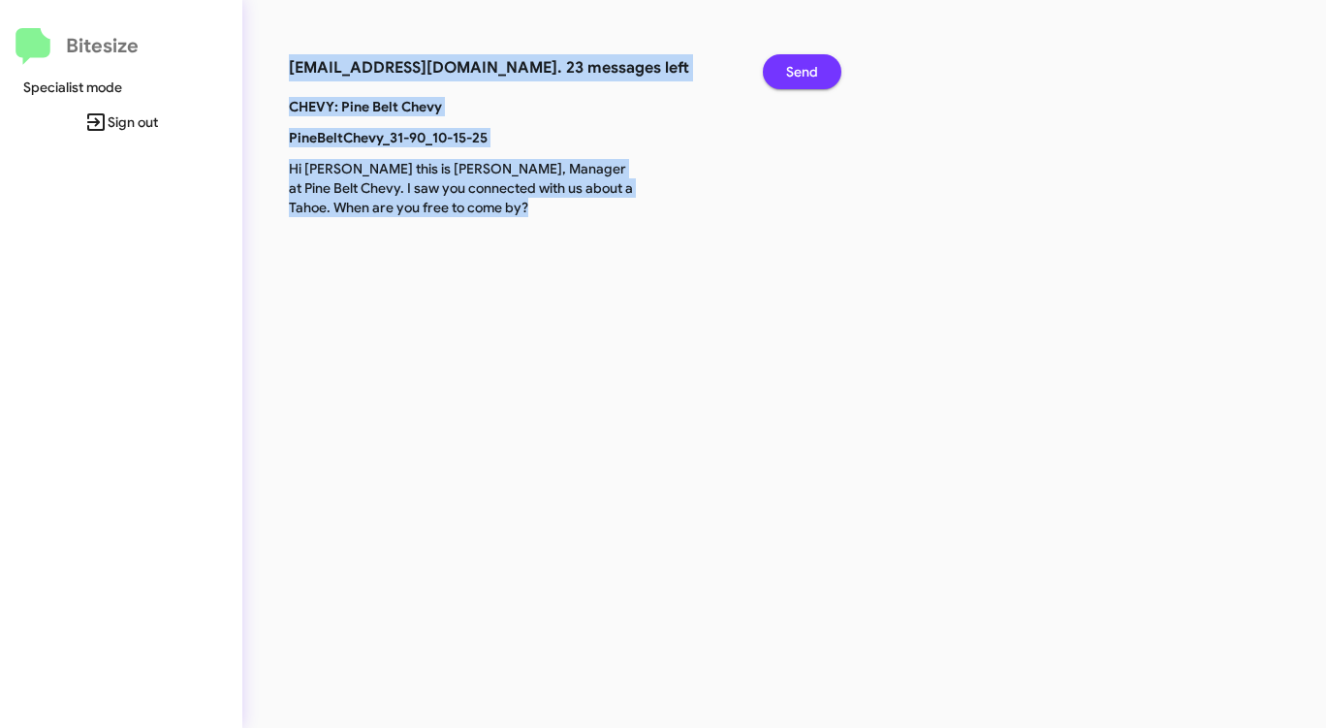
click at [808, 65] on span "Send" at bounding box center [802, 71] width 32 height 35
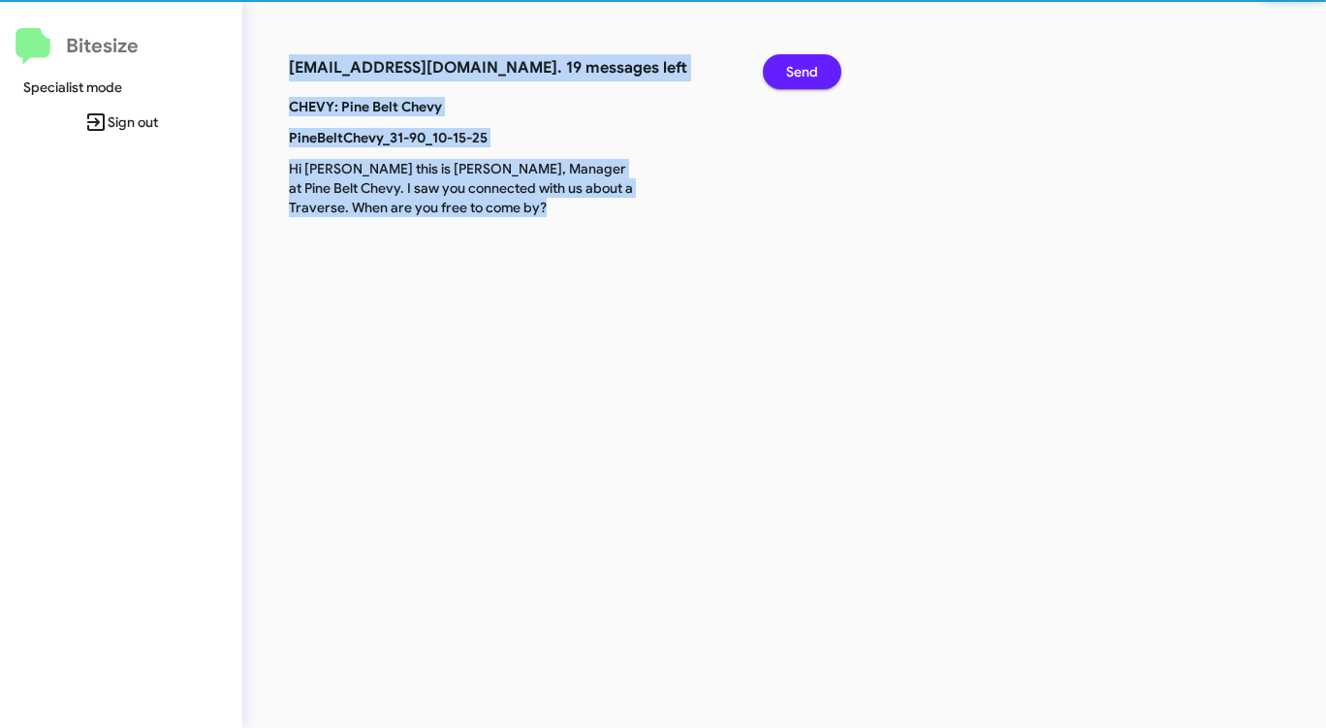
click at [808, 65] on span "Send" at bounding box center [802, 71] width 32 height 35
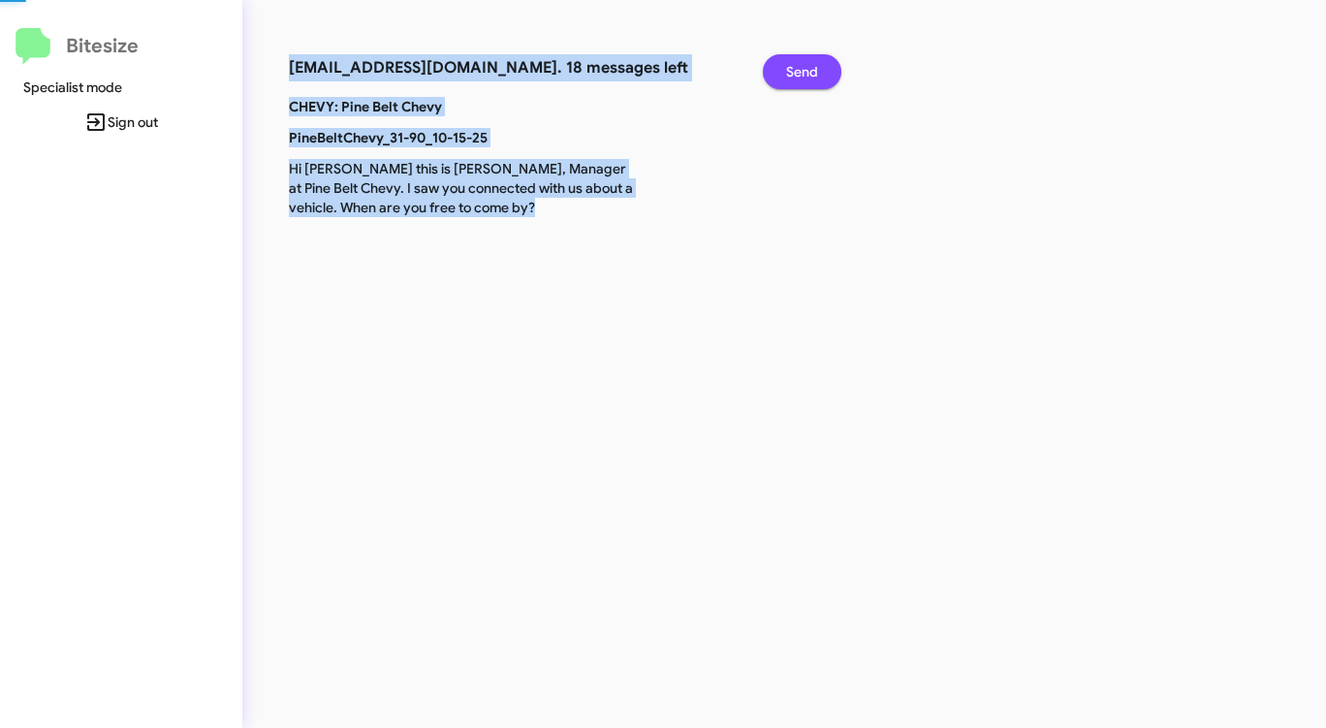
click at [808, 65] on span "Send" at bounding box center [802, 71] width 32 height 35
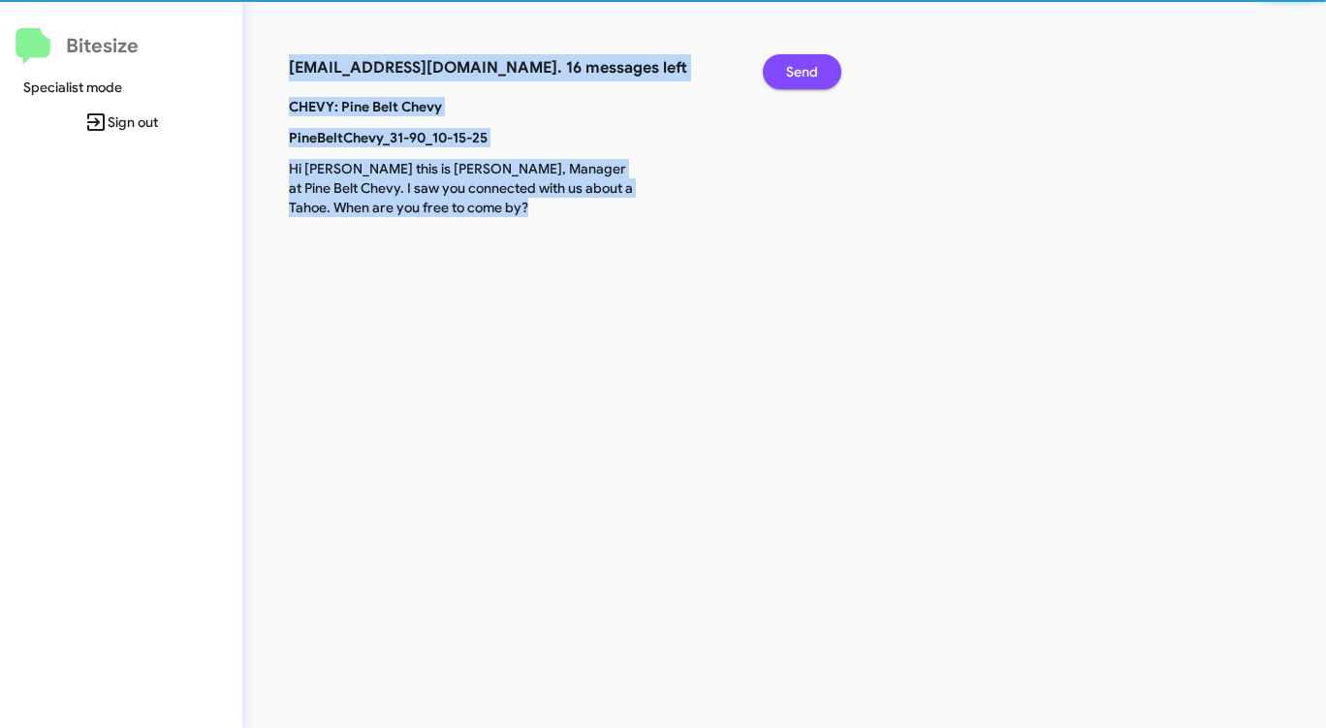
click at [808, 65] on span "Send" at bounding box center [802, 71] width 32 height 35
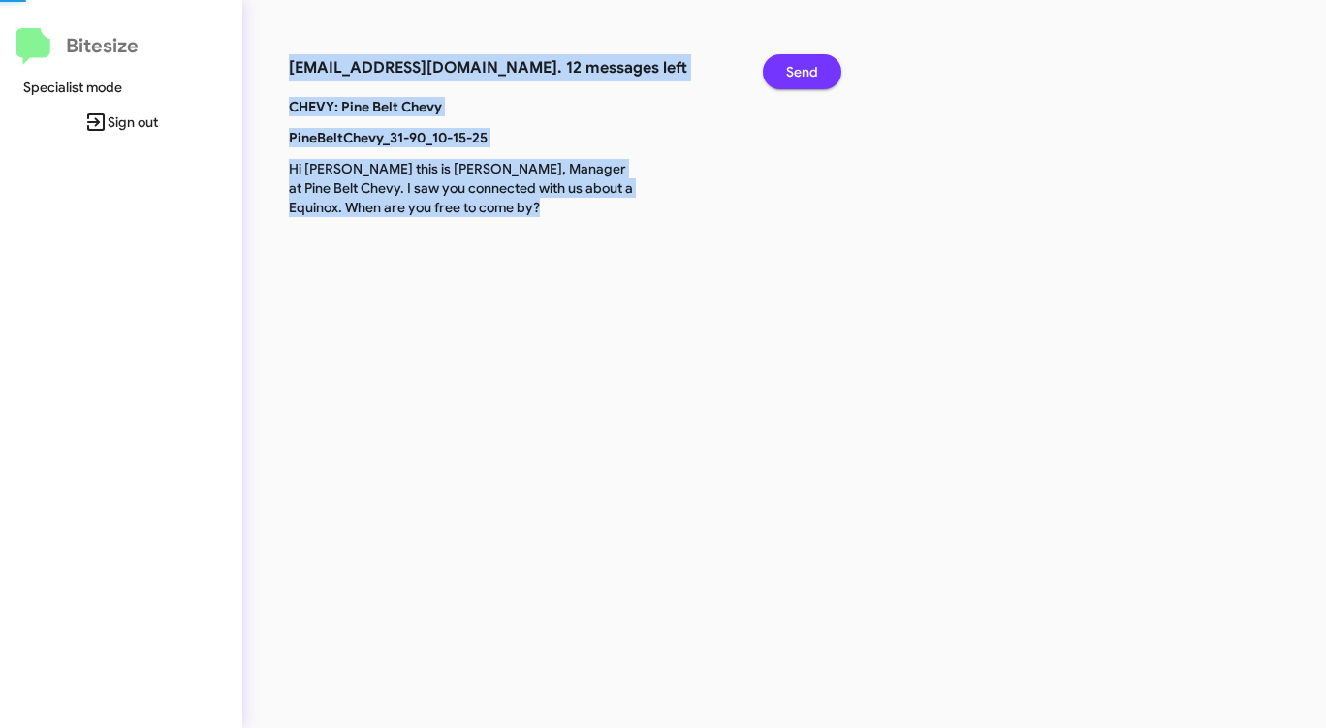
click at [808, 65] on span "Send" at bounding box center [802, 71] width 32 height 35
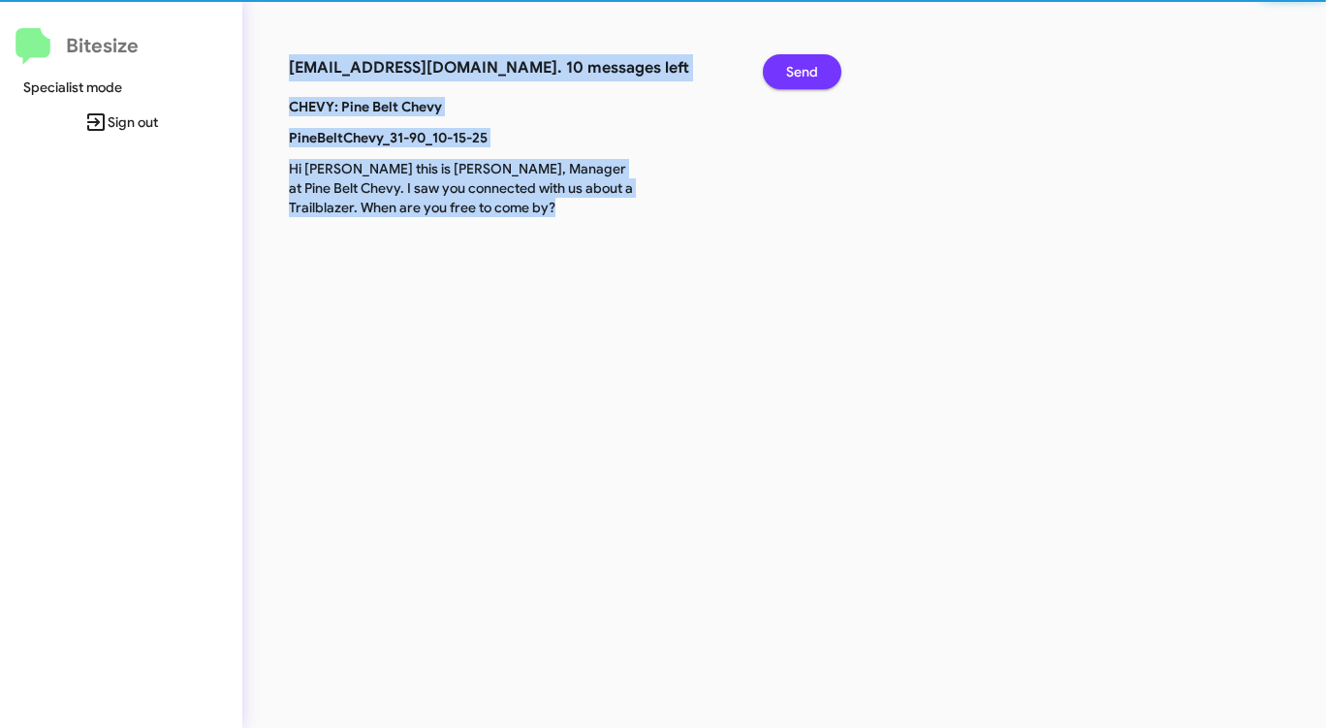
click at [808, 65] on span "Send" at bounding box center [802, 71] width 32 height 35
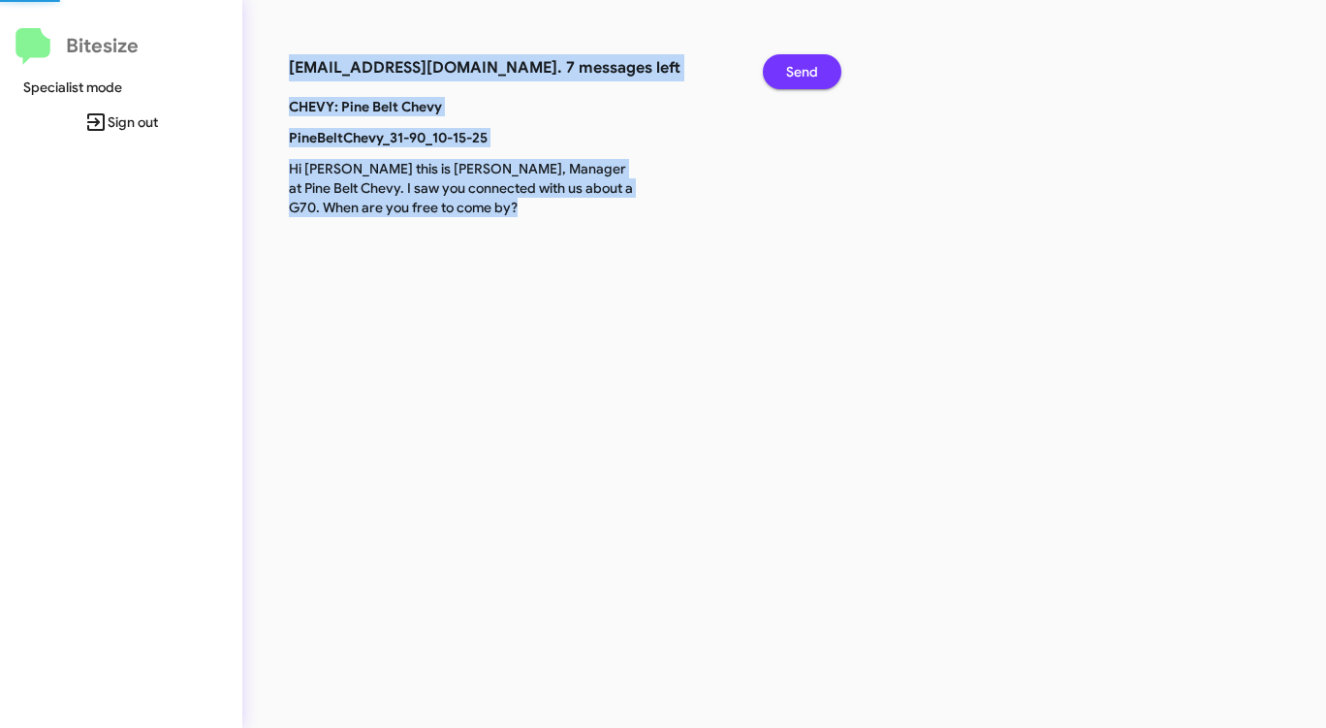
click at [808, 65] on span "Send" at bounding box center [802, 71] width 32 height 35
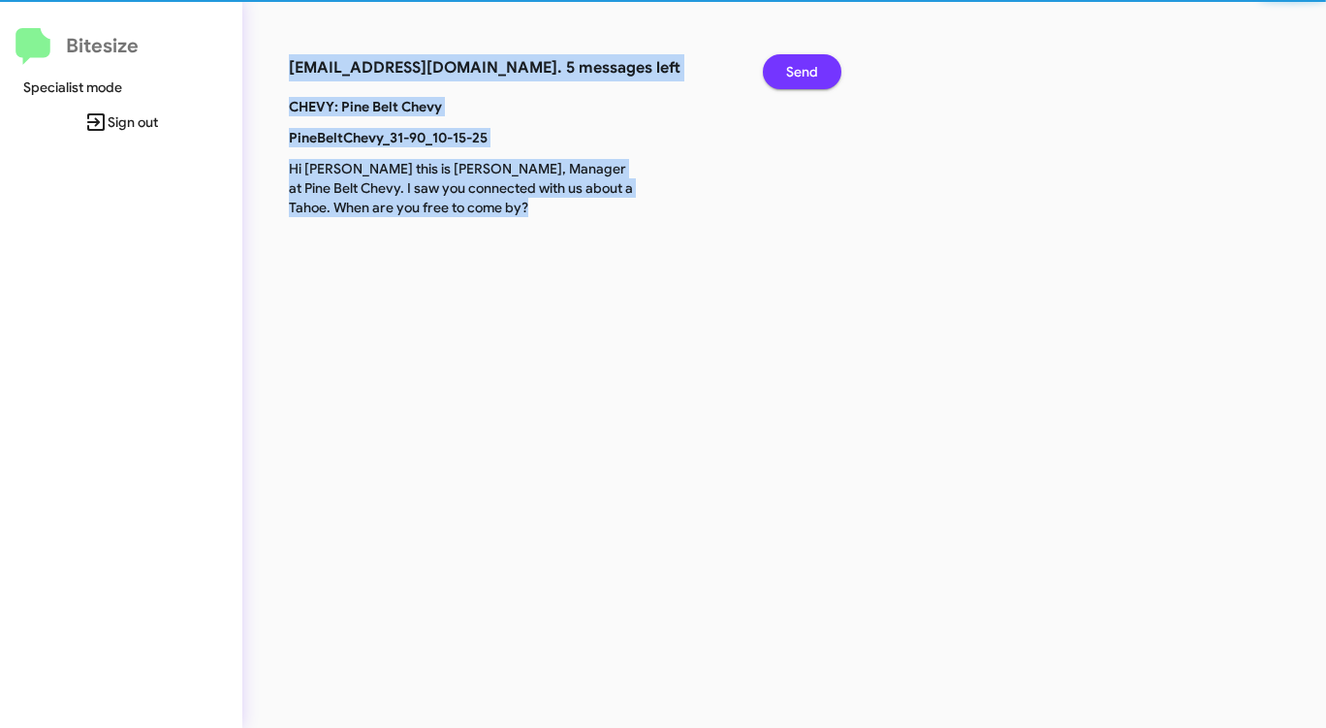
click at [808, 65] on span "Send" at bounding box center [802, 71] width 32 height 35
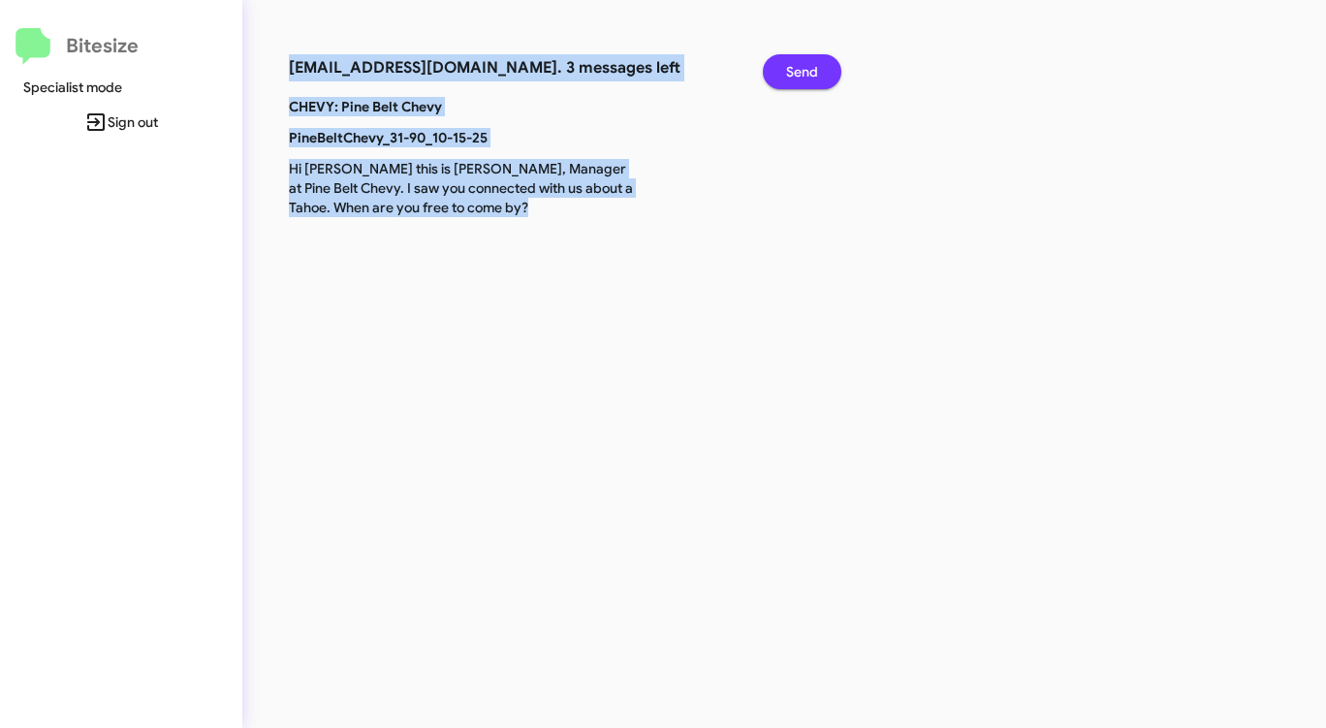
click at [808, 65] on span "Send" at bounding box center [802, 71] width 32 height 35
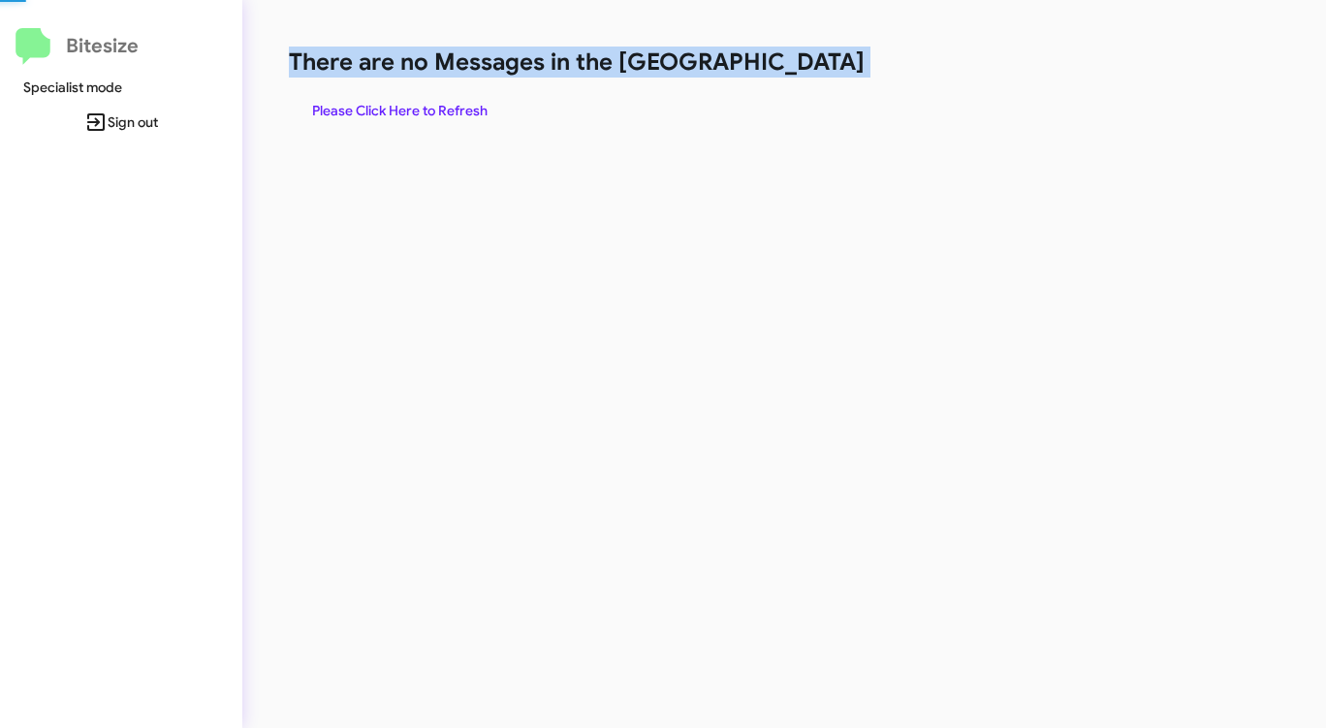
click at [808, 65] on h1 "There are no Messages in the [GEOGRAPHIC_DATA]" at bounding box center [694, 62] width 810 height 31
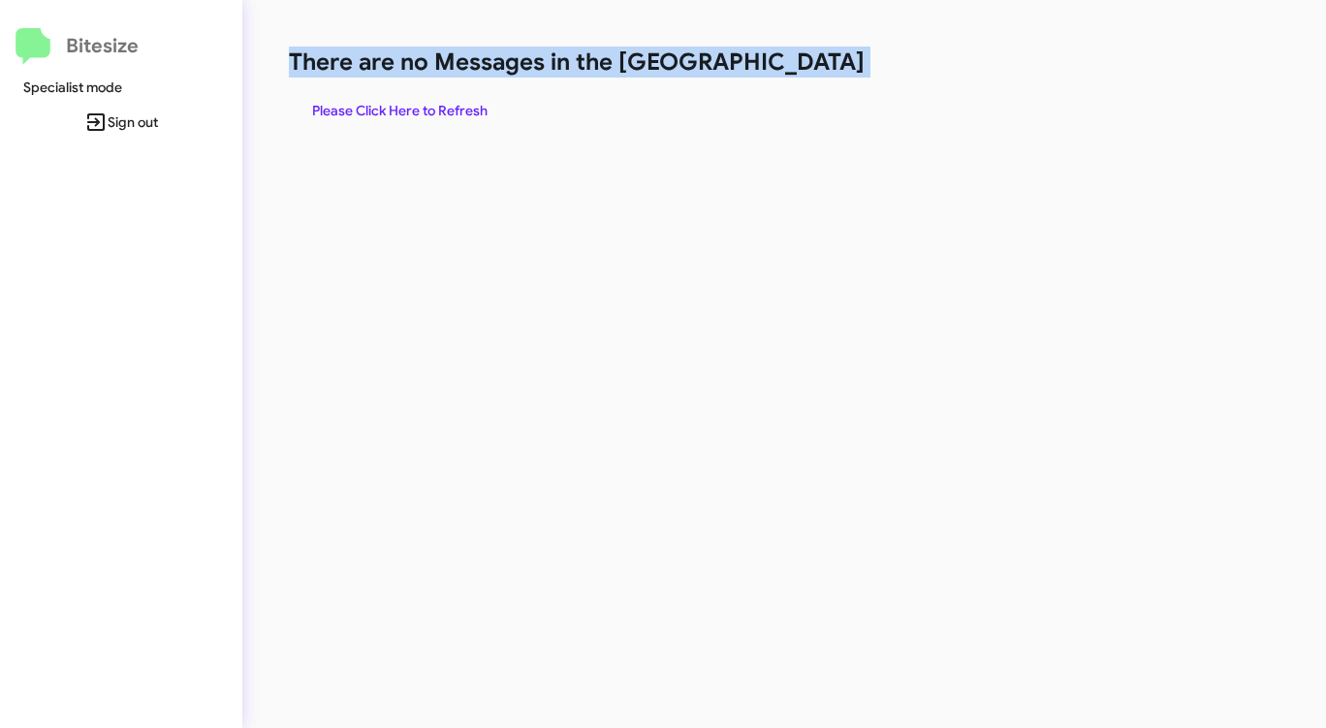
click at [808, 65] on h1 "There are no Messages in the [GEOGRAPHIC_DATA]" at bounding box center [694, 62] width 810 height 31
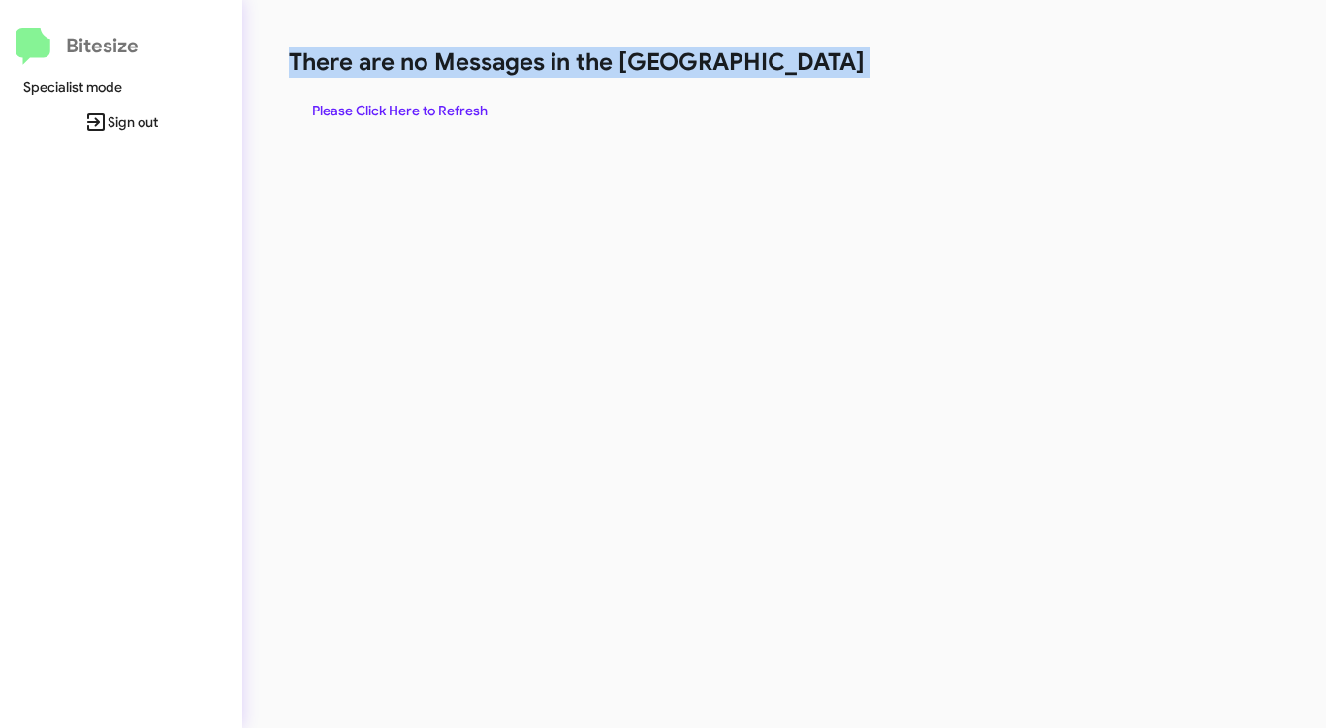
click at [808, 65] on h1 "There are no Messages in the [GEOGRAPHIC_DATA]" at bounding box center [694, 62] width 810 height 31
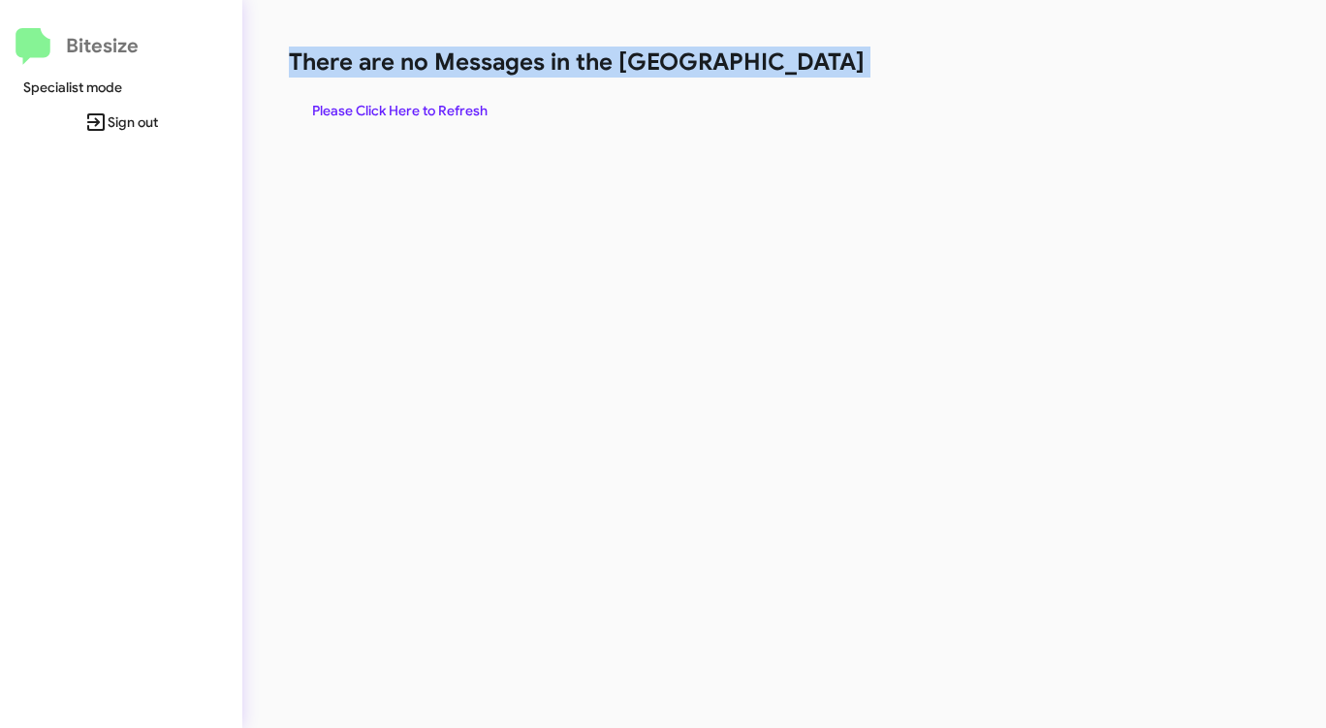
click at [808, 65] on h1 "There are no Messages in the [GEOGRAPHIC_DATA]" at bounding box center [694, 62] width 810 height 31
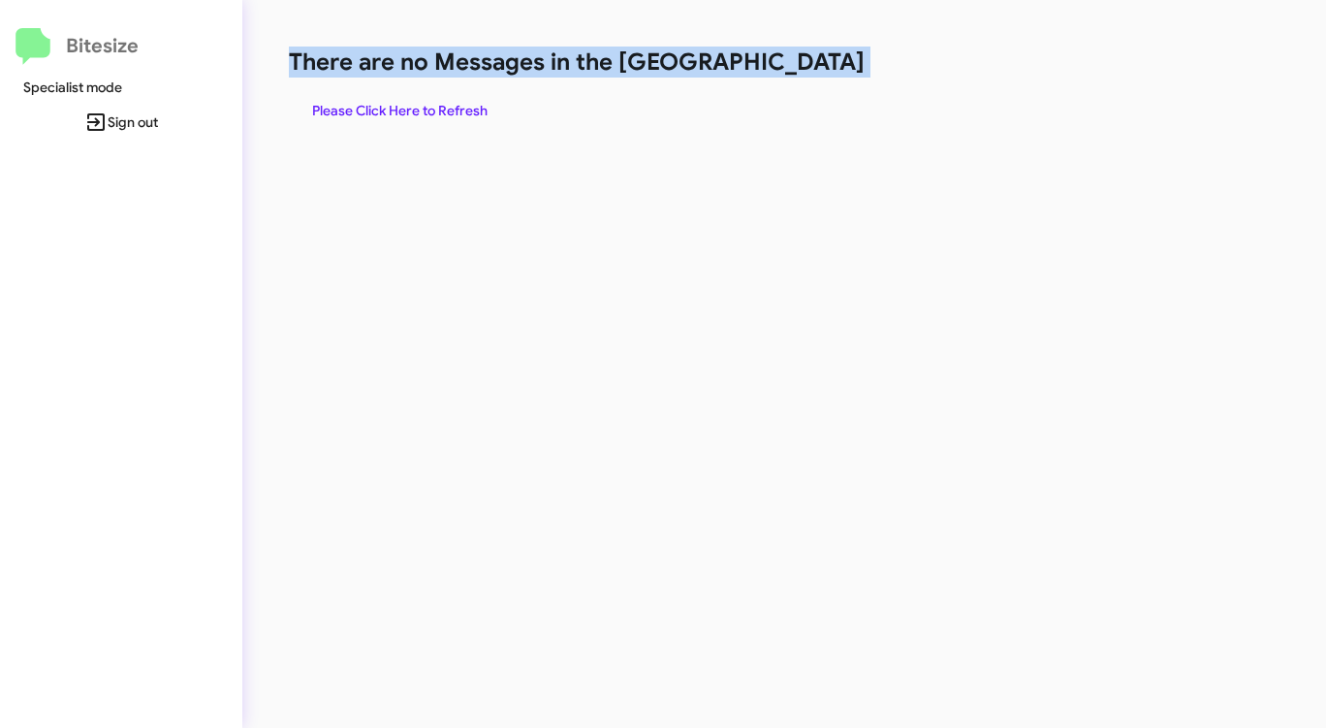
click at [808, 65] on h1 "There are no Messages in the [GEOGRAPHIC_DATA]" at bounding box center [694, 62] width 810 height 31
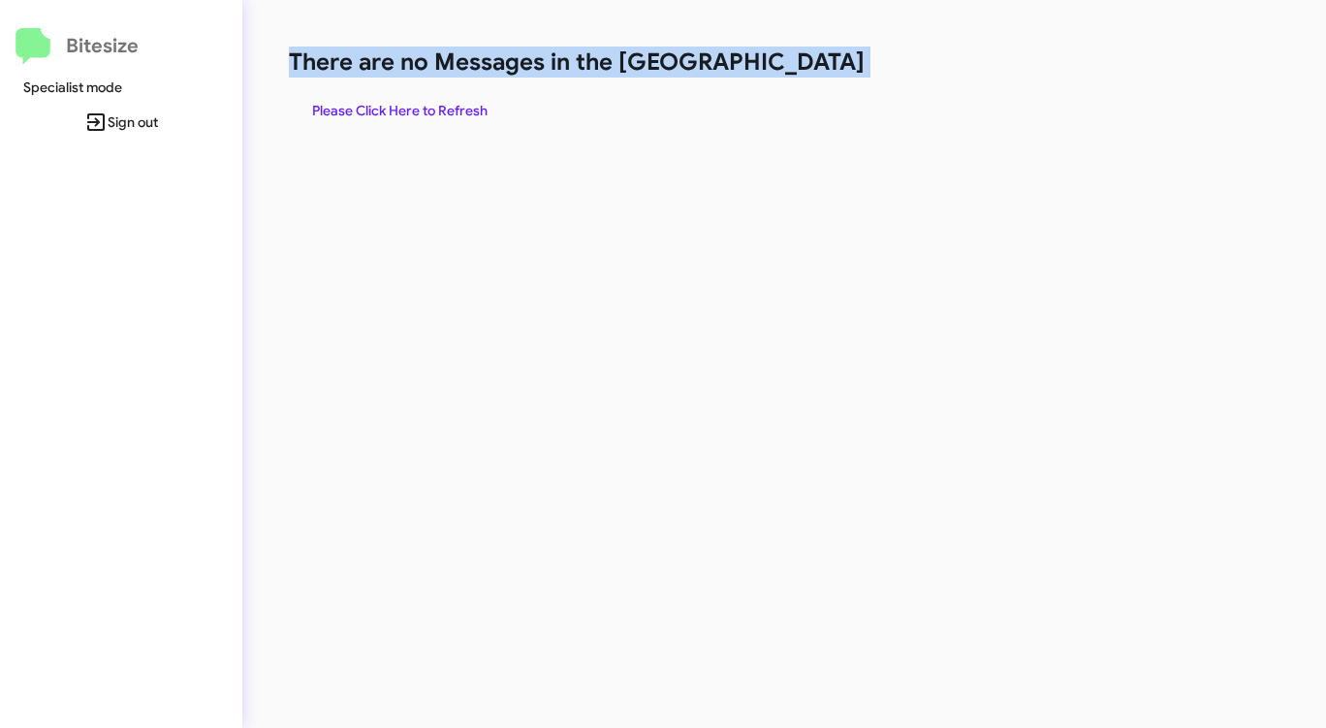
click at [808, 65] on h1 "There are no Messages in the [GEOGRAPHIC_DATA]" at bounding box center [694, 62] width 810 height 31
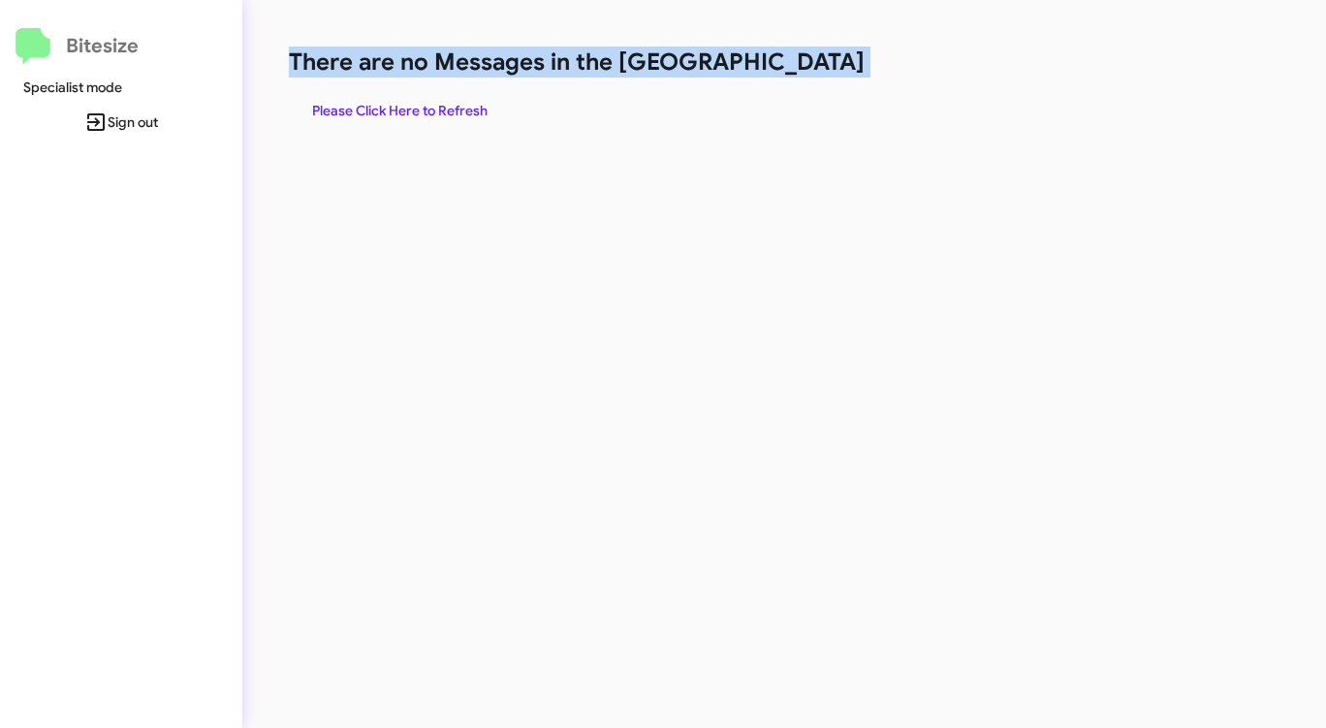
click at [808, 65] on h1 "There are no Messages in the [GEOGRAPHIC_DATA]" at bounding box center [694, 62] width 810 height 31
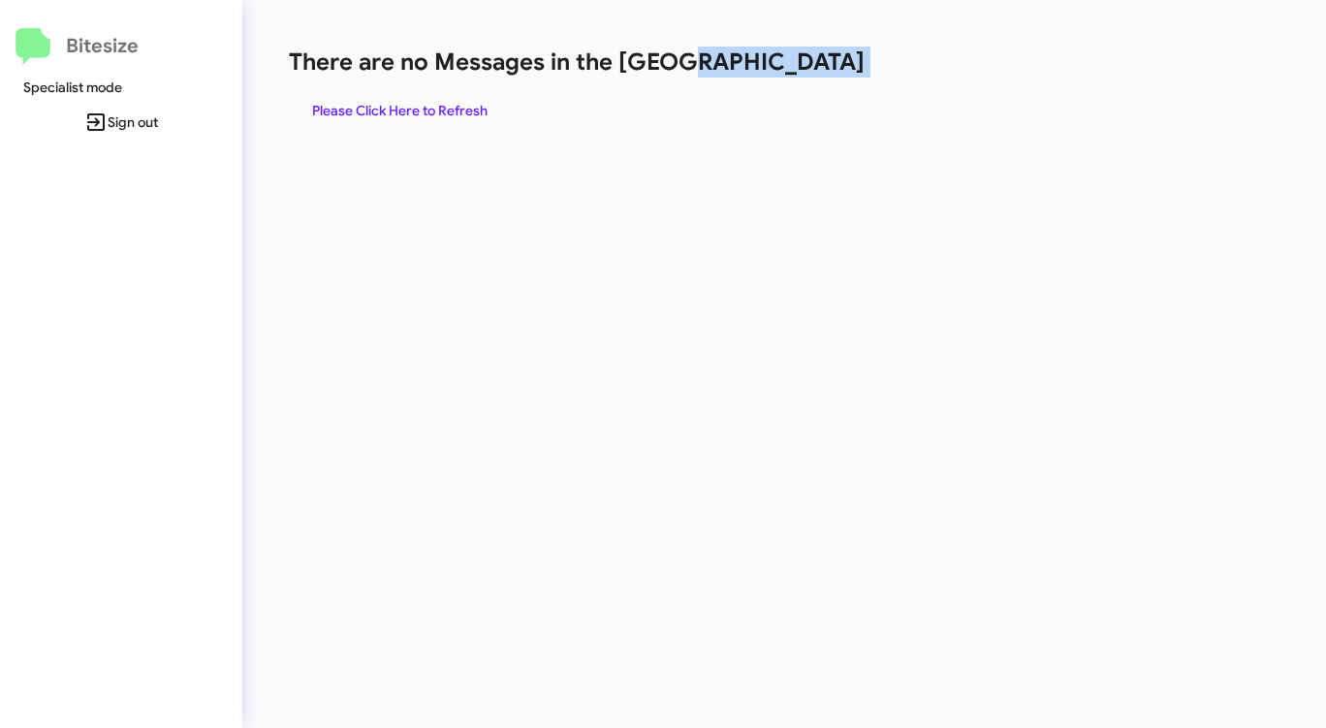
click at [808, 65] on h1 "There are no Messages in the [GEOGRAPHIC_DATA]" at bounding box center [694, 62] width 810 height 31
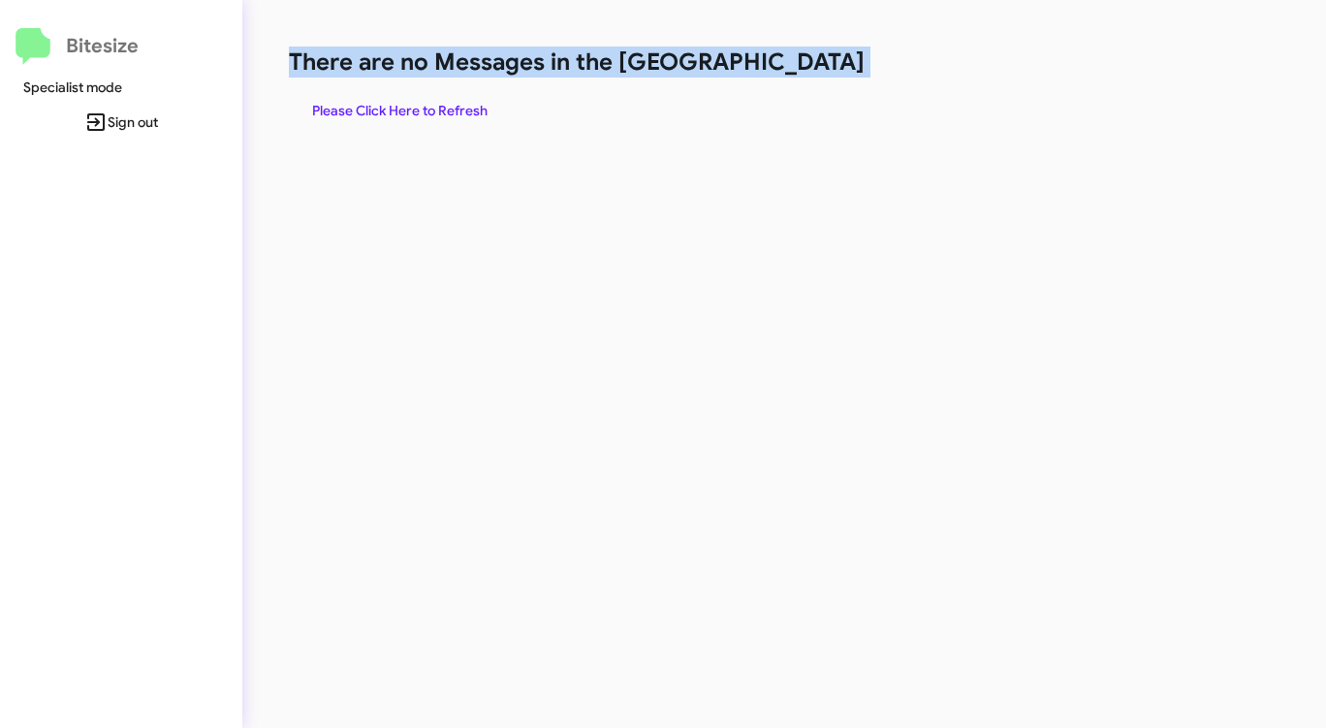
click at [808, 65] on h1 "There are no Messages in the [GEOGRAPHIC_DATA]" at bounding box center [694, 62] width 810 height 31
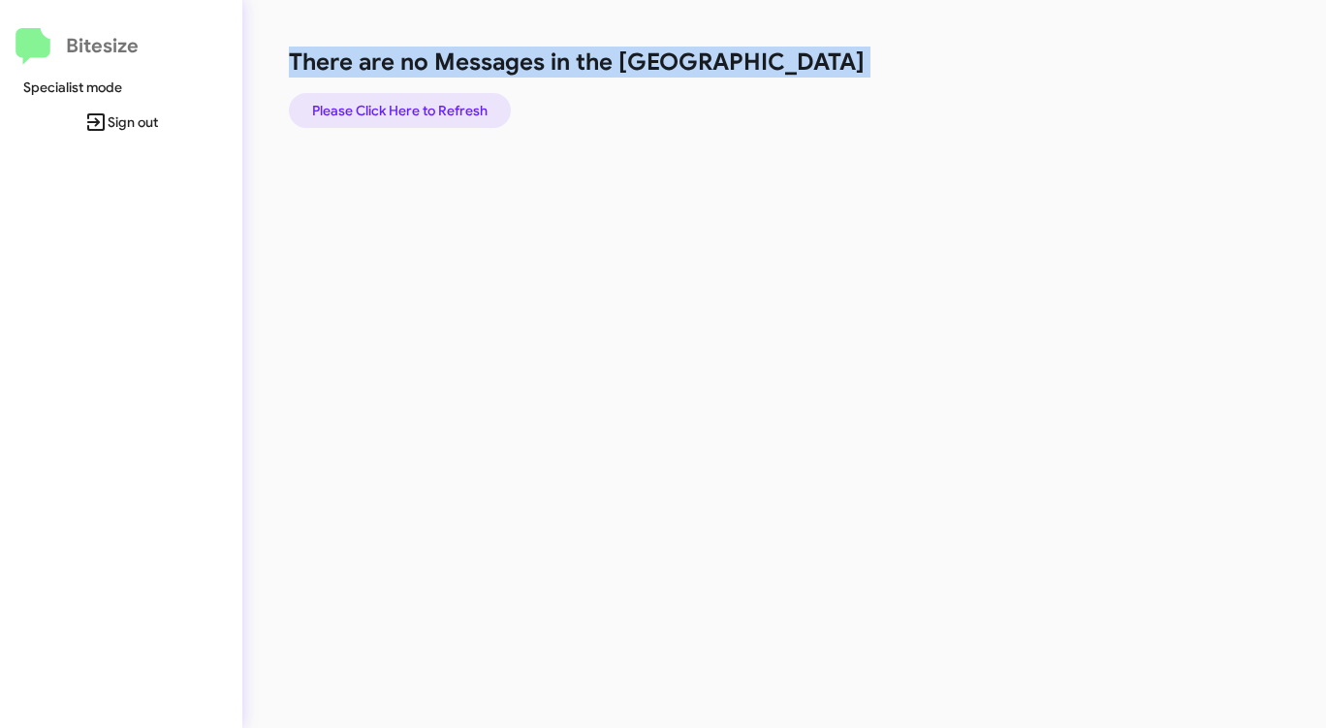
click at [404, 106] on span "Please Click Here to Refresh" at bounding box center [399, 110] width 175 height 35
click at [417, 106] on span "Please Click Here to Refresh" at bounding box center [399, 110] width 175 height 35
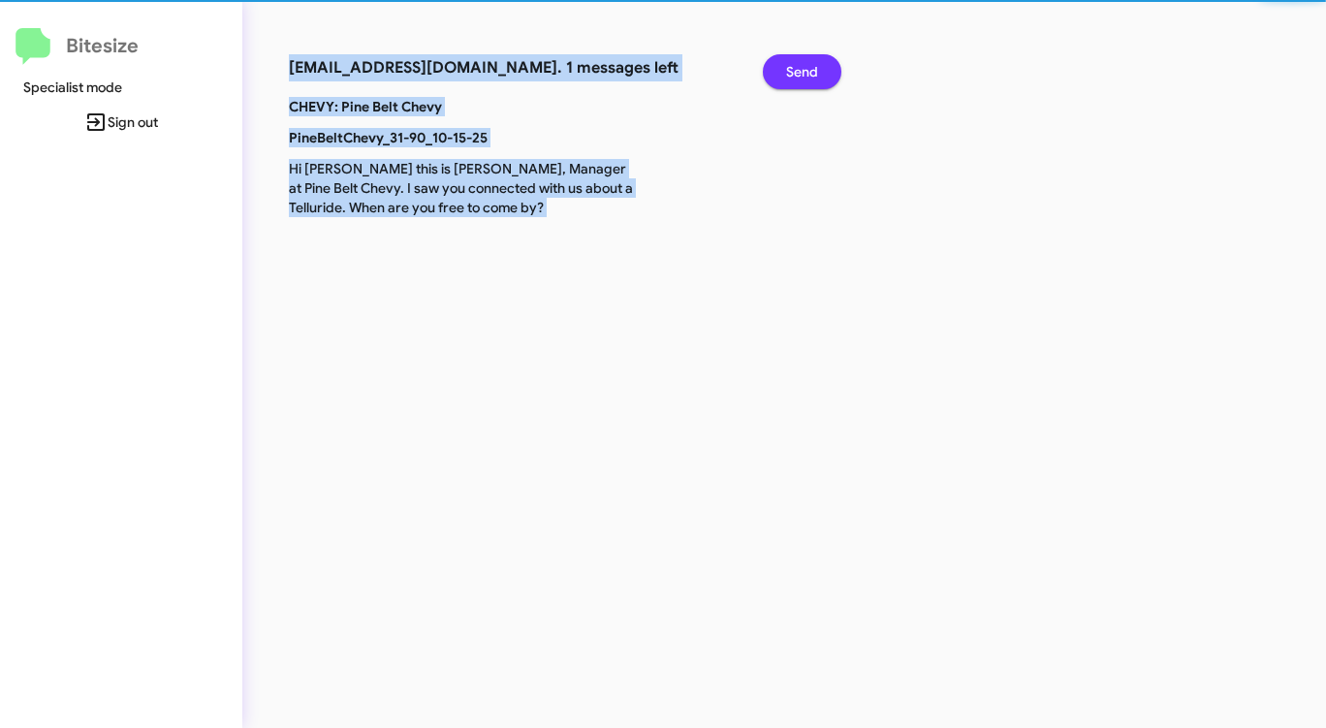
click at [813, 76] on span "Send" at bounding box center [802, 71] width 32 height 35
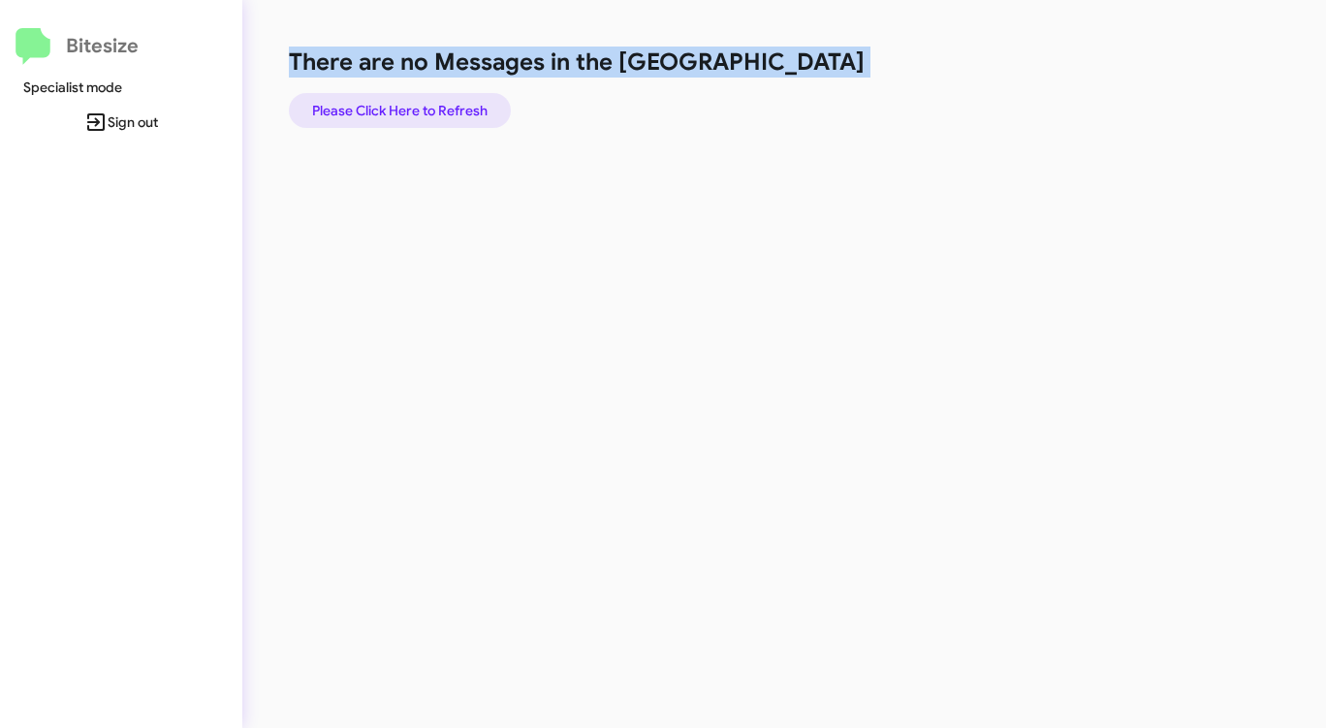
click at [420, 113] on span "Please Click Here to Refresh" at bounding box center [399, 110] width 175 height 35
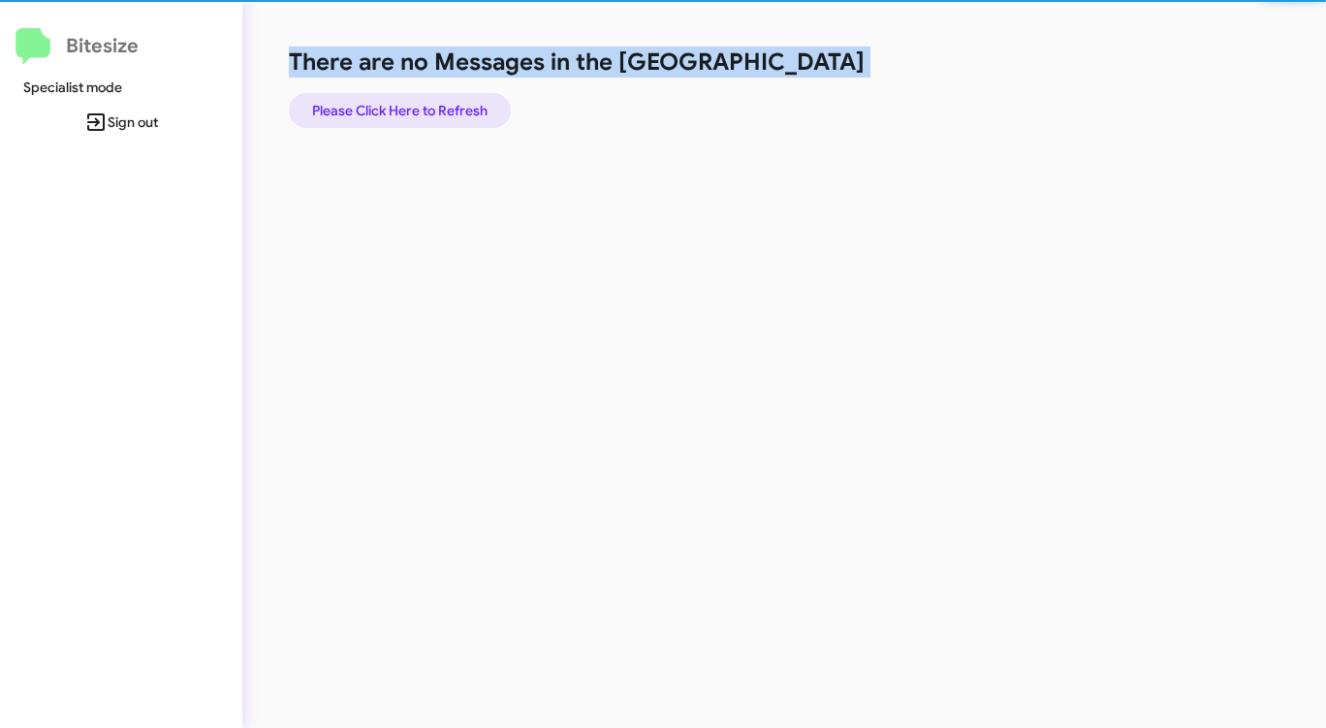
click at [420, 113] on span "Please Click Here to Refresh" at bounding box center [399, 110] width 175 height 35
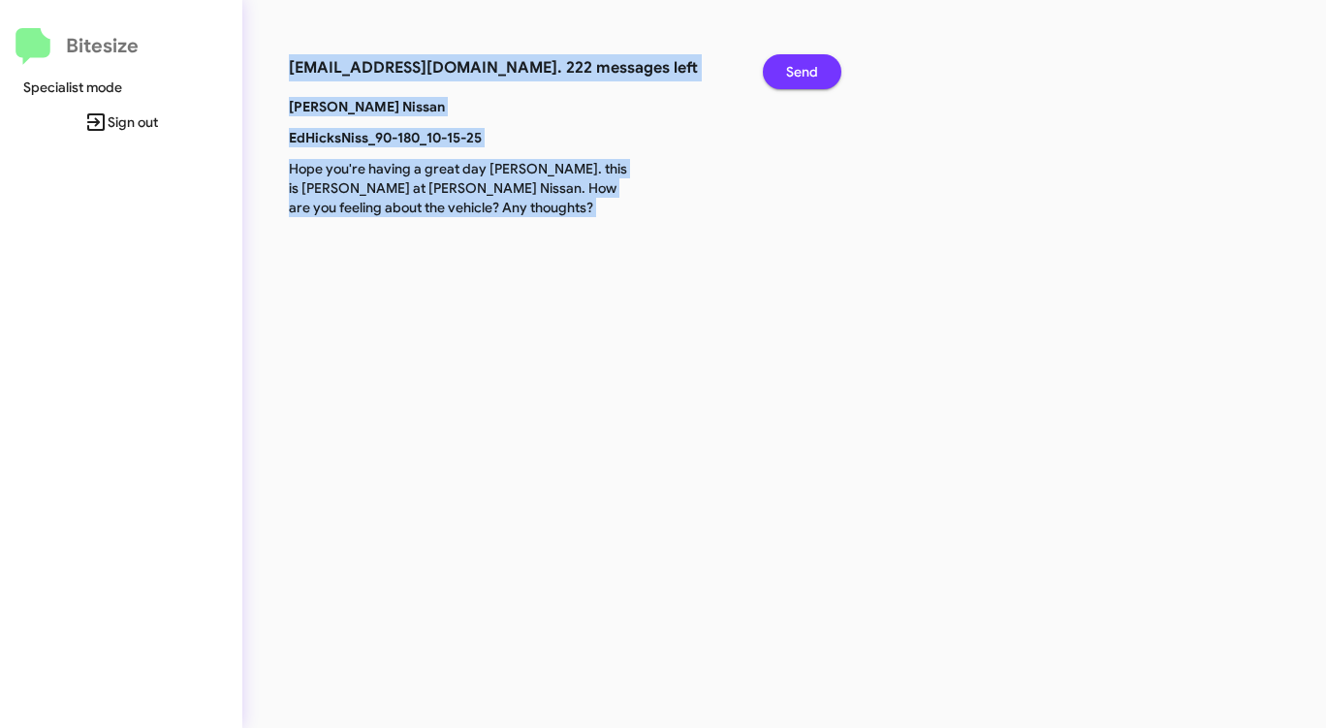
click at [794, 75] on span "Send" at bounding box center [802, 71] width 32 height 35
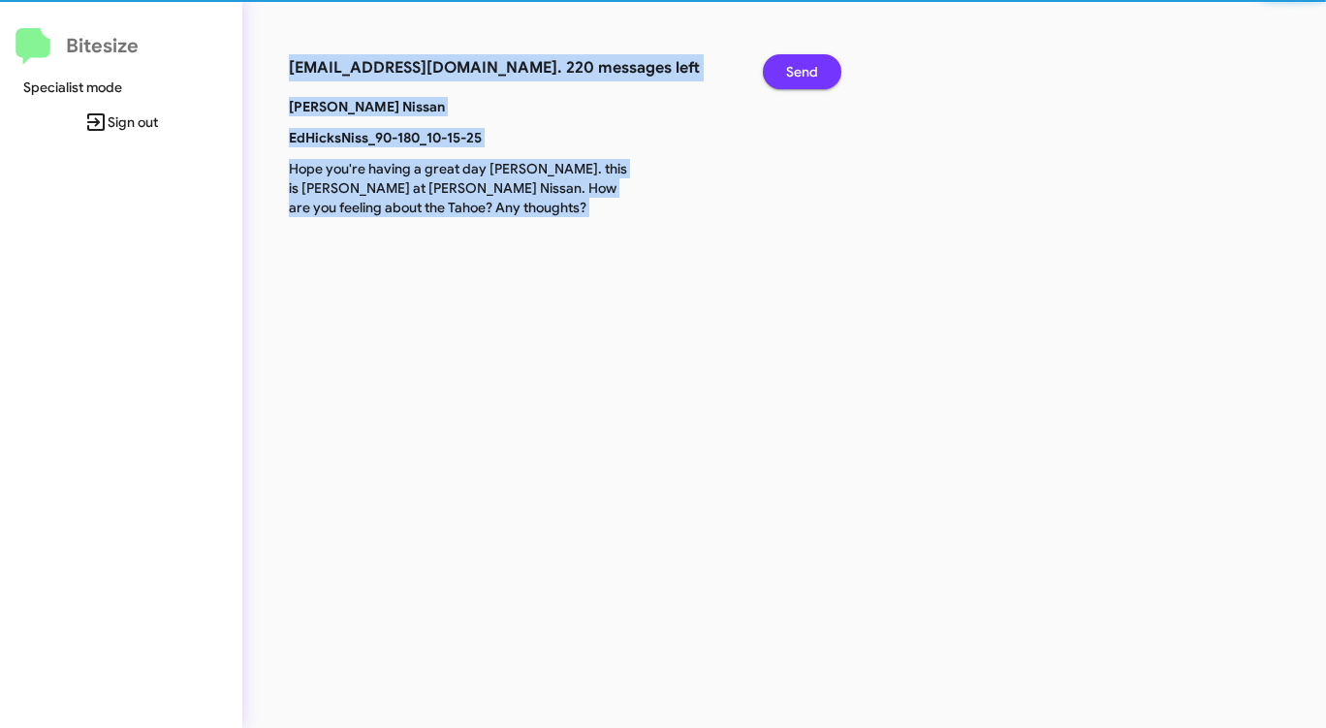
click at [794, 75] on span "Send" at bounding box center [802, 71] width 32 height 35
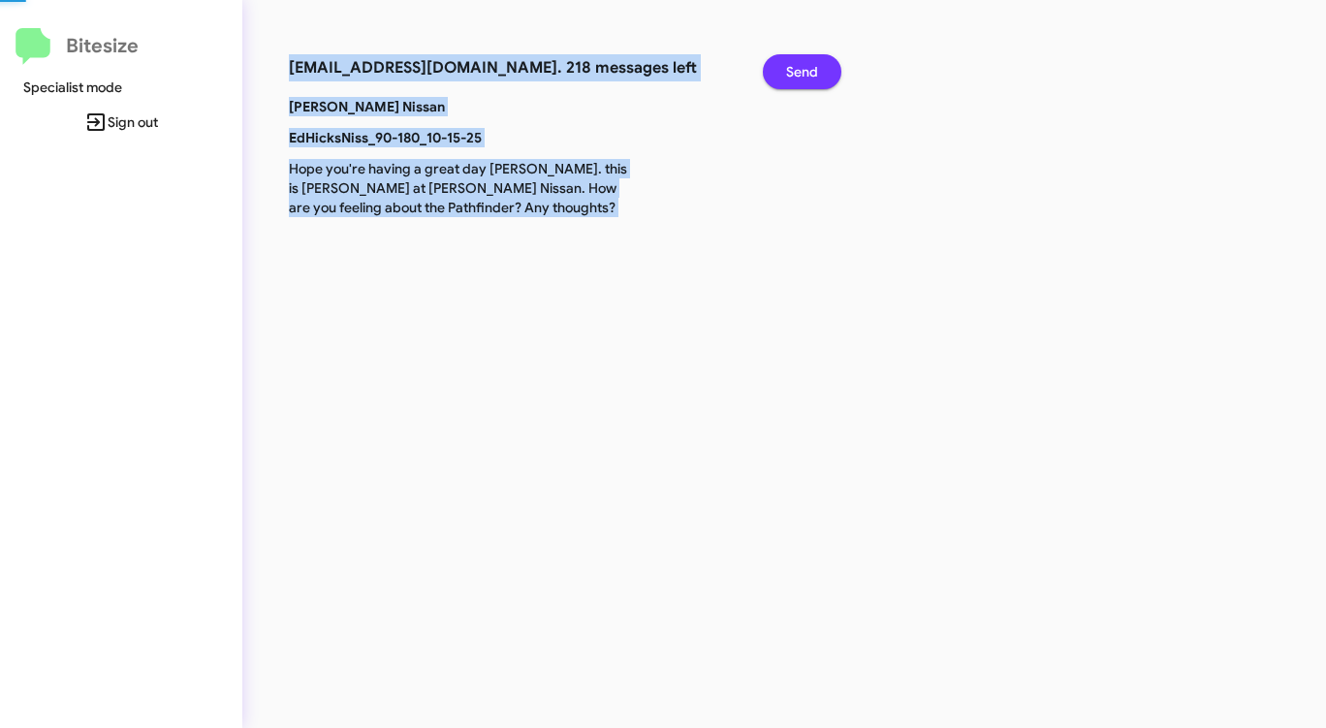
click at [794, 76] on span "Send" at bounding box center [802, 71] width 32 height 35
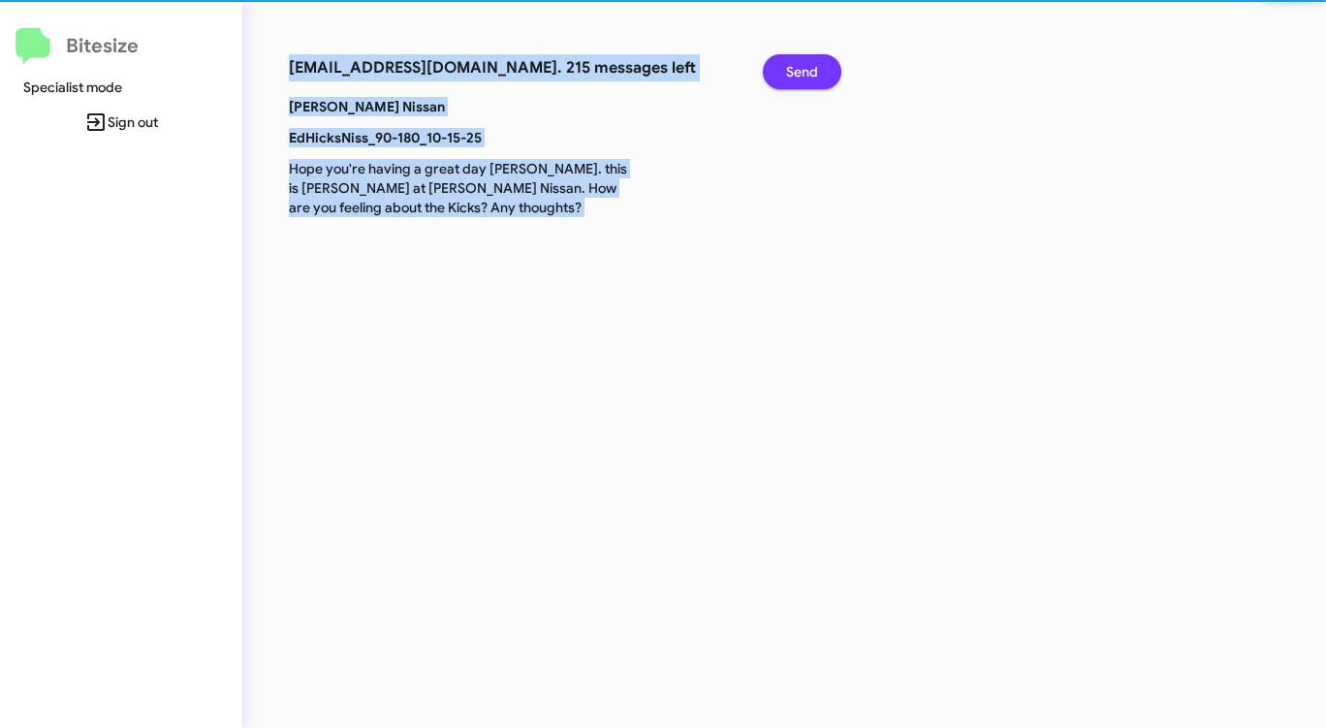
click at [794, 76] on span "Send" at bounding box center [802, 71] width 32 height 35
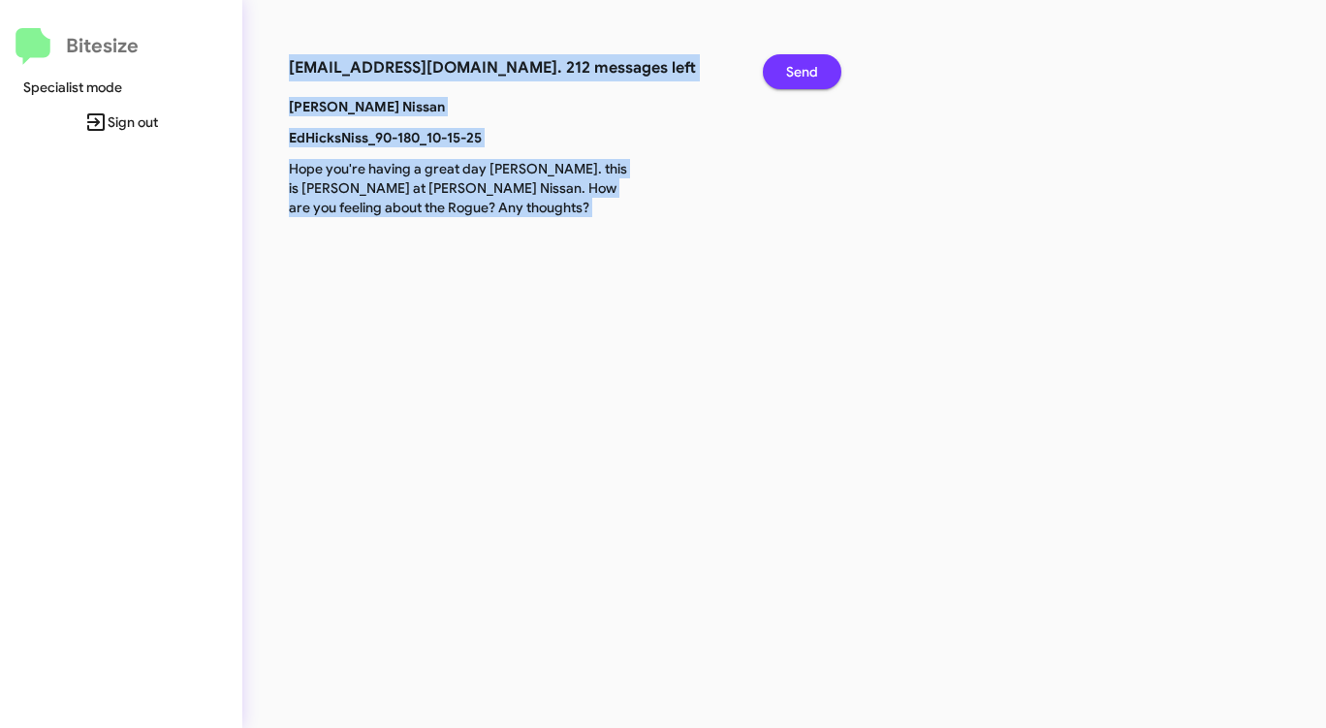
click at [794, 76] on span "Send" at bounding box center [802, 71] width 32 height 35
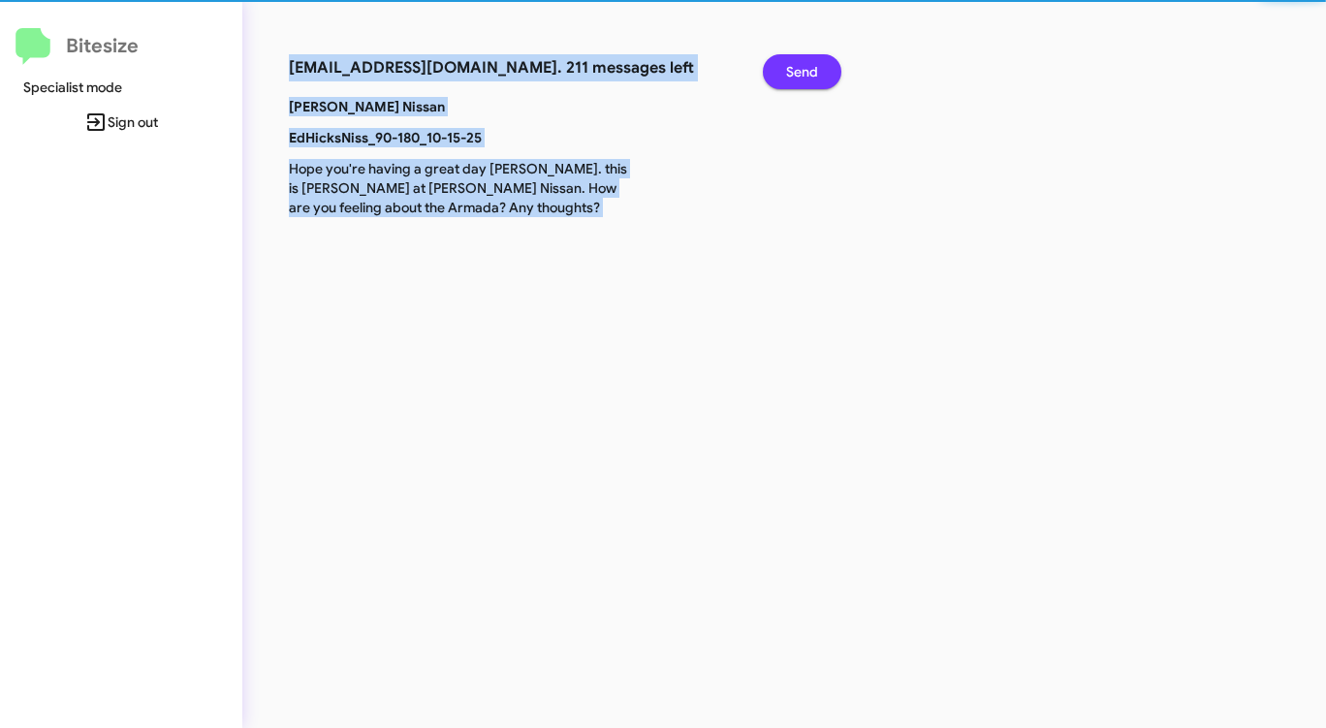
click at [794, 76] on span "Send" at bounding box center [802, 71] width 32 height 35
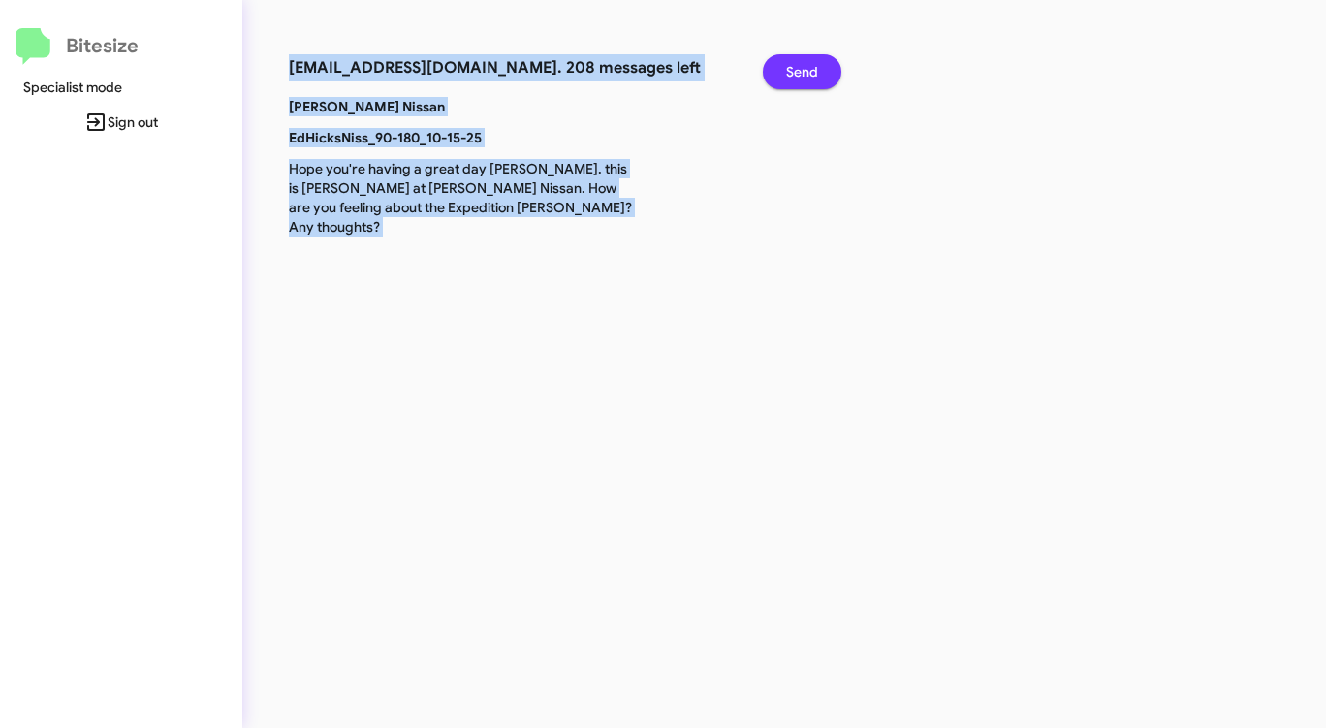
click at [794, 76] on span "Send" at bounding box center [802, 71] width 32 height 35
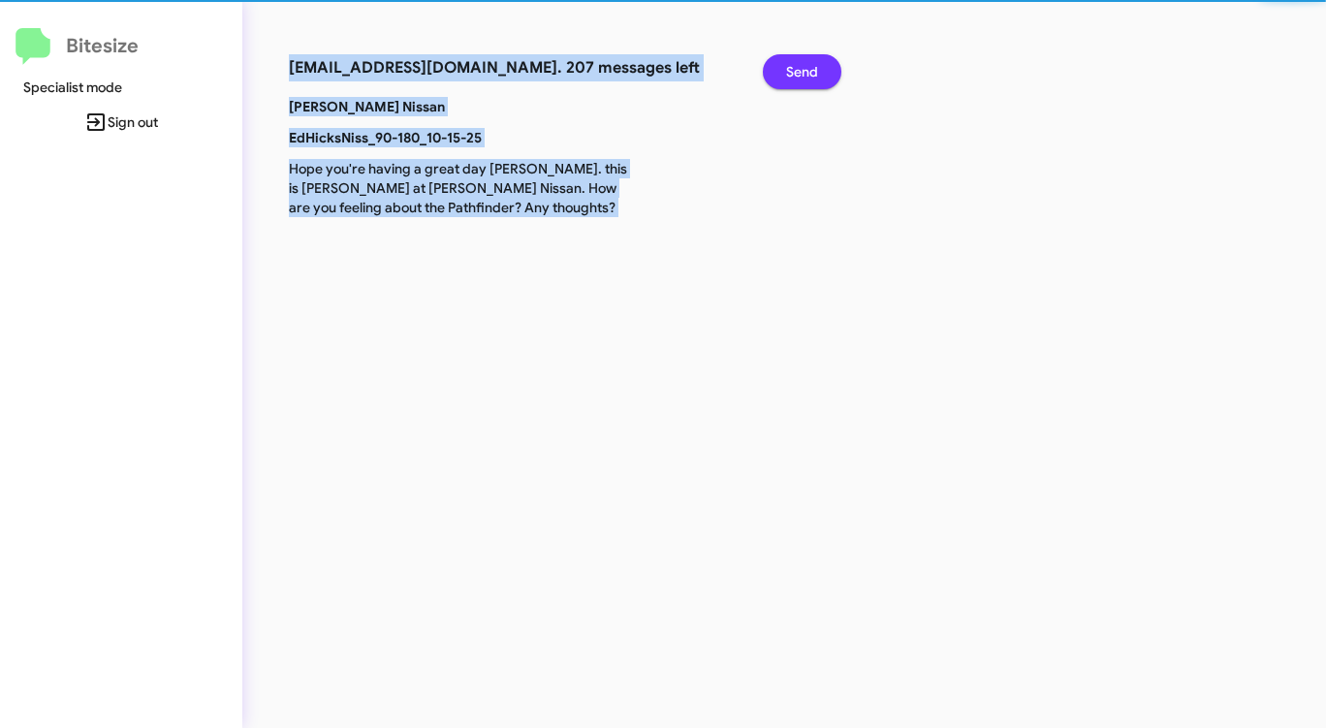
drag, startPoint x: 798, startPoint y: 83, endPoint x: 807, endPoint y: 93, distance: 13.7
click at [807, 93] on div "Send" at bounding box center [795, 75] width 95 height 43
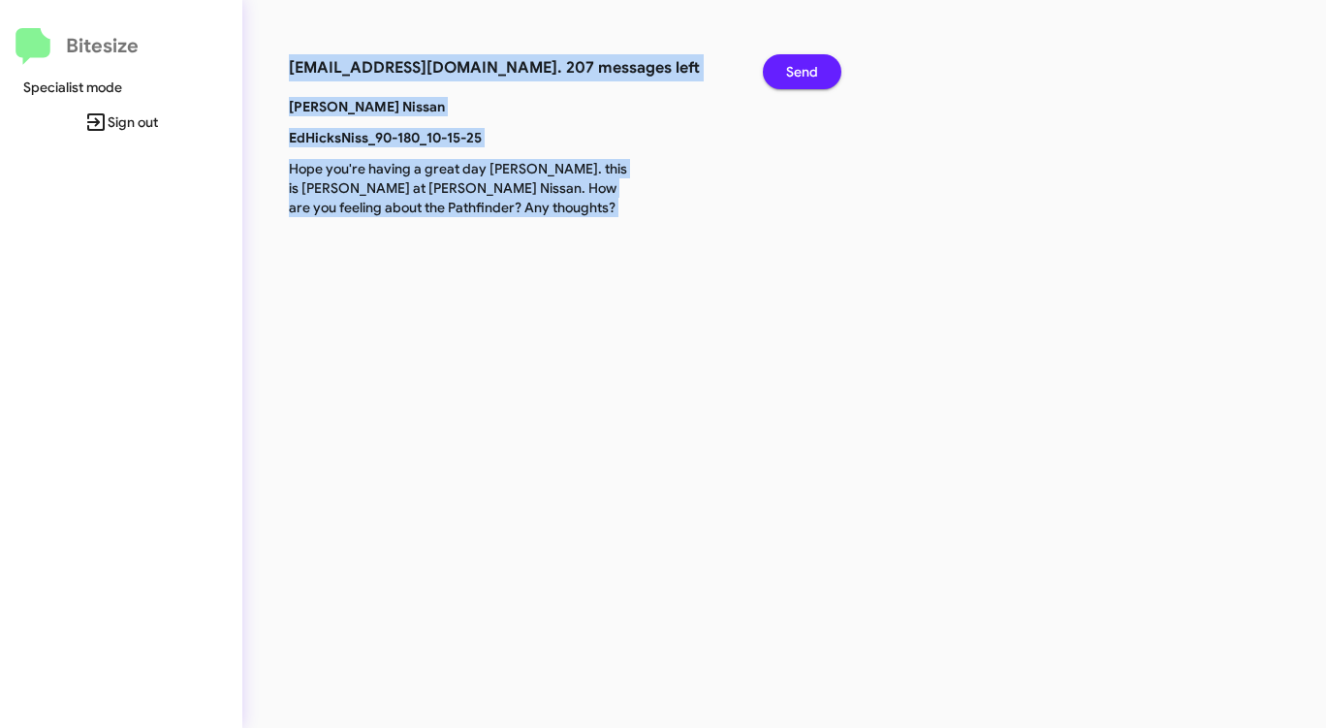
click at [842, 141] on div "[PERSON_NAME] Nissan EdHicksNiss_90-180_10-15-25 Hope you're having a great day…" at bounding box center [558, 163] width 569 height 132
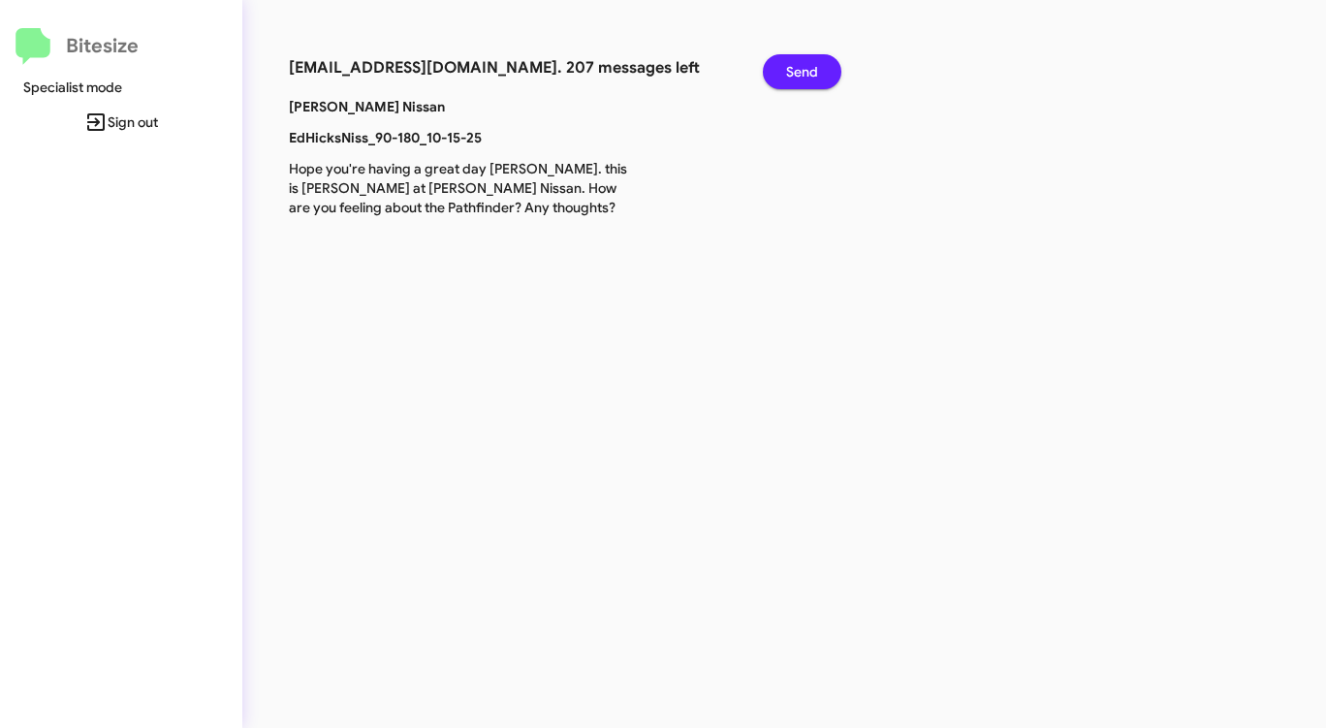
click at [807, 64] on span "Send" at bounding box center [802, 71] width 32 height 35
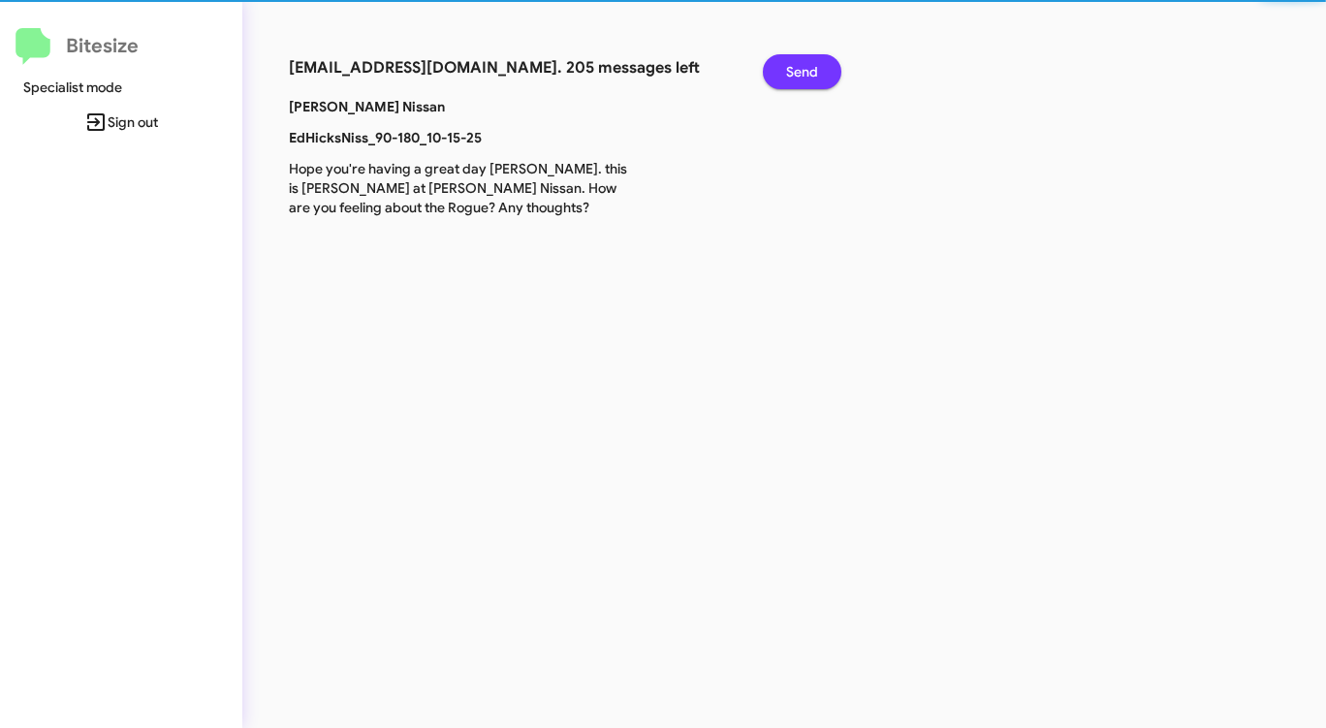
click at [807, 64] on span "Send" at bounding box center [802, 71] width 32 height 35
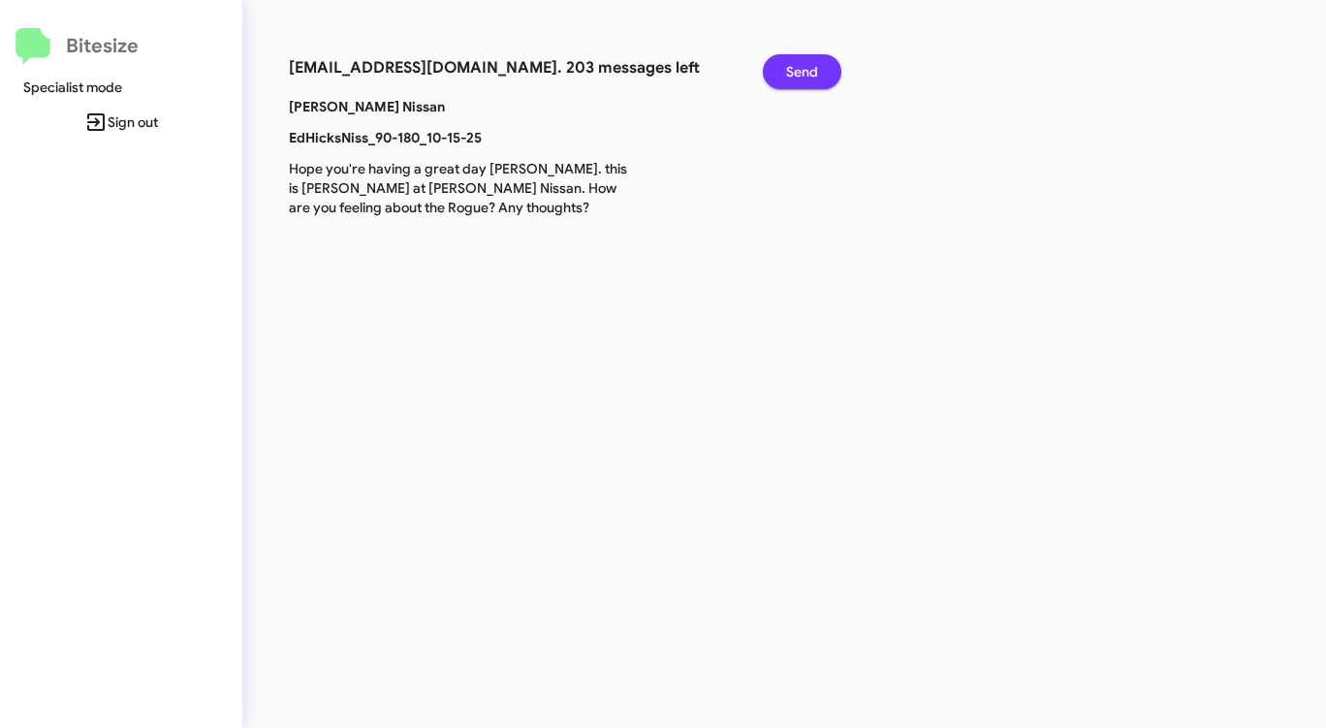
click at [807, 65] on span "Send" at bounding box center [802, 71] width 32 height 35
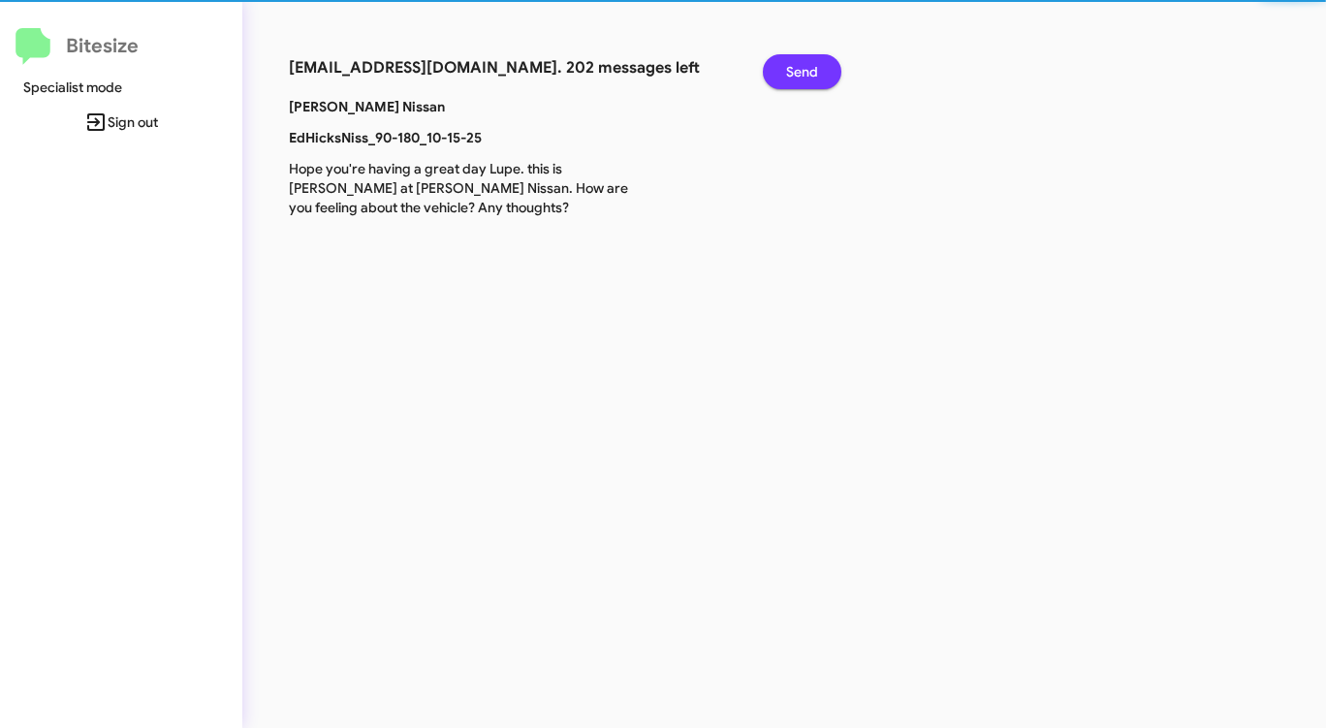
click at [807, 65] on span "Send" at bounding box center [802, 71] width 32 height 35
click at [807, 66] on span "Send" at bounding box center [802, 71] width 32 height 35
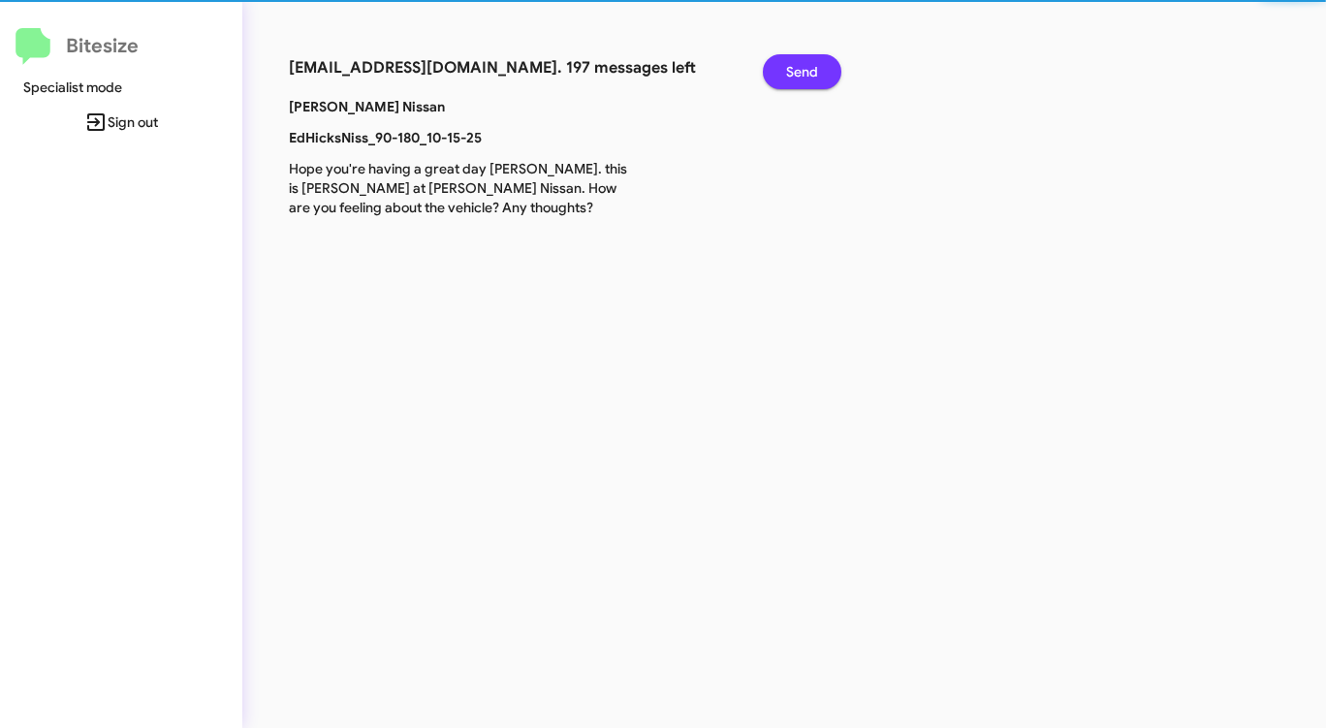
click at [807, 66] on span "Send" at bounding box center [802, 71] width 32 height 35
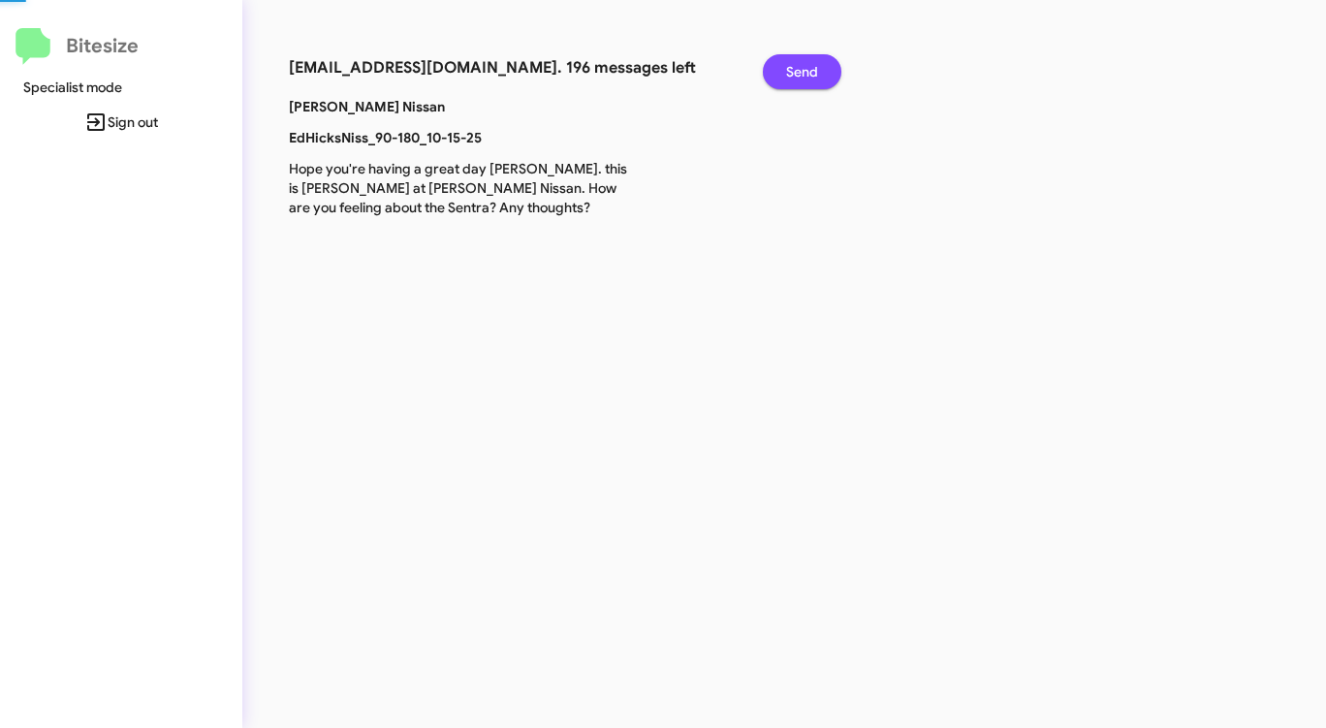
click at [807, 66] on span "Send" at bounding box center [802, 71] width 32 height 35
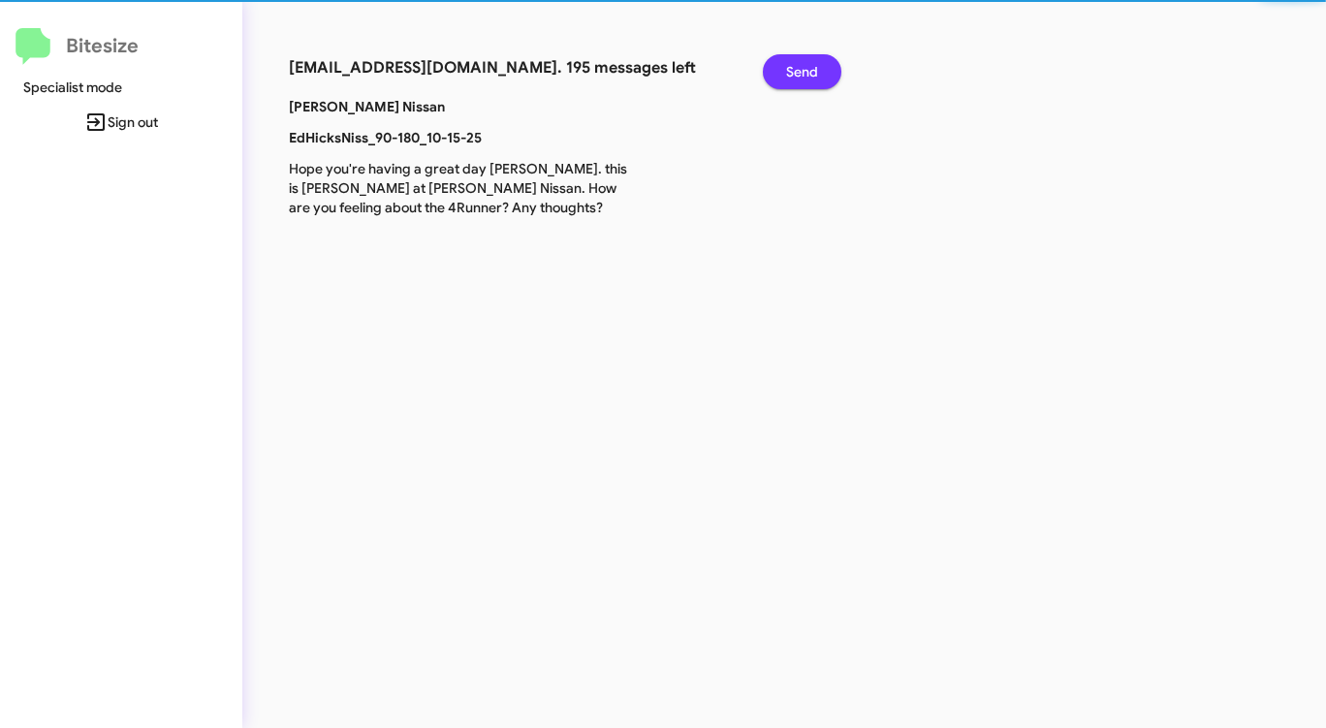
click at [807, 66] on span "Send" at bounding box center [802, 71] width 32 height 35
click at [807, 67] on span "Send" at bounding box center [802, 71] width 32 height 35
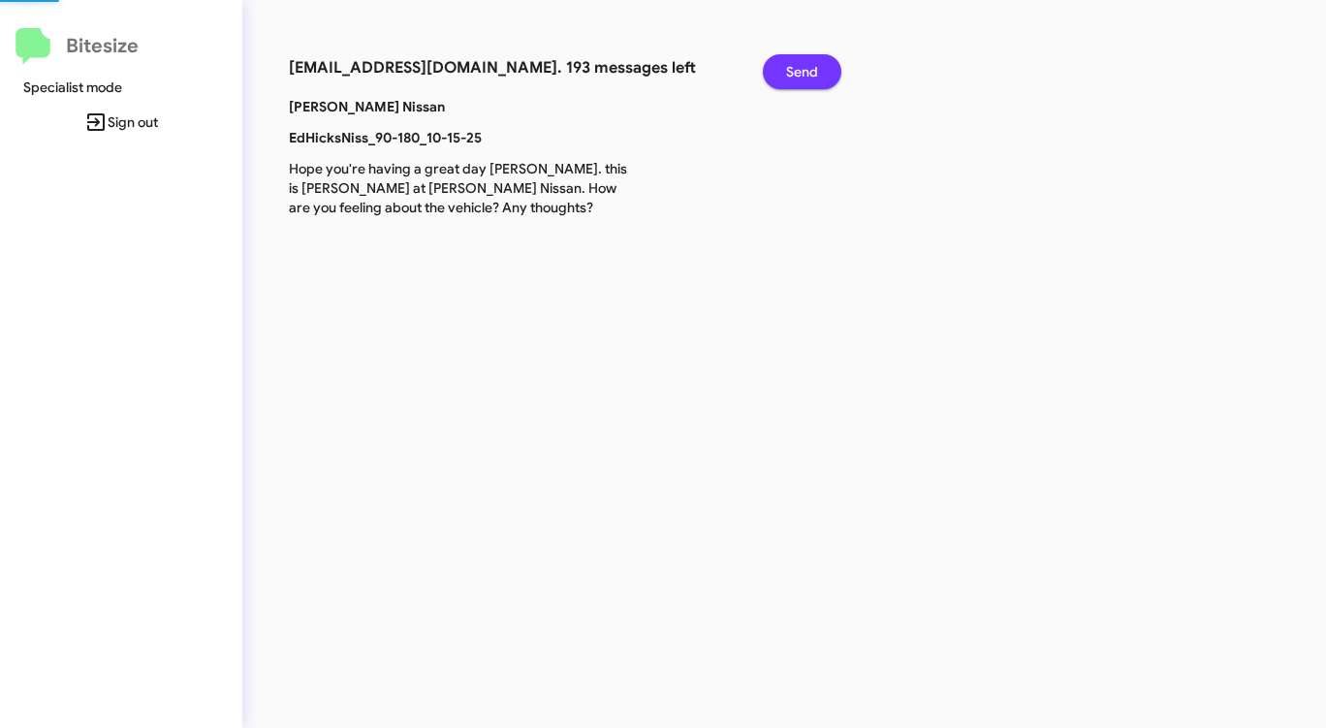
click at [807, 67] on span "Send" at bounding box center [802, 71] width 32 height 35
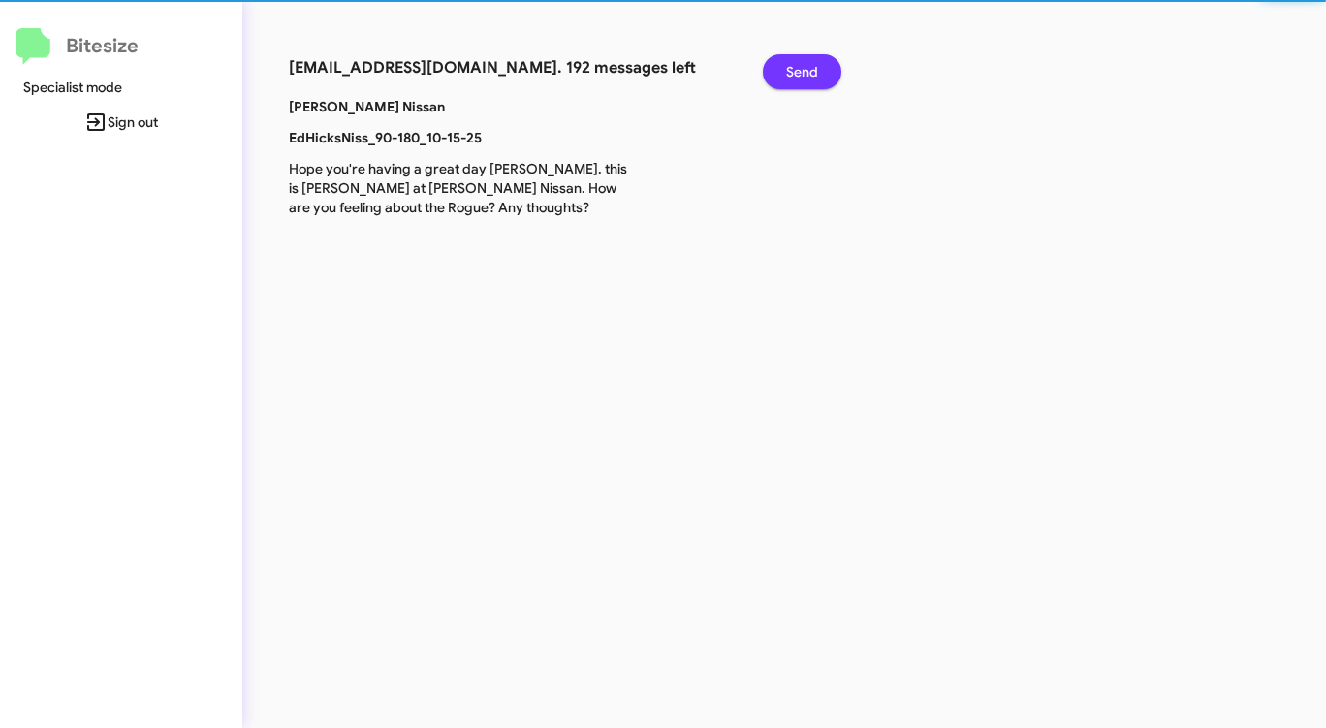
click at [807, 67] on span "Send" at bounding box center [802, 71] width 32 height 35
click at [807, 68] on span "Send" at bounding box center [802, 71] width 32 height 35
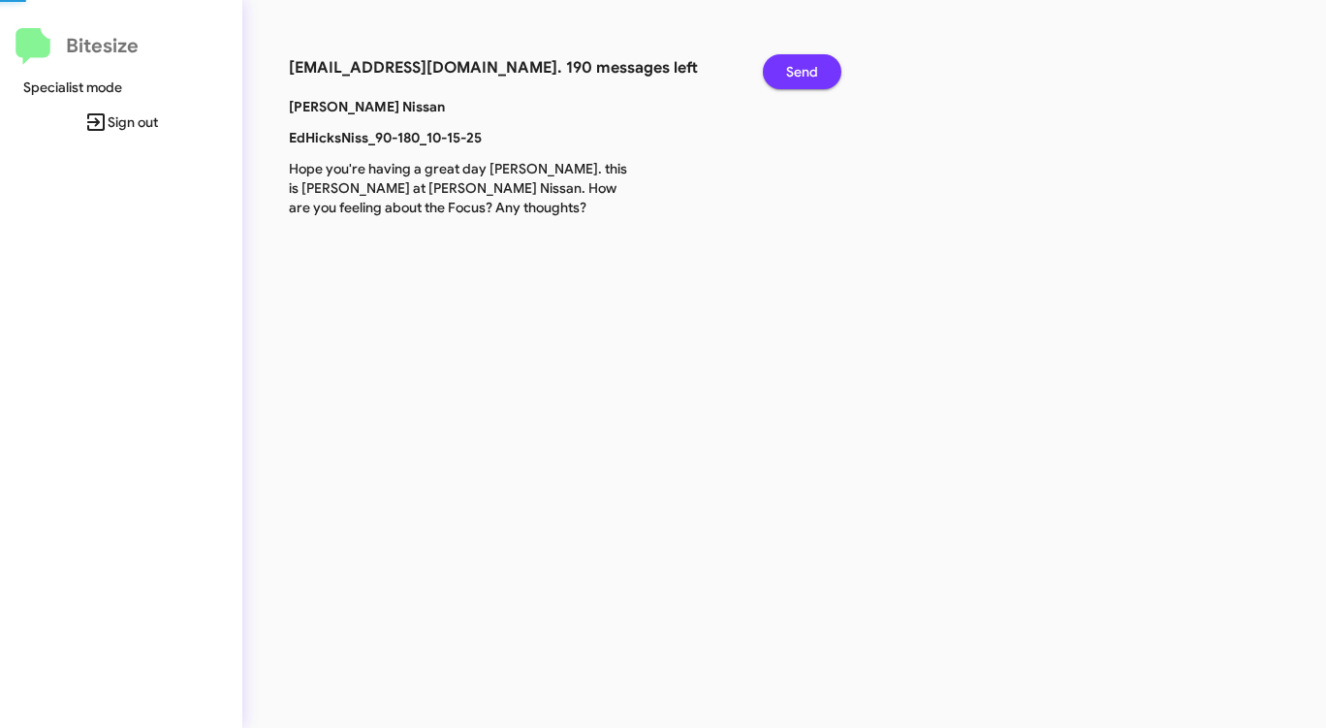
click at [807, 68] on span "Send" at bounding box center [802, 71] width 32 height 35
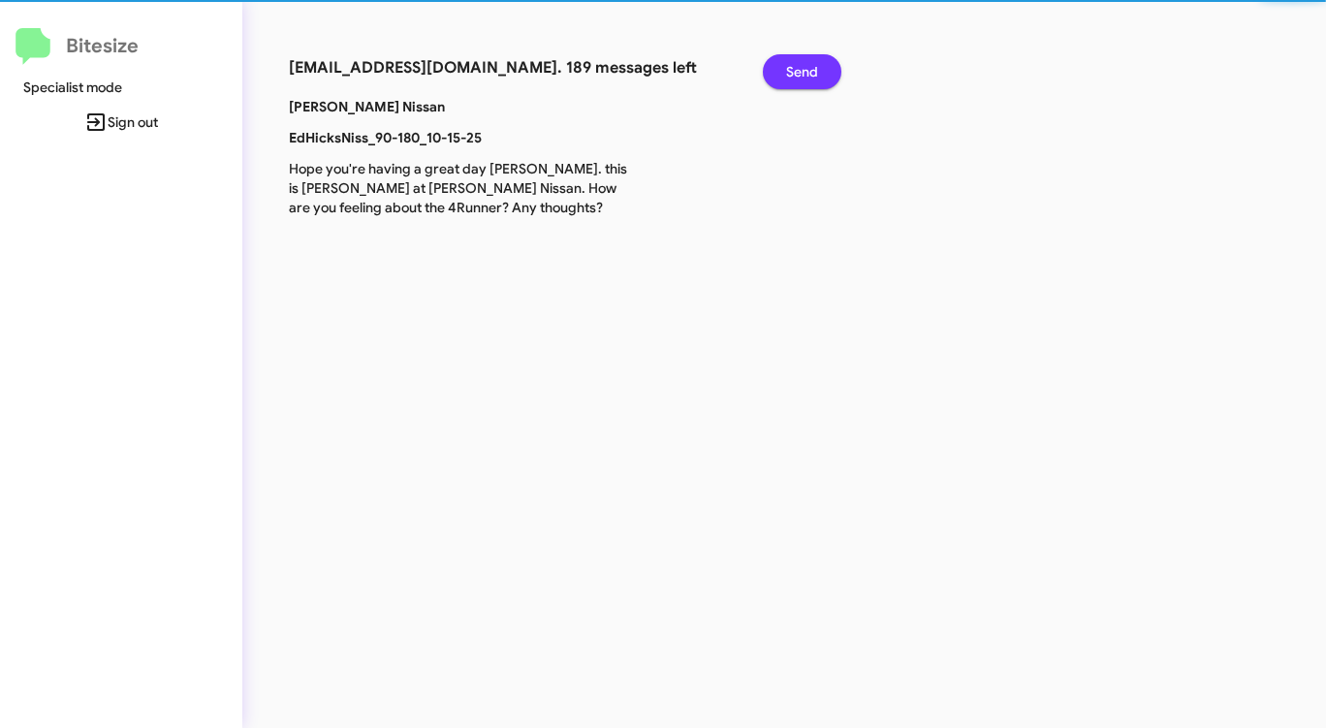
click at [807, 68] on span "Send" at bounding box center [802, 71] width 32 height 35
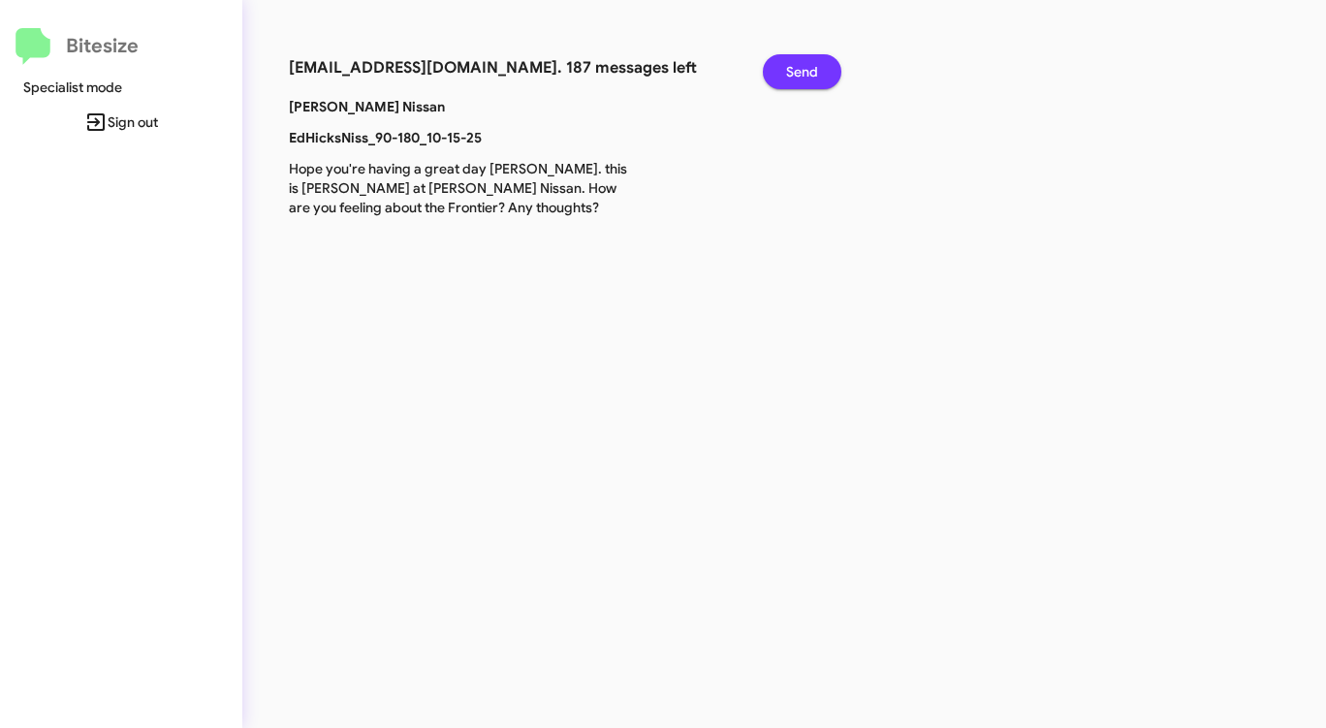
click at [807, 68] on span "Send" at bounding box center [802, 71] width 32 height 35
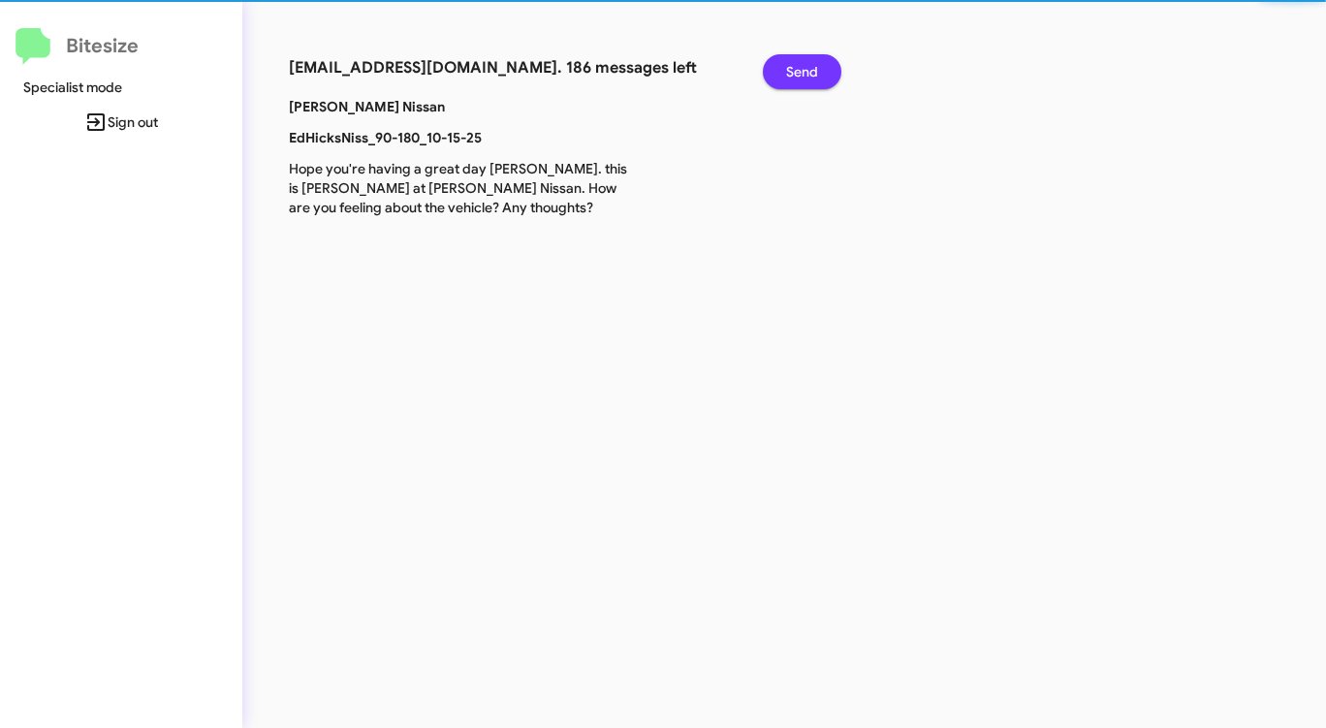
click at [807, 68] on span "Send" at bounding box center [802, 71] width 32 height 35
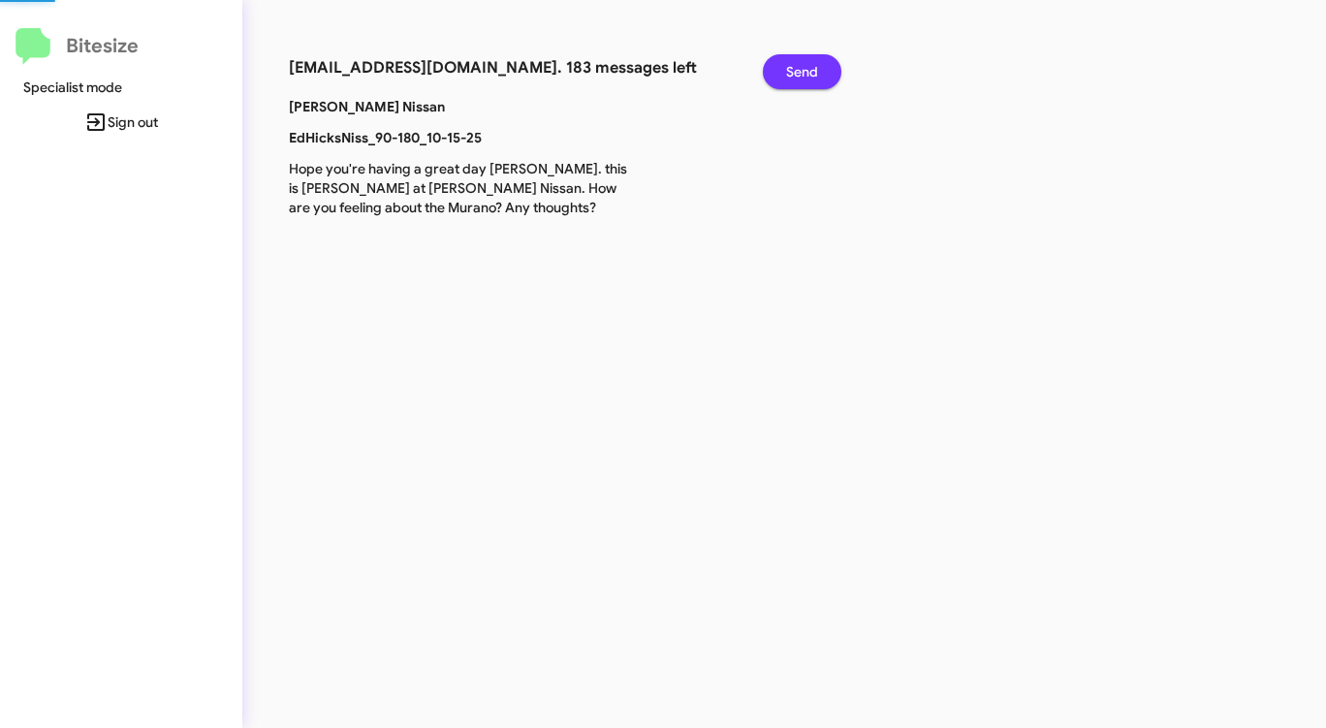
click at [807, 68] on span "Send" at bounding box center [802, 71] width 32 height 35
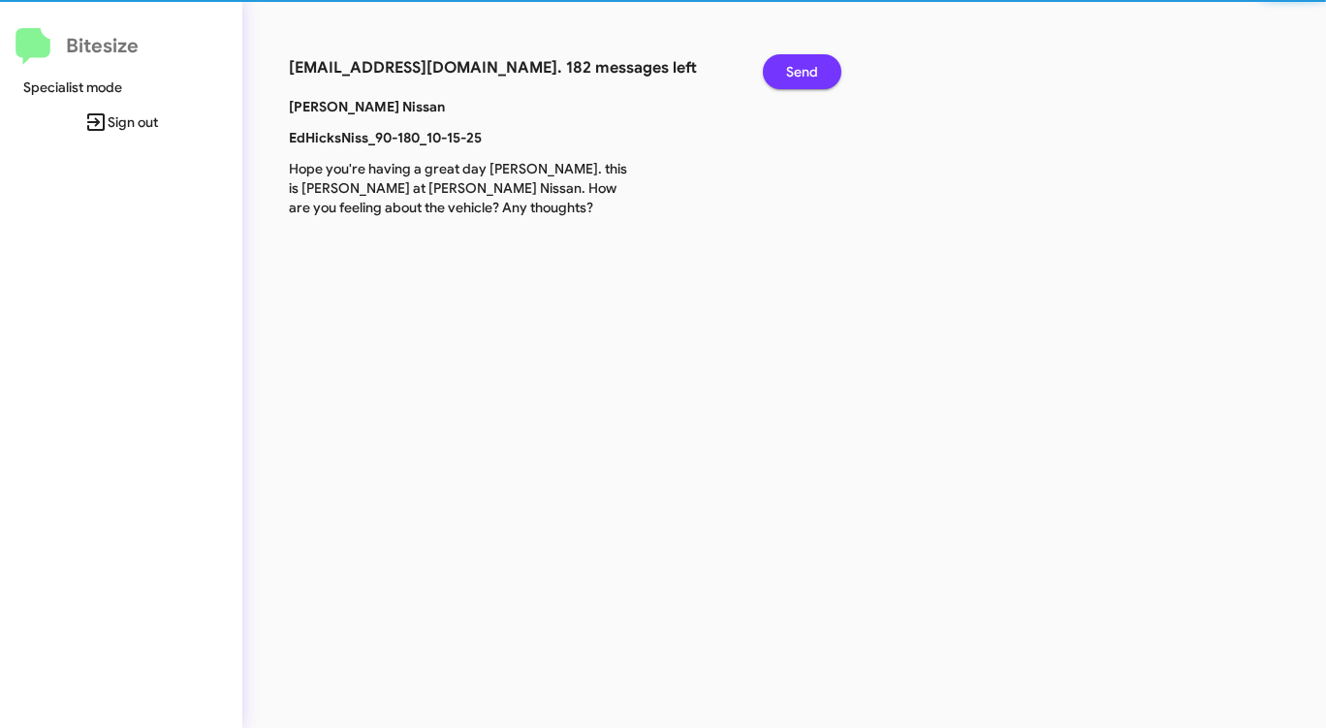
click at [807, 68] on span "Send" at bounding box center [802, 71] width 32 height 35
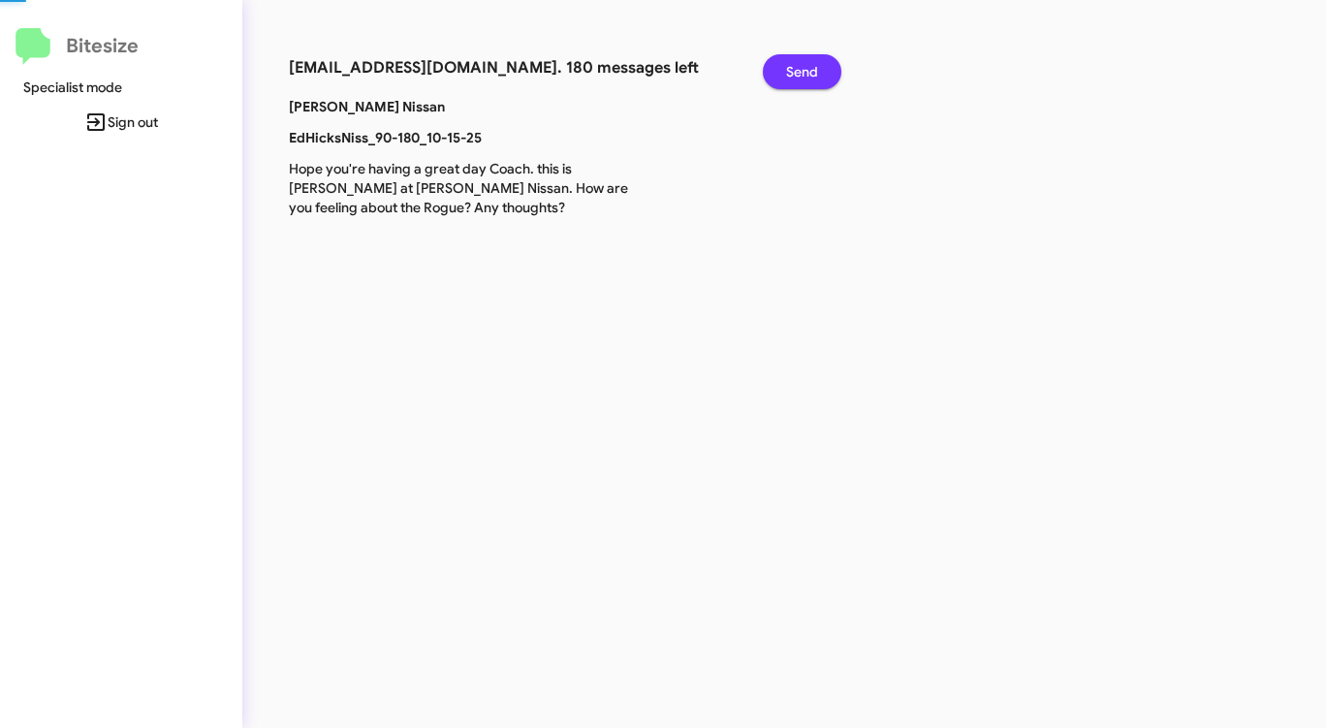
click at [807, 68] on span "Send" at bounding box center [802, 71] width 32 height 35
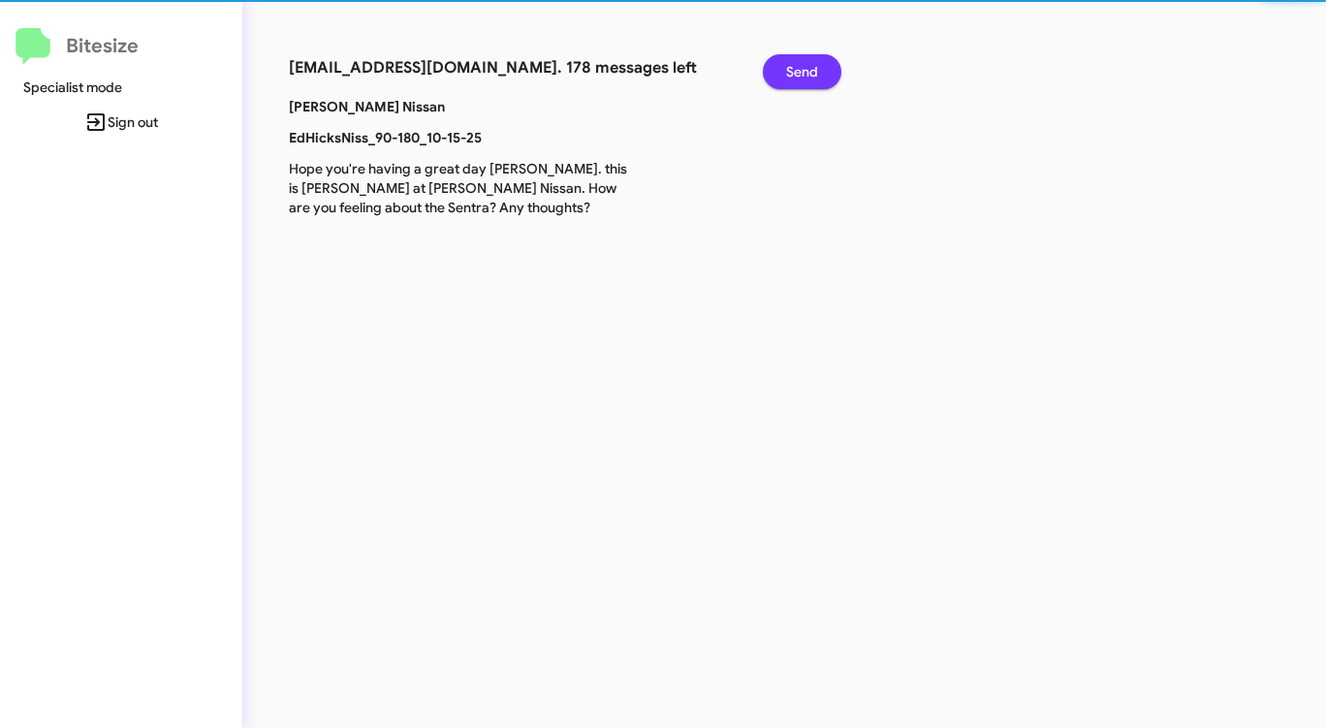
click at [807, 68] on span "Send" at bounding box center [802, 71] width 32 height 35
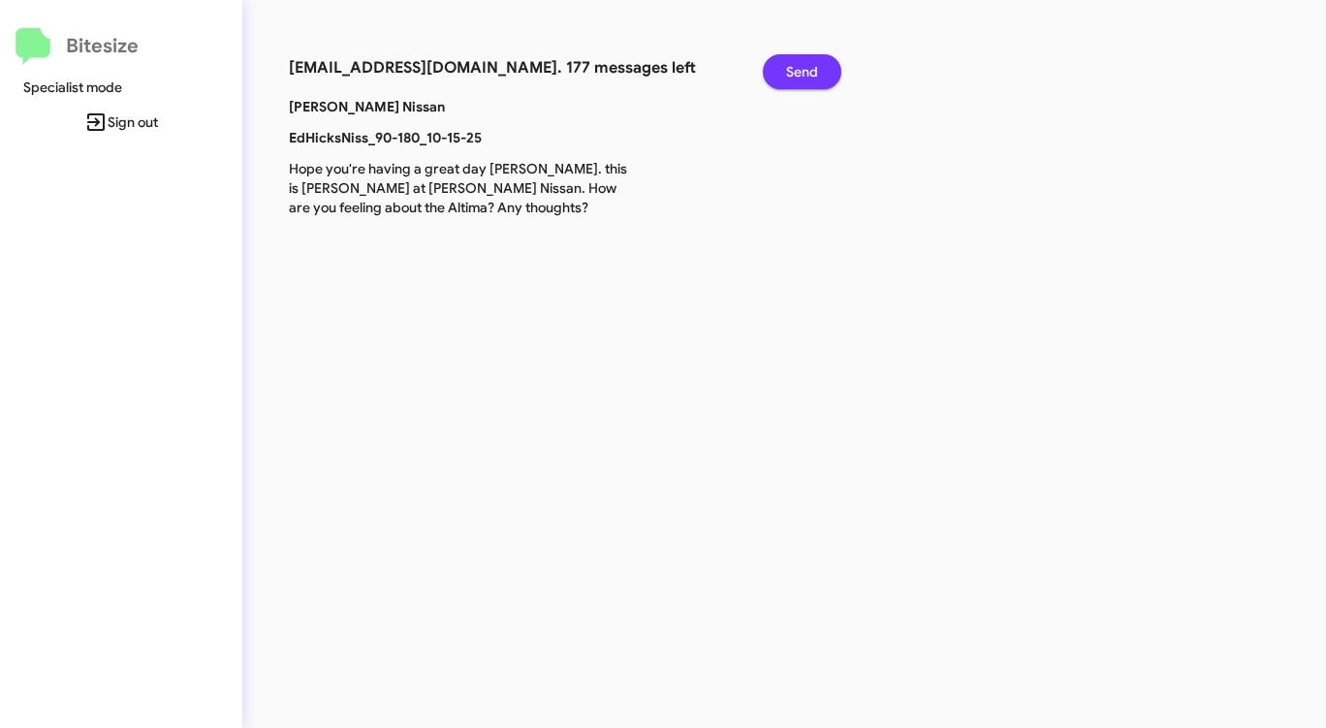
click at [807, 68] on span "Send" at bounding box center [802, 71] width 32 height 35
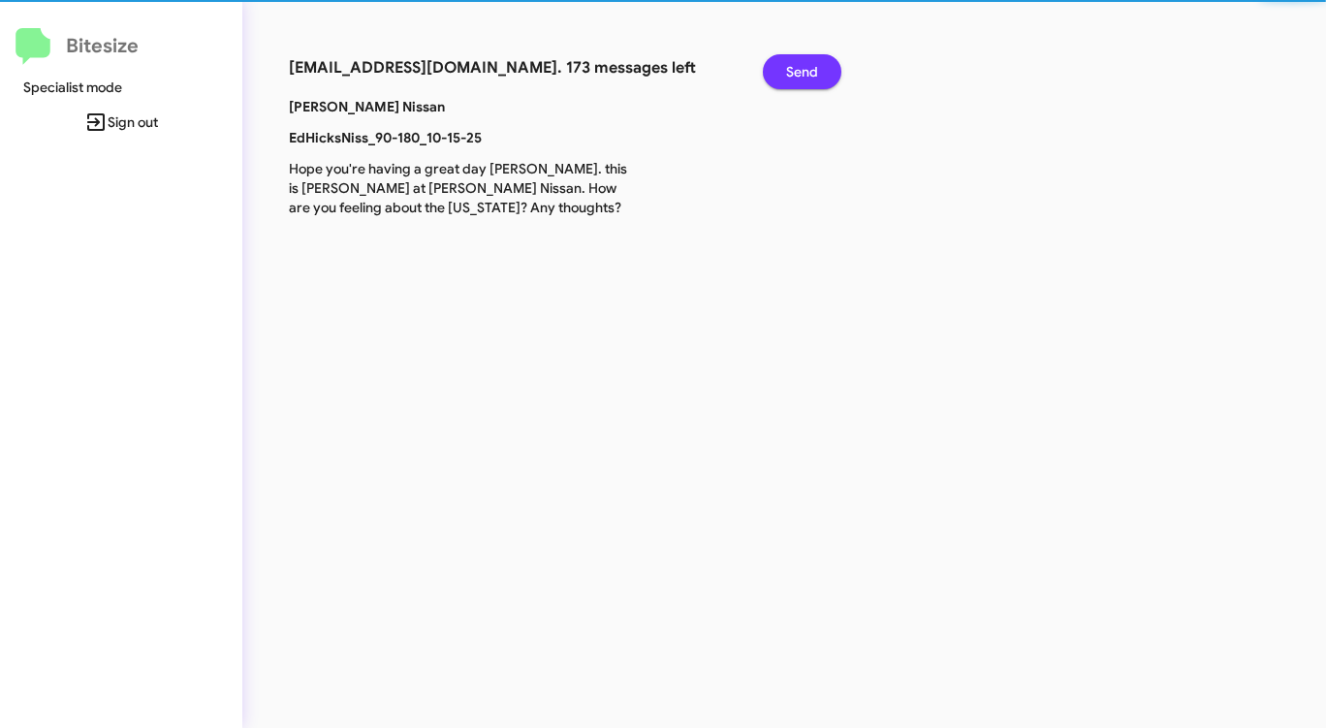
click at [807, 68] on span "Send" at bounding box center [802, 71] width 32 height 35
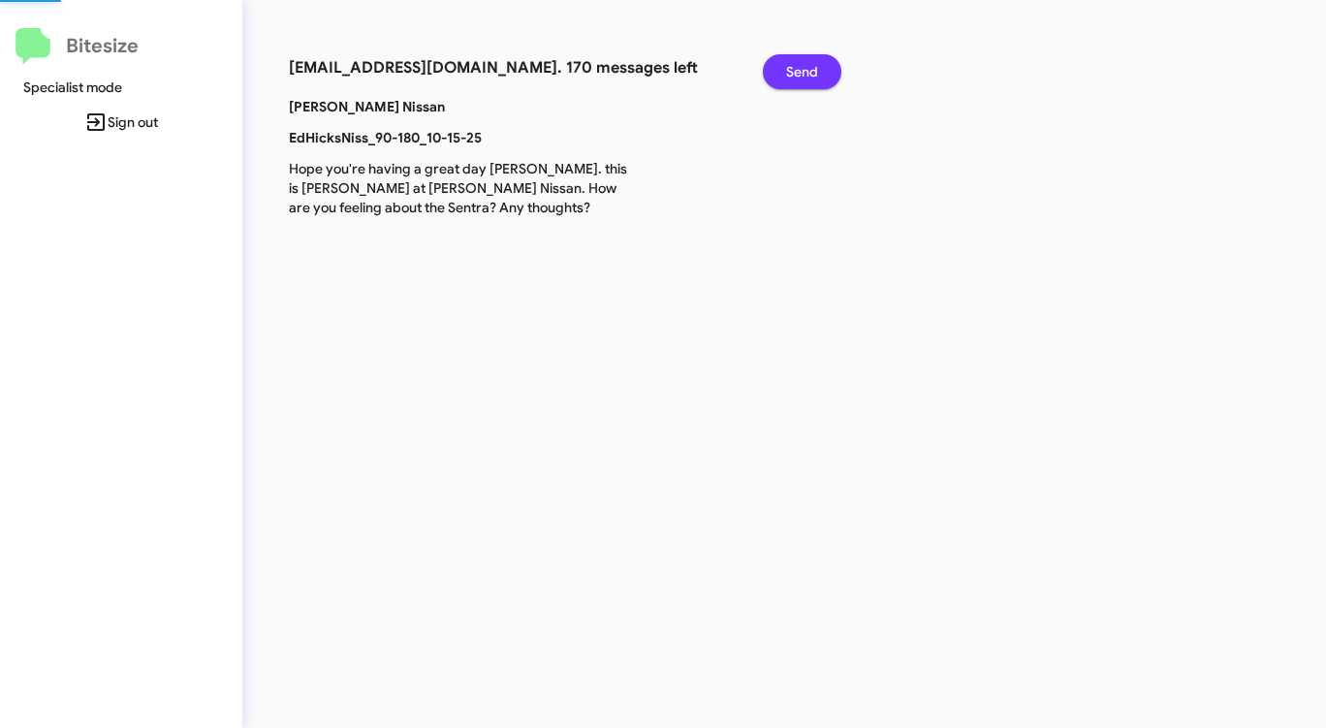
click at [807, 68] on span "Send" at bounding box center [802, 71] width 32 height 35
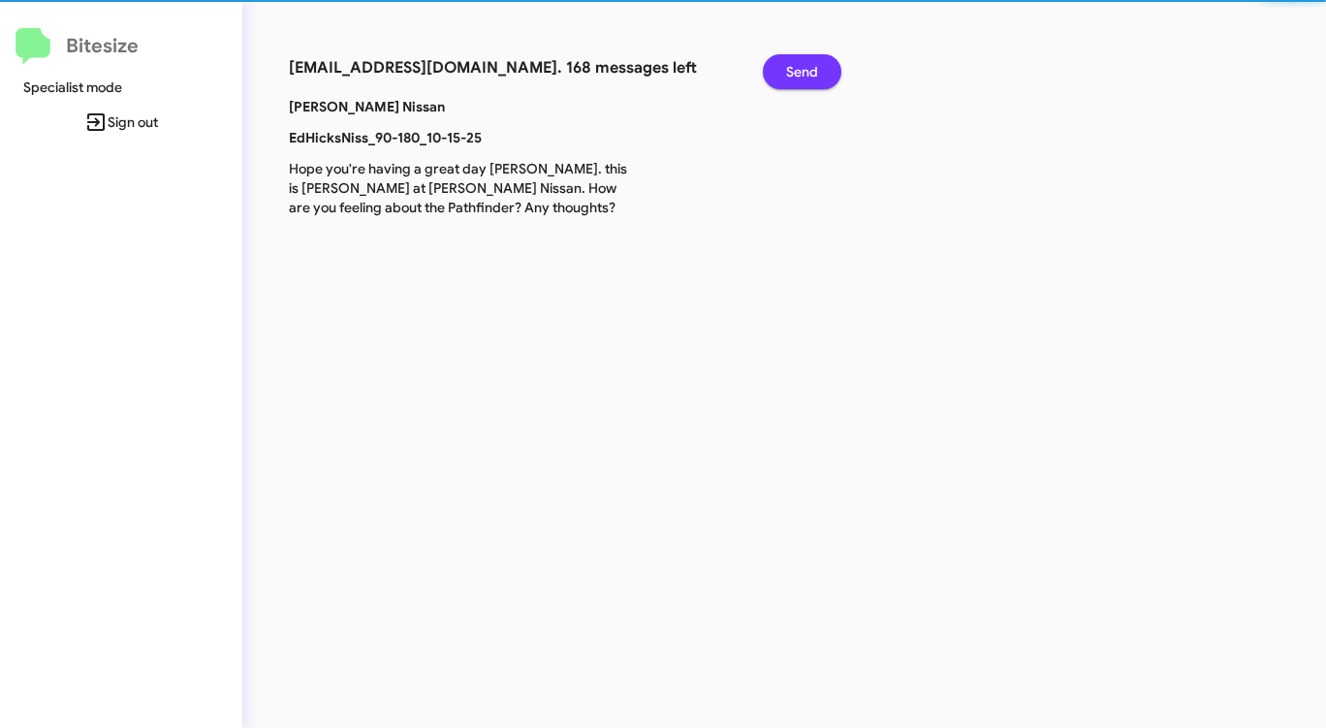
click at [807, 68] on span "Send" at bounding box center [802, 71] width 32 height 35
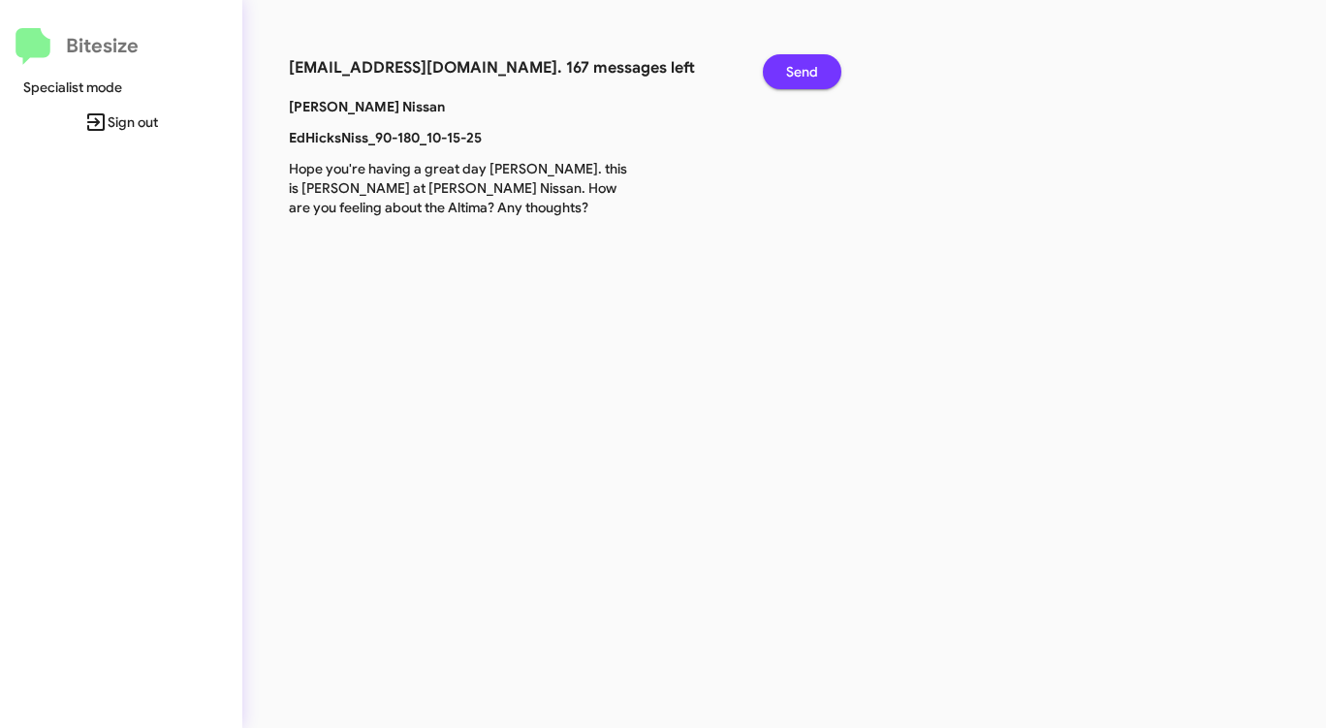
click at [807, 68] on span "Send" at bounding box center [802, 71] width 32 height 35
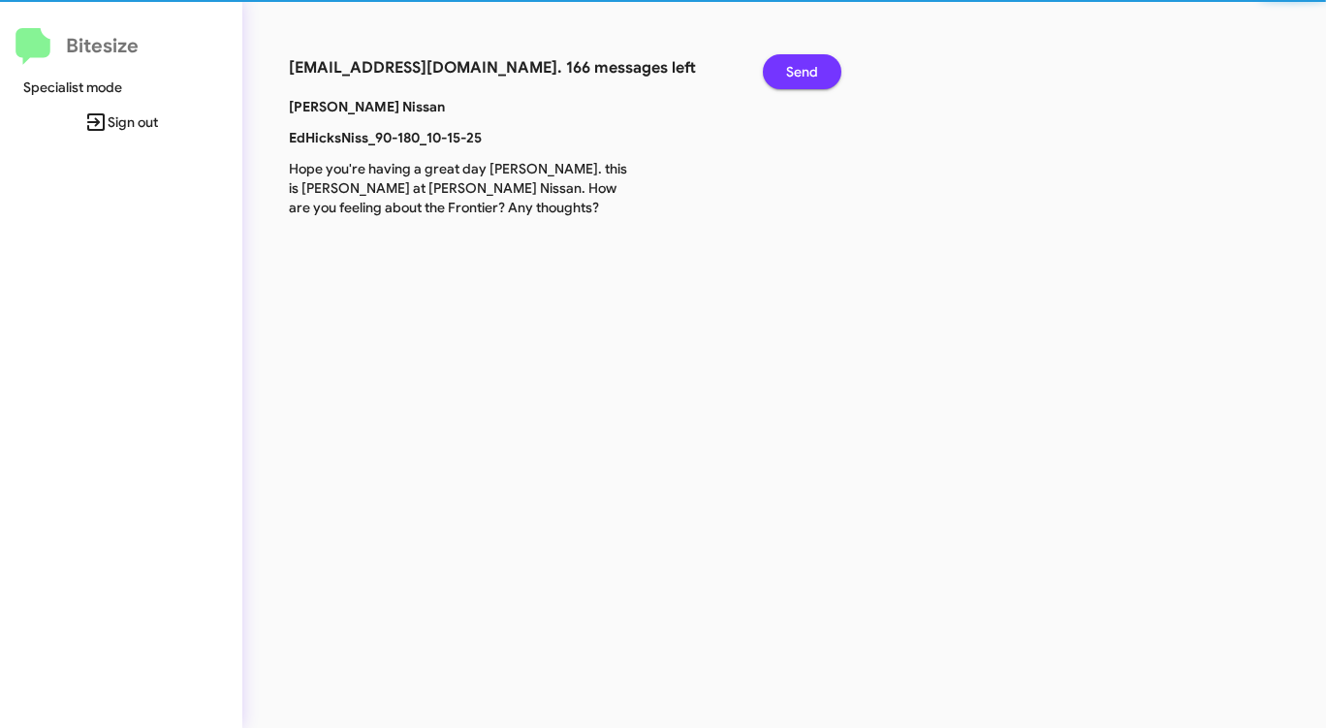
click at [807, 68] on span "Send" at bounding box center [802, 71] width 32 height 35
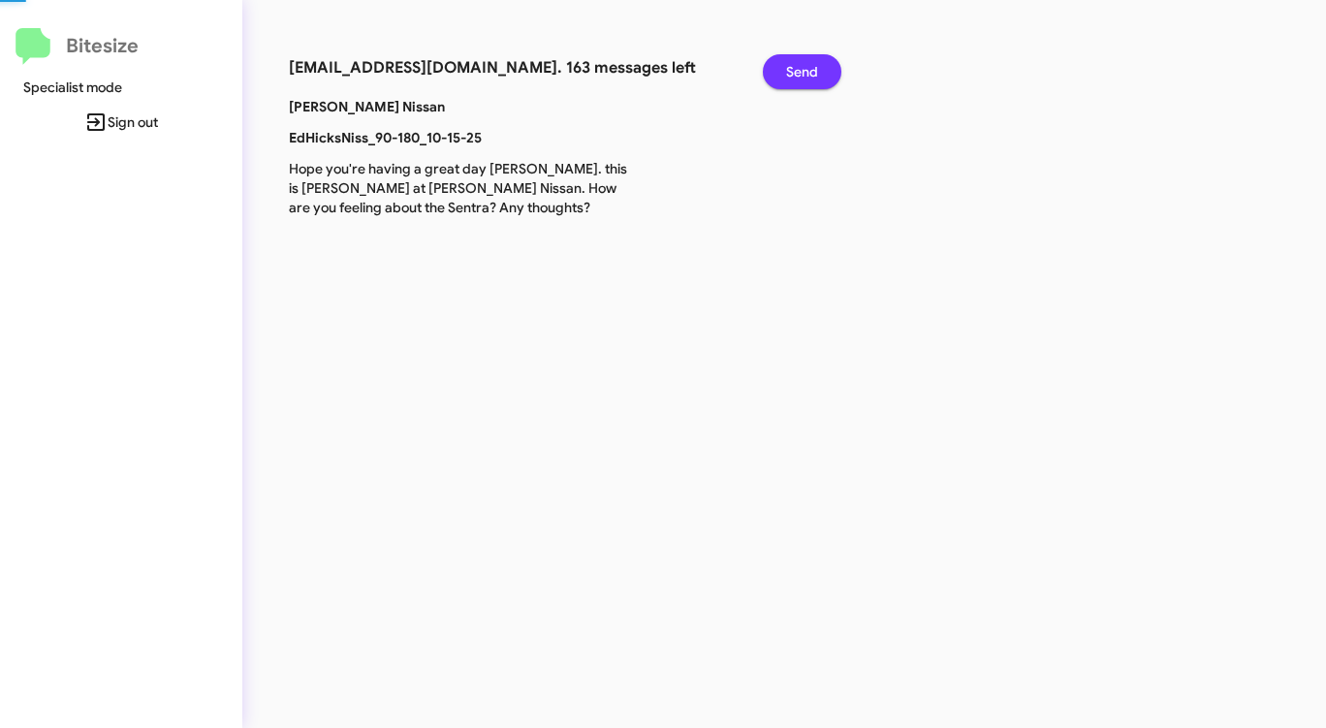
click at [807, 68] on span "Send" at bounding box center [802, 71] width 32 height 35
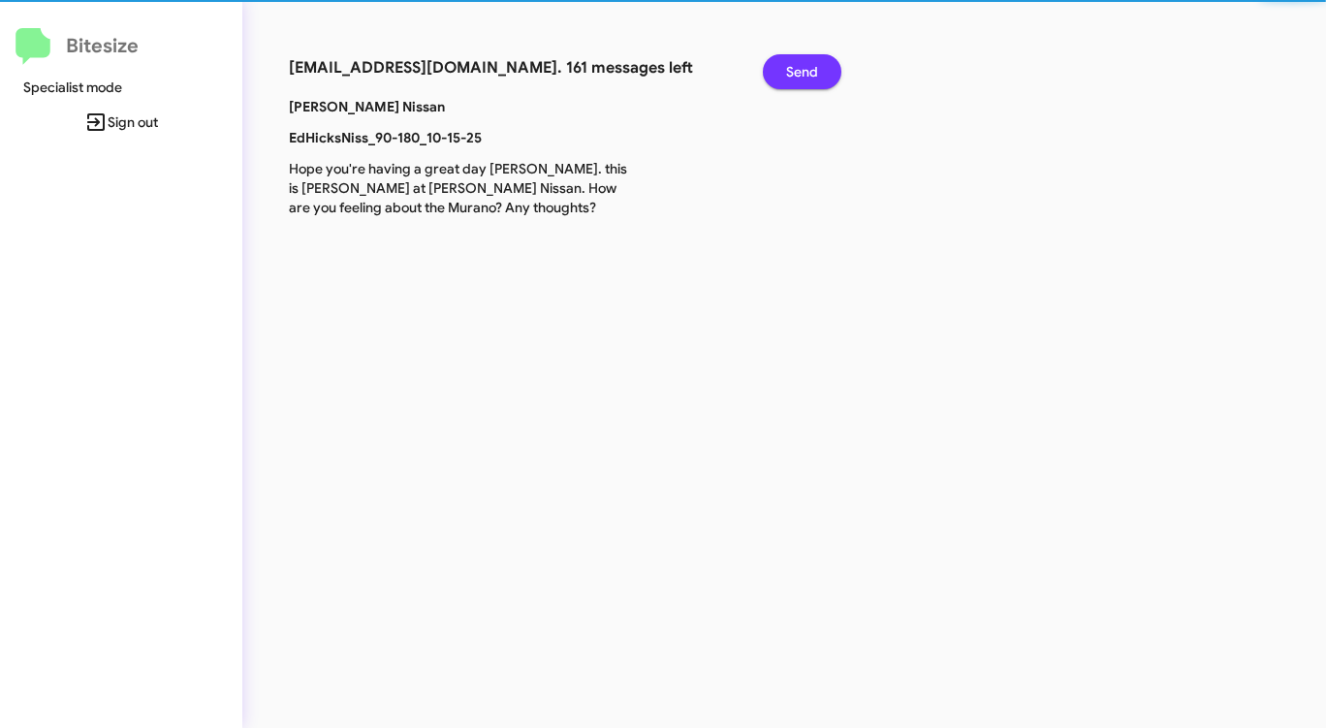
click at [807, 68] on span "Send" at bounding box center [802, 71] width 32 height 35
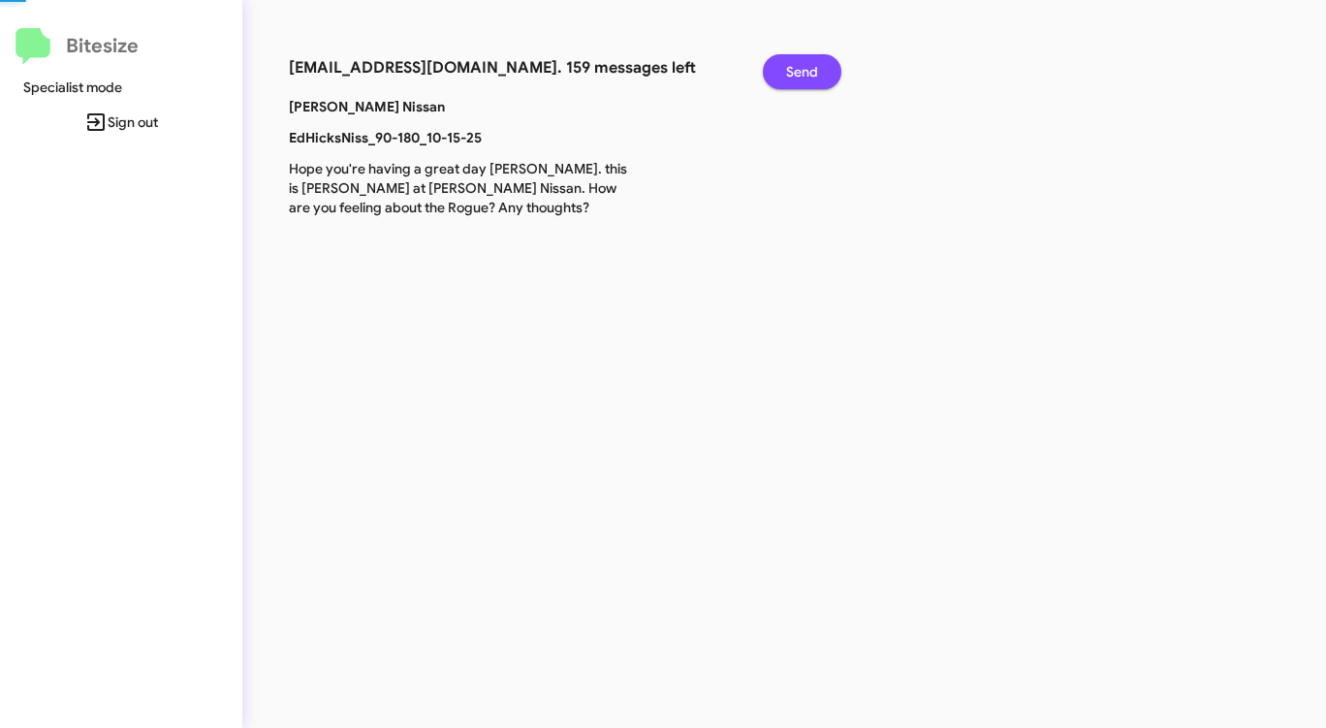
click at [807, 68] on span "Send" at bounding box center [802, 71] width 32 height 35
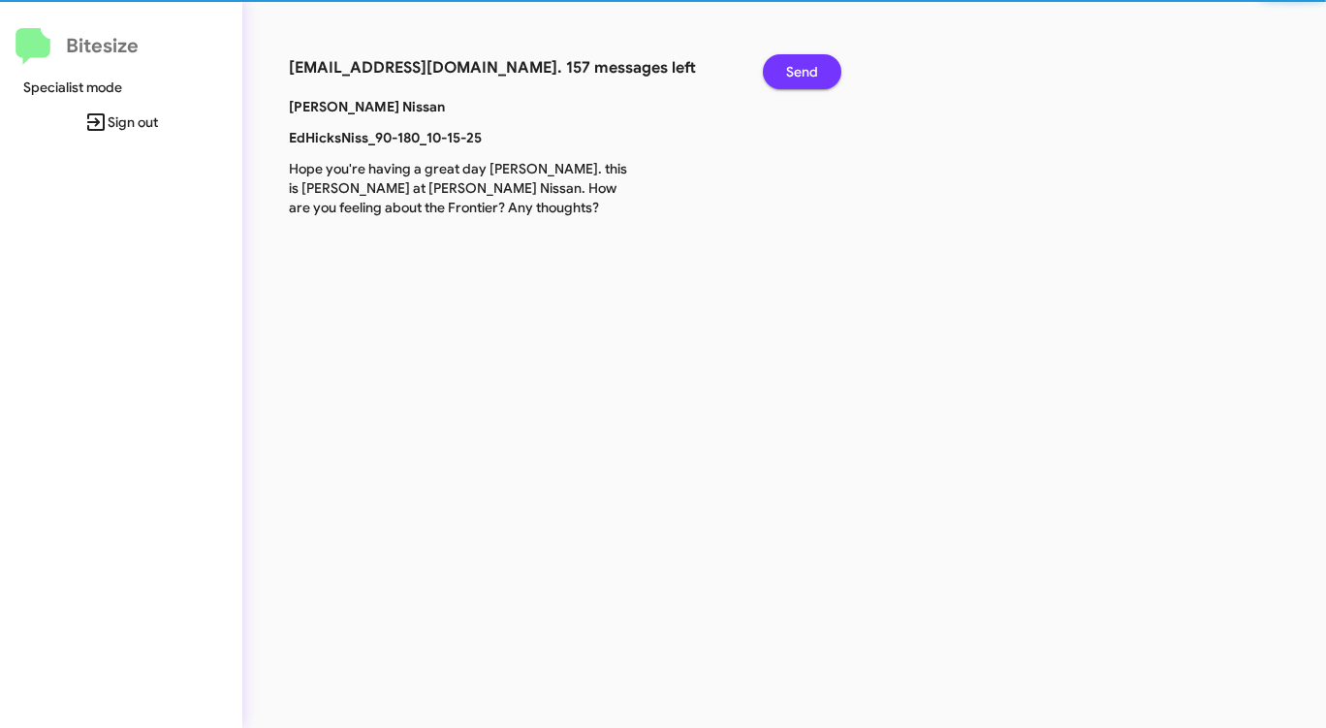
click at [807, 68] on span "Send" at bounding box center [802, 71] width 32 height 35
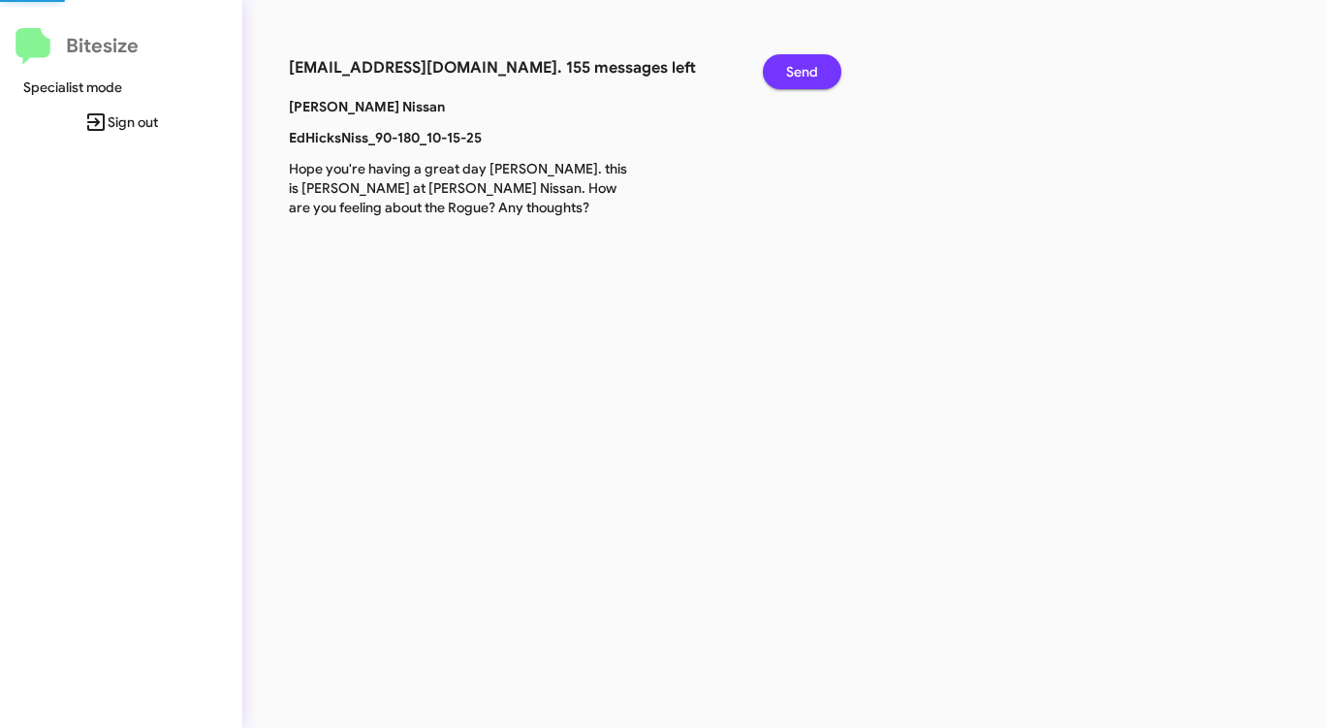
click at [807, 68] on span "Send" at bounding box center [802, 71] width 32 height 35
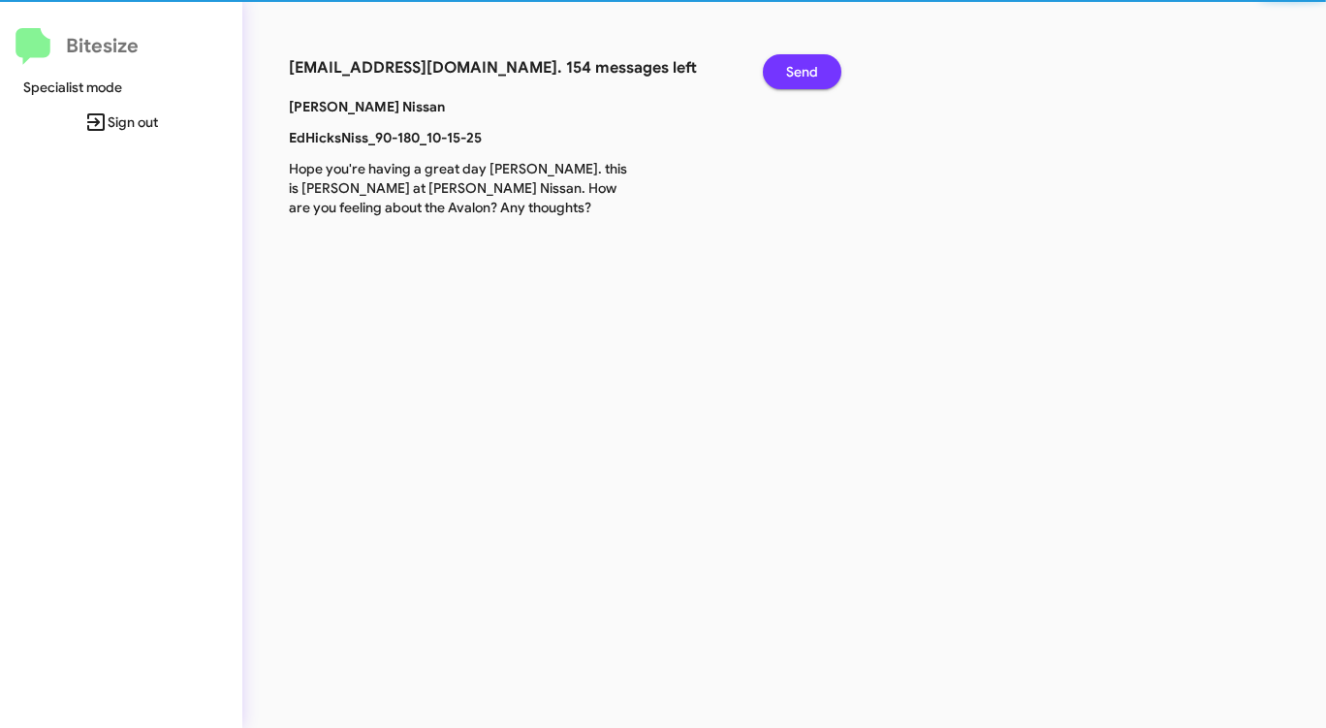
click at [807, 68] on span "Send" at bounding box center [802, 71] width 32 height 35
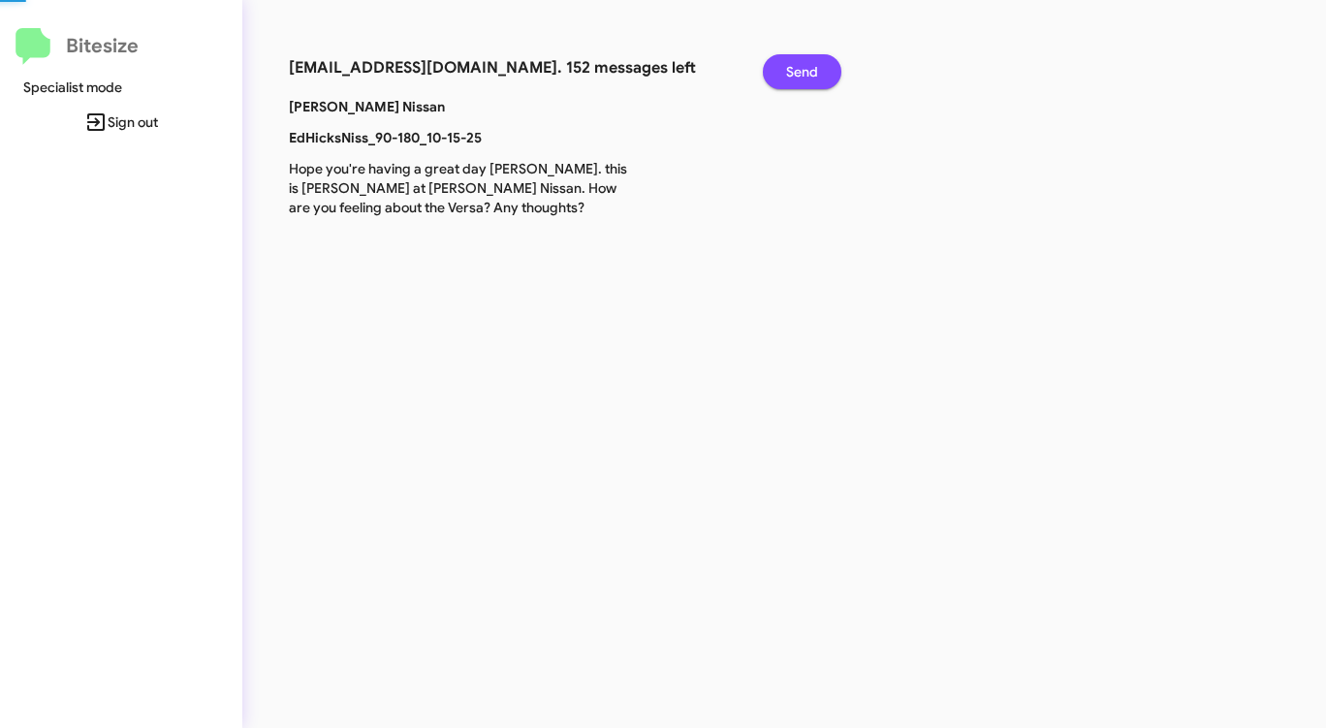
click at [807, 68] on span "Send" at bounding box center [802, 71] width 32 height 35
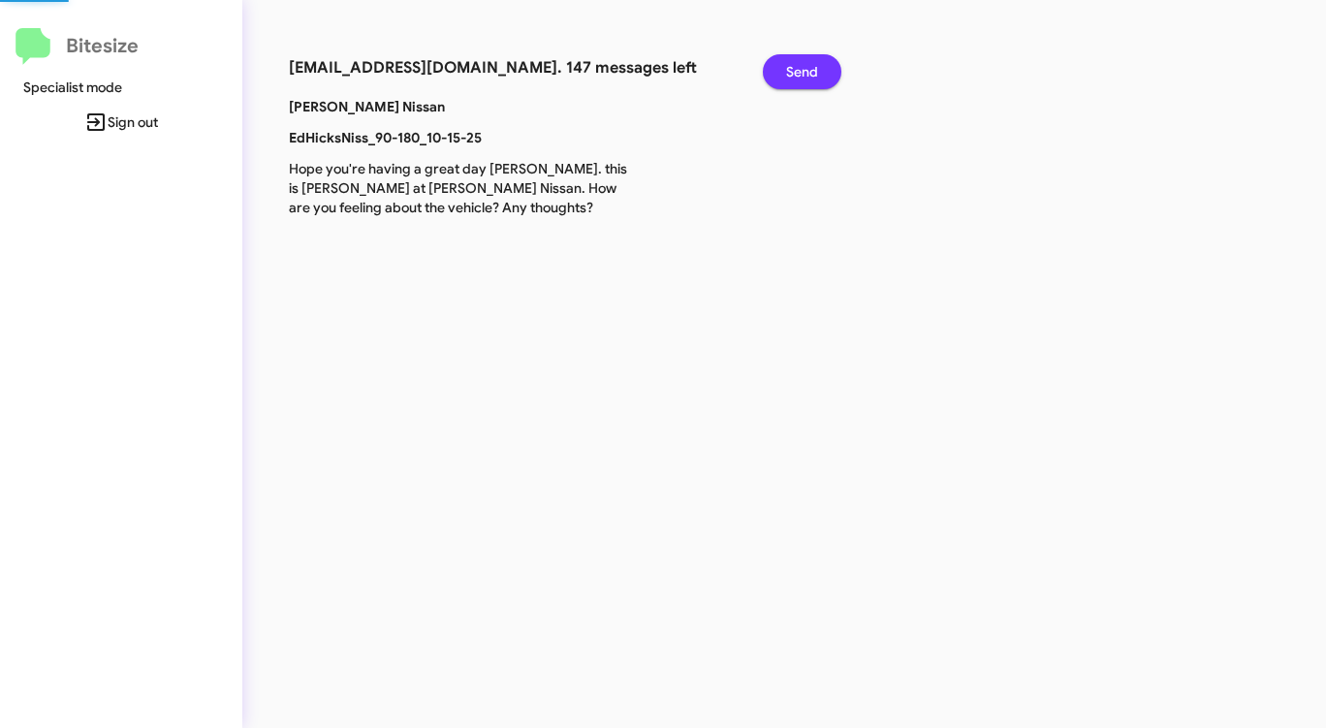
click at [807, 68] on span "Send" at bounding box center [802, 71] width 32 height 35
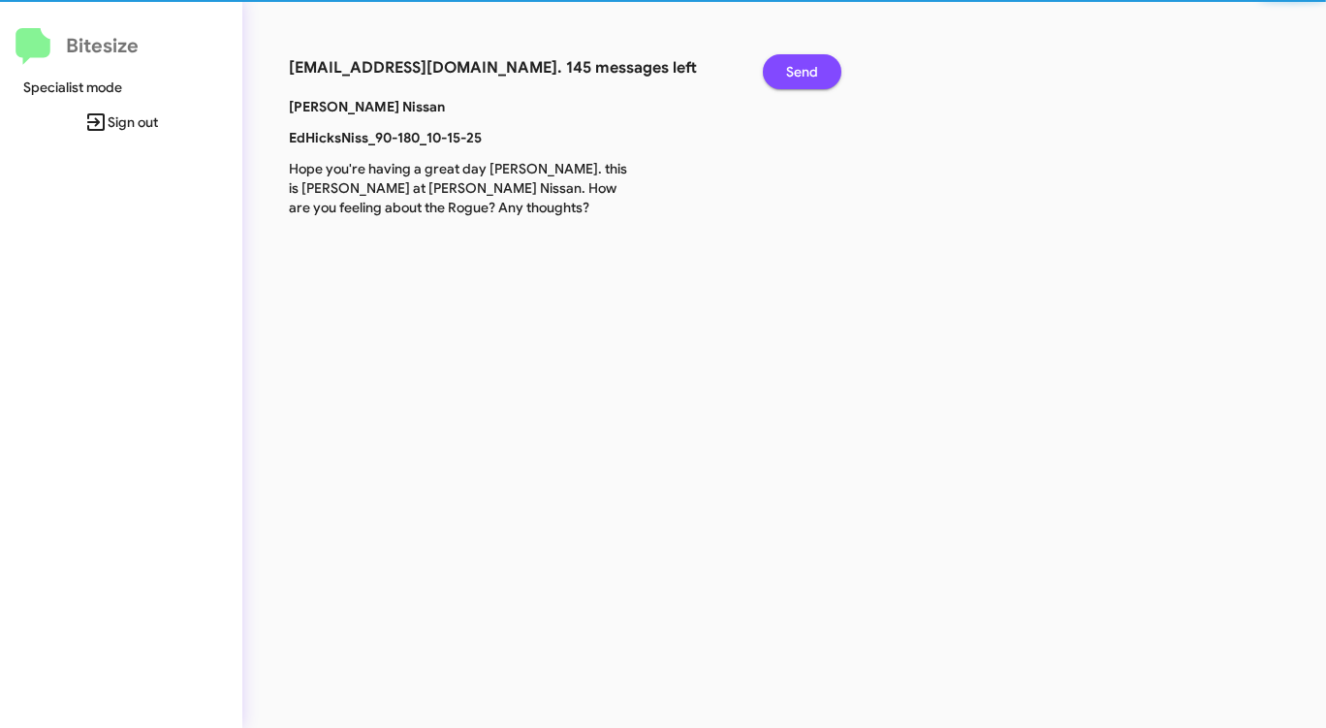
click at [807, 68] on span "Send" at bounding box center [802, 71] width 32 height 35
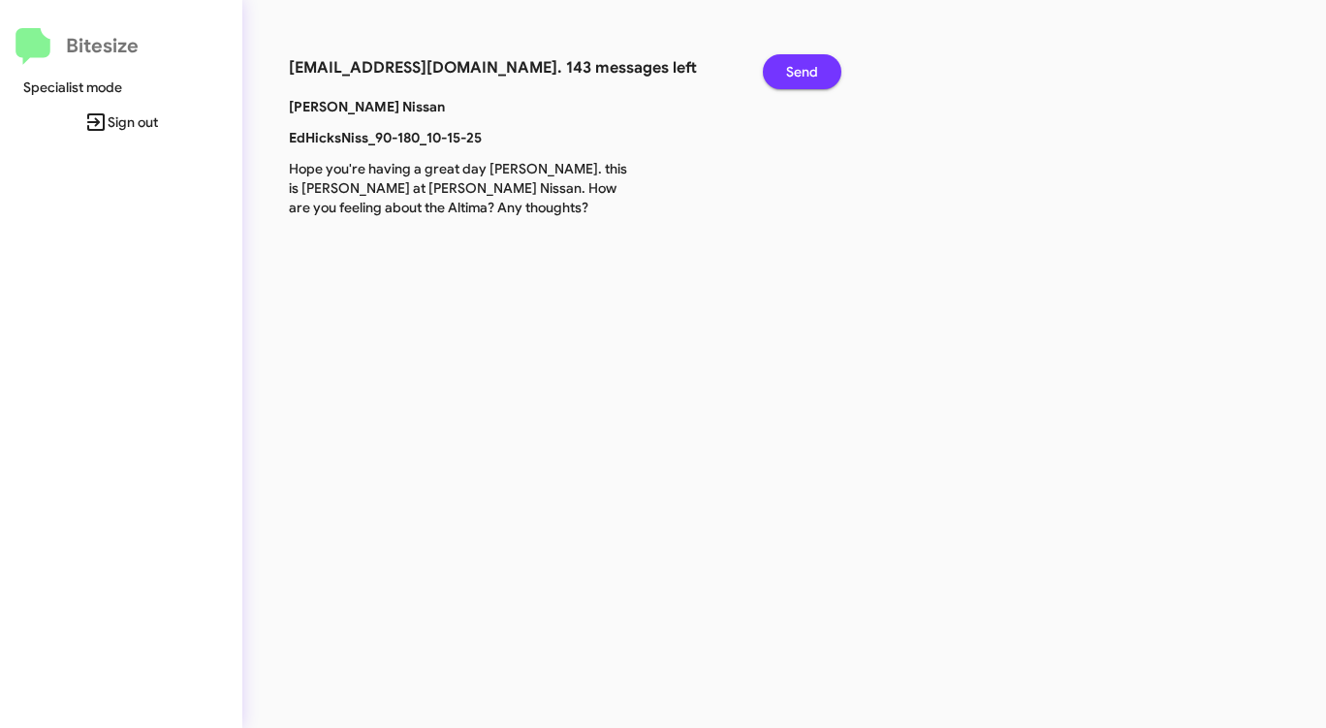
click at [807, 68] on span "Send" at bounding box center [802, 71] width 32 height 35
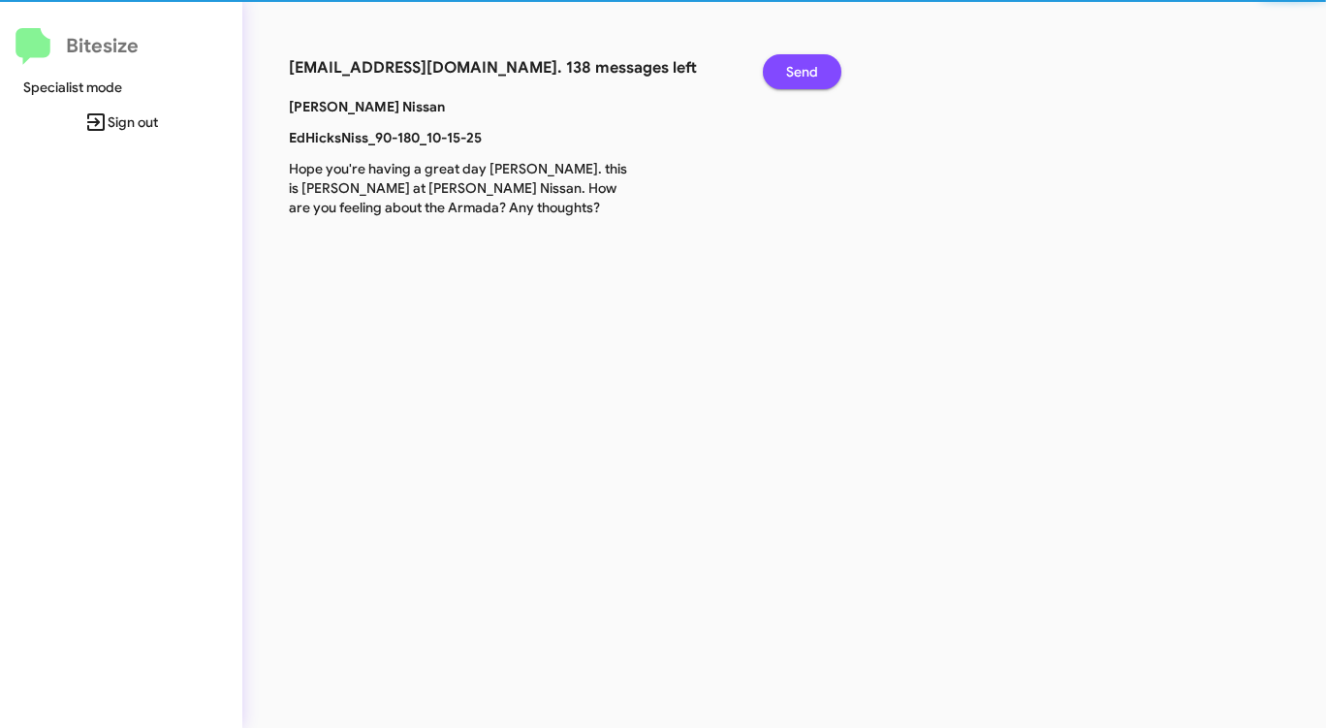
click at [807, 68] on span "Send" at bounding box center [802, 71] width 32 height 35
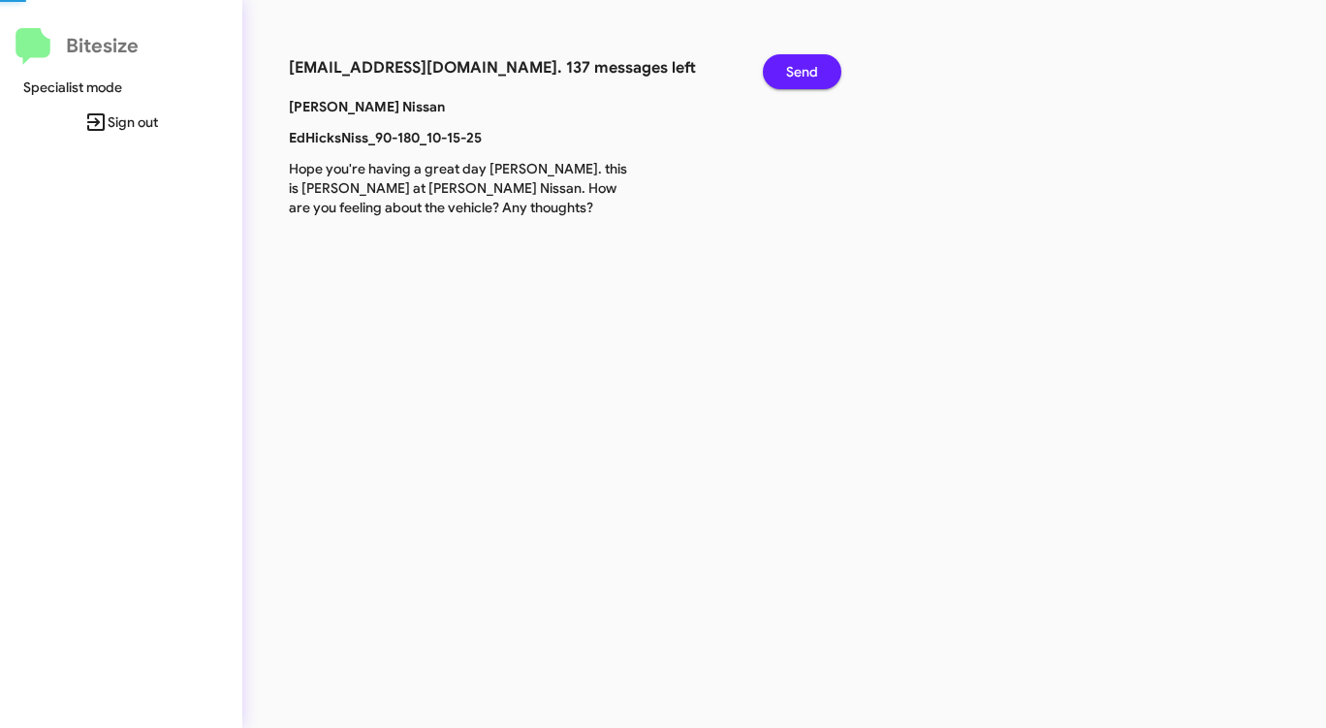
click at [807, 68] on span "Send" at bounding box center [802, 71] width 32 height 35
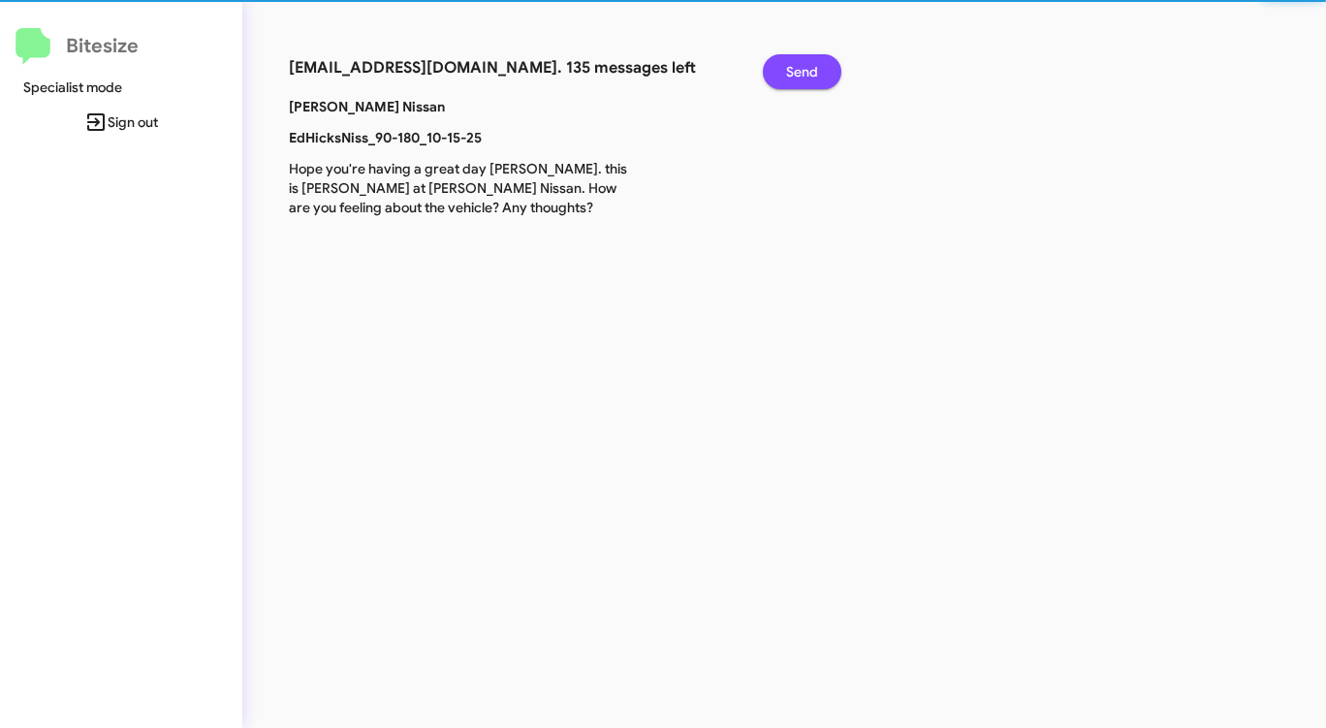
click at [807, 68] on span "Send" at bounding box center [802, 71] width 32 height 35
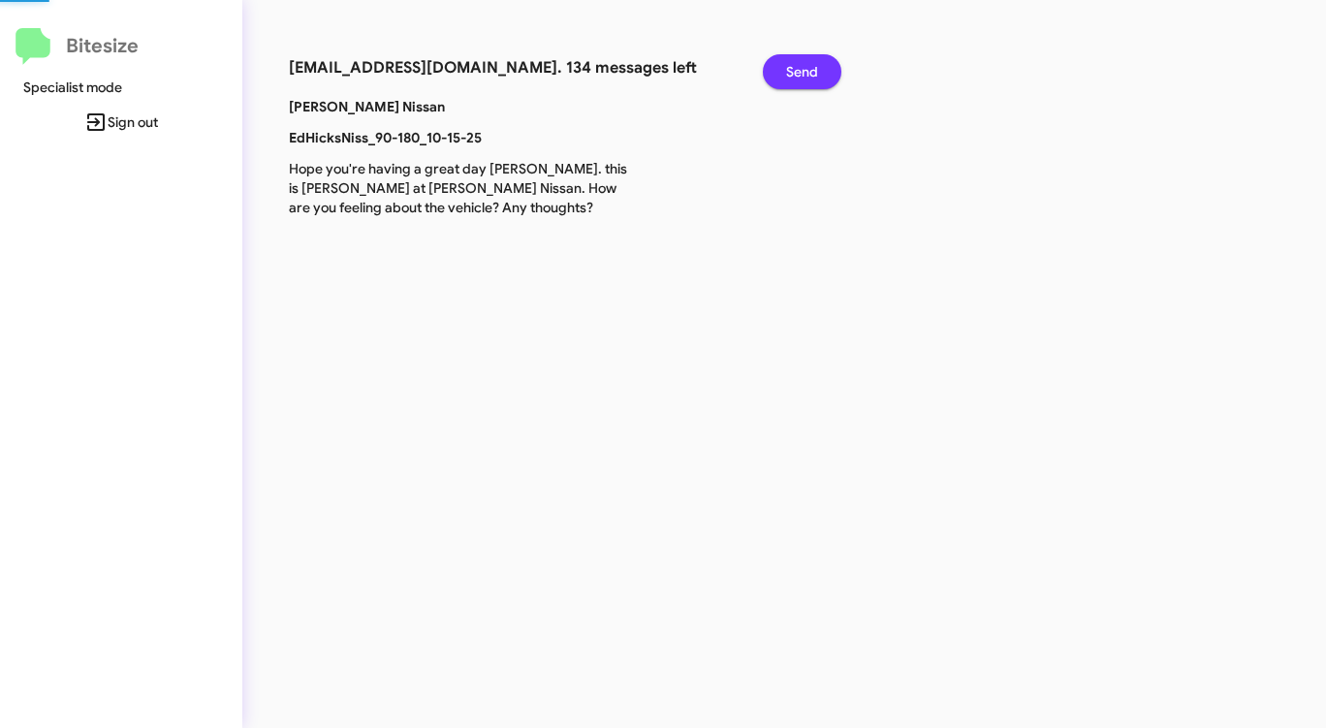
click at [807, 68] on span "Send" at bounding box center [802, 71] width 32 height 35
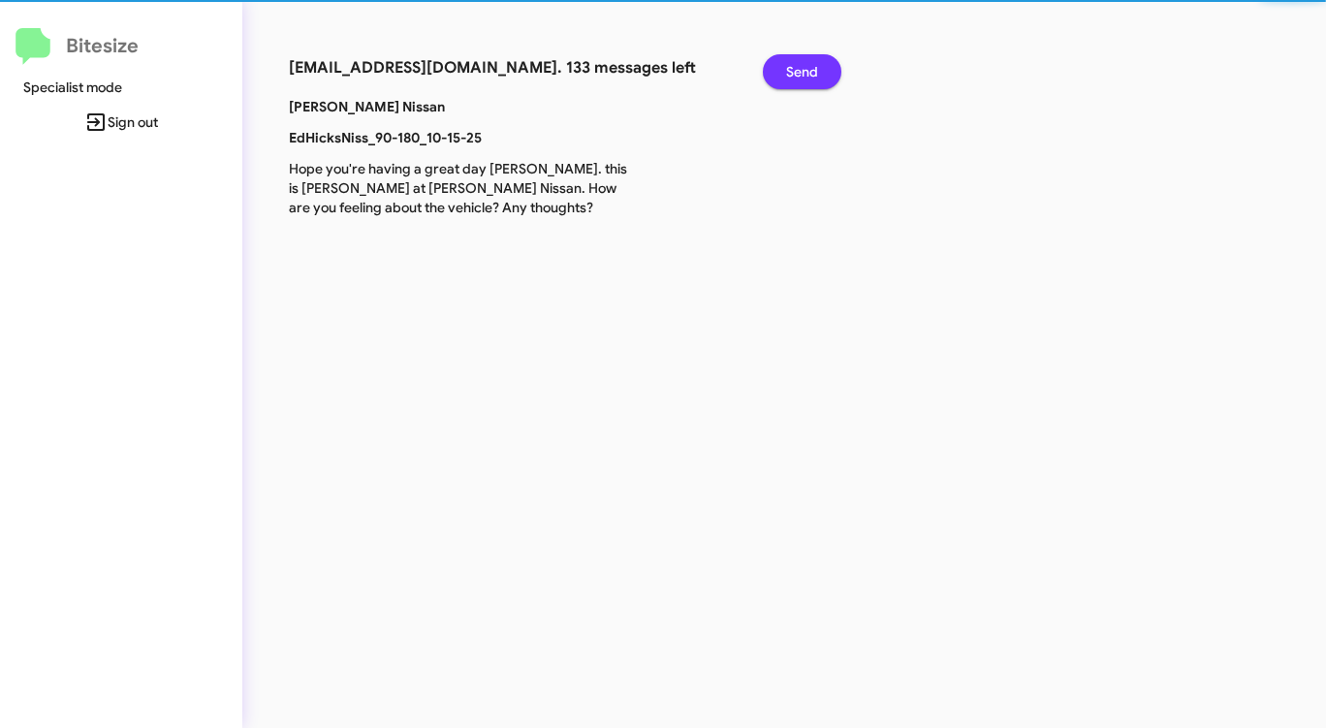
click at [807, 68] on span "Send" at bounding box center [802, 71] width 32 height 35
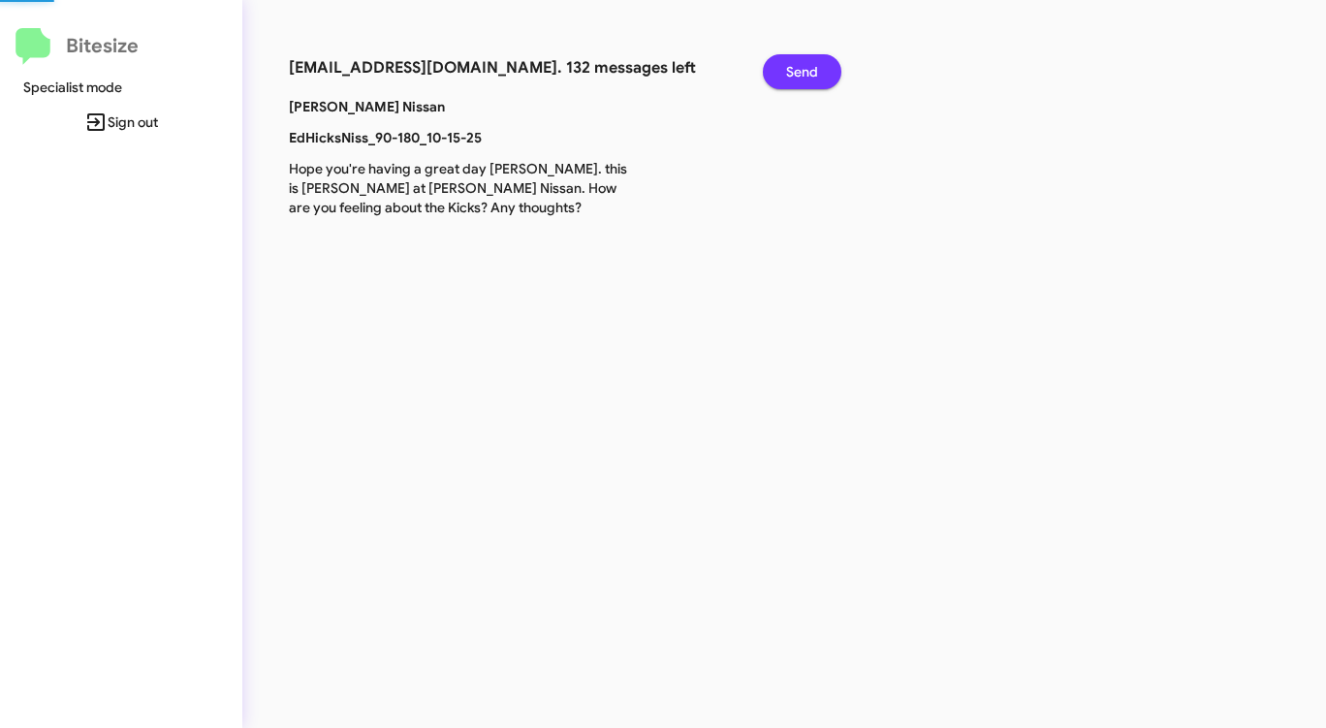
click at [807, 68] on span "Send" at bounding box center [802, 71] width 32 height 35
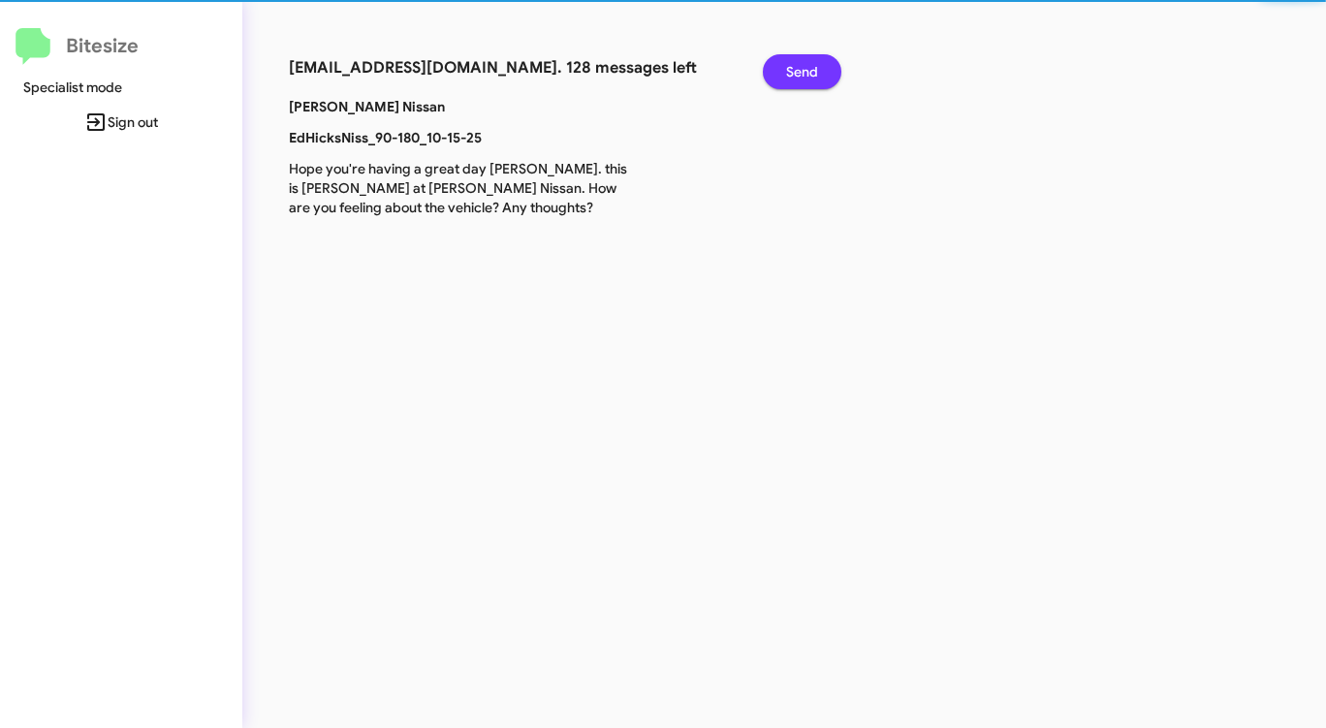
click at [807, 68] on span "Send" at bounding box center [802, 71] width 32 height 35
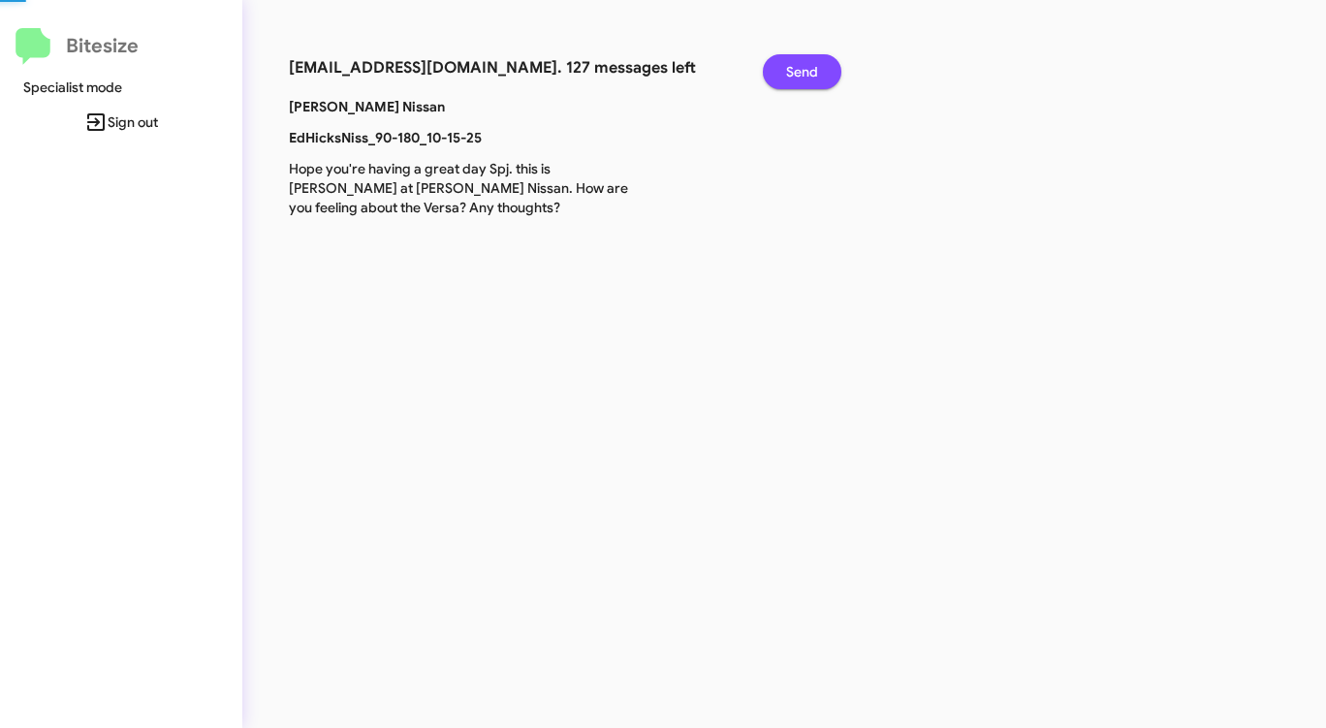
click at [807, 68] on span "Send" at bounding box center [802, 71] width 32 height 35
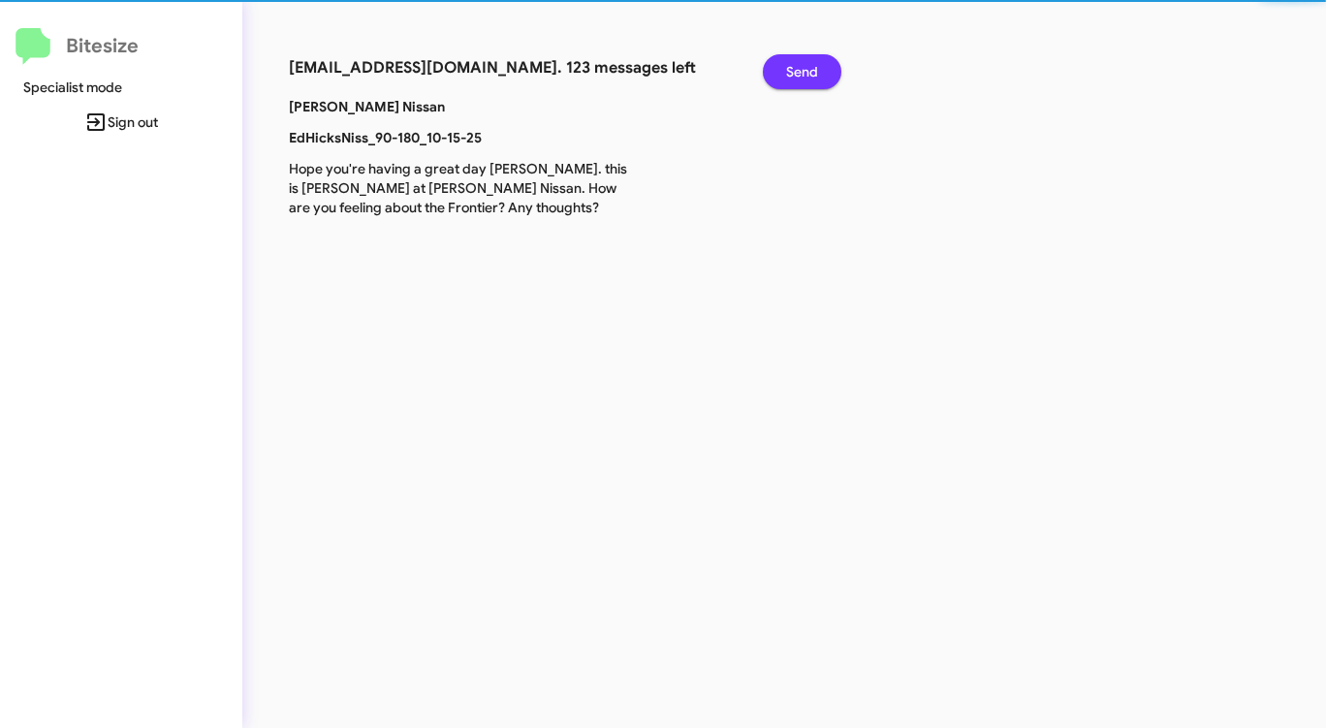
click at [807, 68] on span "Send" at bounding box center [802, 71] width 32 height 35
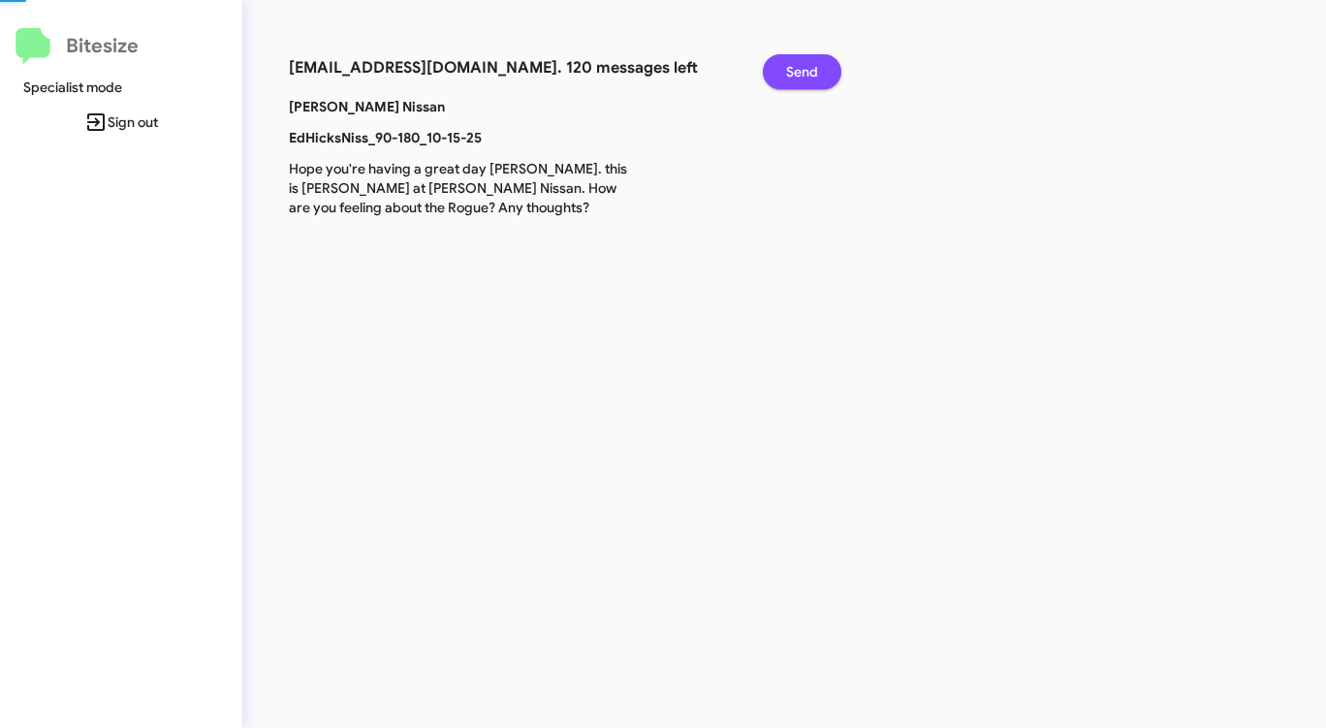
click at [807, 68] on span "Send" at bounding box center [802, 71] width 32 height 35
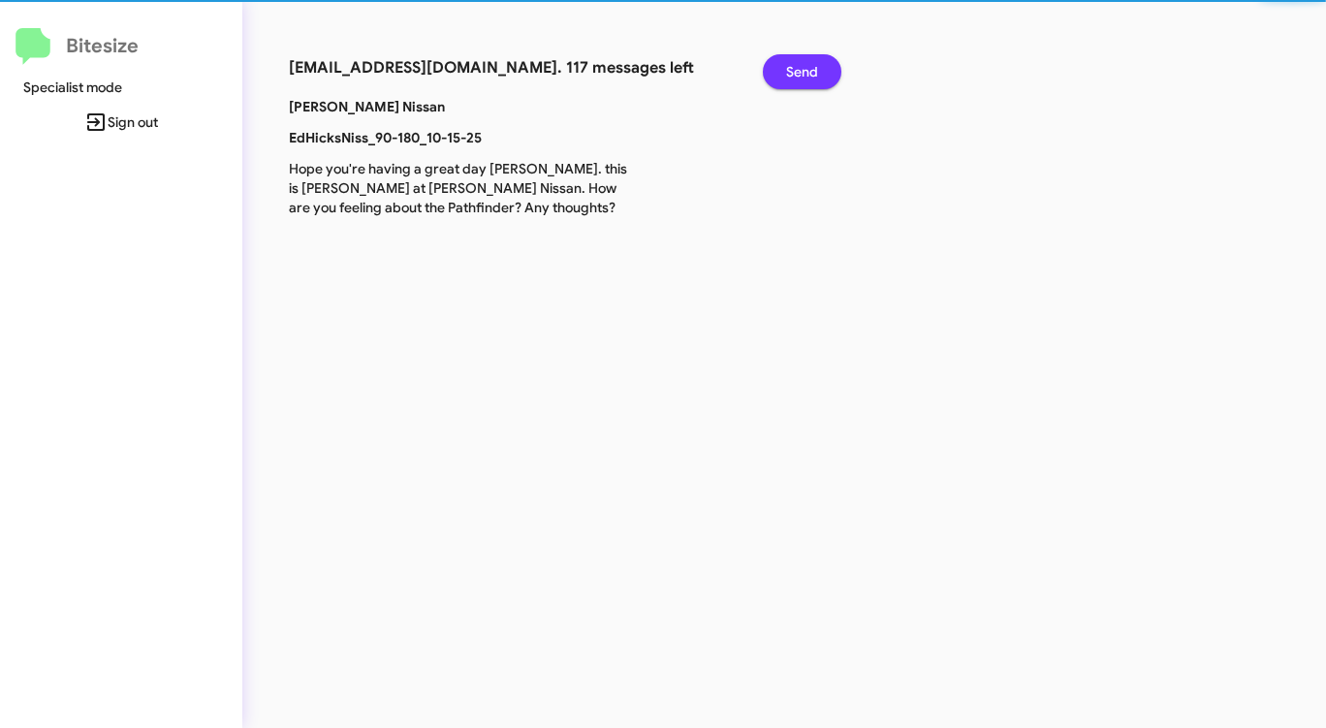
click at [807, 68] on span "Send" at bounding box center [802, 71] width 32 height 35
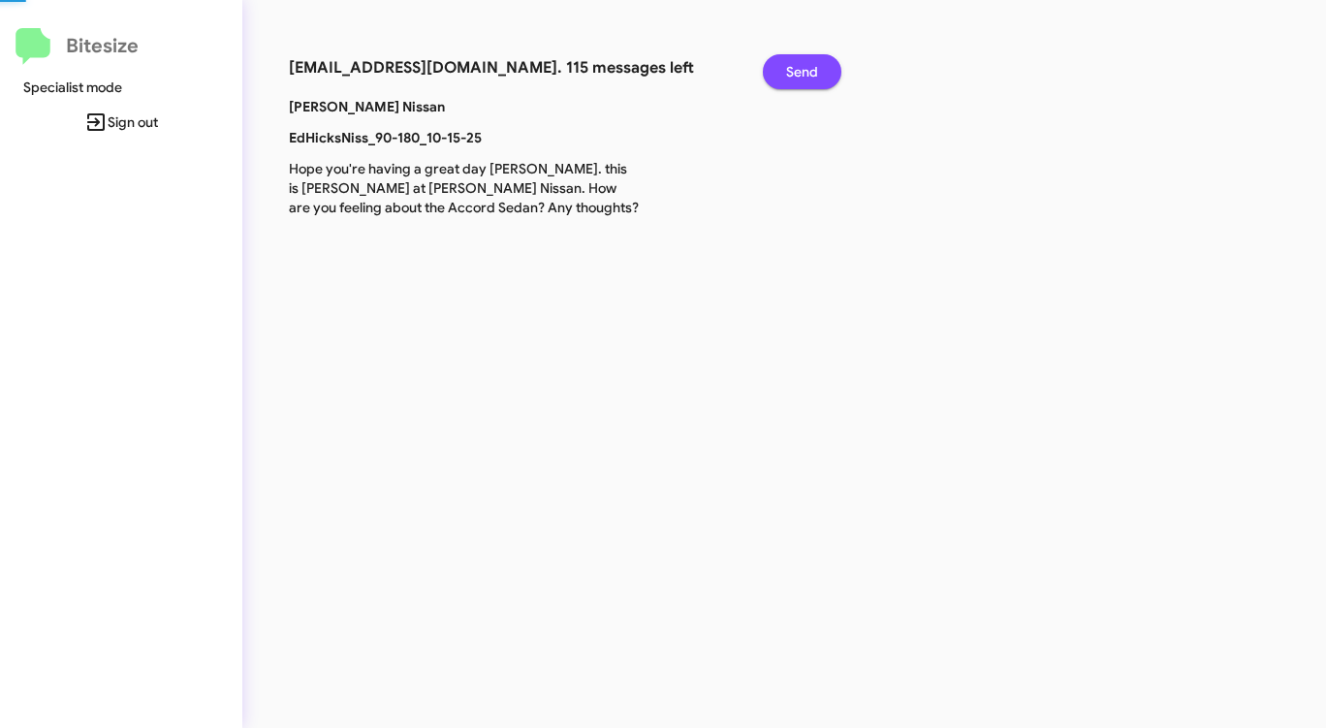
click at [807, 68] on span "Send" at bounding box center [802, 71] width 32 height 35
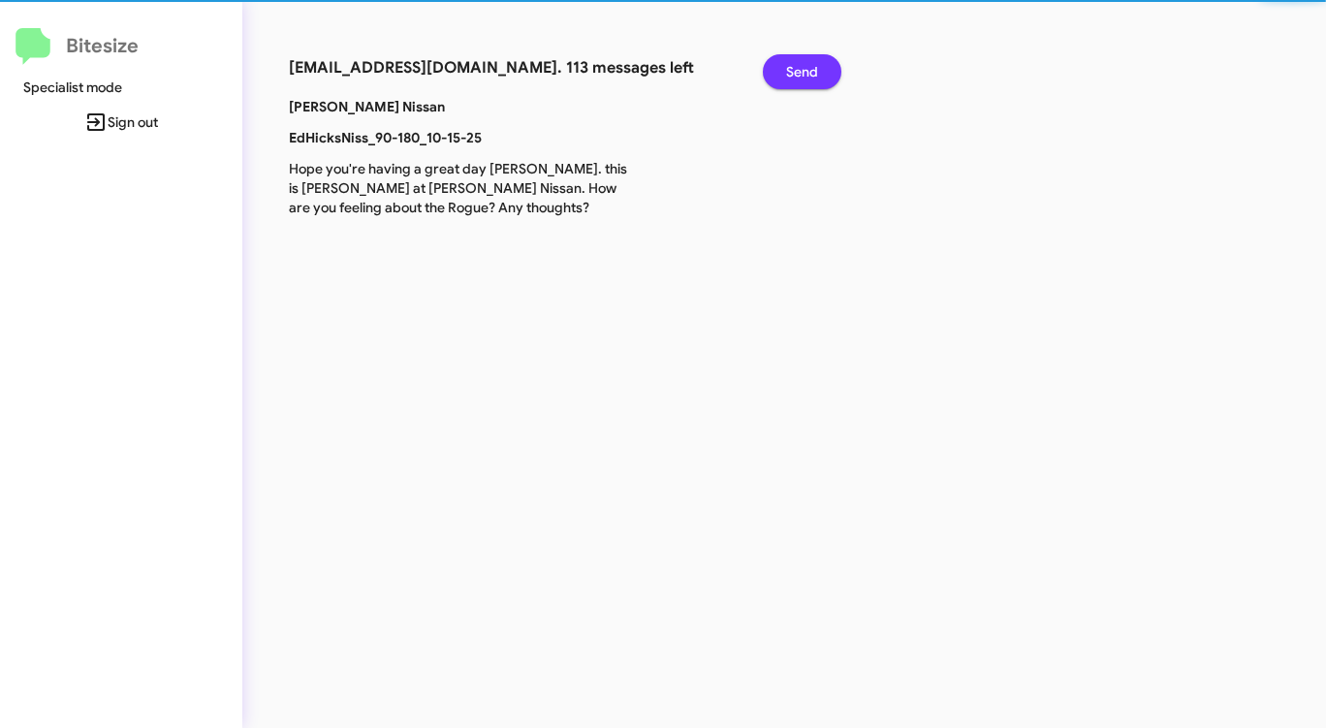
click at [807, 68] on span "Send" at bounding box center [802, 71] width 32 height 35
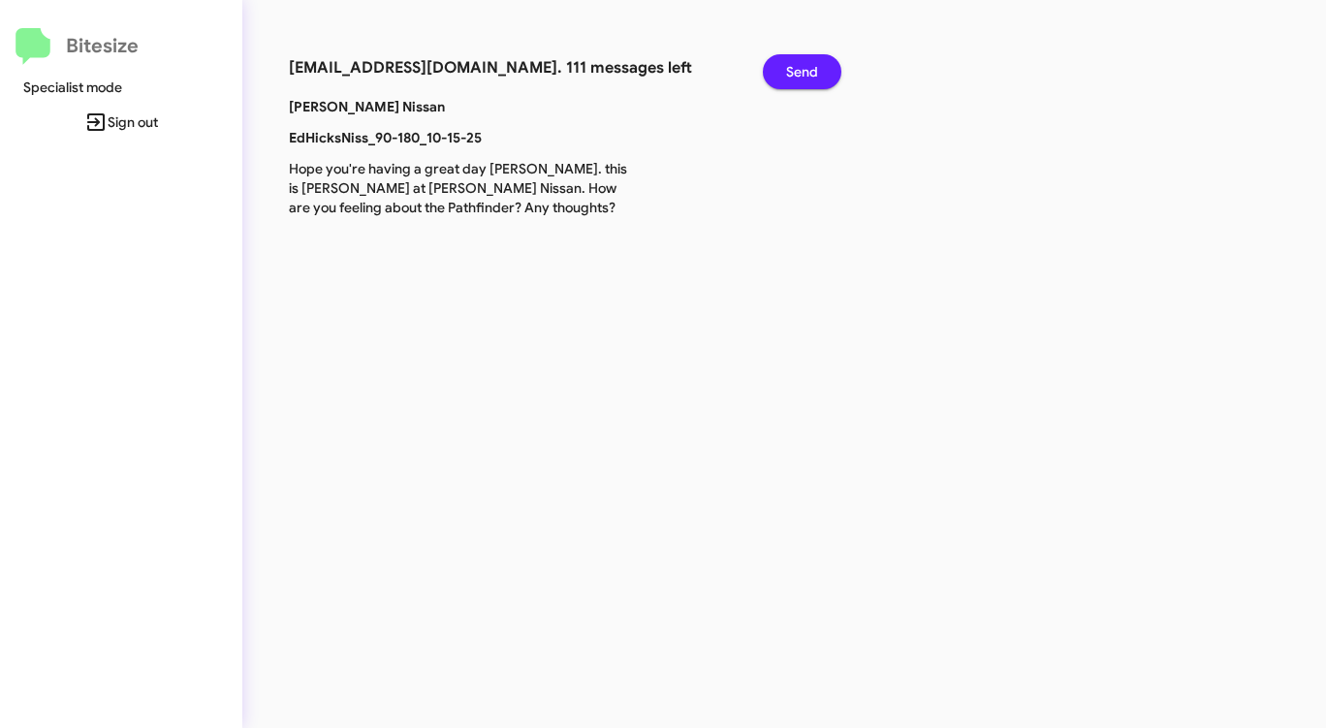
click at [807, 68] on span "Send" at bounding box center [802, 71] width 32 height 35
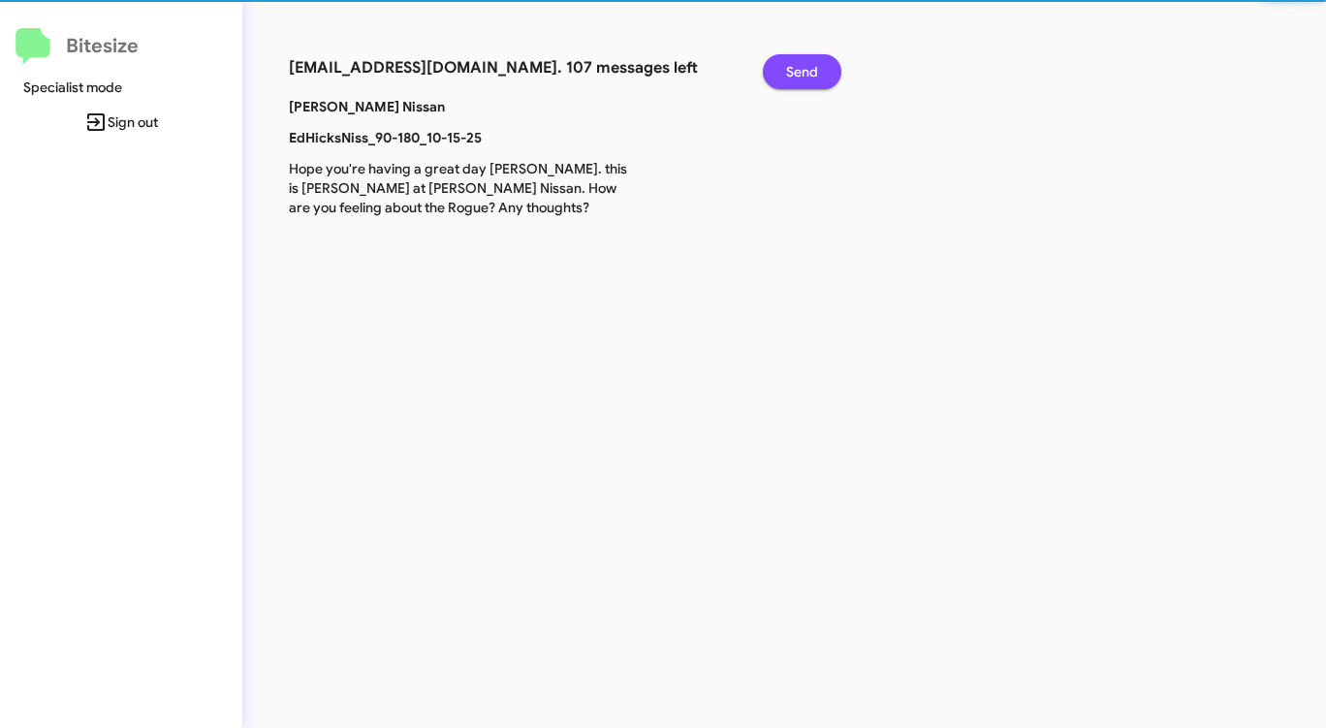
click at [807, 68] on span "Send" at bounding box center [802, 71] width 32 height 35
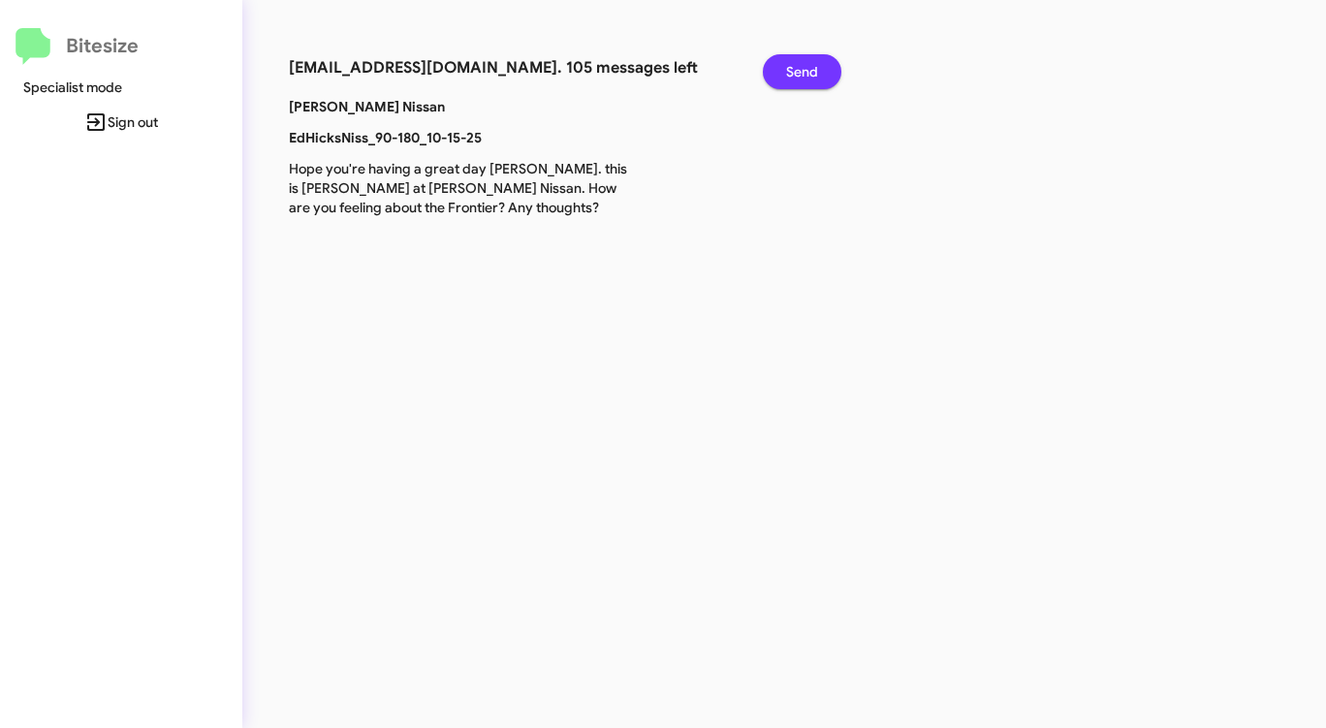
click at [807, 68] on span "Send" at bounding box center [802, 71] width 32 height 35
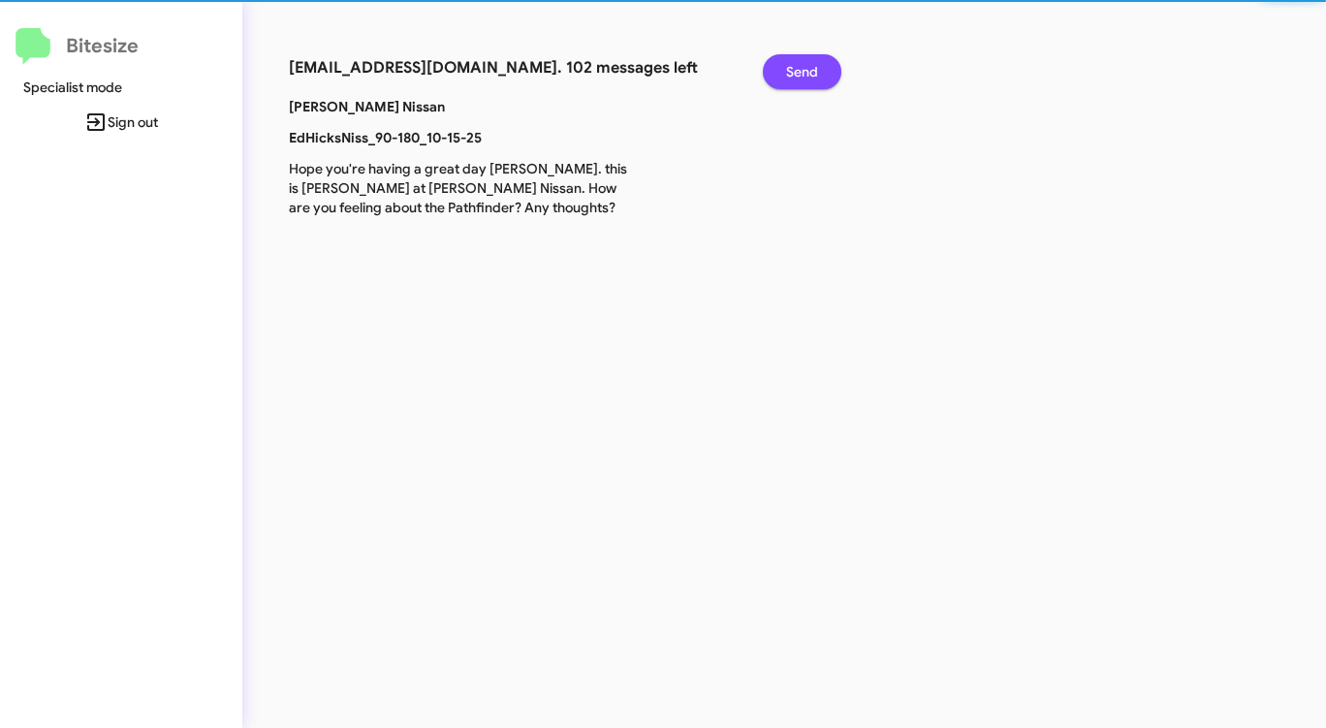
click at [807, 68] on span "Send" at bounding box center [802, 71] width 32 height 35
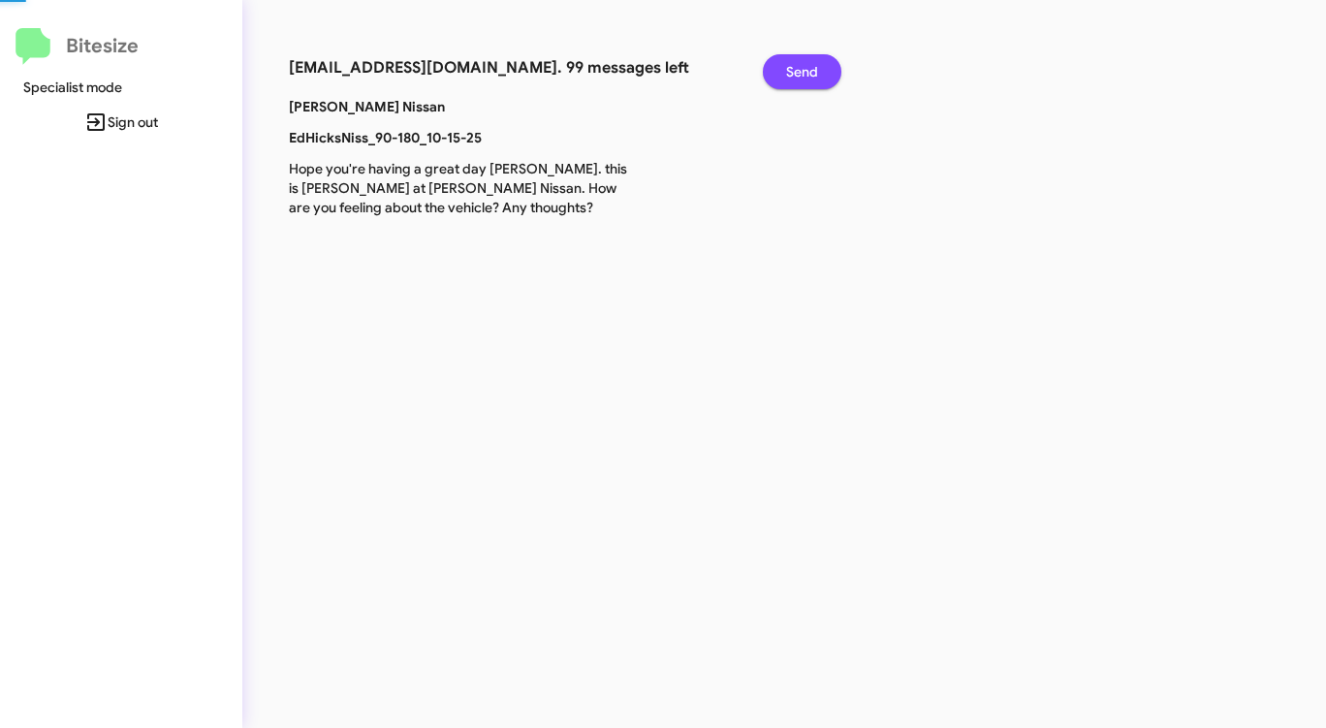
click at [807, 68] on span "Send" at bounding box center [802, 71] width 32 height 35
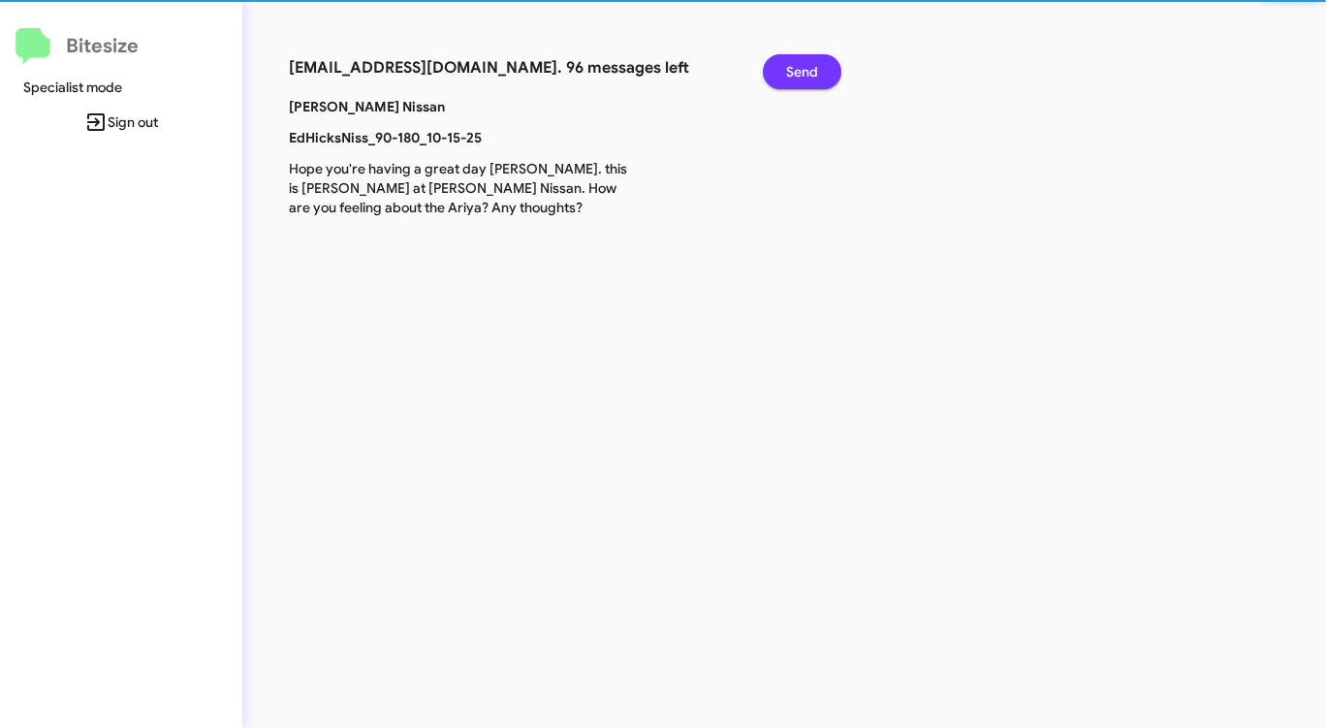
click at [807, 68] on span "Send" at bounding box center [802, 71] width 32 height 35
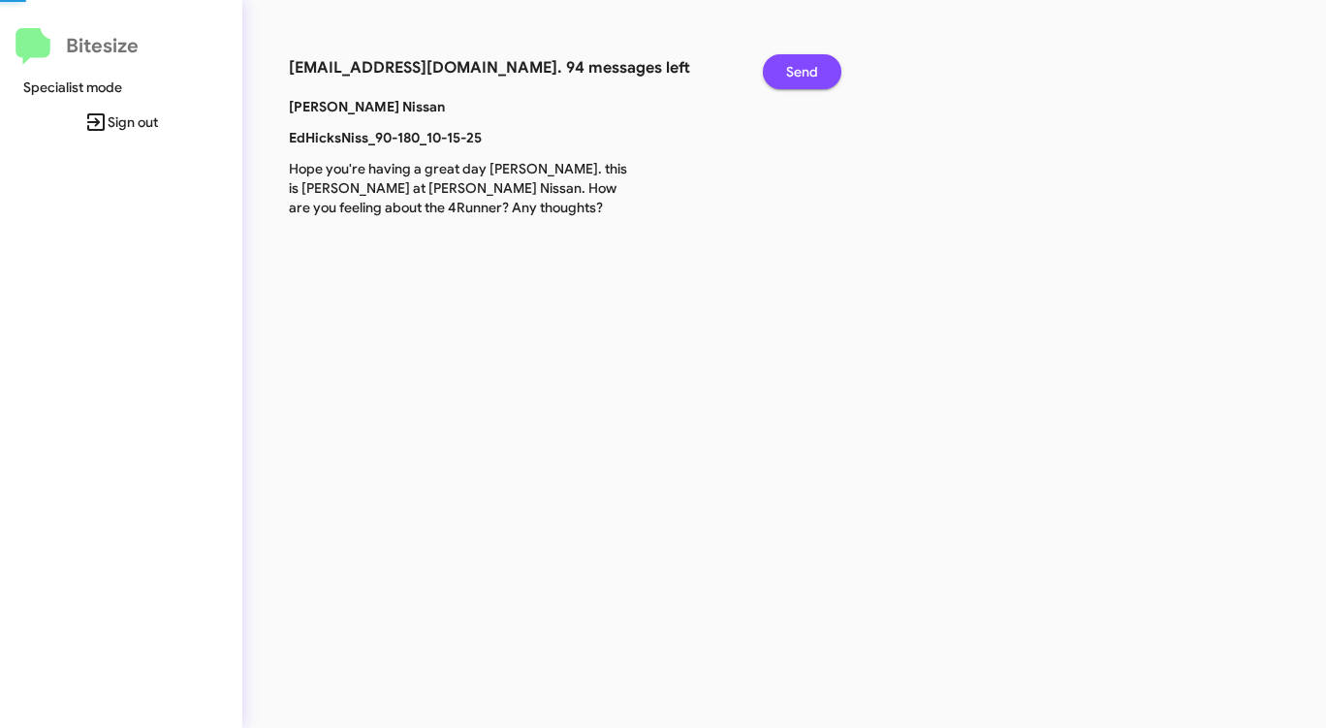
click at [807, 68] on span "Send" at bounding box center [802, 71] width 32 height 35
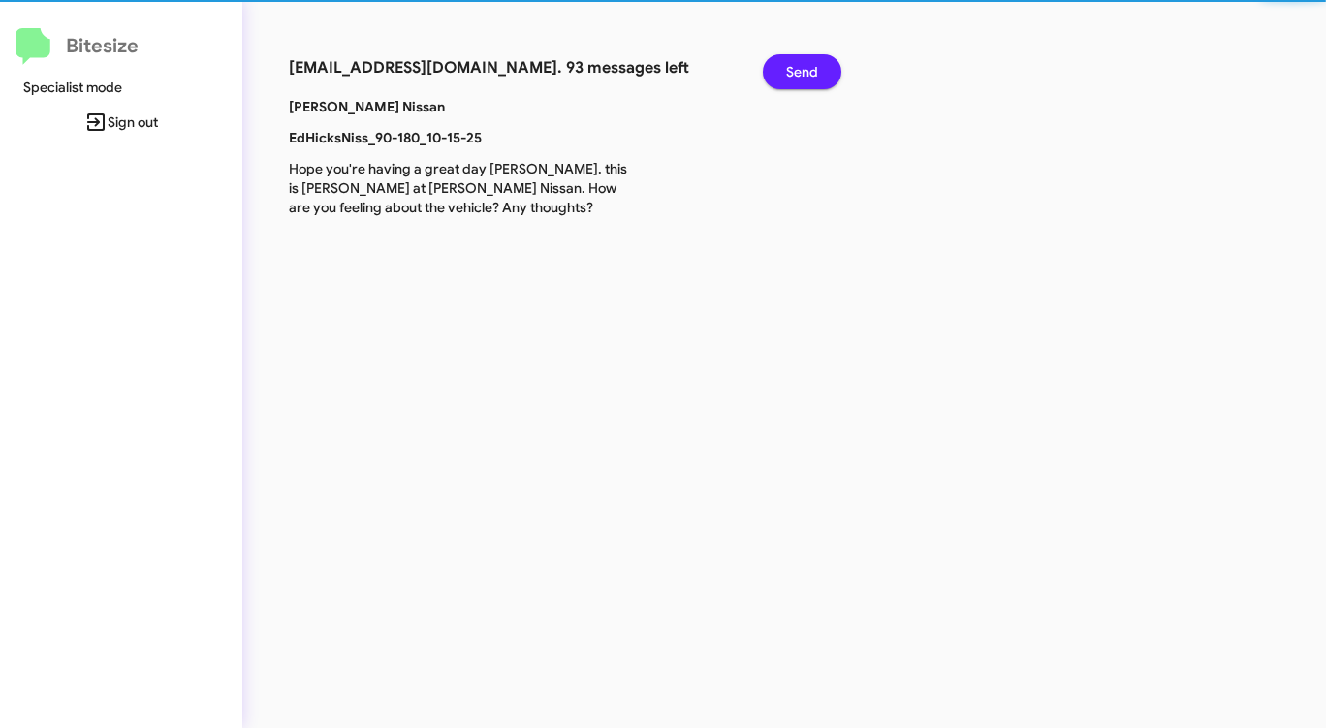
click at [807, 68] on span "Send" at bounding box center [802, 71] width 32 height 35
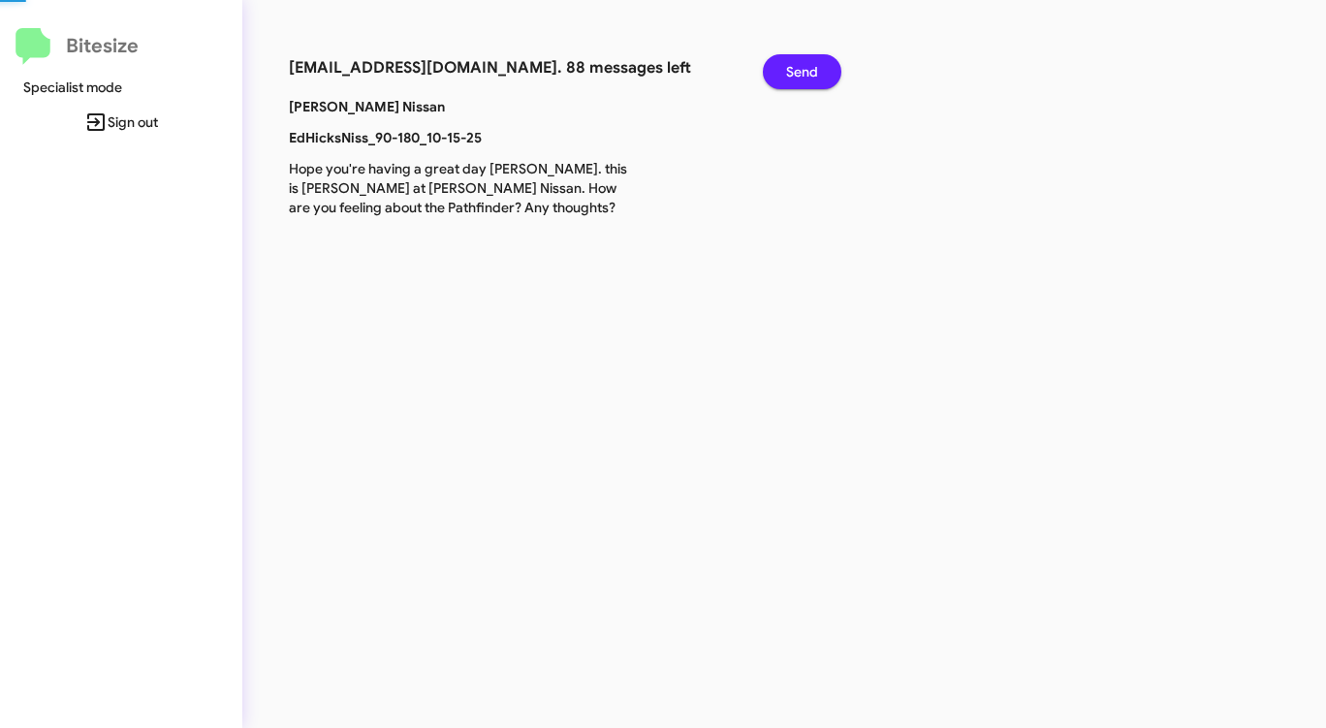
click at [807, 68] on span "Send" at bounding box center [802, 71] width 32 height 35
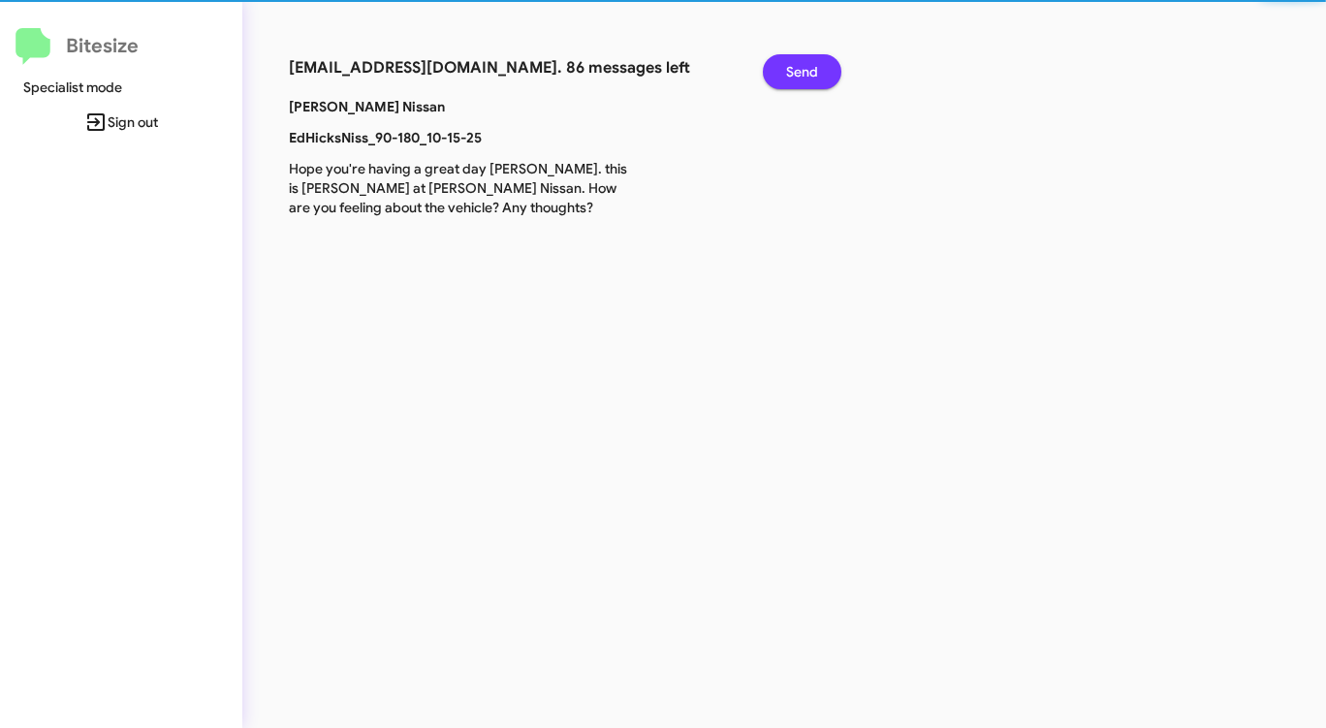
click at [807, 68] on span "Send" at bounding box center [802, 71] width 32 height 35
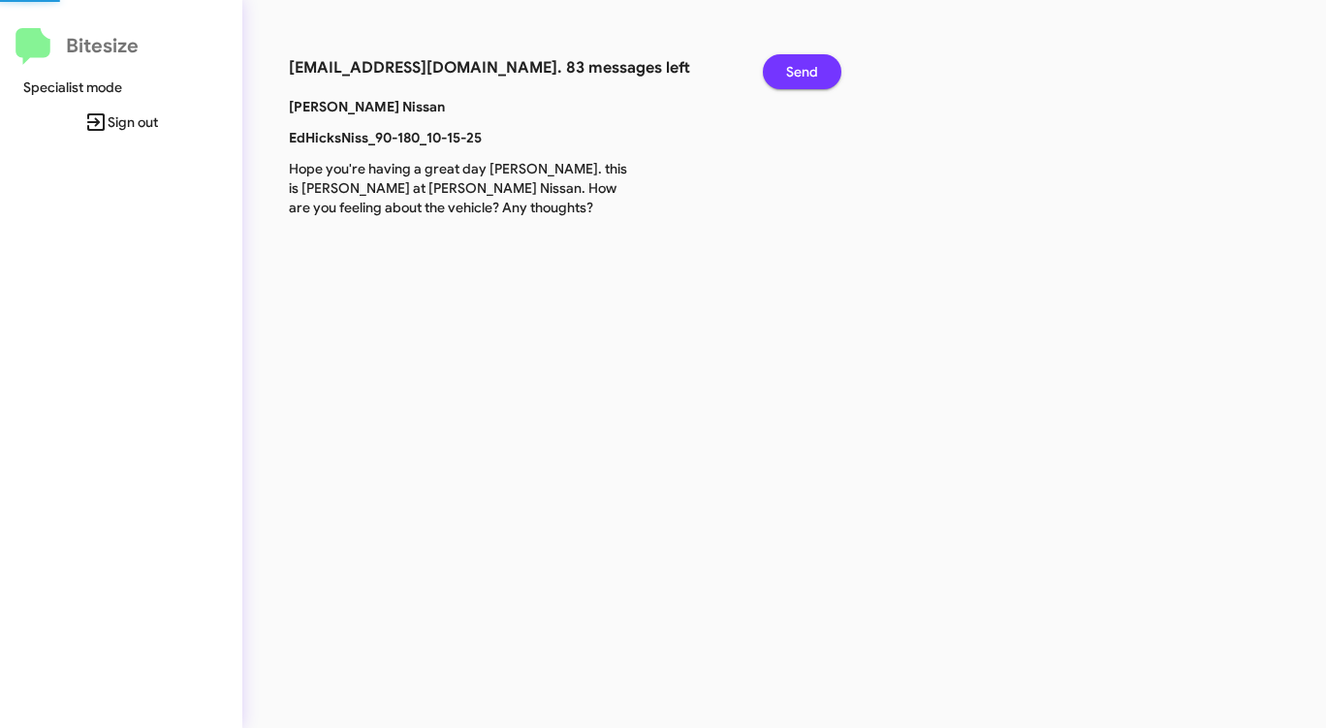
click at [807, 68] on span "Send" at bounding box center [802, 71] width 32 height 35
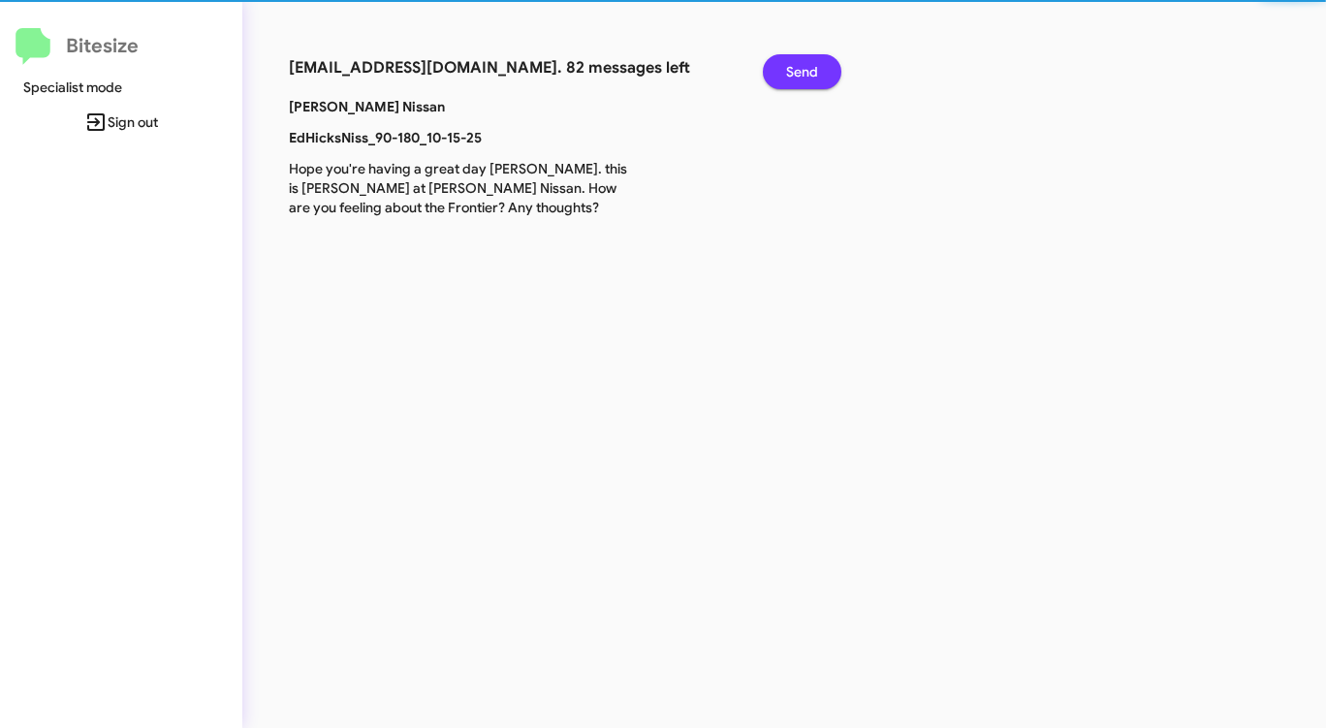
click at [807, 68] on span "Send" at bounding box center [802, 71] width 32 height 35
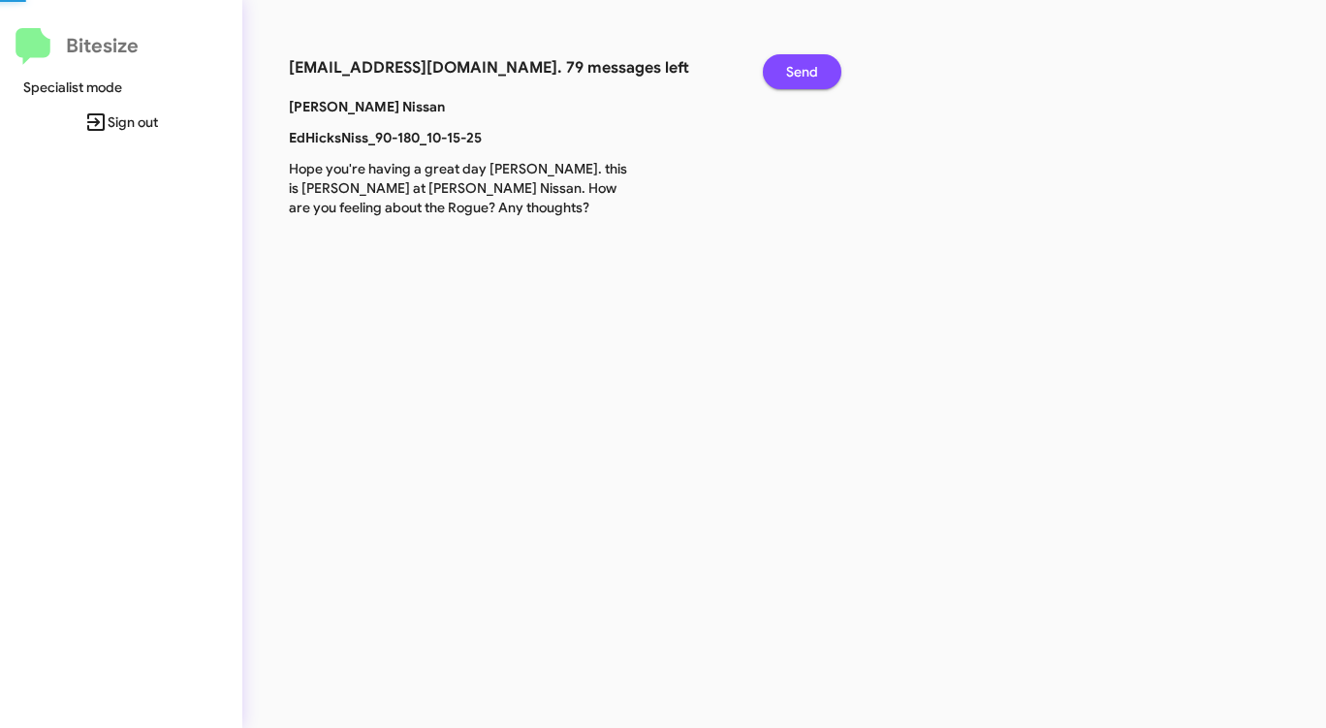
click at [807, 68] on span "Send" at bounding box center [802, 71] width 32 height 35
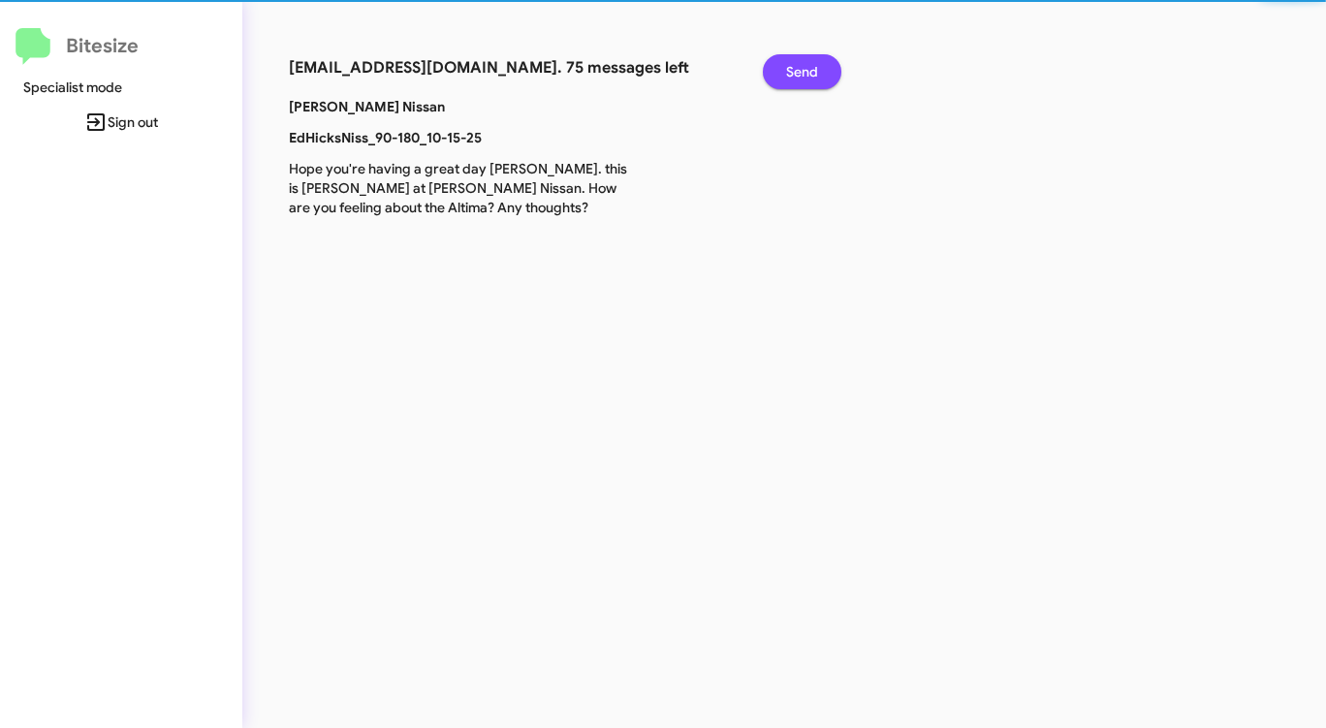
click at [807, 68] on span "Send" at bounding box center [802, 71] width 32 height 35
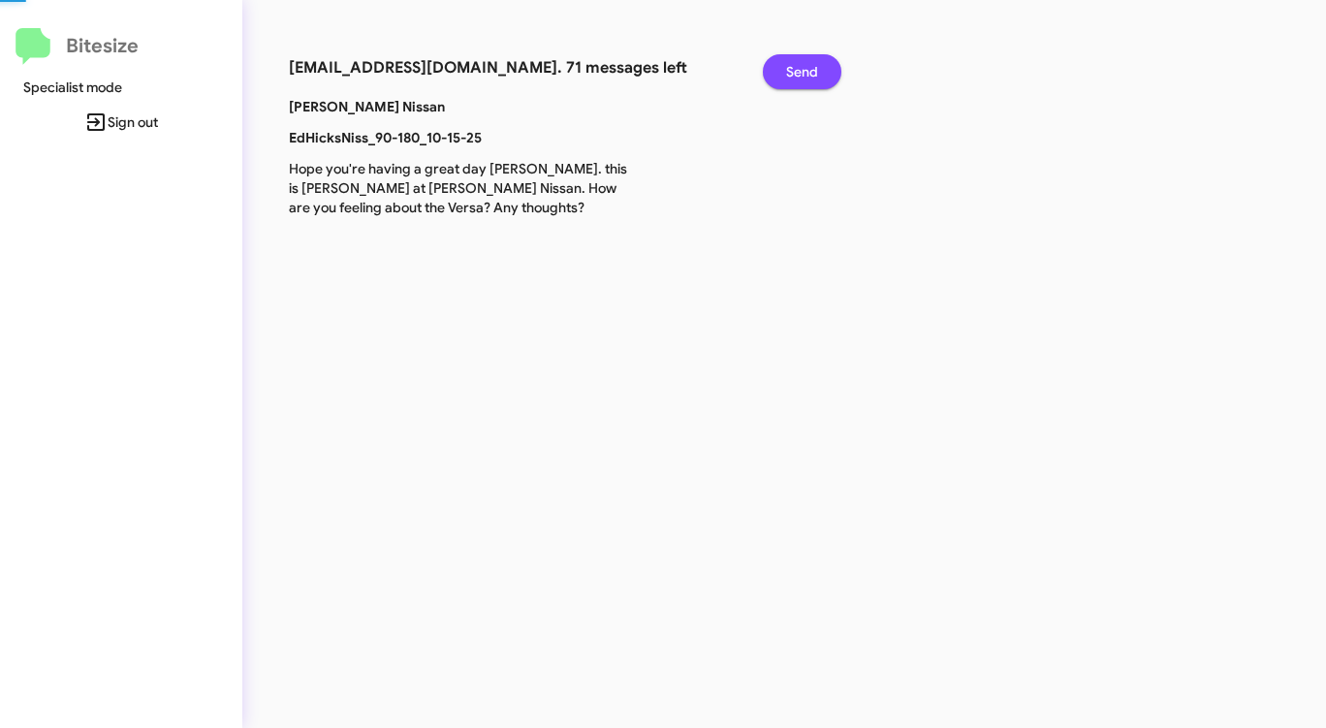
click at [807, 68] on span "Send" at bounding box center [802, 71] width 32 height 35
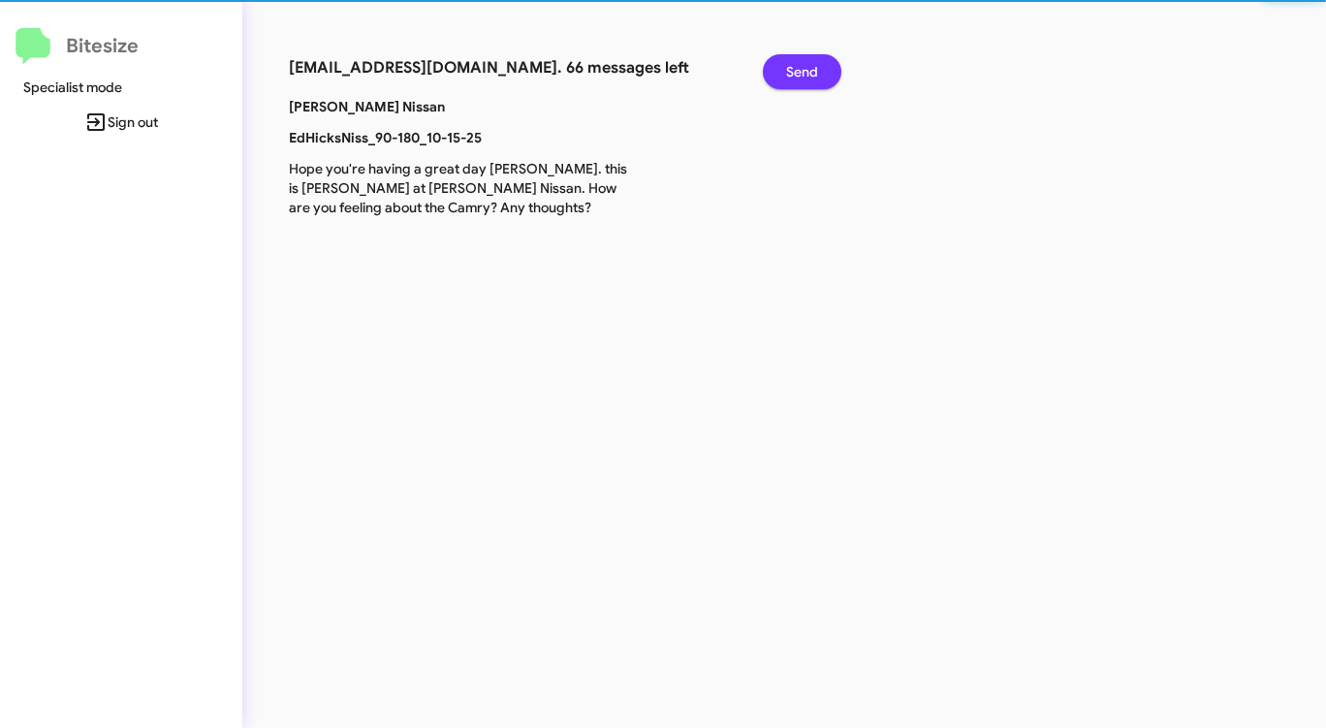
click at [807, 68] on span "Send" at bounding box center [802, 71] width 32 height 35
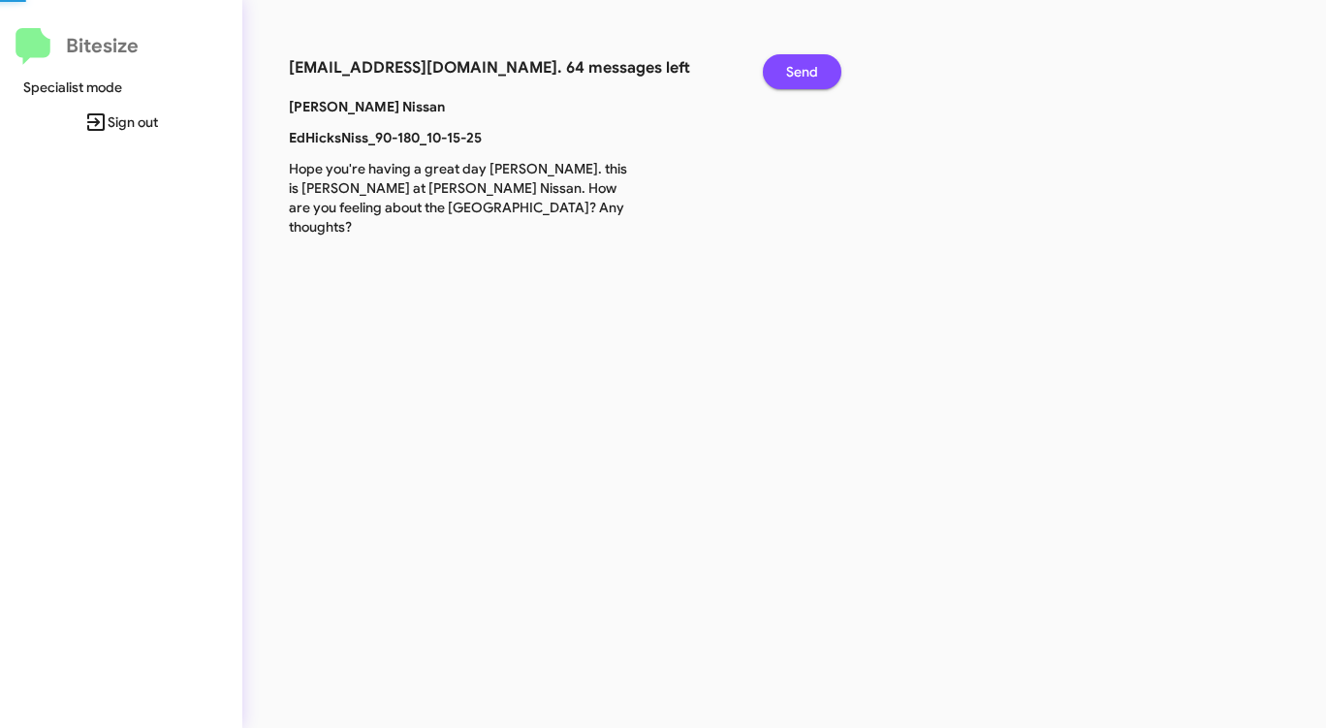
click at [807, 68] on span "Send" at bounding box center [802, 71] width 32 height 35
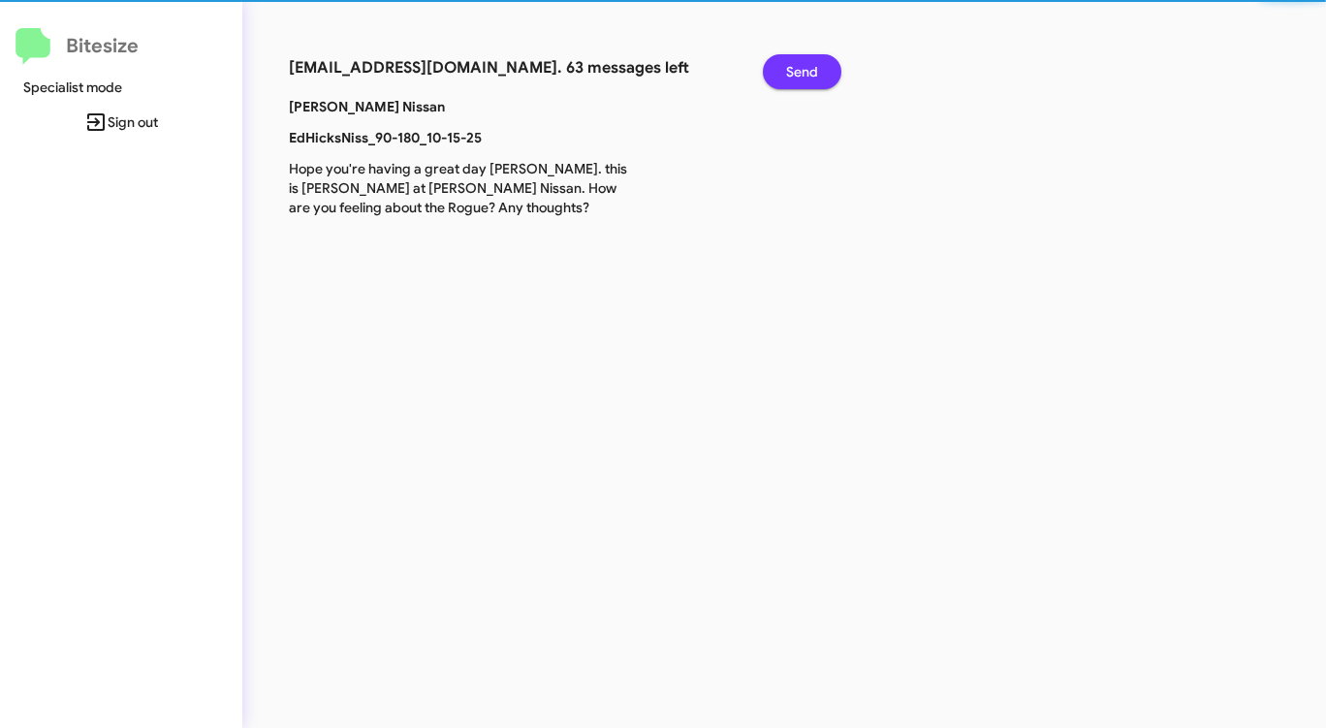
click at [807, 68] on span "Send" at bounding box center [802, 71] width 32 height 35
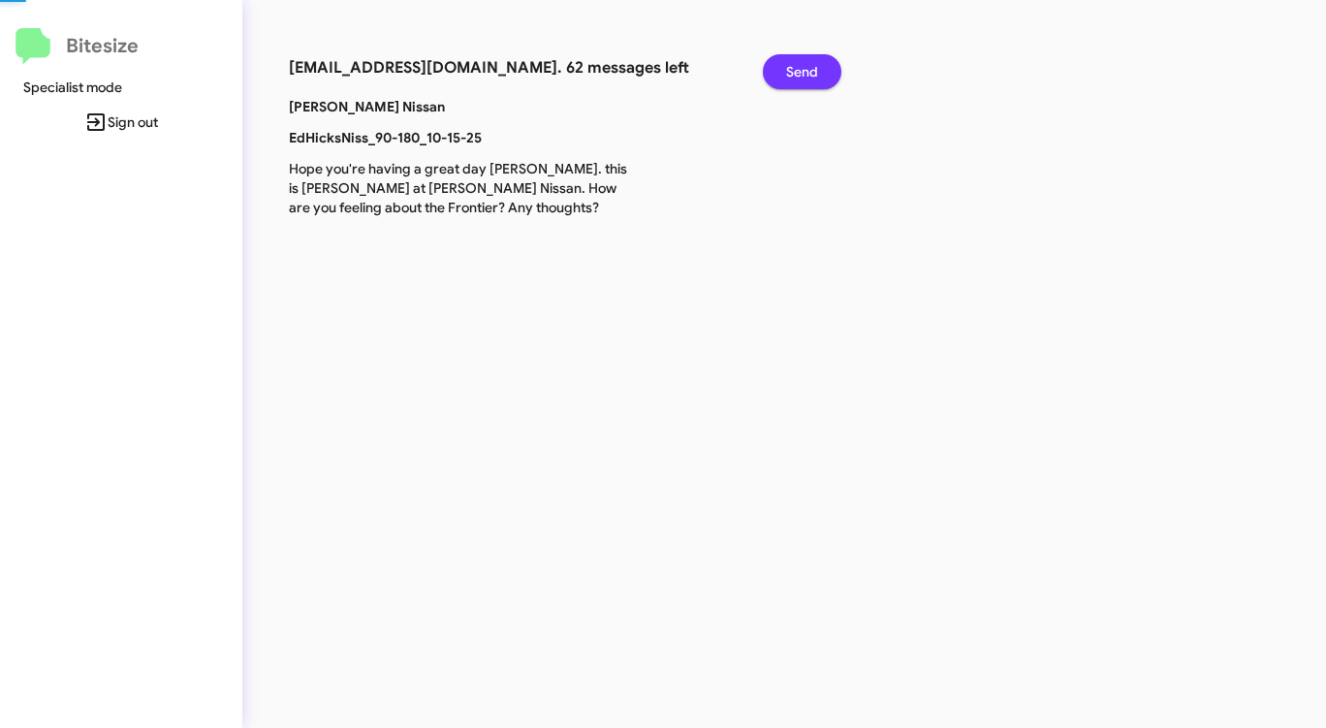
click at [807, 68] on span "Send" at bounding box center [802, 71] width 32 height 35
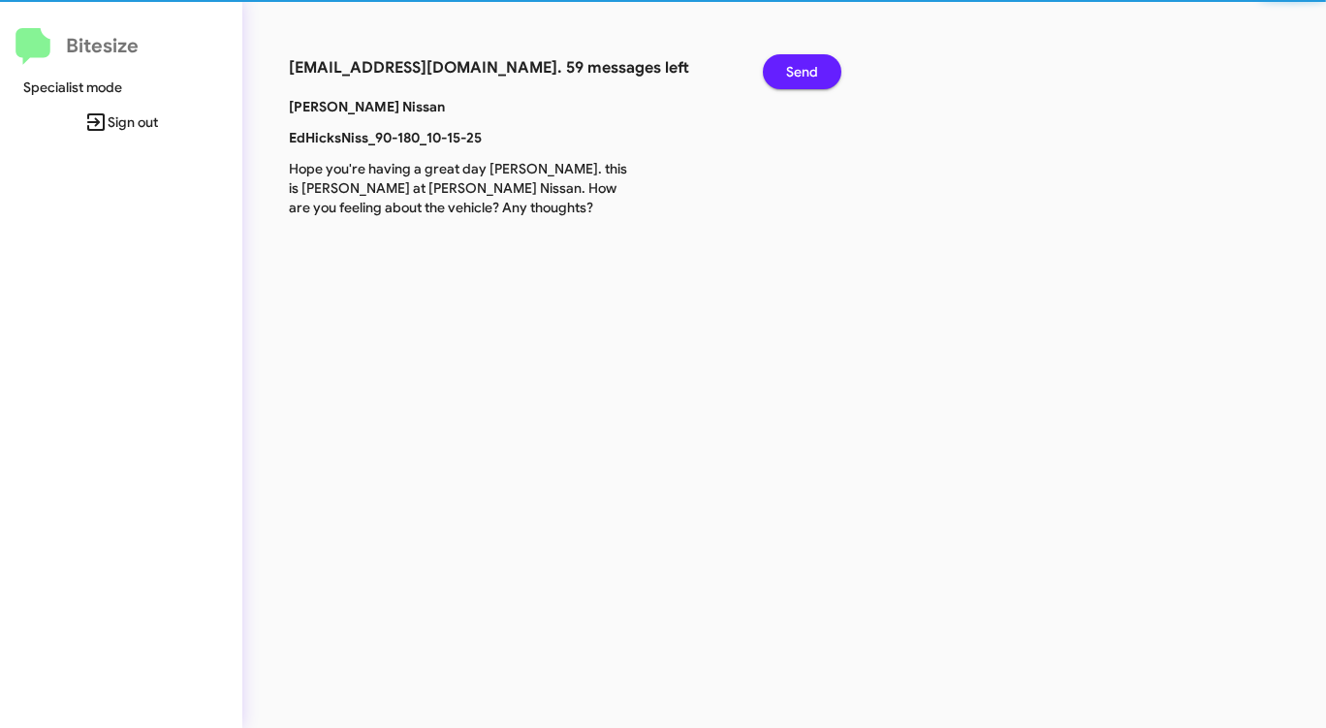
click at [807, 68] on span "Send" at bounding box center [802, 71] width 32 height 35
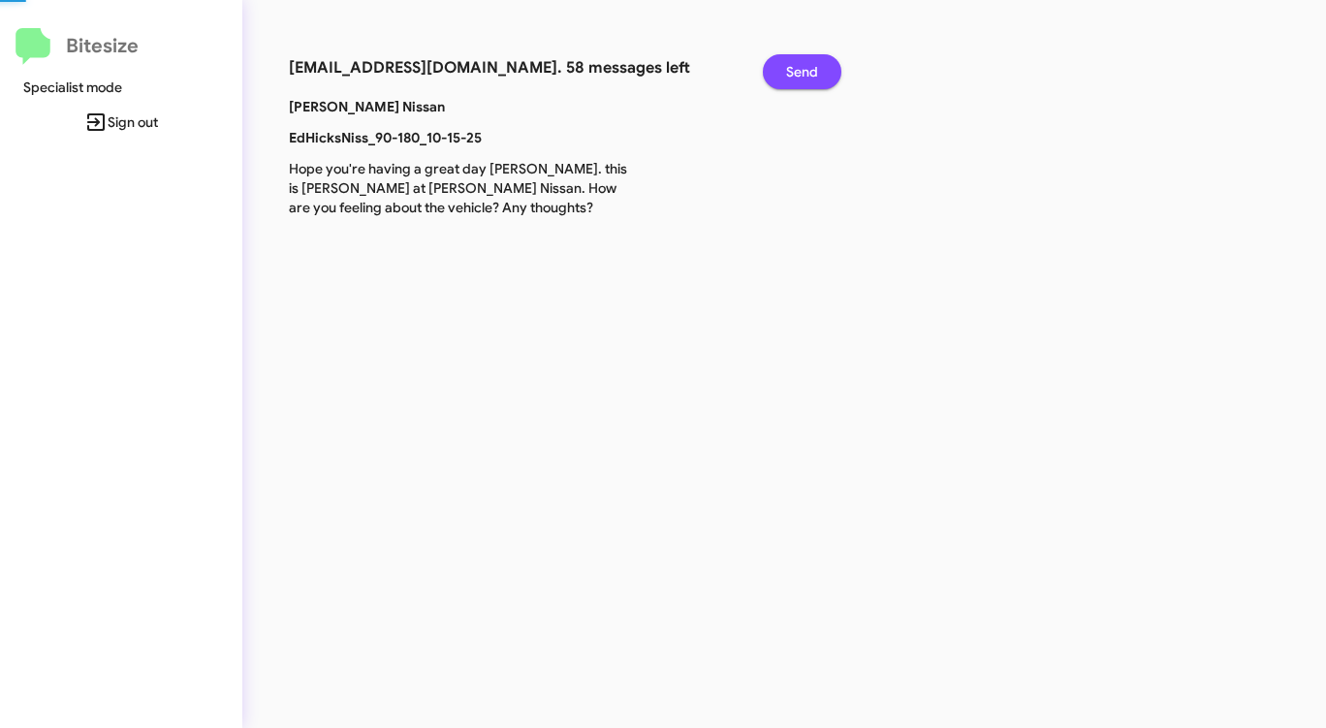
click at [807, 68] on span "Send" at bounding box center [802, 71] width 32 height 35
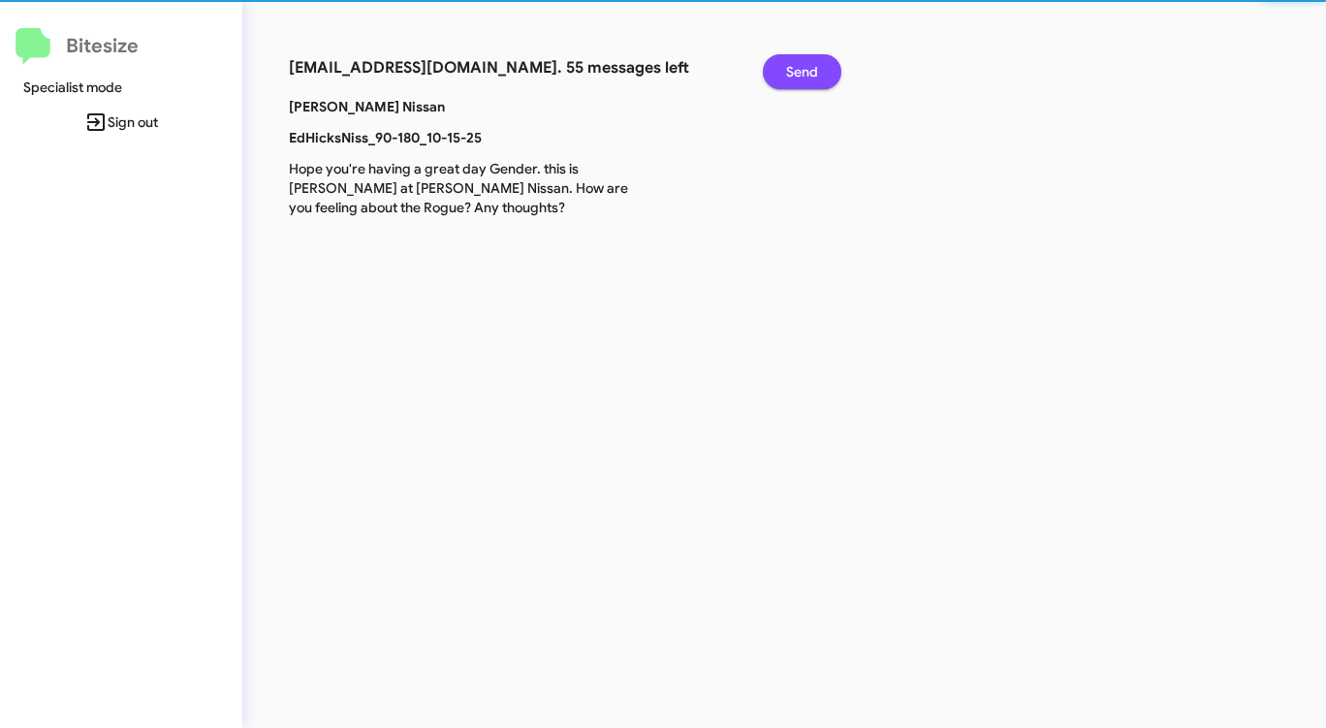
click at [807, 68] on span "Send" at bounding box center [802, 71] width 32 height 35
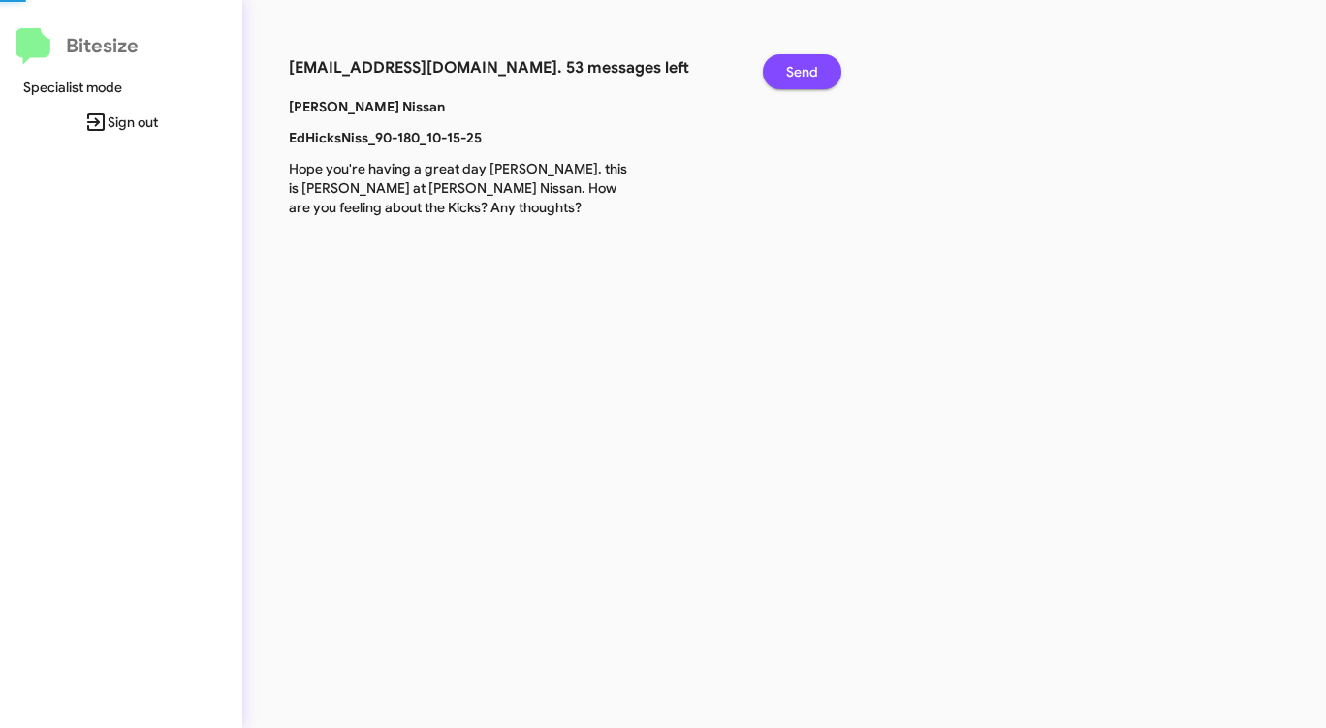
click at [807, 68] on span "Send" at bounding box center [802, 71] width 32 height 35
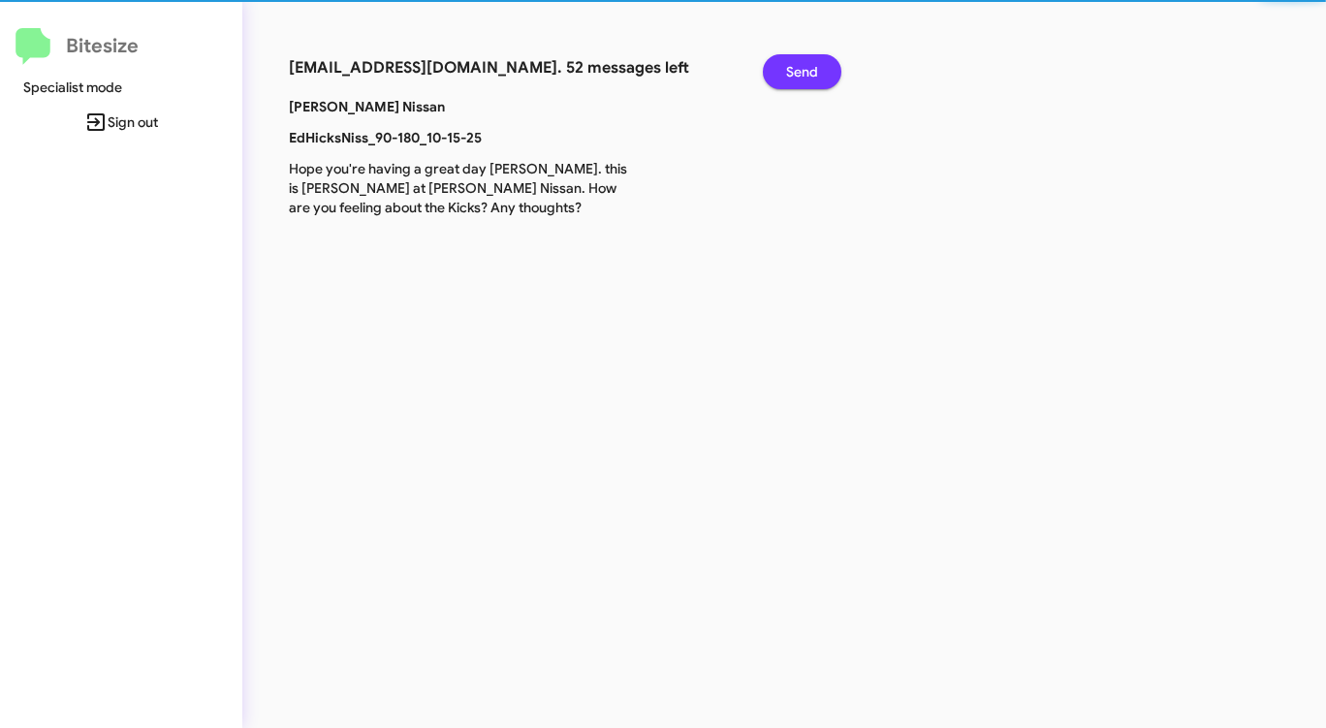
click at [807, 68] on span "Send" at bounding box center [802, 71] width 32 height 35
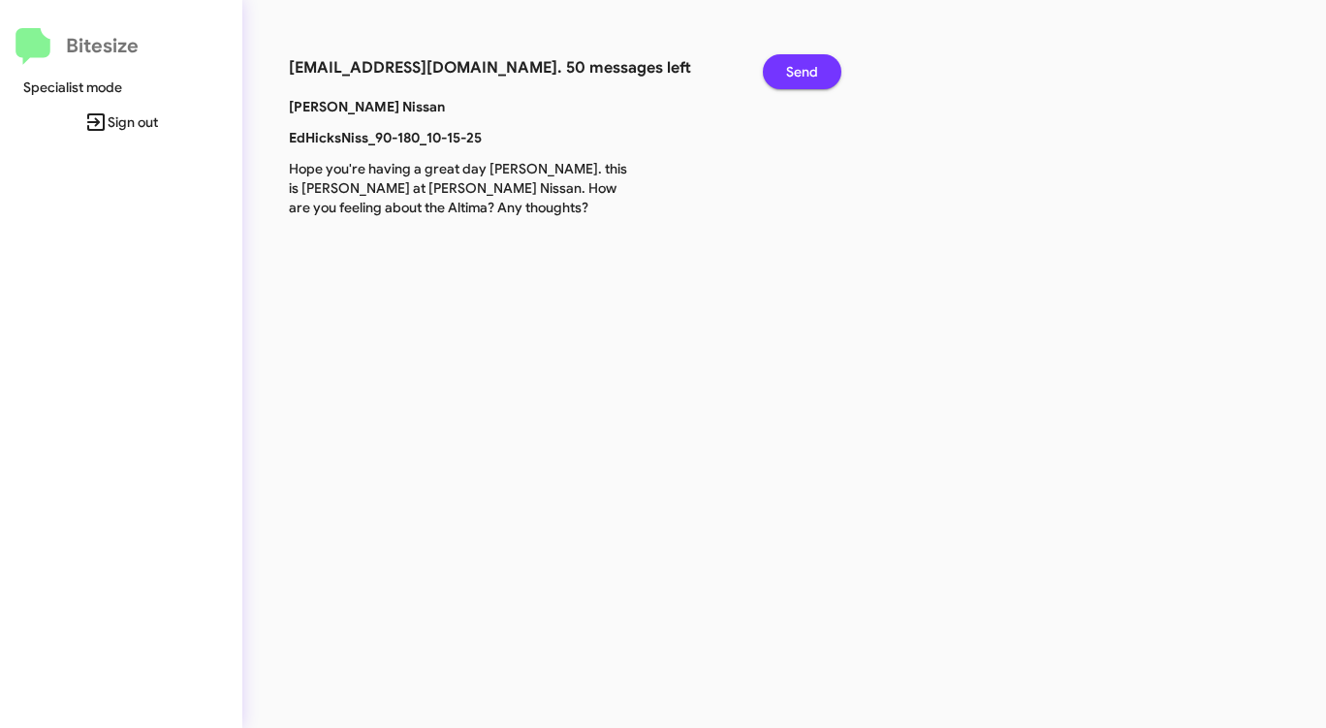
click at [807, 68] on span "Send" at bounding box center [802, 71] width 32 height 35
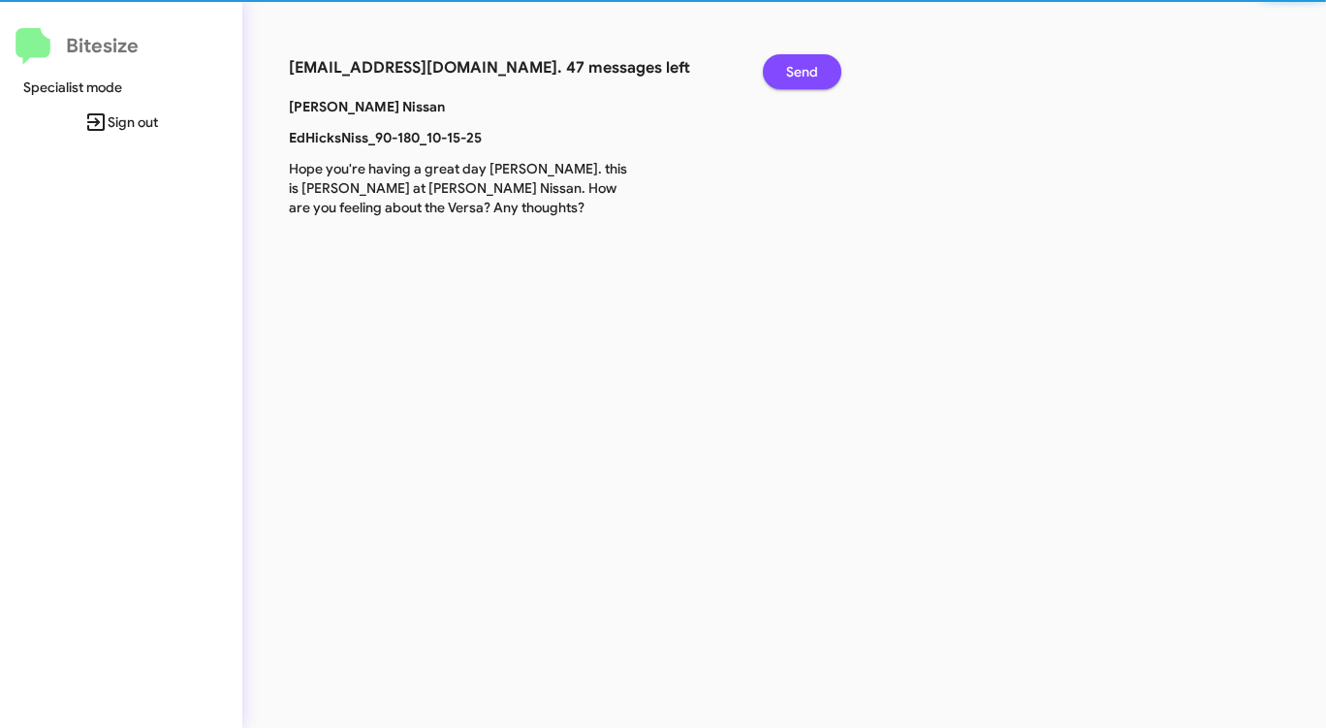
click at [807, 68] on span "Send" at bounding box center [802, 71] width 32 height 35
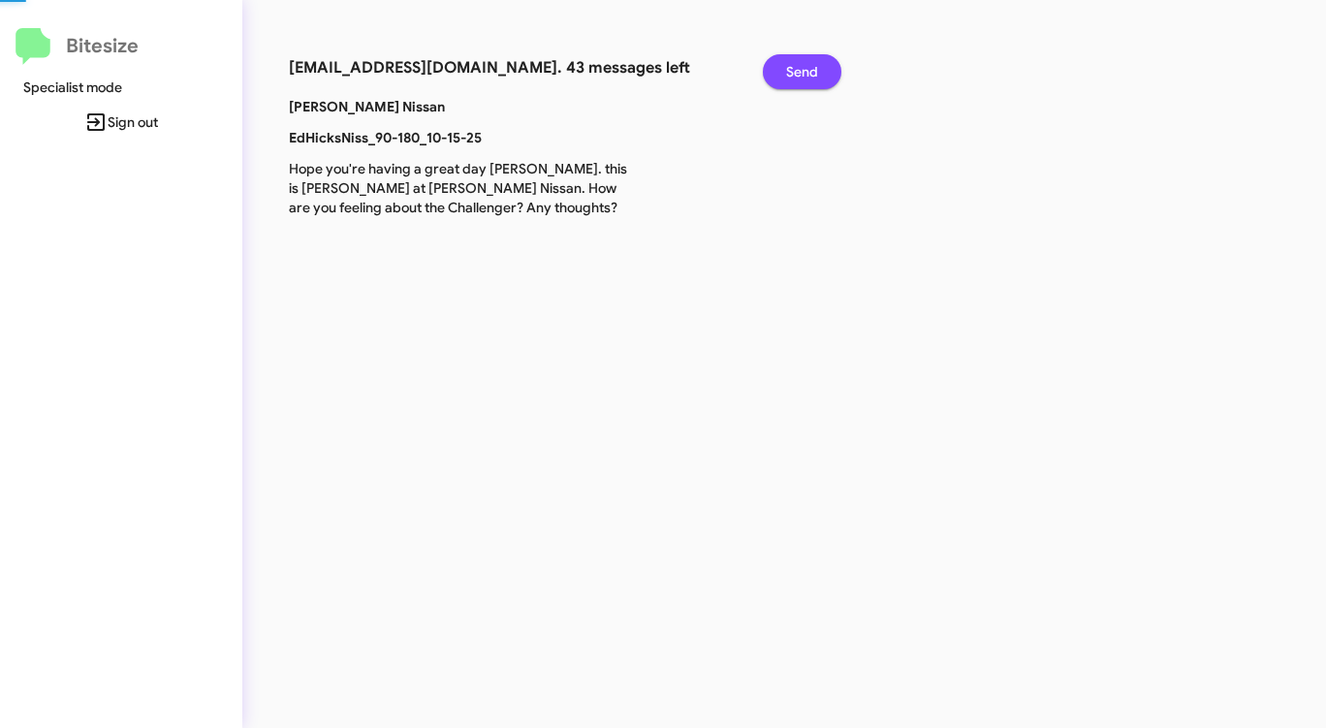
click at [807, 68] on span "Send" at bounding box center [802, 71] width 32 height 35
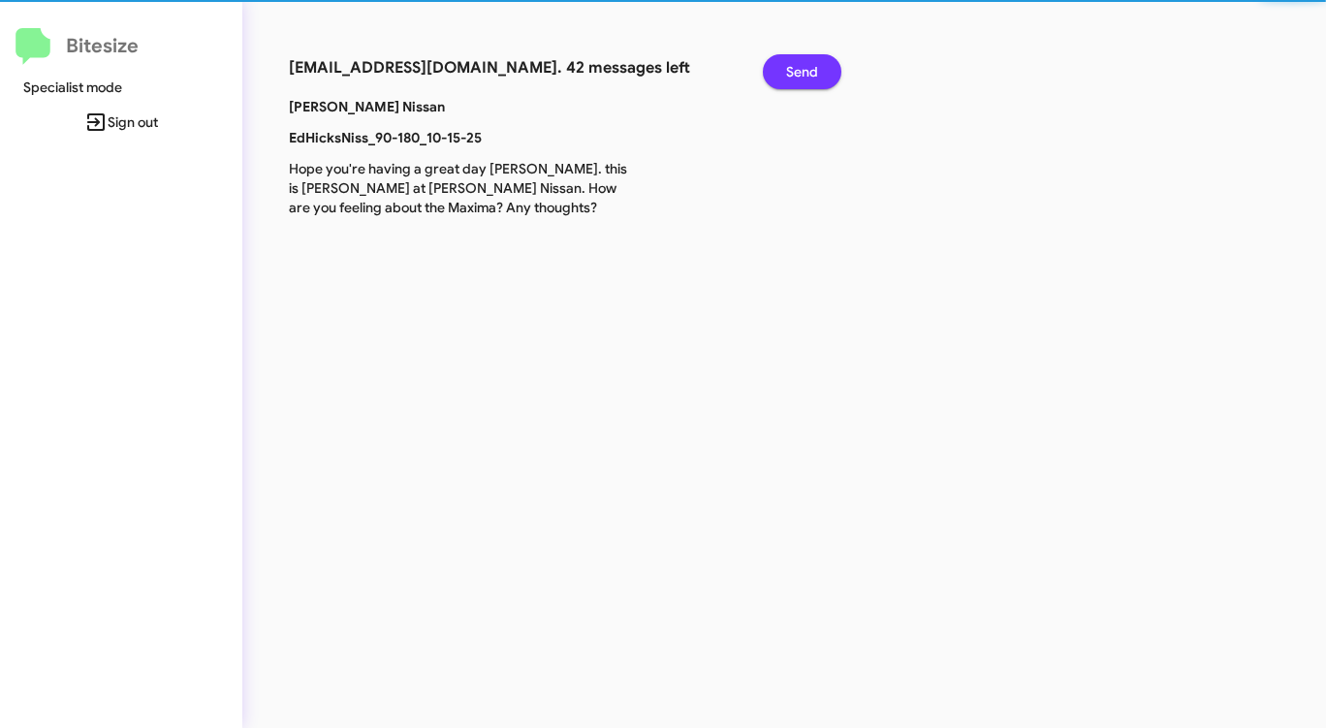
click at [807, 68] on span "Send" at bounding box center [802, 71] width 32 height 35
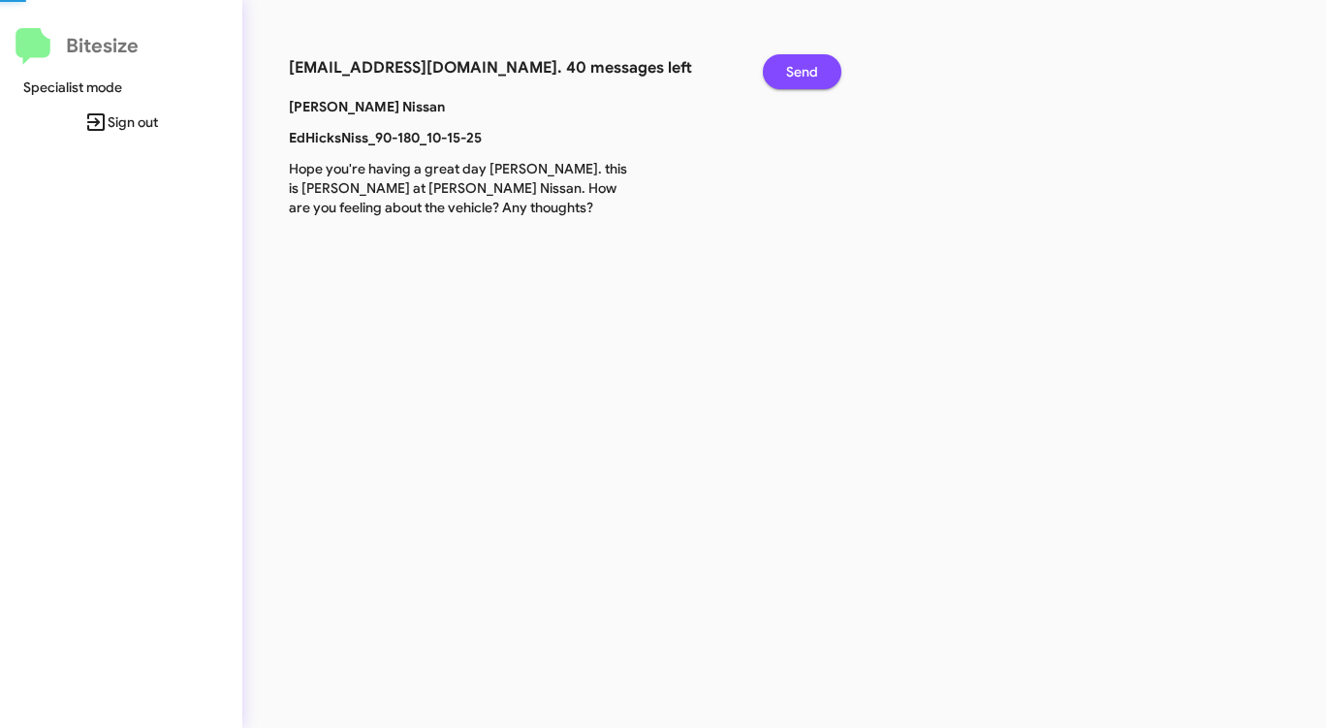
click at [807, 68] on span "Send" at bounding box center [802, 71] width 32 height 35
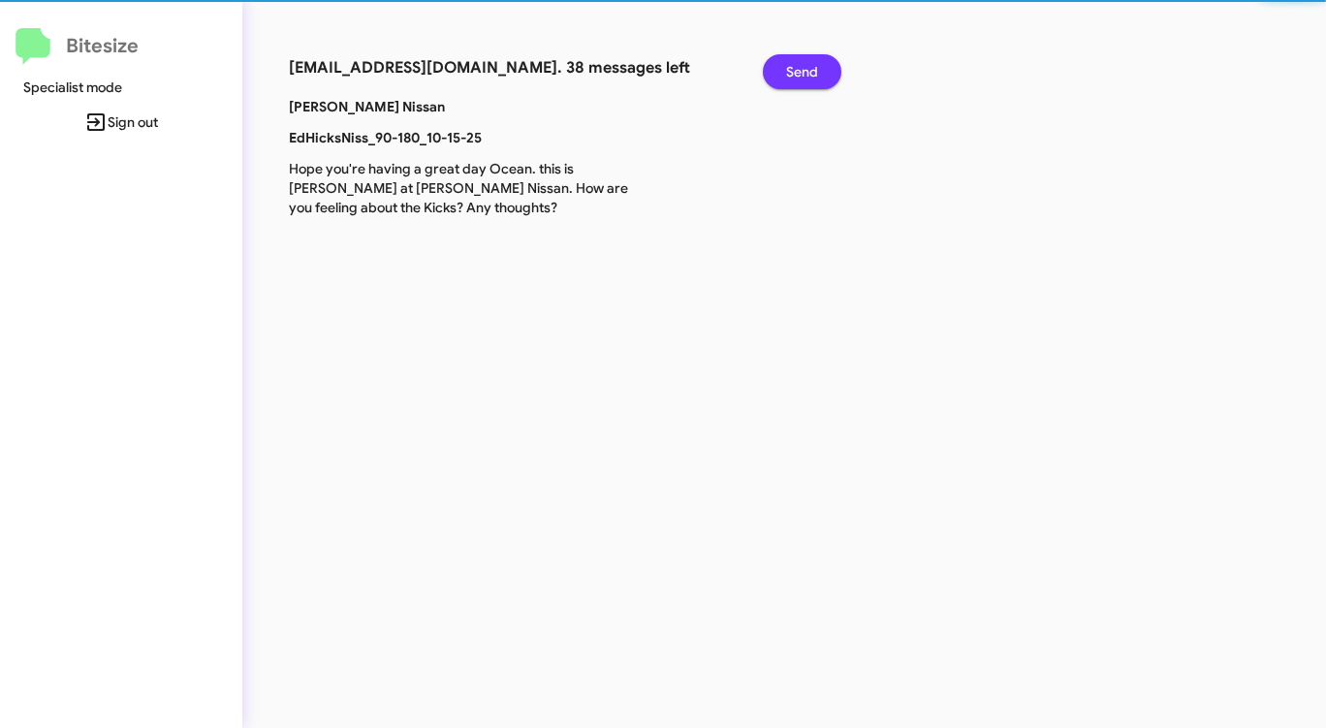
click at [807, 68] on span "Send" at bounding box center [802, 71] width 32 height 35
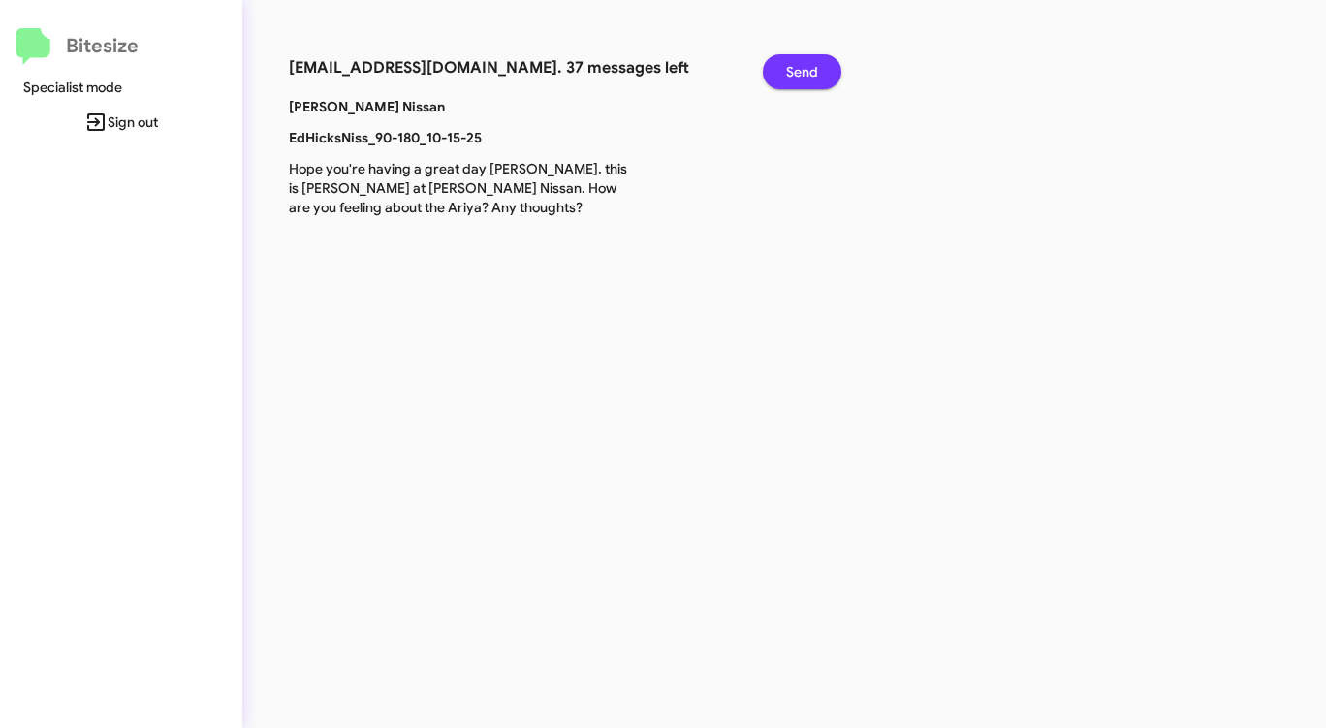
click at [807, 68] on span "Send" at bounding box center [802, 71] width 32 height 35
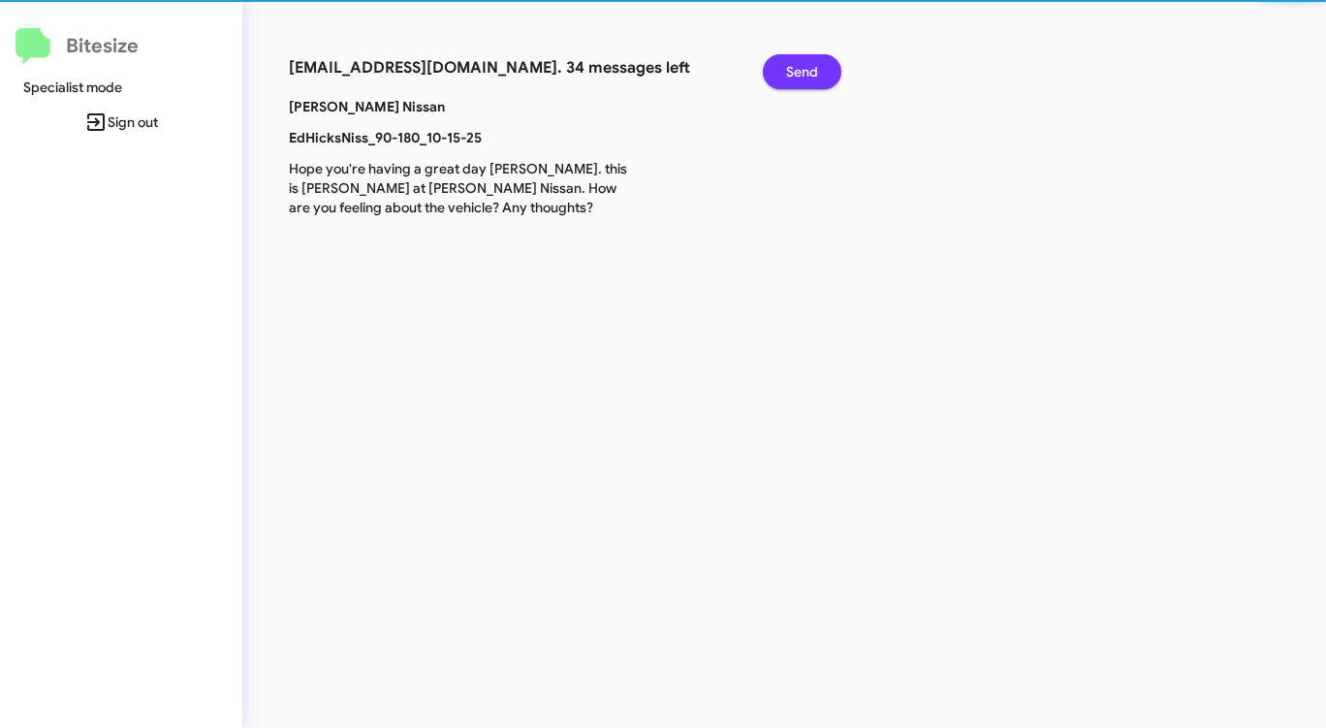
click at [807, 68] on span "Send" at bounding box center [802, 71] width 32 height 35
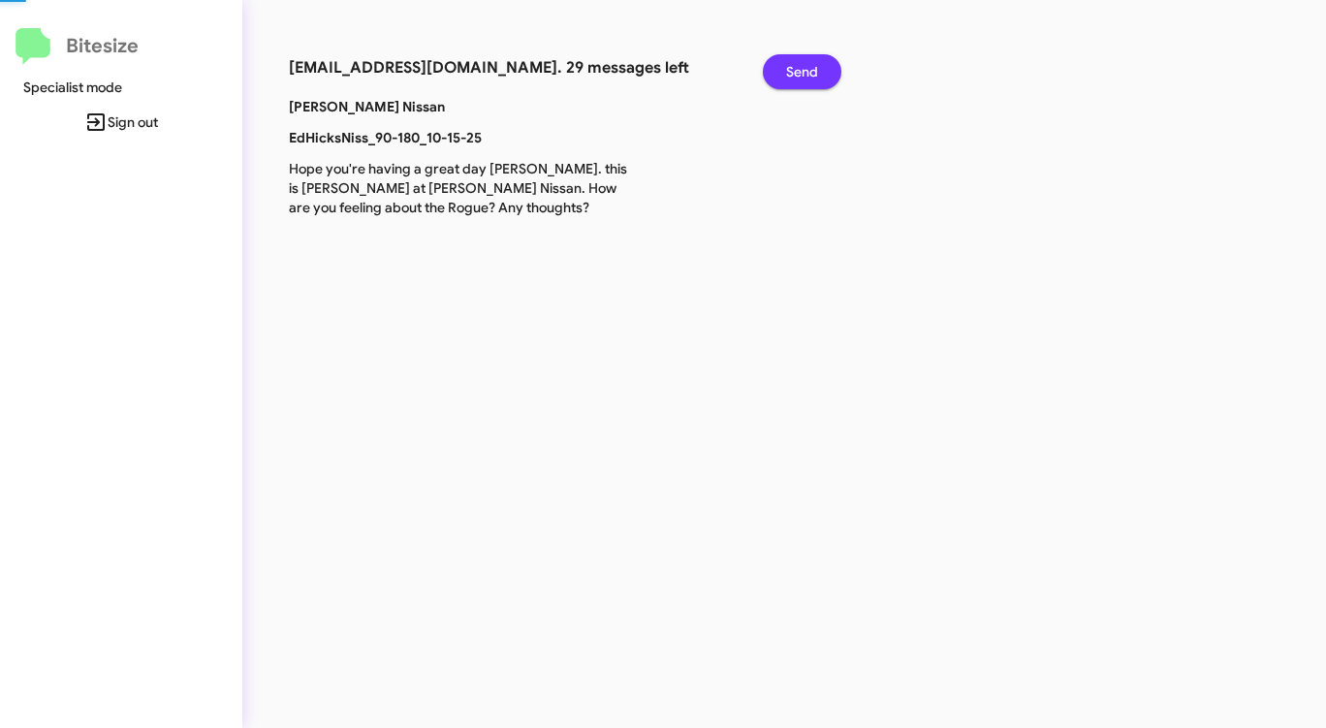
click at [807, 68] on span "Send" at bounding box center [802, 71] width 32 height 35
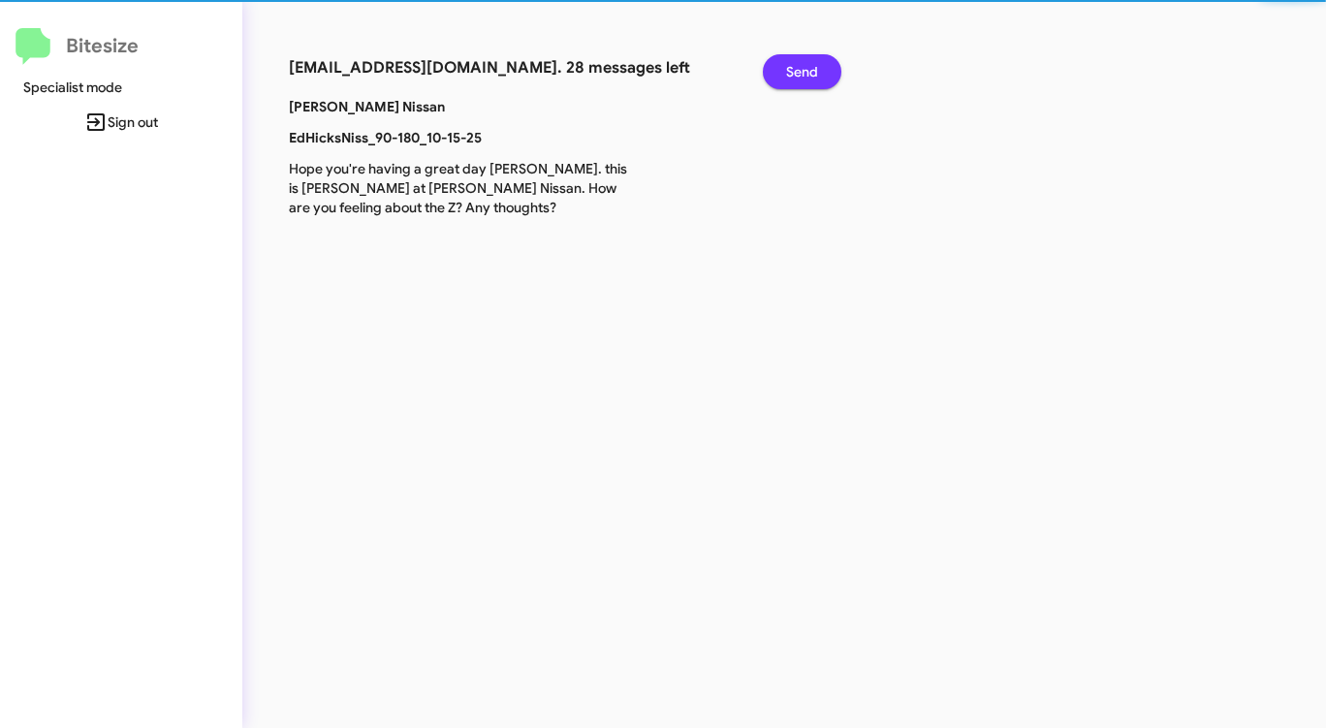
click at [807, 68] on span "Send" at bounding box center [802, 71] width 32 height 35
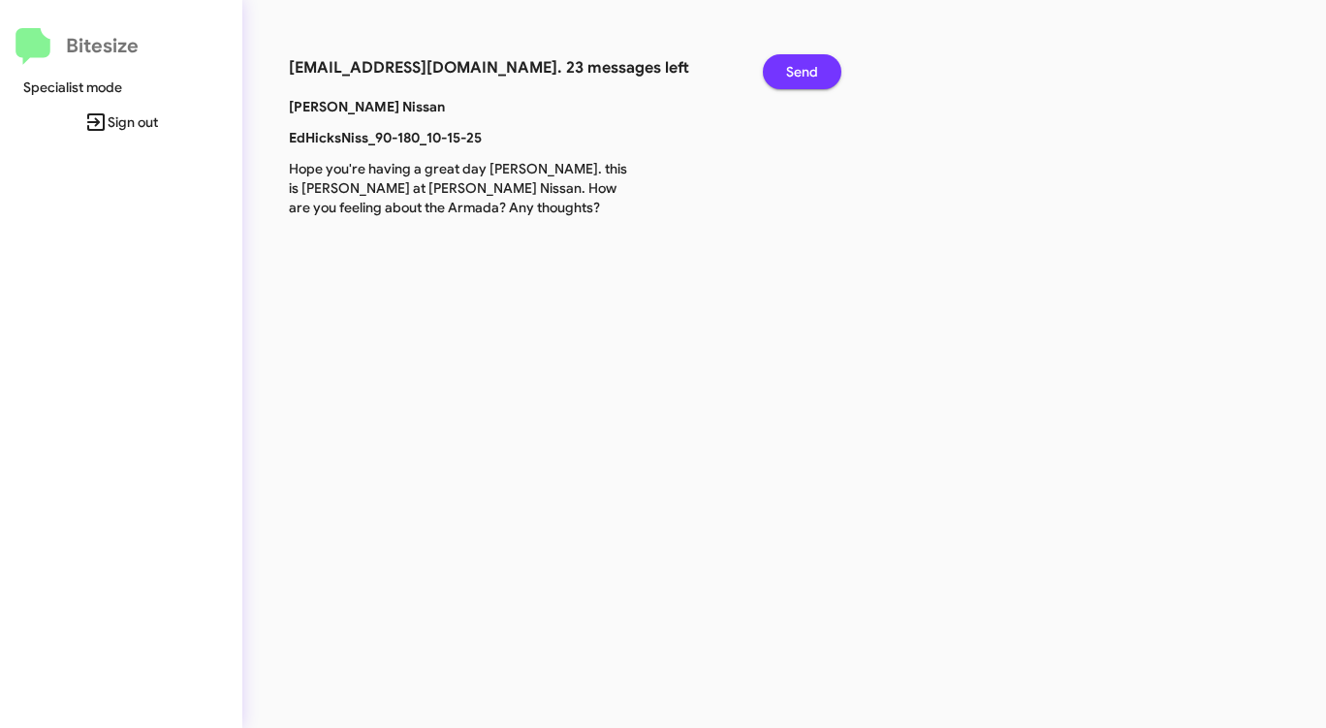
click at [807, 68] on span "Send" at bounding box center [802, 71] width 32 height 35
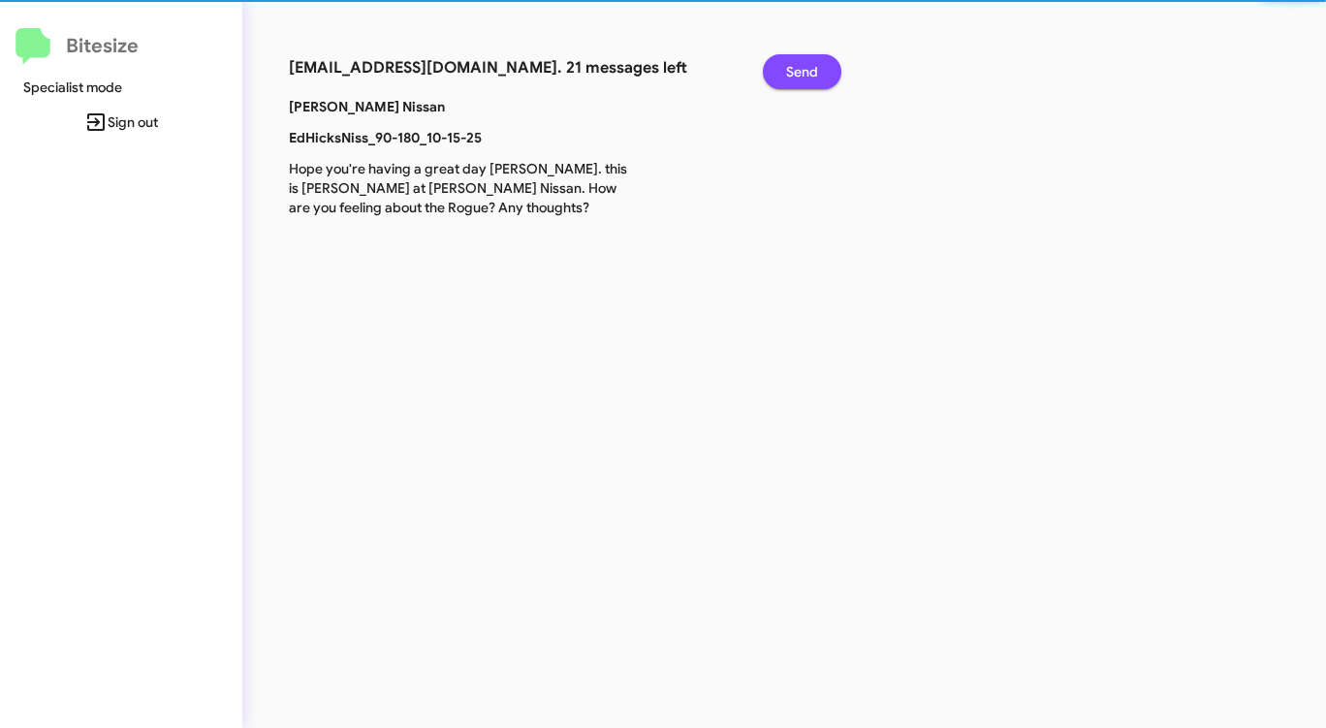
click at [807, 68] on span "Send" at bounding box center [802, 71] width 32 height 35
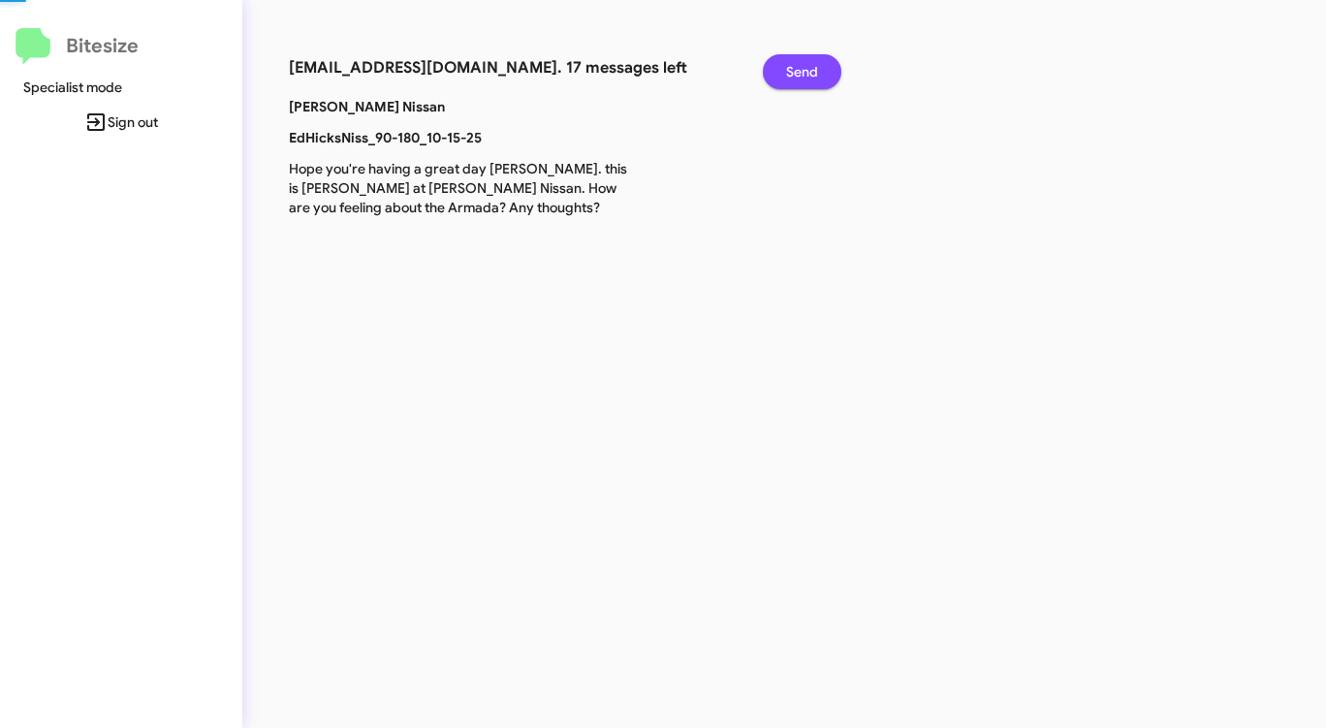
click at [807, 68] on span "Send" at bounding box center [802, 71] width 32 height 35
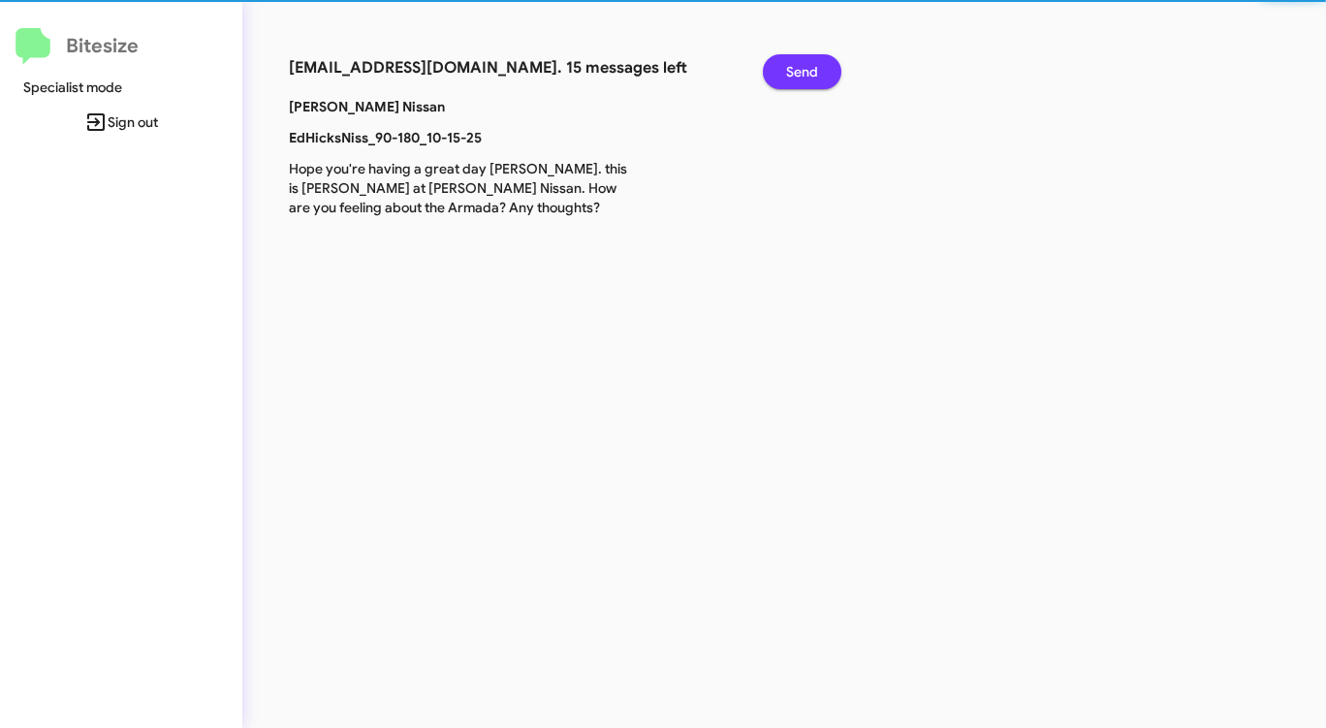
click at [807, 68] on span "Send" at bounding box center [802, 71] width 32 height 35
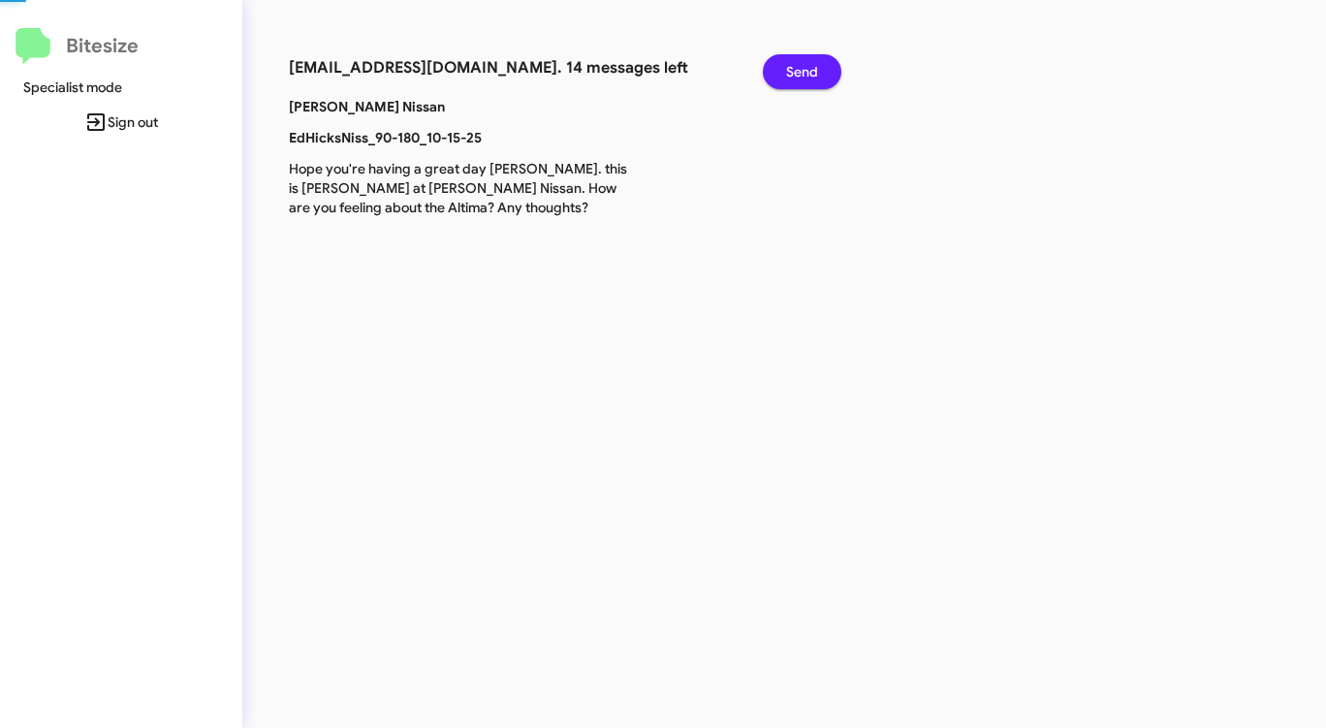
click at [807, 68] on span "Send" at bounding box center [802, 71] width 32 height 35
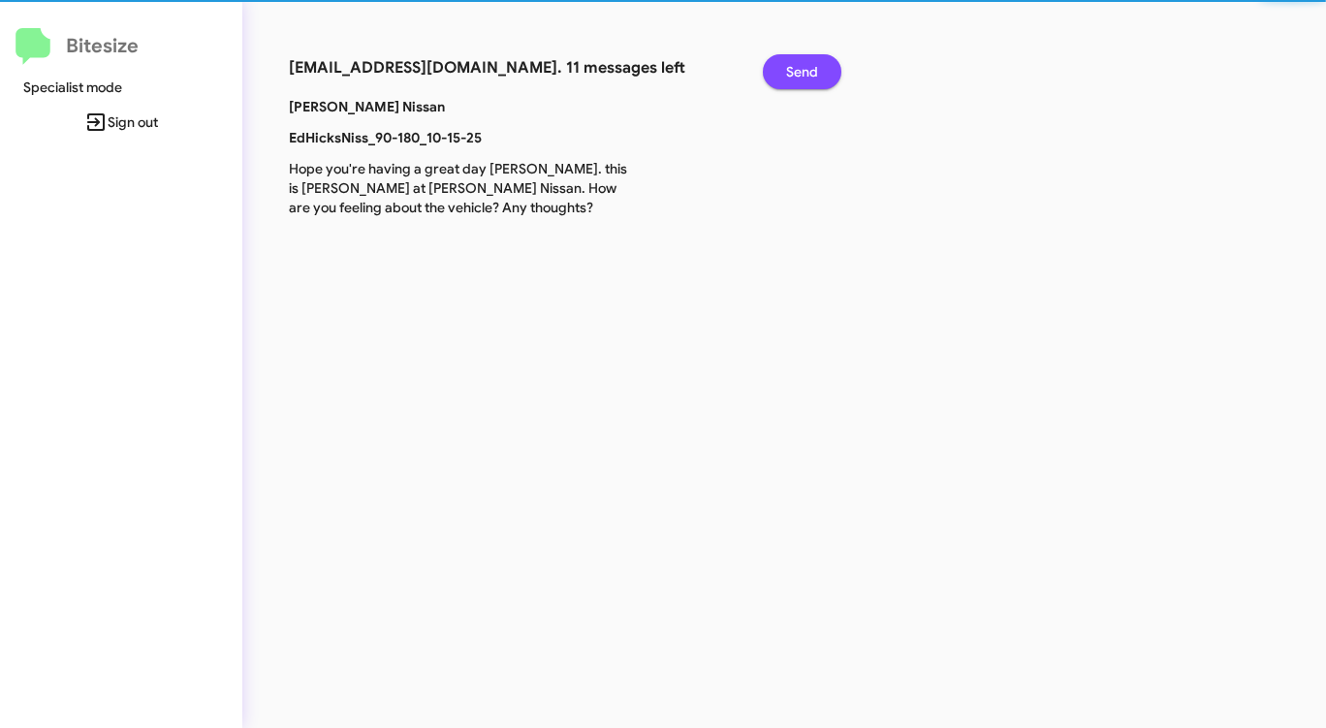
click at [807, 68] on span "Send" at bounding box center [802, 71] width 32 height 35
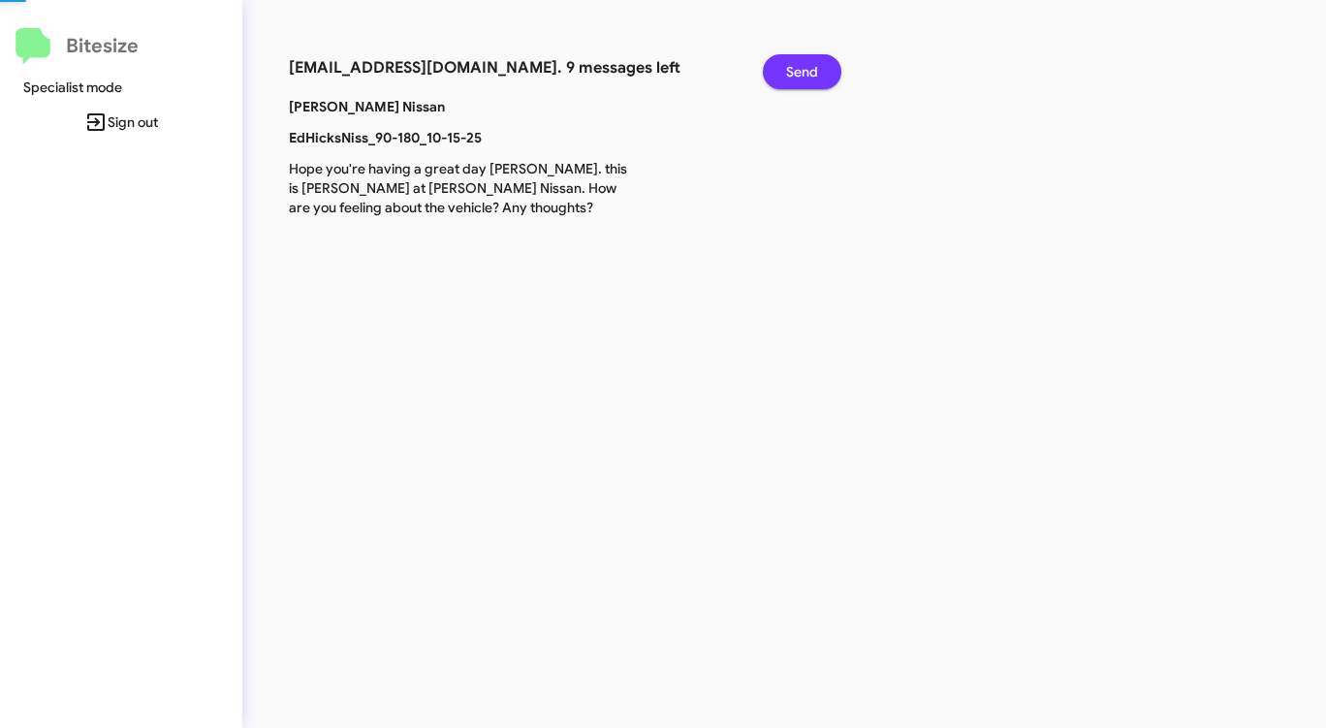
click at [807, 68] on span "Send" at bounding box center [802, 71] width 32 height 35
click at [807, 69] on span "Send" at bounding box center [802, 71] width 32 height 35
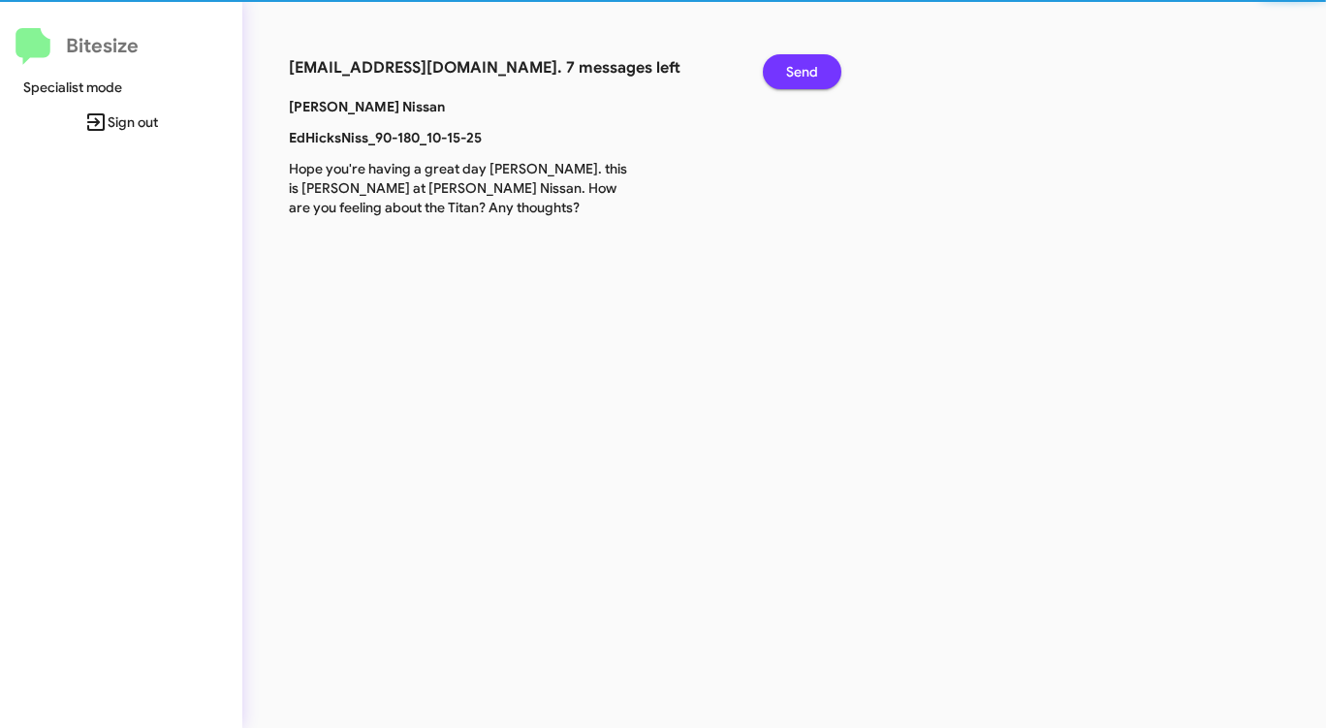
click at [807, 69] on span "Send" at bounding box center [802, 71] width 32 height 35
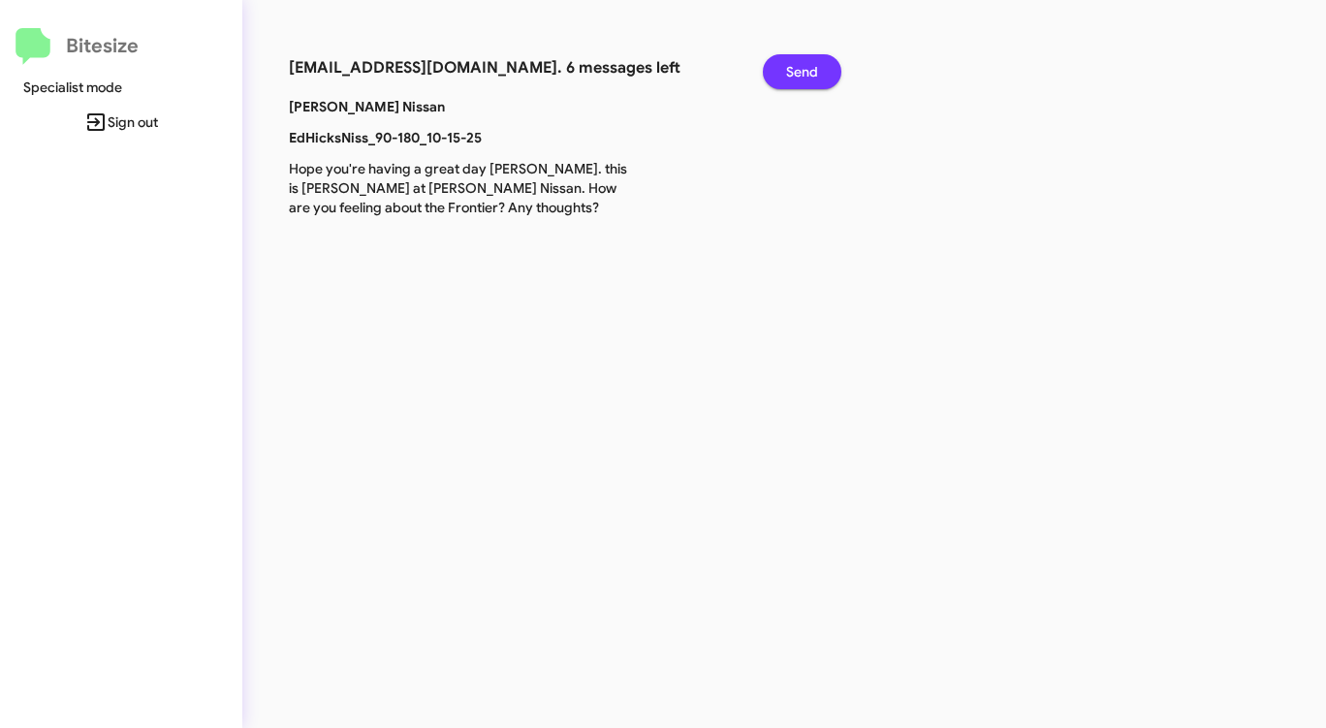
click at [807, 69] on span "Send" at bounding box center [802, 71] width 32 height 35
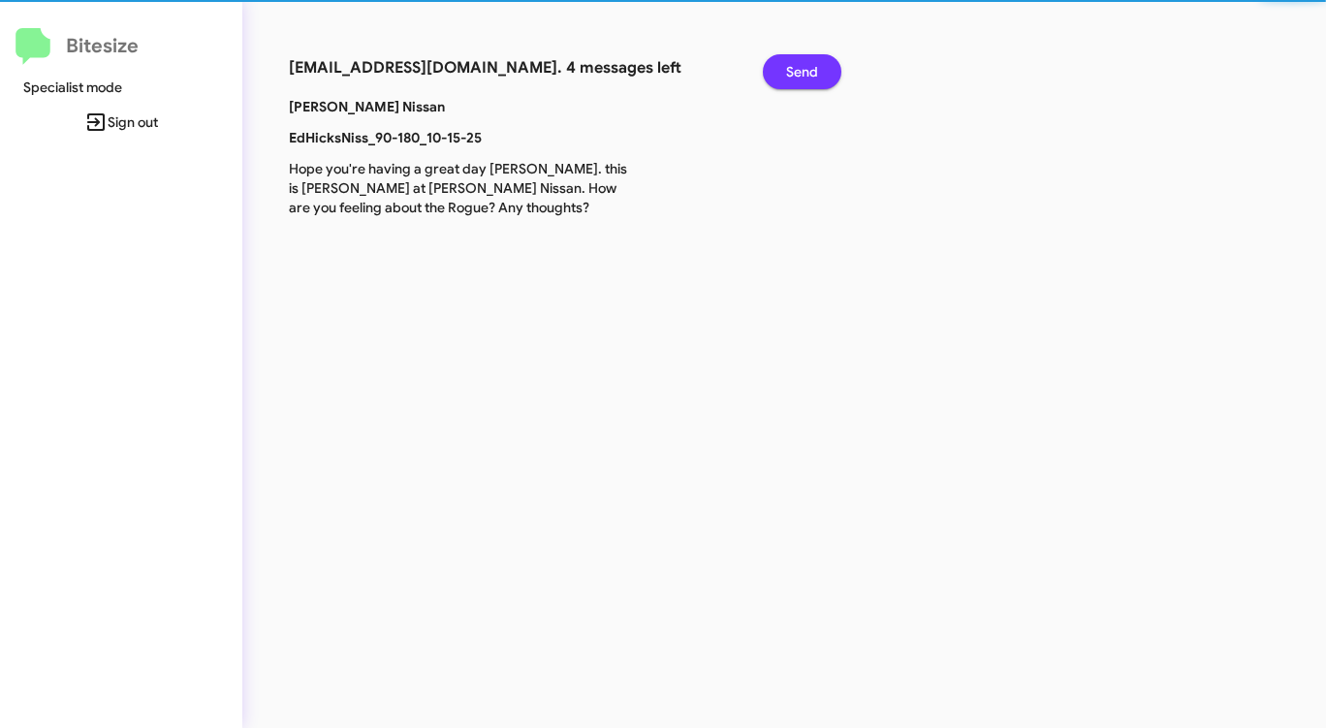
click at [807, 69] on span "Send" at bounding box center [802, 71] width 32 height 35
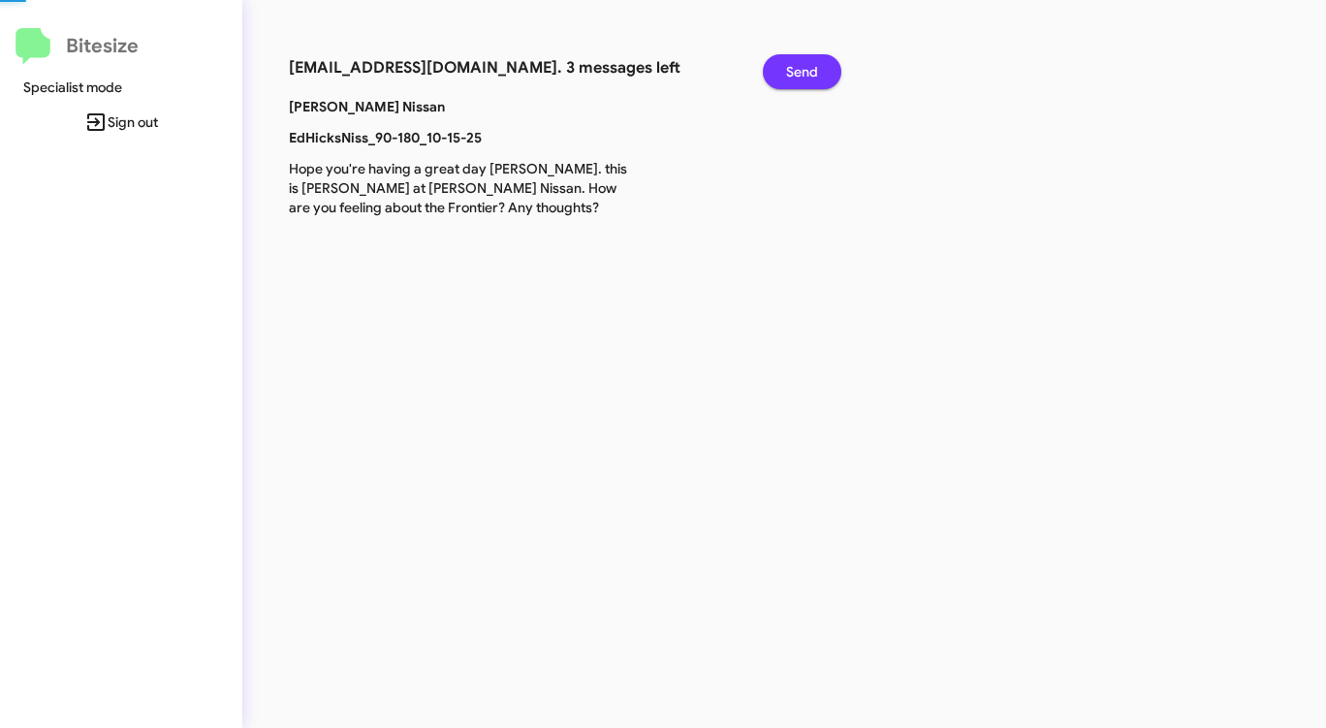
click at [807, 70] on span "Send" at bounding box center [802, 71] width 32 height 35
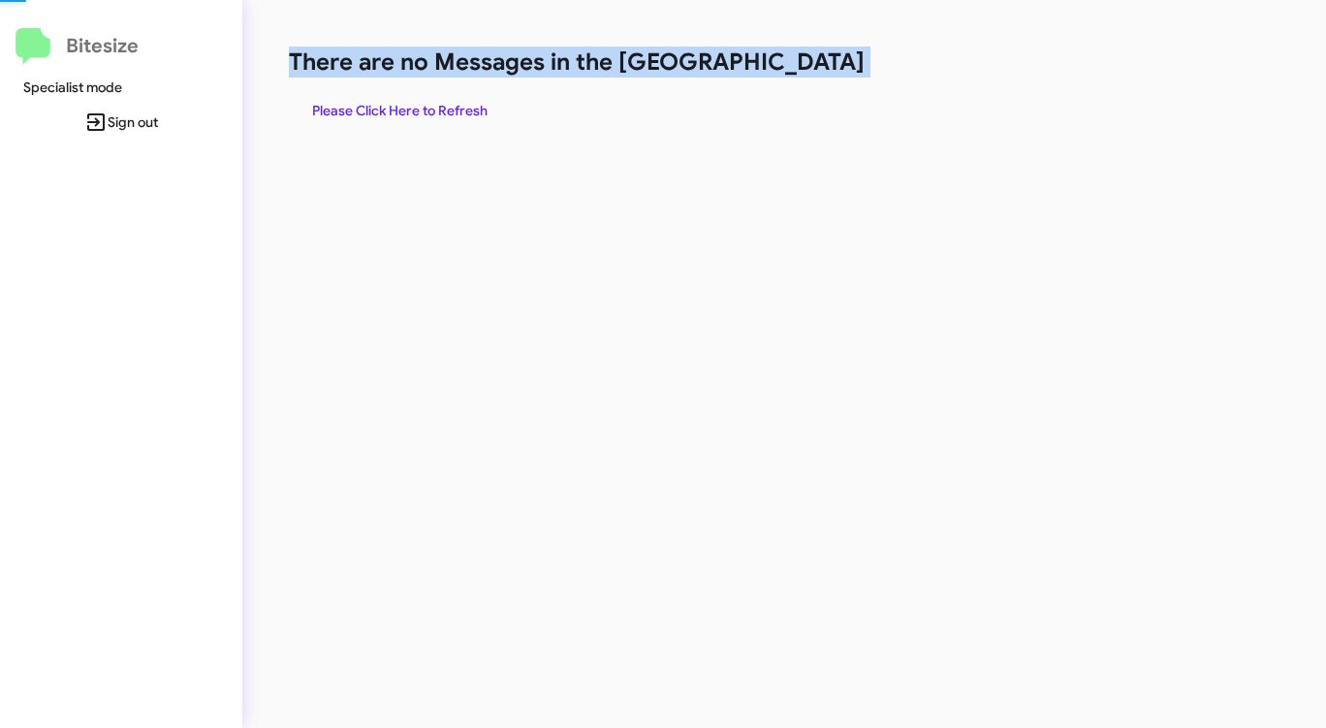
click at [807, 70] on h1 "There are no Messages in the [GEOGRAPHIC_DATA]" at bounding box center [694, 62] width 810 height 31
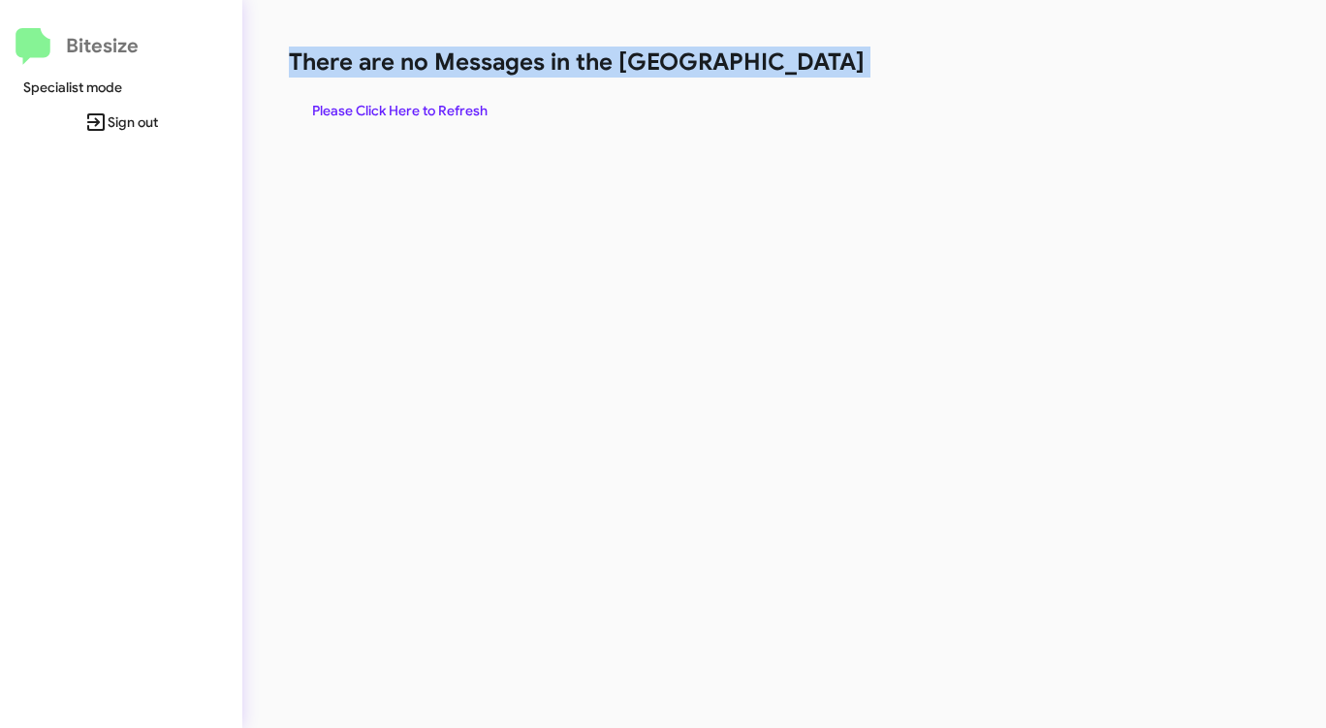
click at [807, 70] on h1 "There are no Messages in the [GEOGRAPHIC_DATA]" at bounding box center [694, 62] width 810 height 31
click at [411, 111] on span "Please Click Here to Refresh" at bounding box center [399, 110] width 175 height 35
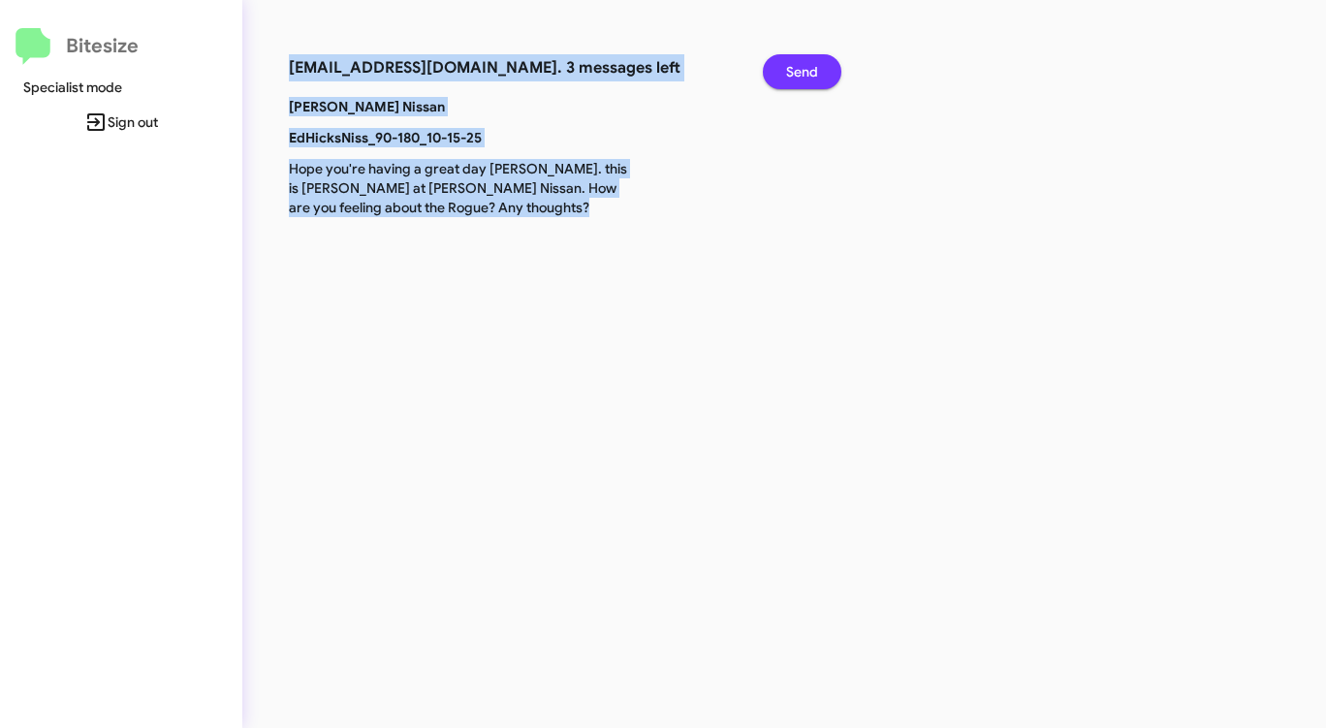
click at [800, 70] on span "Send" at bounding box center [802, 71] width 32 height 35
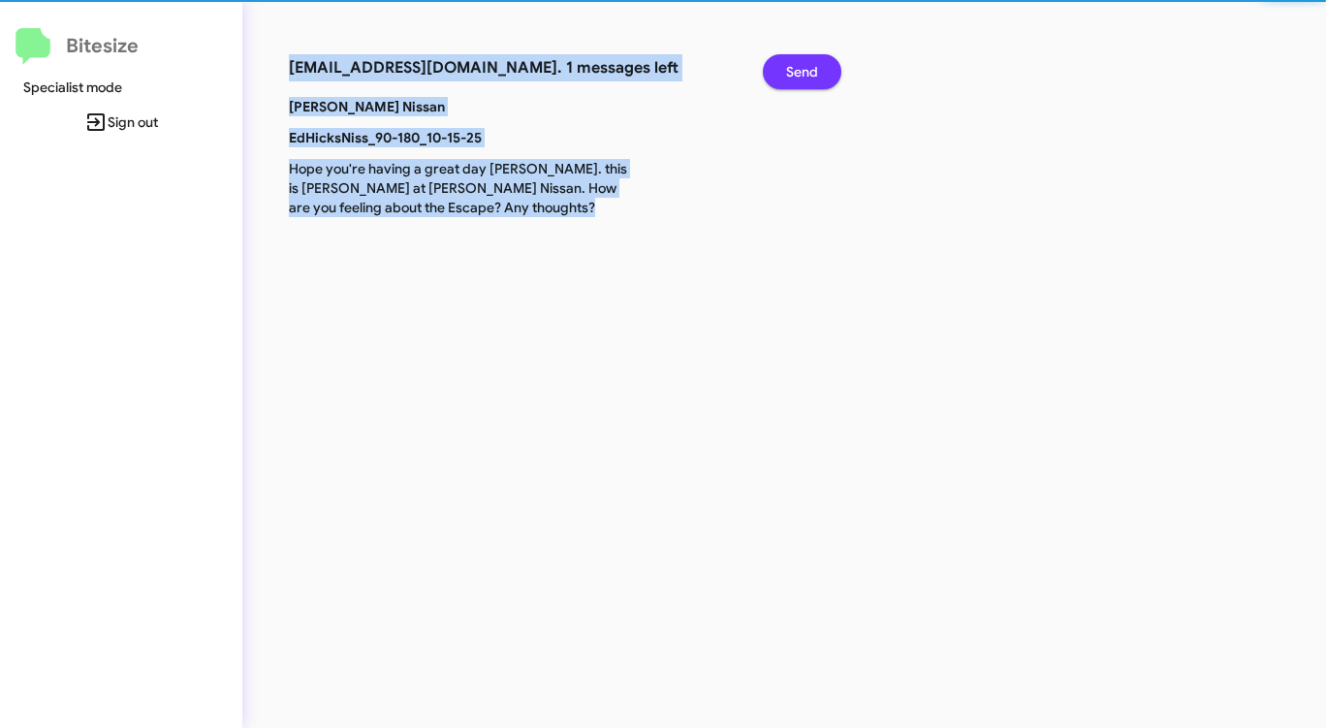
click at [800, 70] on span "Send" at bounding box center [802, 71] width 32 height 35
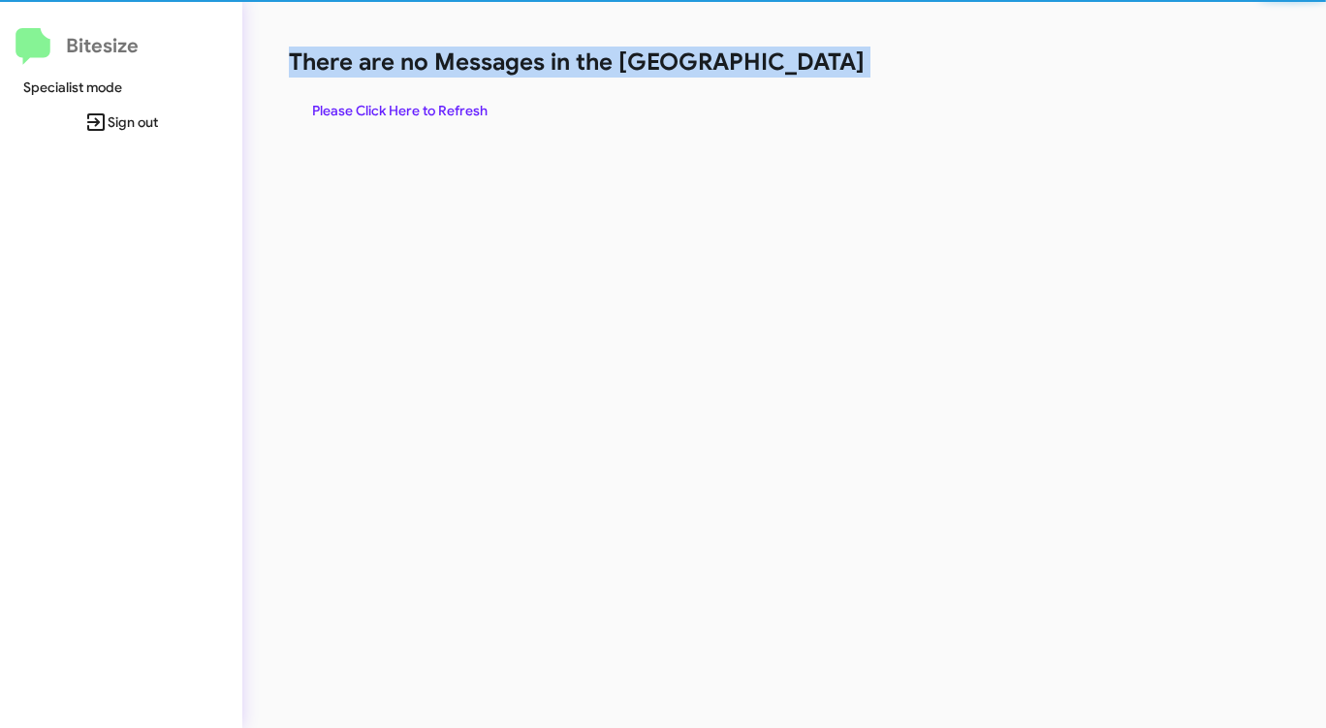
click at [800, 70] on h1 "There are no Messages in the [GEOGRAPHIC_DATA]" at bounding box center [694, 62] width 810 height 31
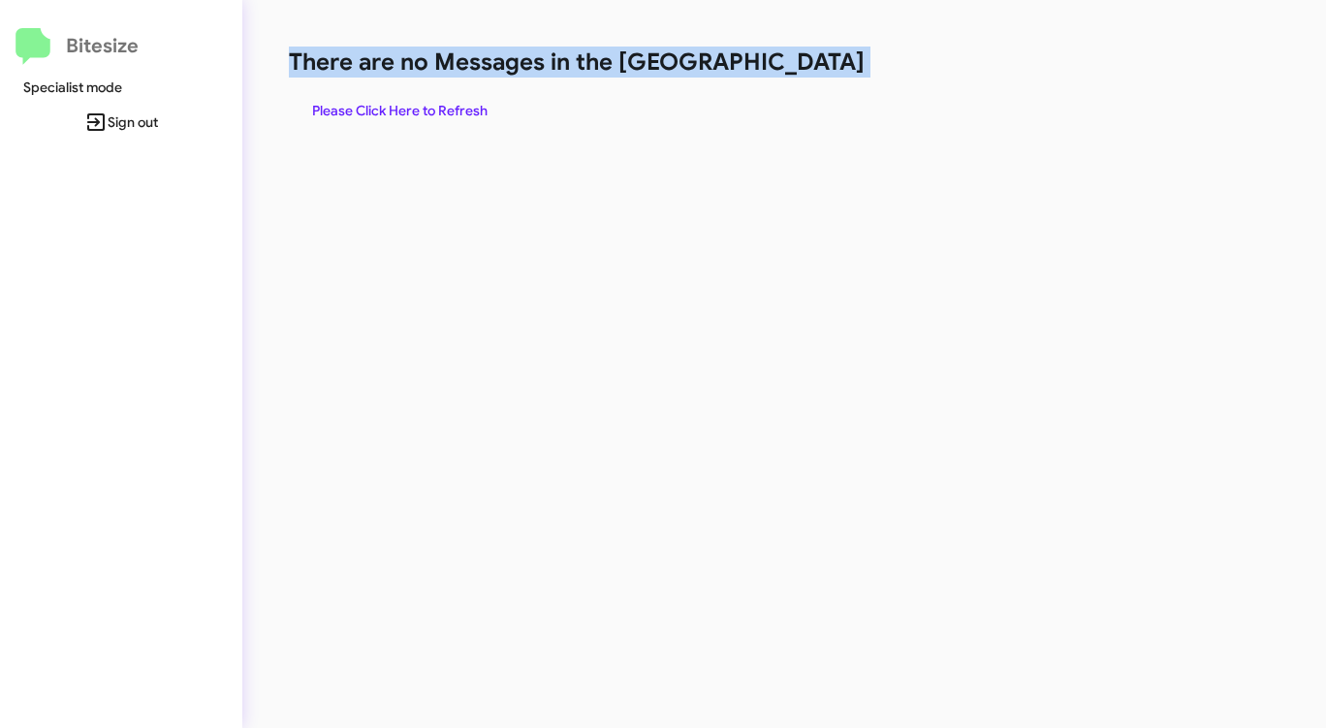
click at [800, 70] on h1 "There are no Messages in the [GEOGRAPHIC_DATA]" at bounding box center [694, 62] width 810 height 31
click at [393, 102] on span "Please Click Here to Refresh" at bounding box center [399, 110] width 175 height 35
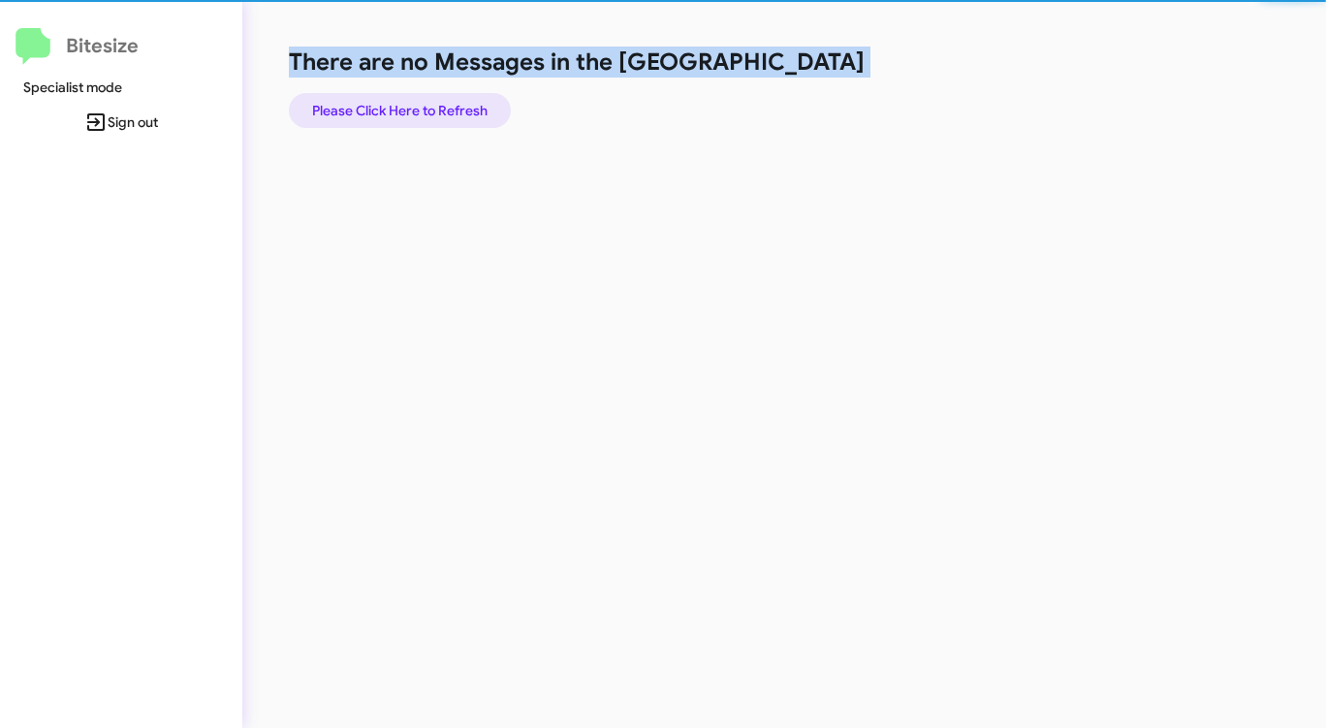
click at [393, 102] on span "Please Click Here to Refresh" at bounding box center [399, 110] width 175 height 35
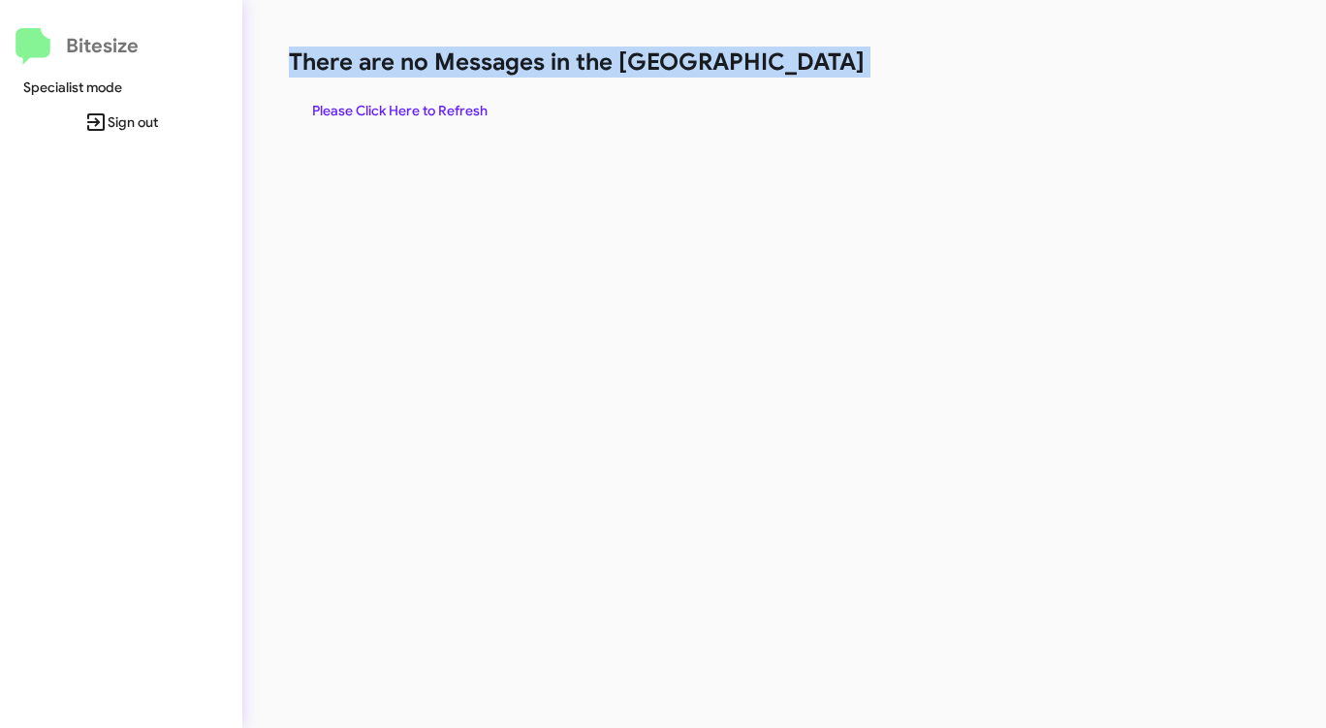
click at [378, 101] on span "Please Click Here to Refresh" at bounding box center [399, 110] width 175 height 35
click at [386, 109] on span "Please Click Here to Refresh" at bounding box center [399, 110] width 175 height 35
click at [386, 108] on span "Please Click Here to Refresh" at bounding box center [399, 110] width 175 height 35
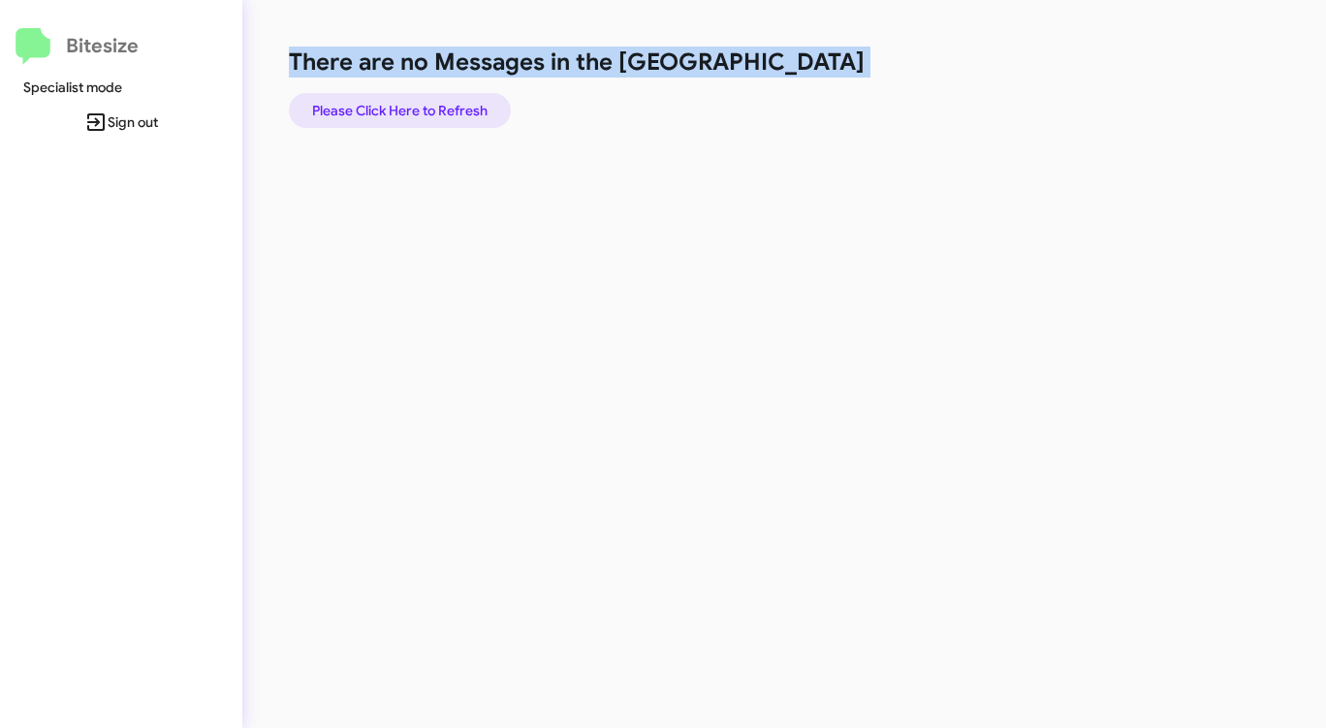
click at [386, 109] on span "Please Click Here to Refresh" at bounding box center [399, 110] width 175 height 35
click at [372, 102] on span "Please Click Here to Refresh" at bounding box center [399, 110] width 175 height 35
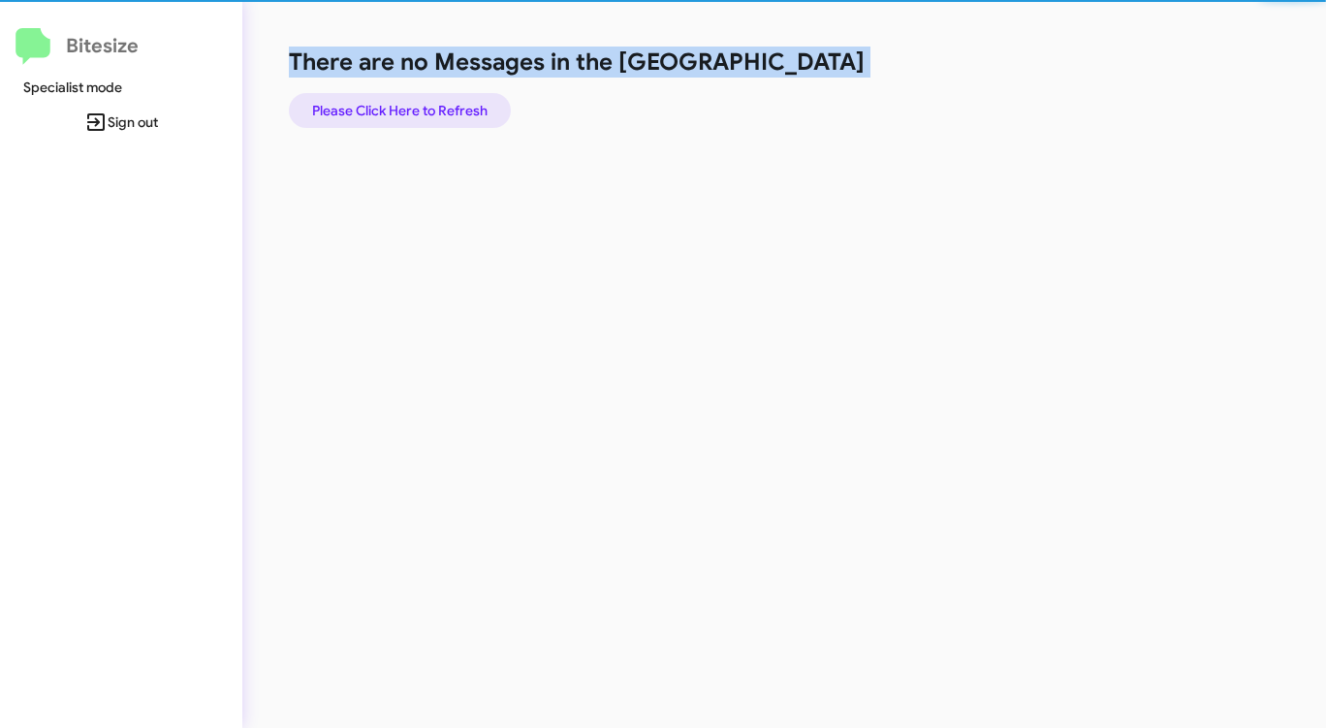
click at [372, 101] on span "Please Click Here to Refresh" at bounding box center [399, 110] width 175 height 35
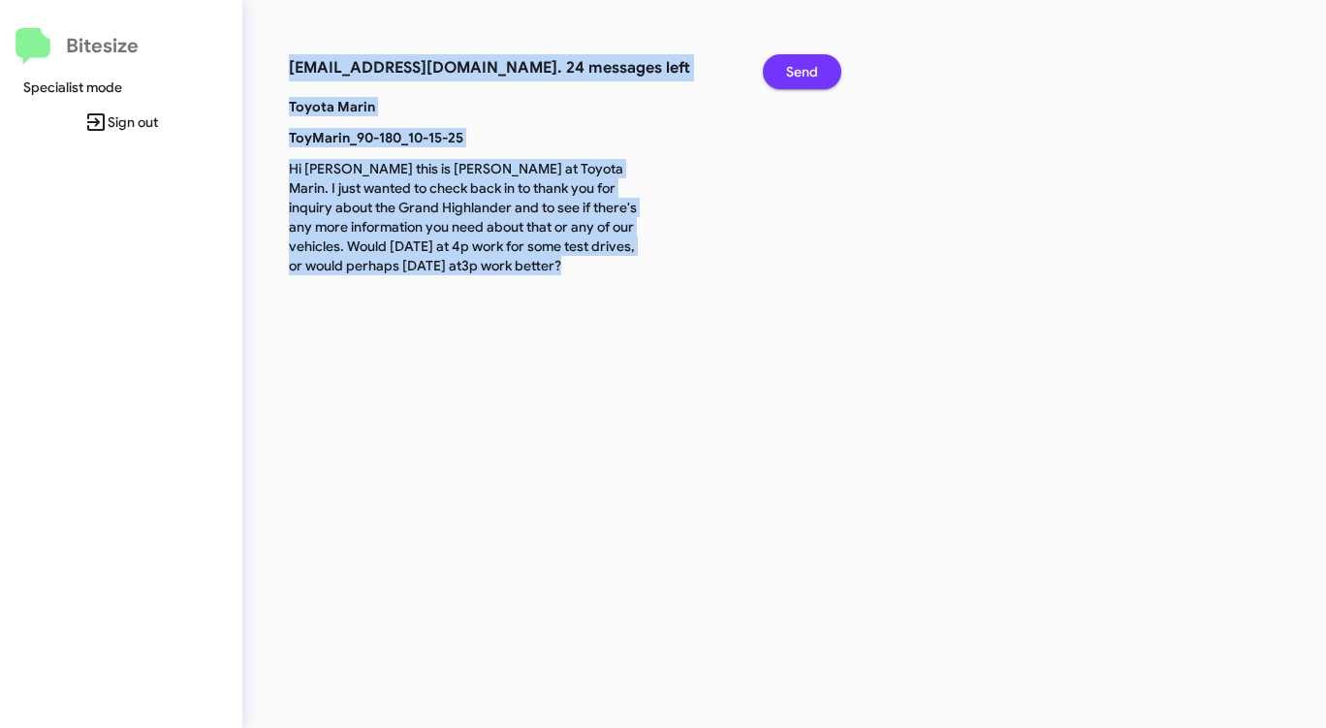
click at [812, 72] on span "Send" at bounding box center [802, 71] width 32 height 35
click at [810, 72] on span "Send" at bounding box center [802, 71] width 32 height 35
click at [808, 72] on span "Send" at bounding box center [802, 71] width 32 height 35
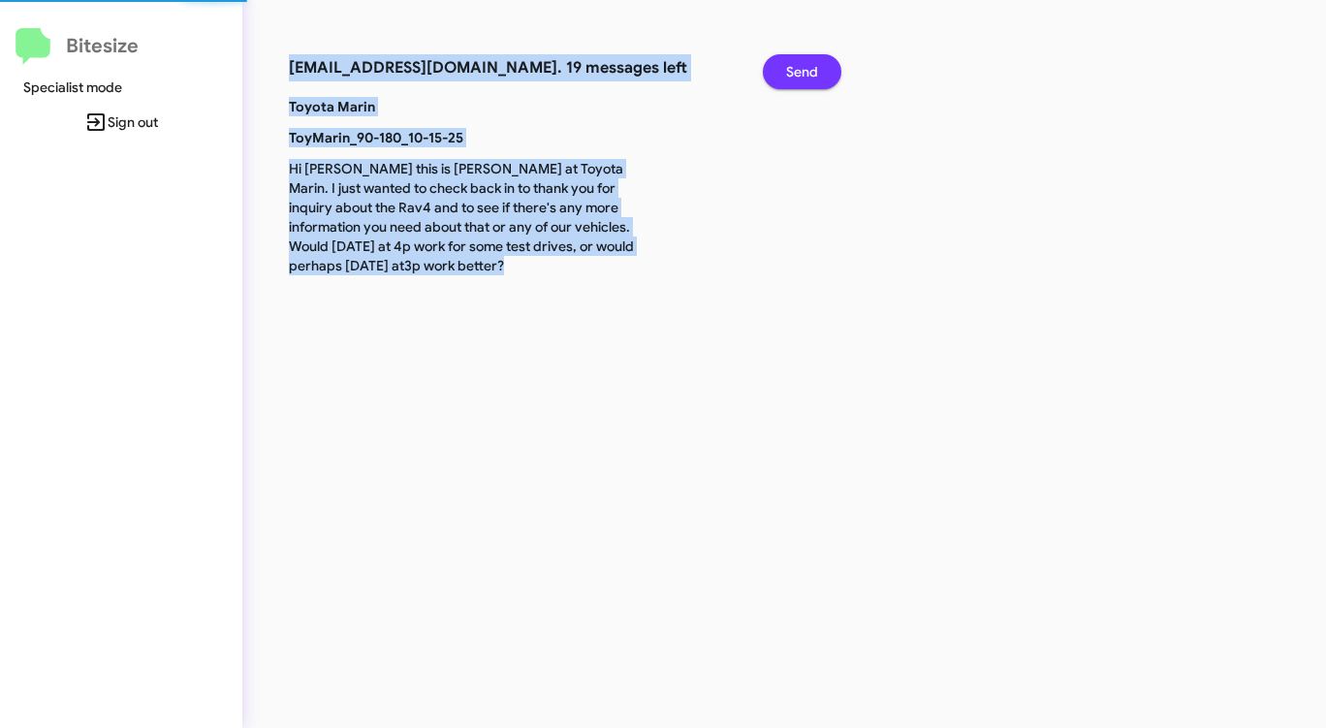
click at [808, 72] on span "Send" at bounding box center [802, 71] width 32 height 35
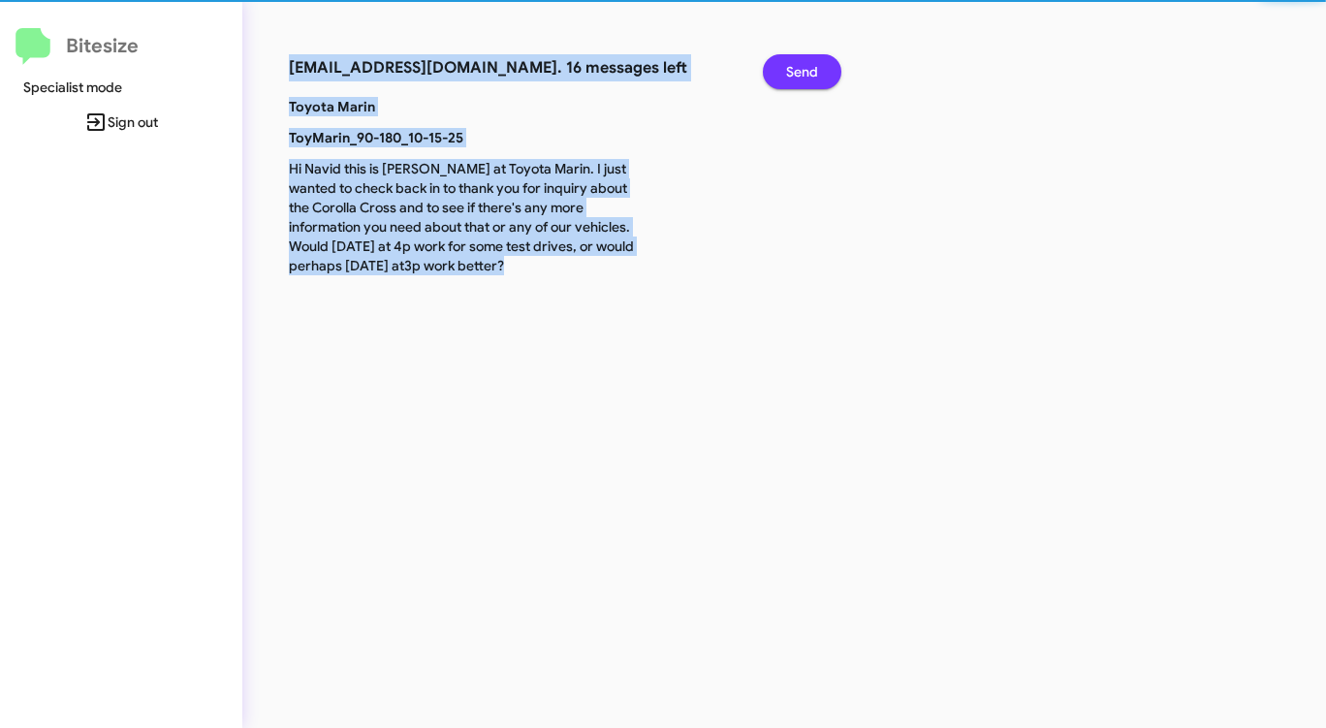
click at [807, 72] on span "Send" at bounding box center [802, 71] width 32 height 35
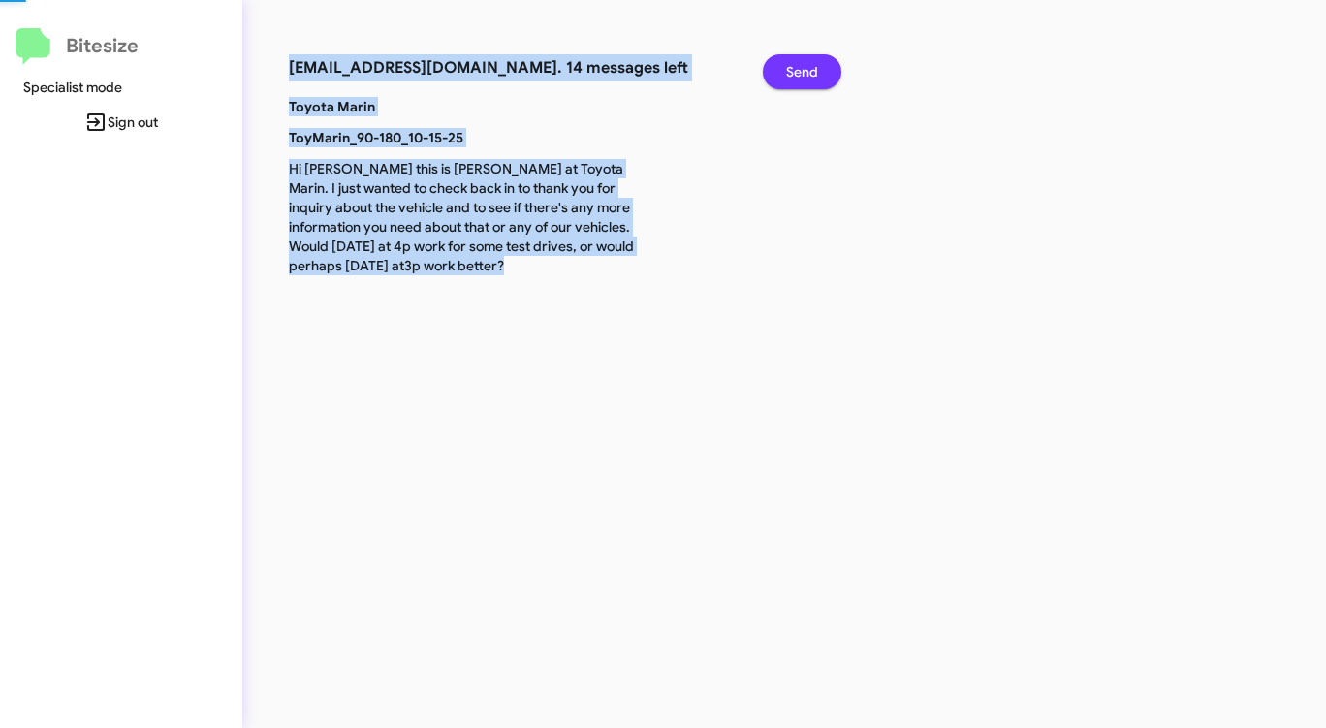
click at [807, 72] on span "Send" at bounding box center [802, 71] width 32 height 35
click at [806, 72] on span "Send" at bounding box center [802, 71] width 32 height 35
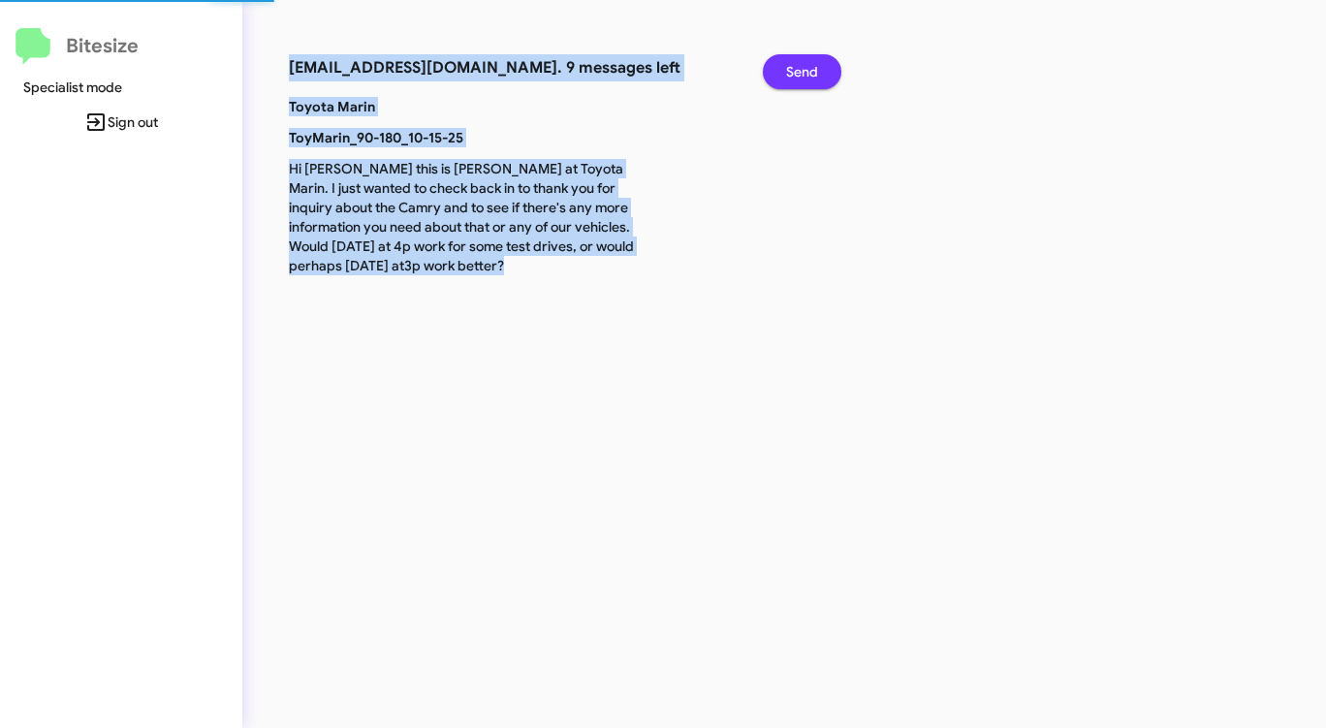
click at [806, 72] on span "Send" at bounding box center [802, 71] width 32 height 35
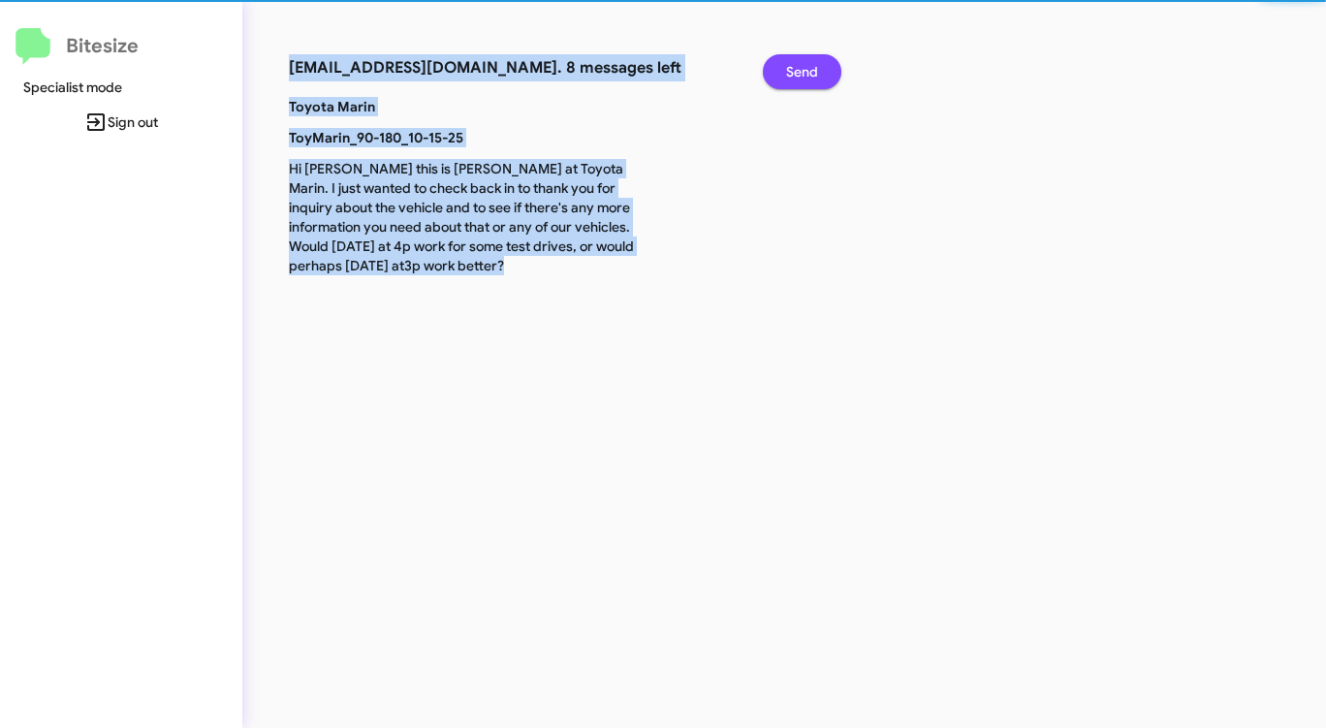
click at [806, 72] on span "Send" at bounding box center [802, 71] width 32 height 35
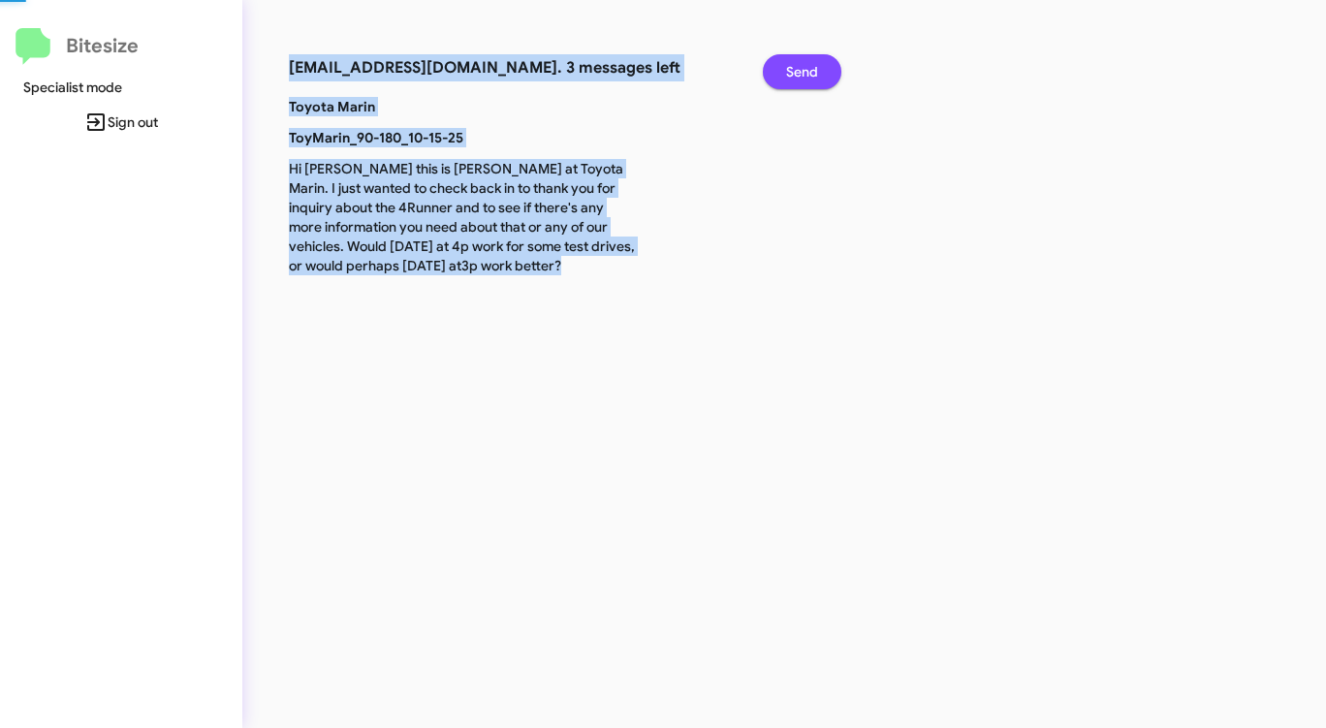
click at [806, 72] on span "Send" at bounding box center [802, 71] width 32 height 35
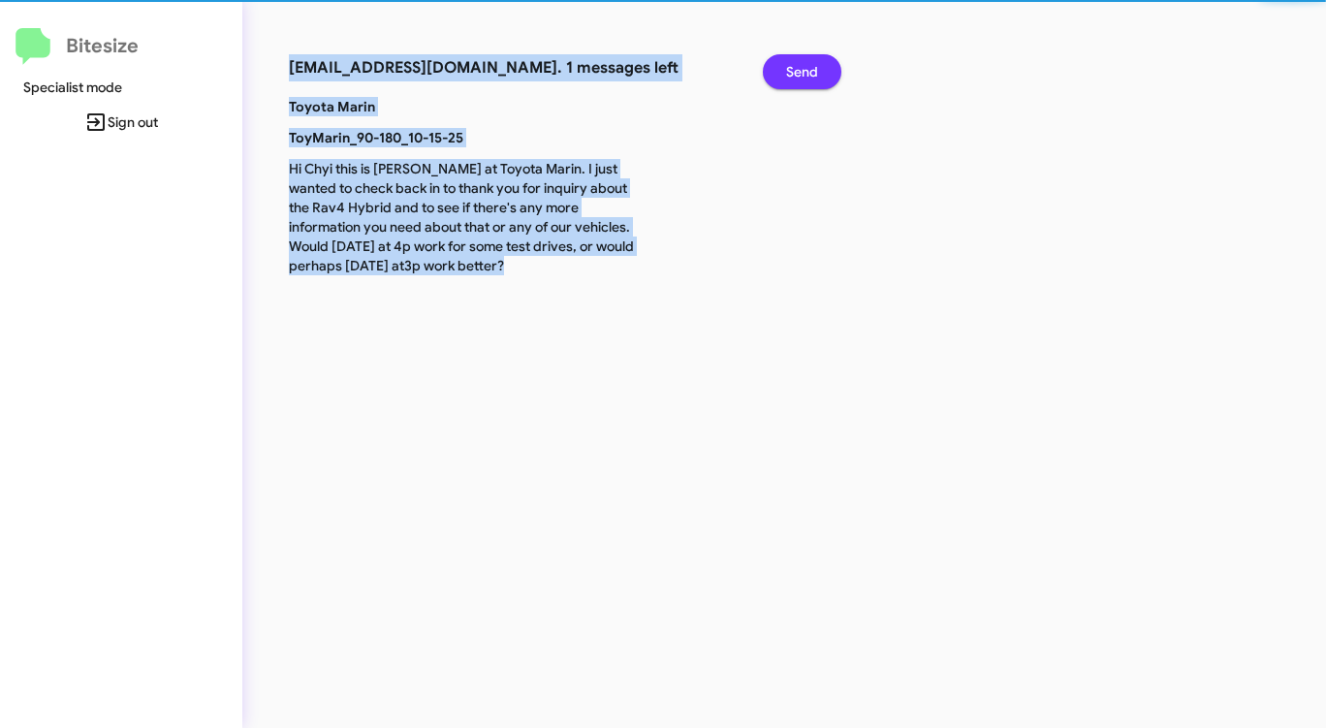
click at [806, 72] on span "Send" at bounding box center [802, 71] width 32 height 35
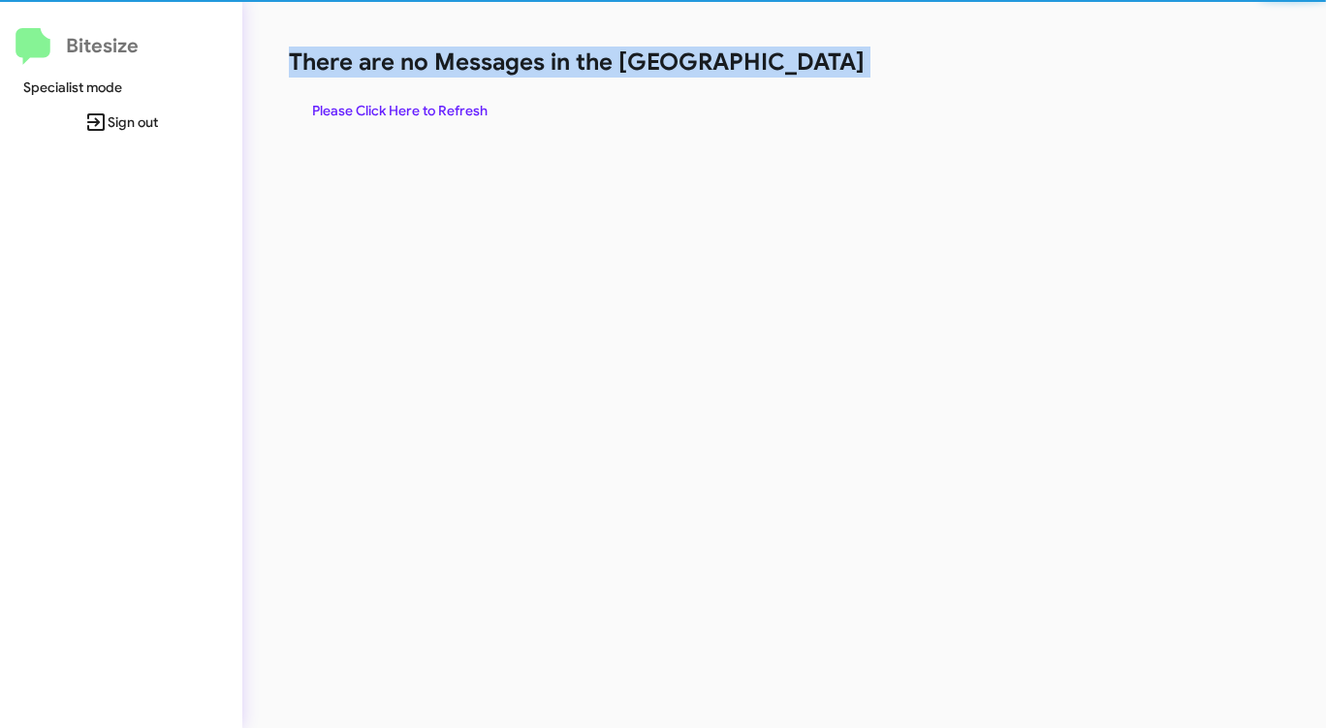
click at [806, 72] on h1 "There are no Messages in the [GEOGRAPHIC_DATA]" at bounding box center [694, 62] width 810 height 31
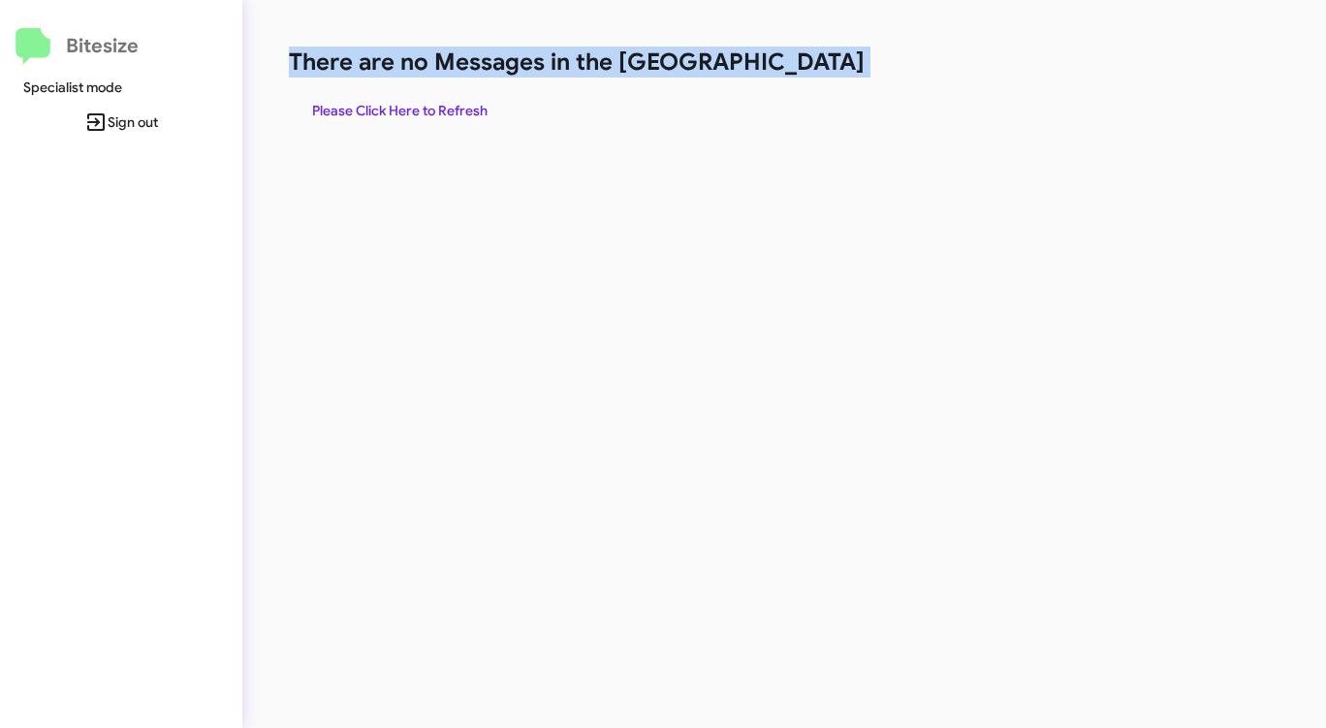
click at [806, 72] on h1 "There are no Messages in the [GEOGRAPHIC_DATA]" at bounding box center [694, 62] width 810 height 31
click at [805, 72] on h1 "There are no Messages in the [GEOGRAPHIC_DATA]" at bounding box center [694, 62] width 810 height 31
click at [463, 102] on span "Please Click Here to Refresh" at bounding box center [399, 110] width 175 height 35
click at [463, 101] on span "Please Click Here to Refresh" at bounding box center [399, 110] width 175 height 35
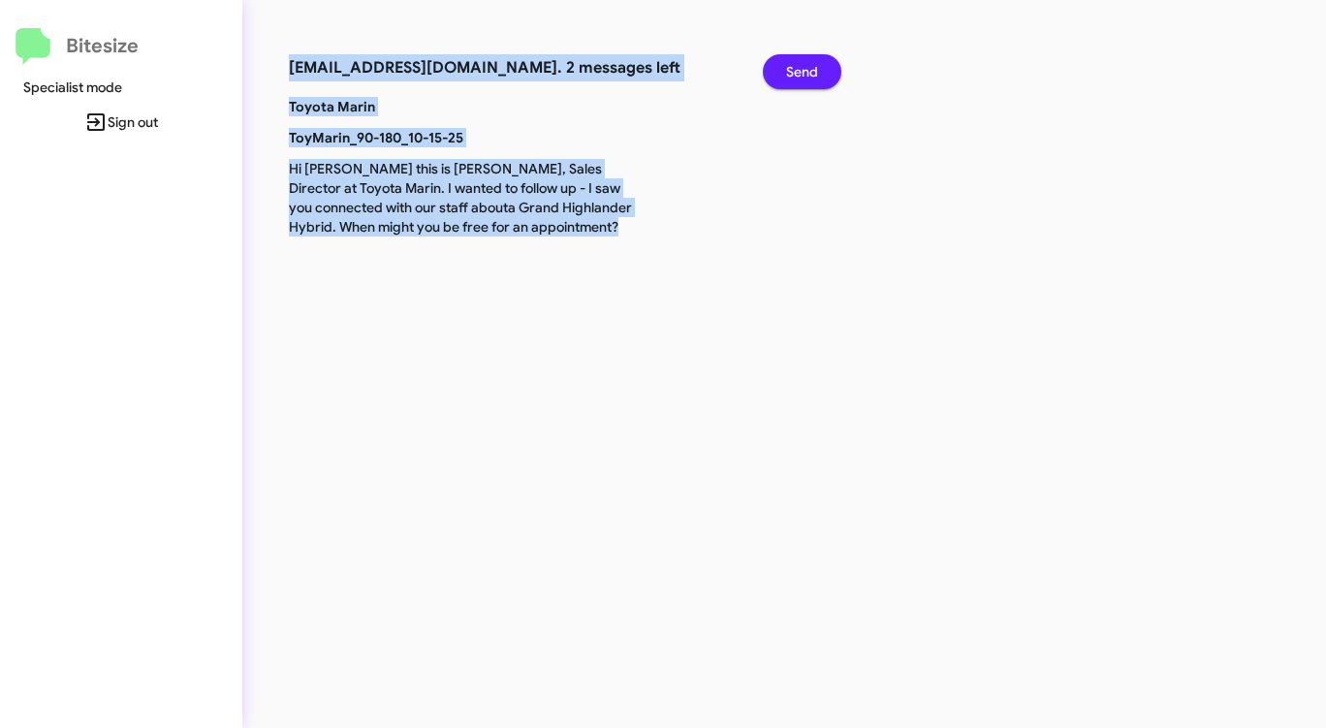
click at [812, 74] on span "Send" at bounding box center [802, 71] width 32 height 35
click at [812, 73] on span "Send" at bounding box center [802, 71] width 32 height 35
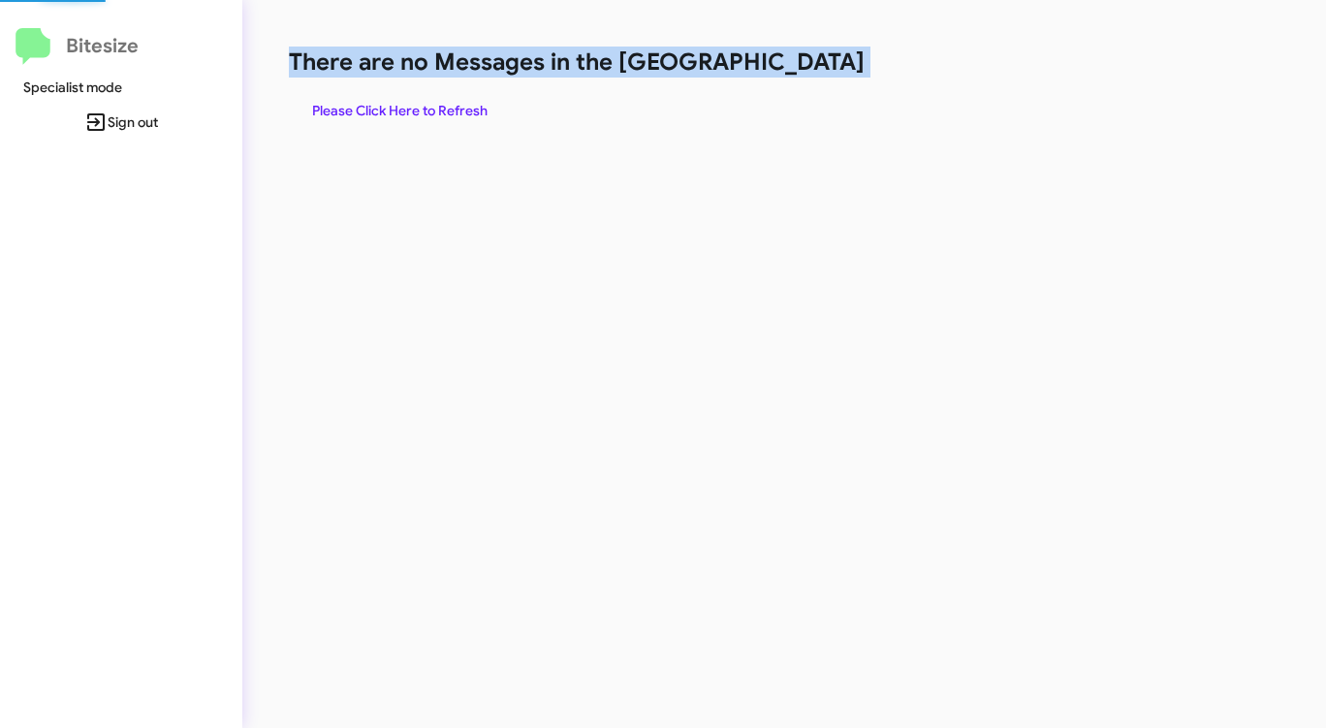
click at [812, 73] on h1 "There are no Messages in the [GEOGRAPHIC_DATA]" at bounding box center [694, 62] width 810 height 31
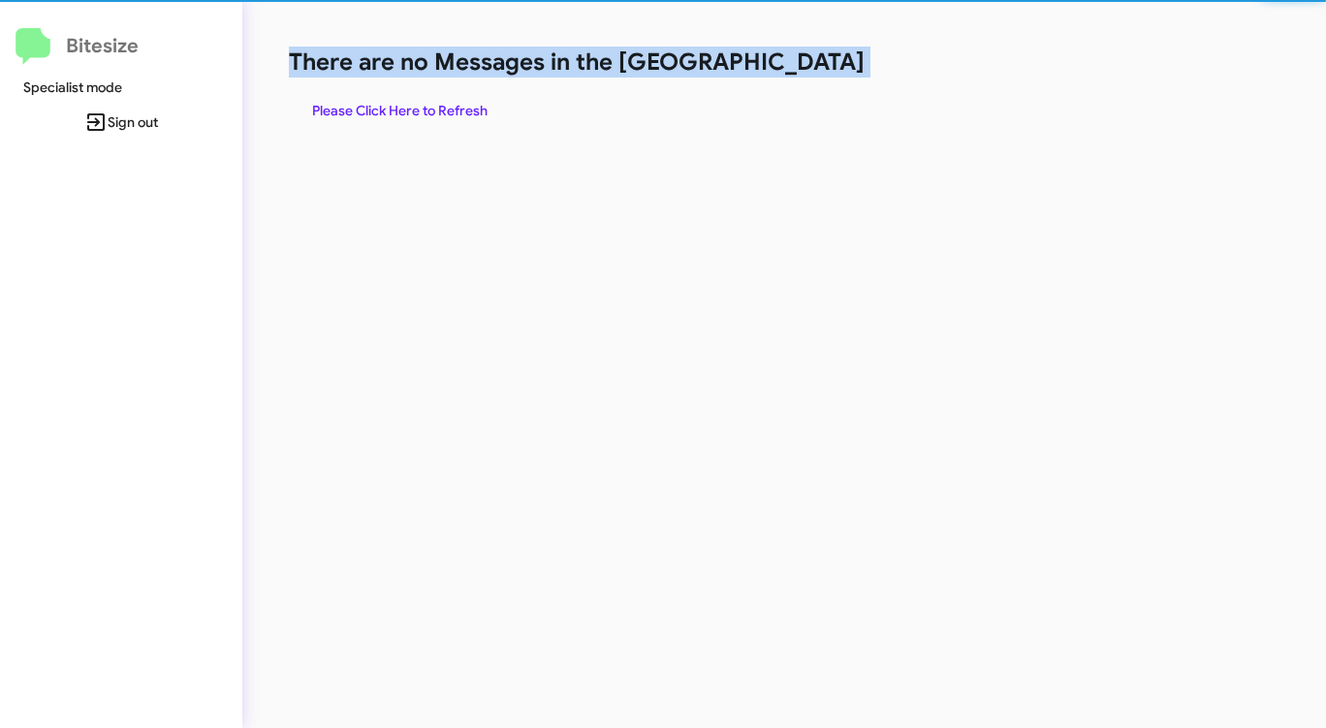
click at [812, 73] on h1 "There are no Messages in the [GEOGRAPHIC_DATA]" at bounding box center [694, 62] width 810 height 31
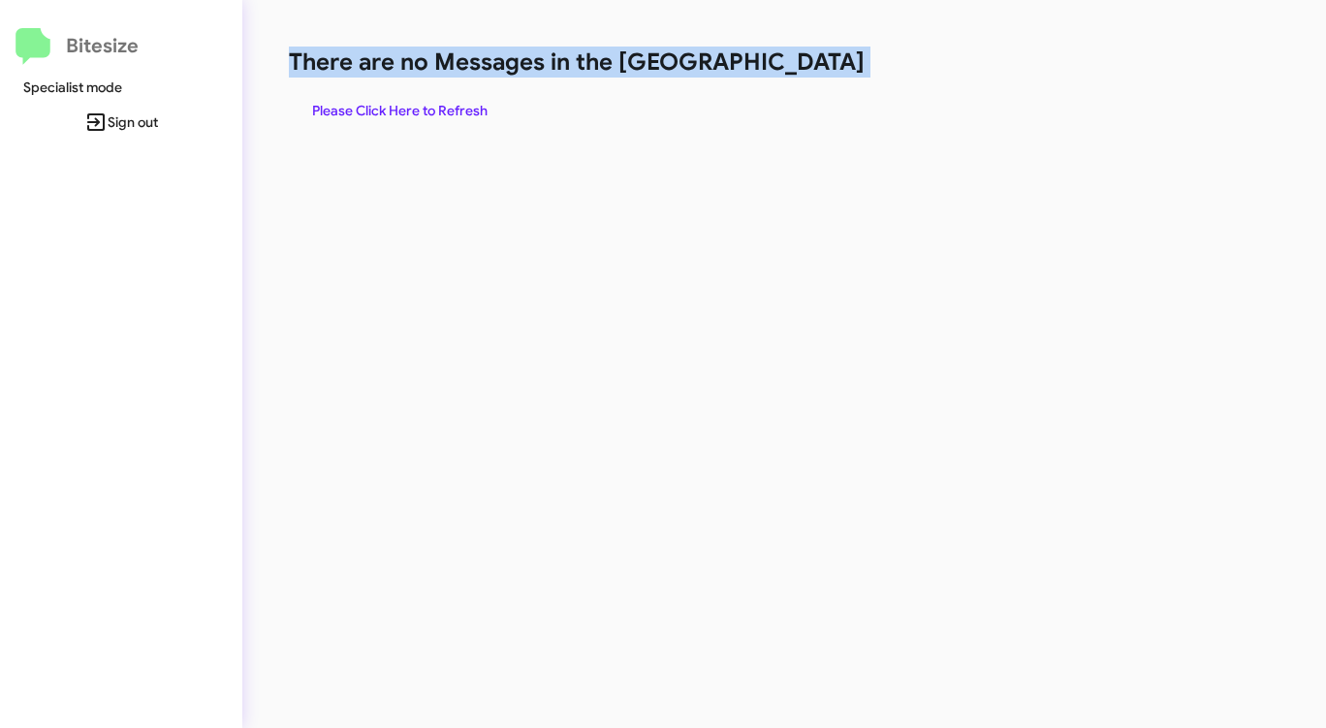
click at [812, 74] on h1 "There are no Messages in the [GEOGRAPHIC_DATA]" at bounding box center [694, 62] width 810 height 31
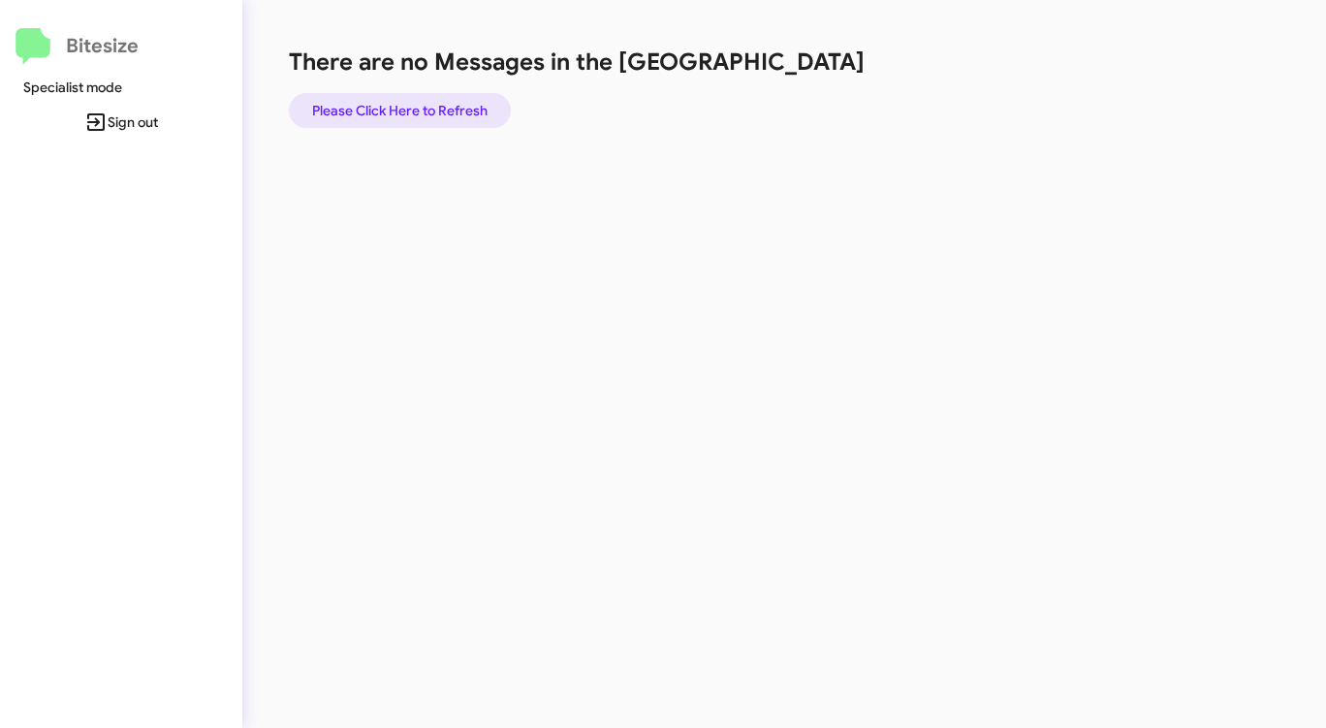
click at [357, 102] on span "Please Click Here to Refresh" at bounding box center [399, 110] width 175 height 35
click at [357, 104] on span "Please Click Here to Refresh" at bounding box center [399, 110] width 175 height 35
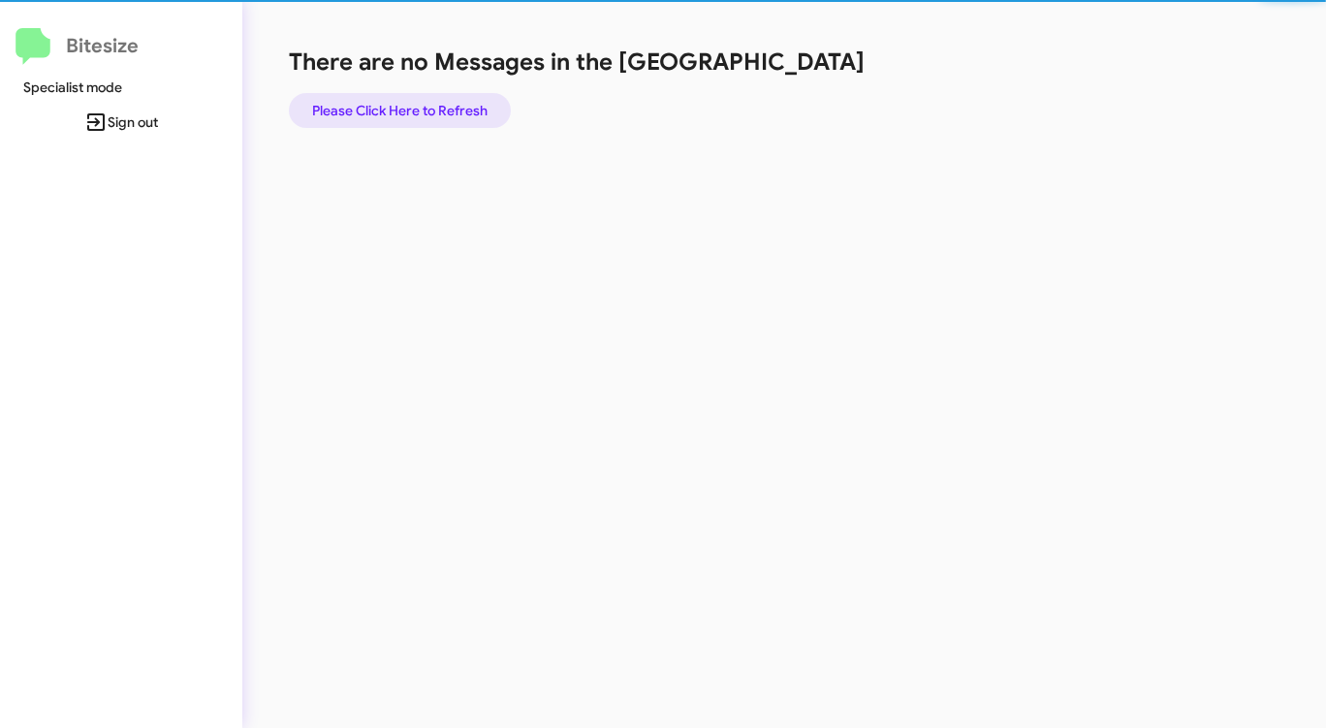
click at [357, 104] on span "Please Click Here to Refresh" at bounding box center [399, 110] width 175 height 35
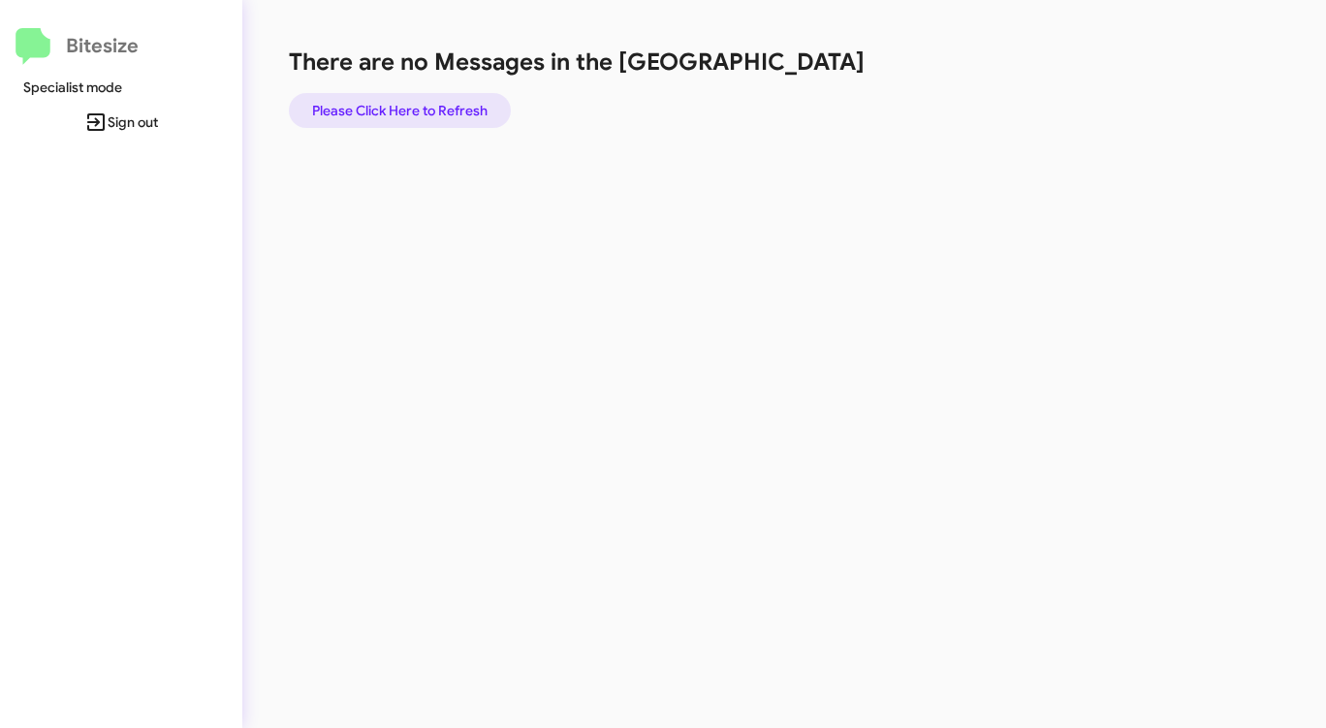
click at [360, 105] on span "Please Click Here to Refresh" at bounding box center [399, 110] width 175 height 35
click at [360, 106] on span "Please Click Here to Refresh" at bounding box center [399, 110] width 175 height 35
click at [415, 113] on span "Please Click Here to Refresh" at bounding box center [399, 110] width 175 height 35
